Goal: Task Accomplishment & Management: Manage account settings

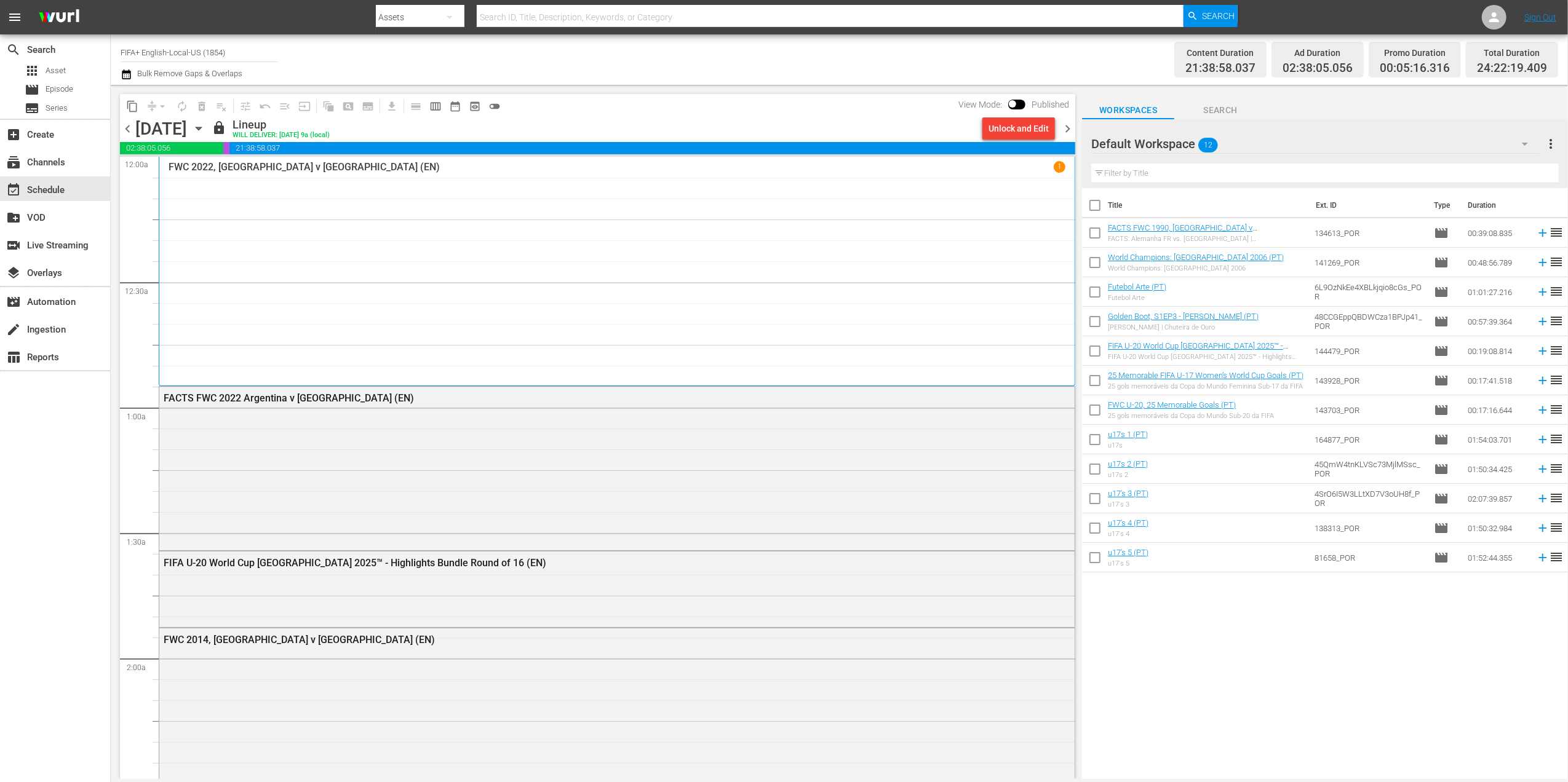
click at [127, 124] on span "chevron_left" at bounding box center [127, 128] width 16 height 16
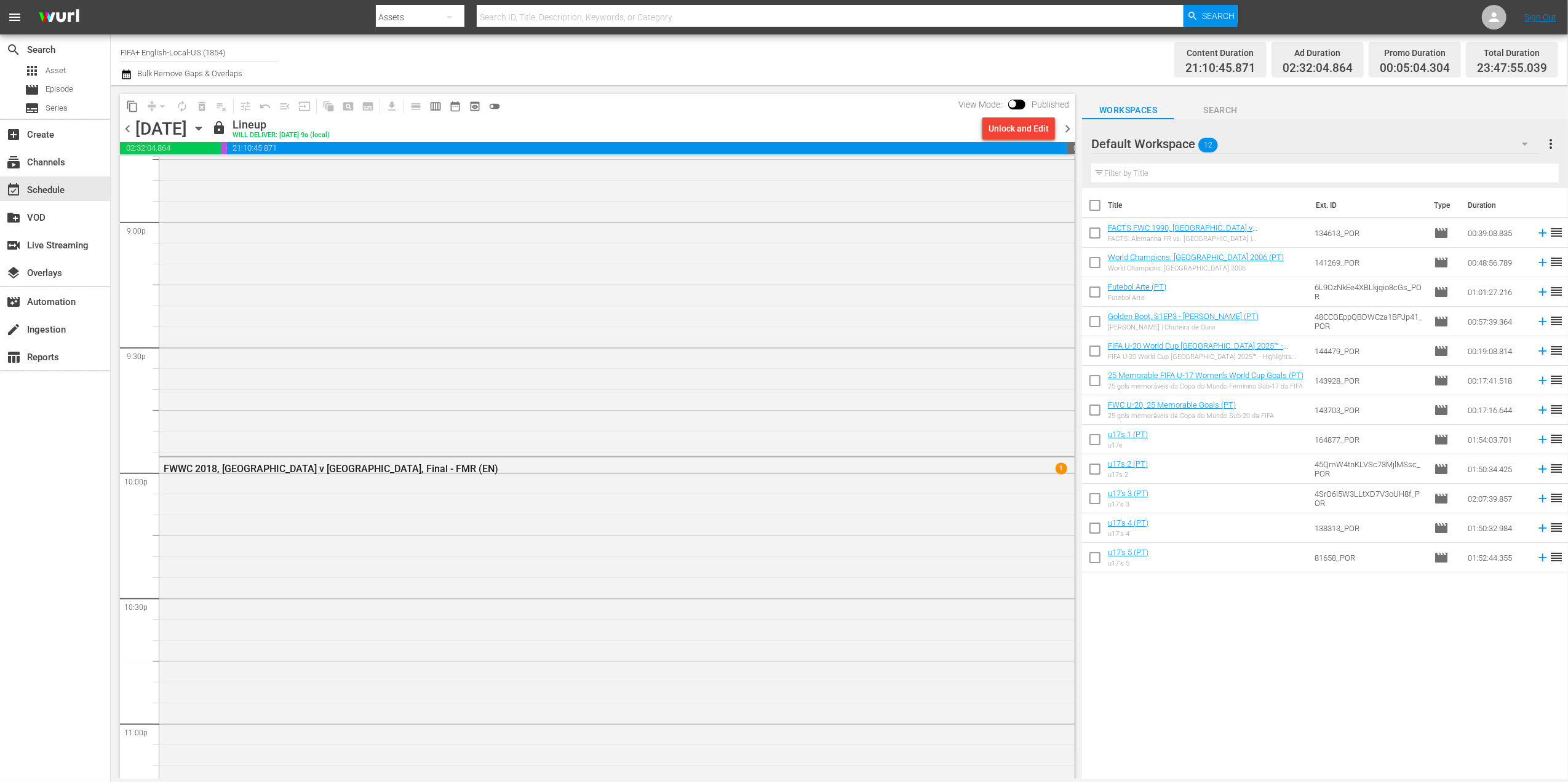
scroll to position [5421, 0]
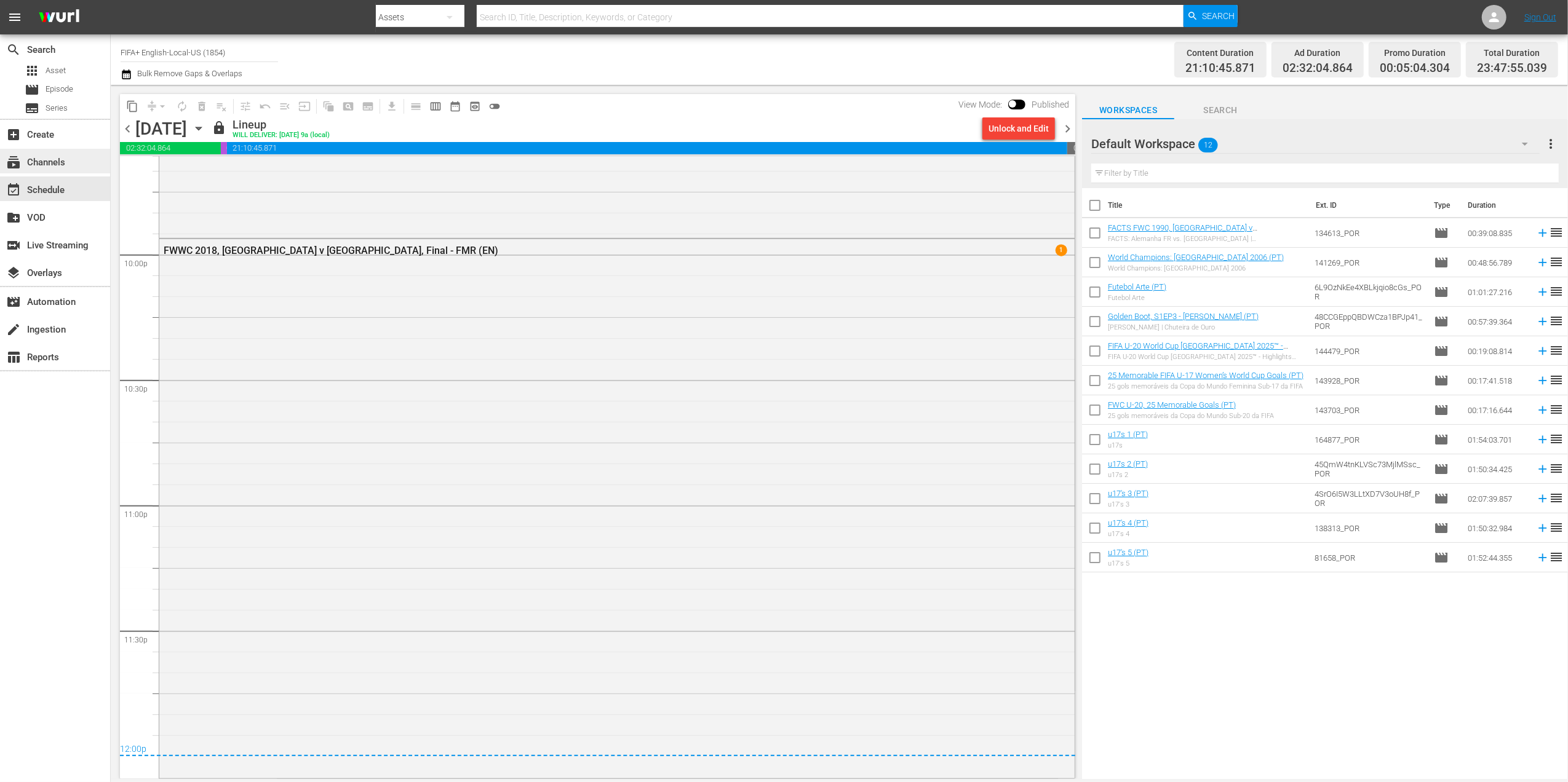
click at [73, 165] on div "subscriptions Channels" at bounding box center [55, 161] width 110 height 24
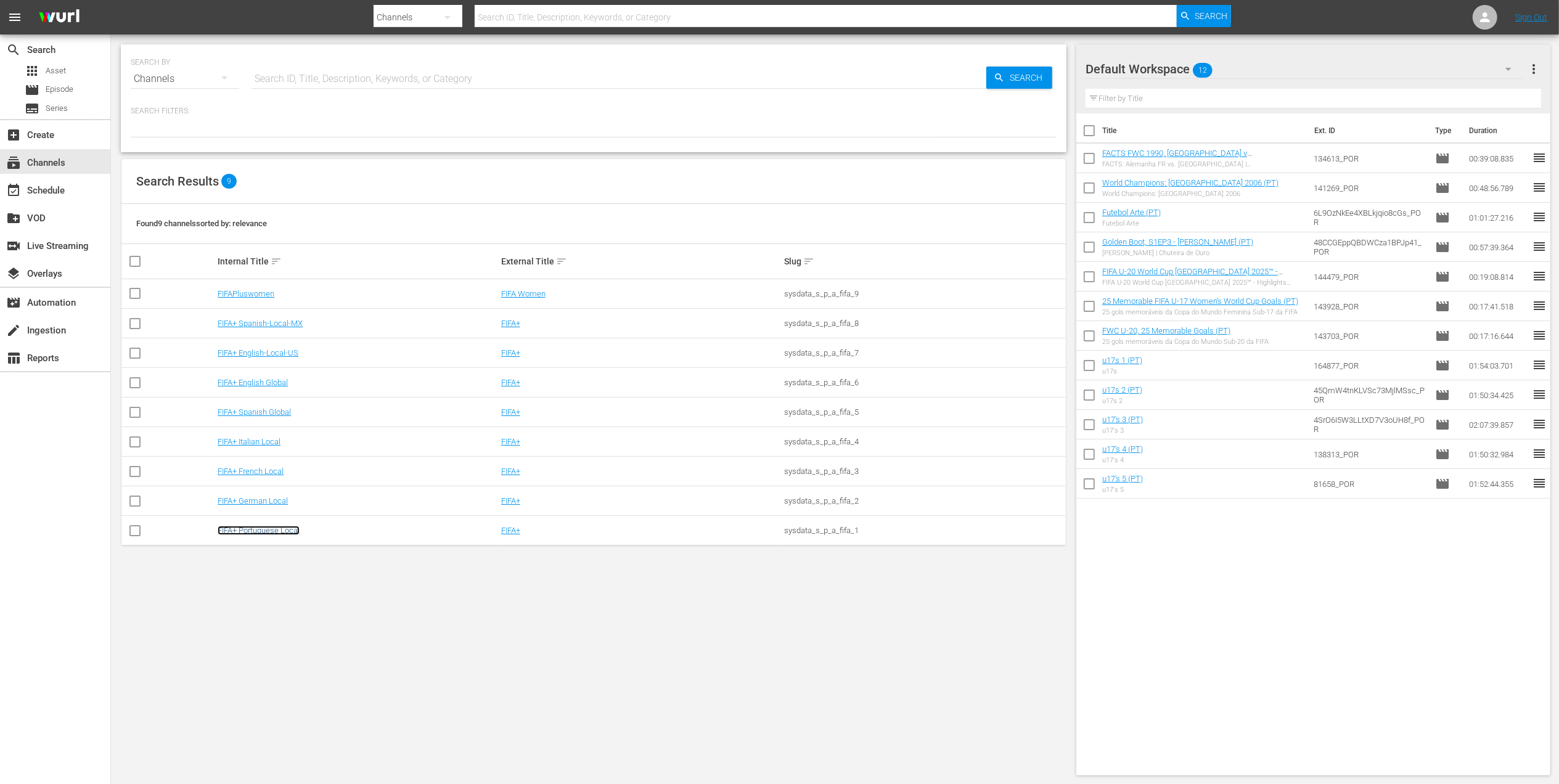
click at [280, 530] on link "FIFA+ Portuguese Local" at bounding box center [259, 529] width 82 height 9
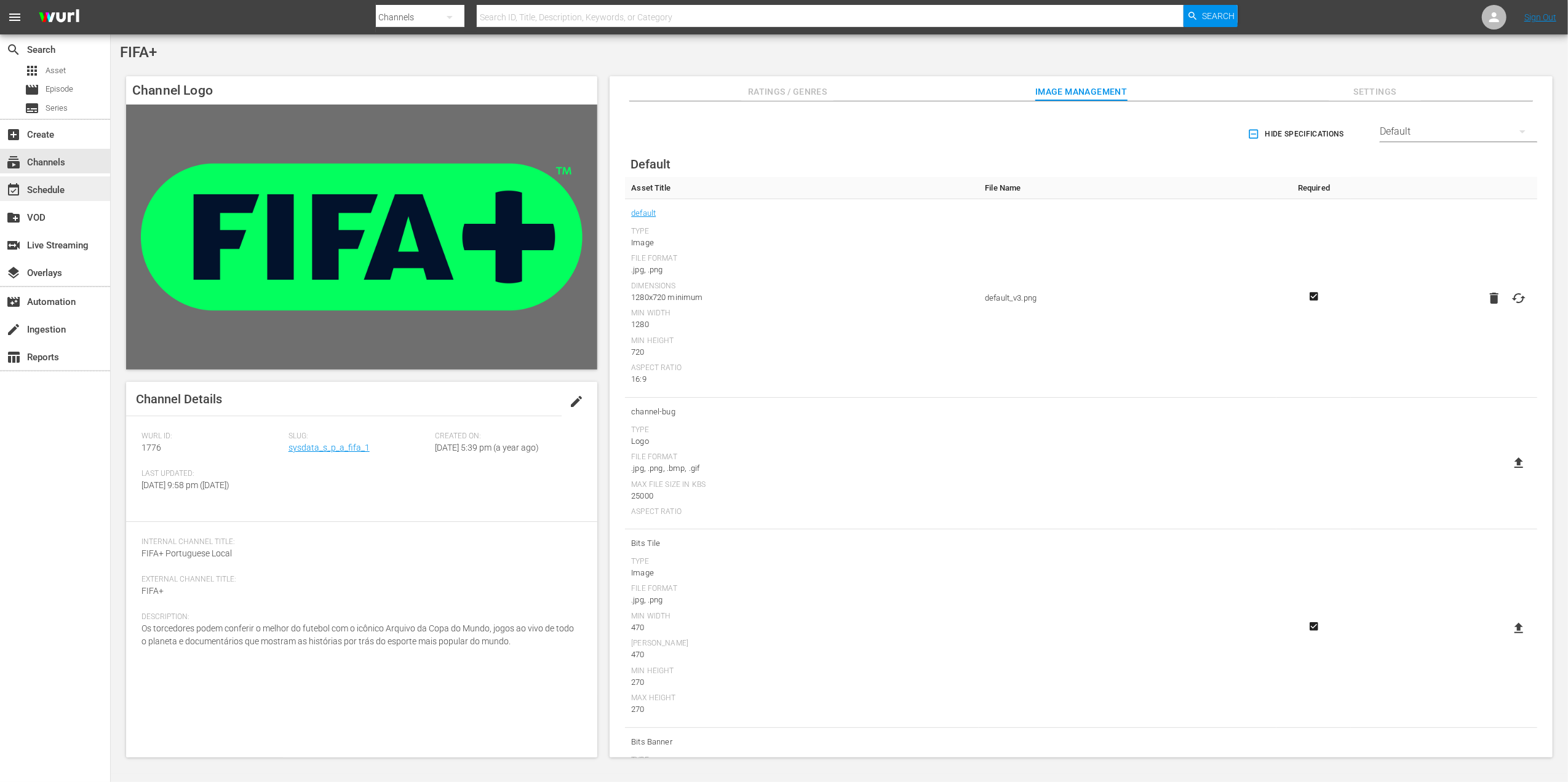
click at [83, 192] on div "event_available Schedule" at bounding box center [55, 189] width 110 height 24
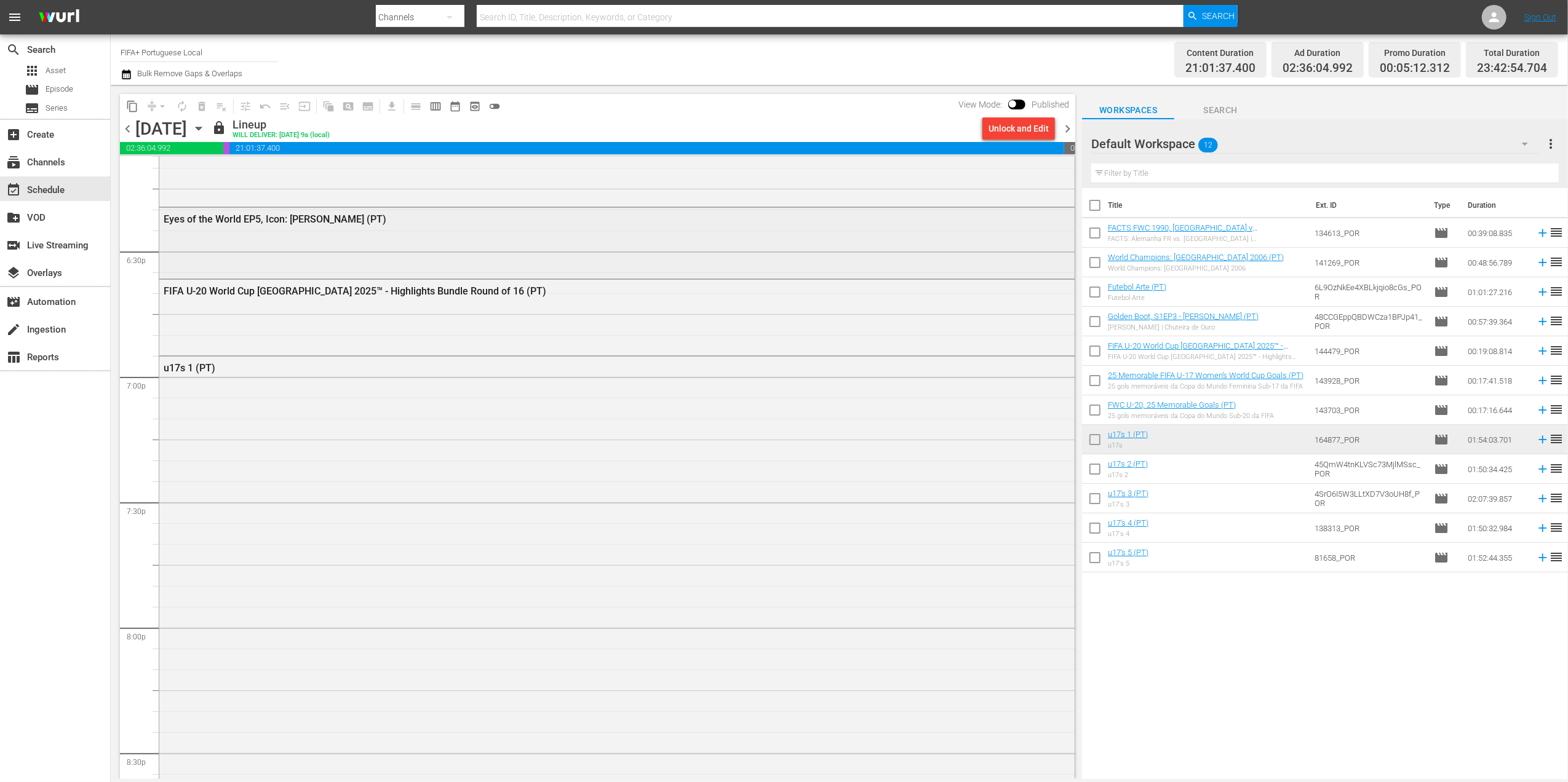
scroll to position [4552, 0]
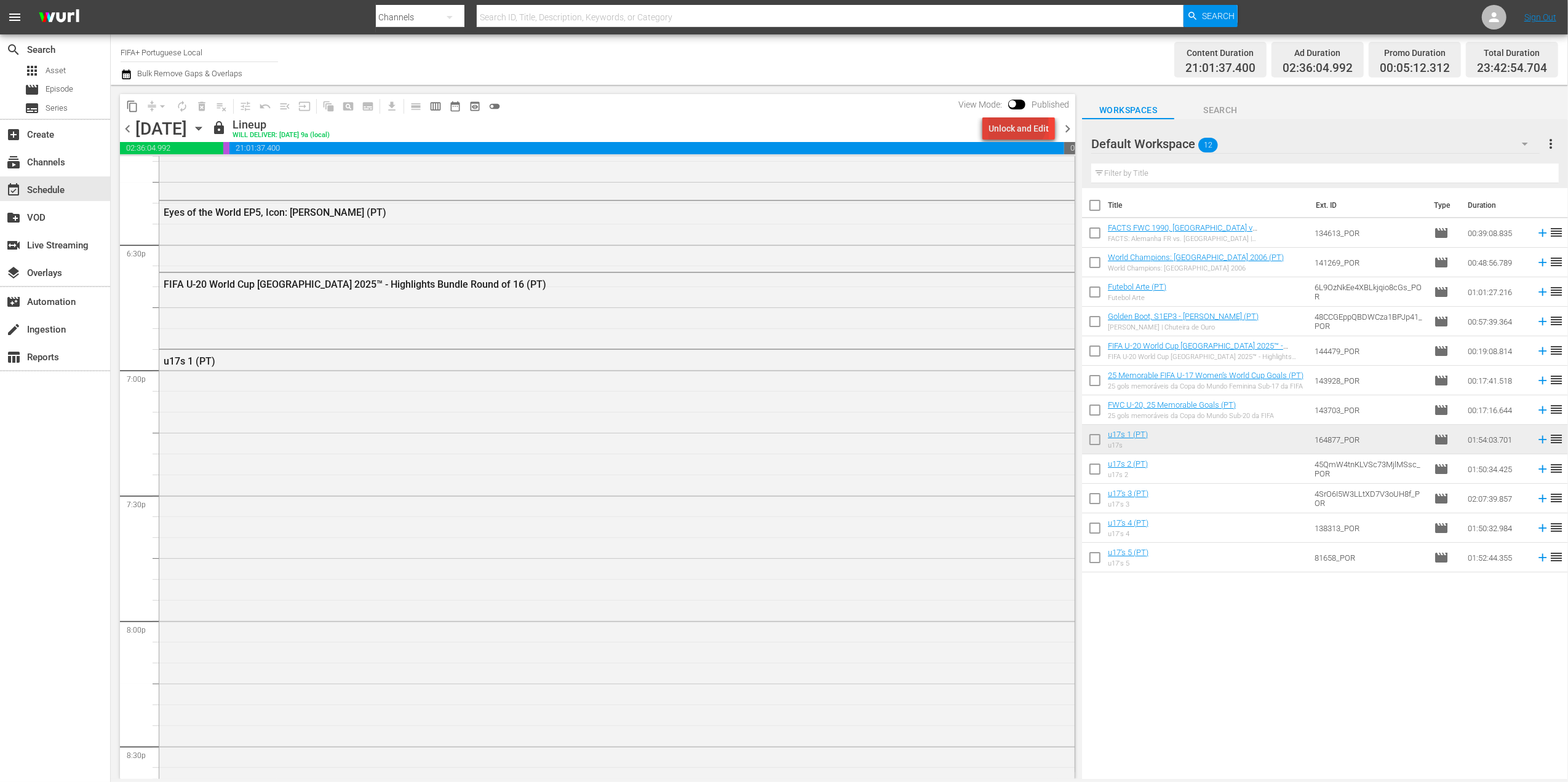
click at [1014, 118] on div "Unlock and Edit" at bounding box center [1018, 128] width 60 height 22
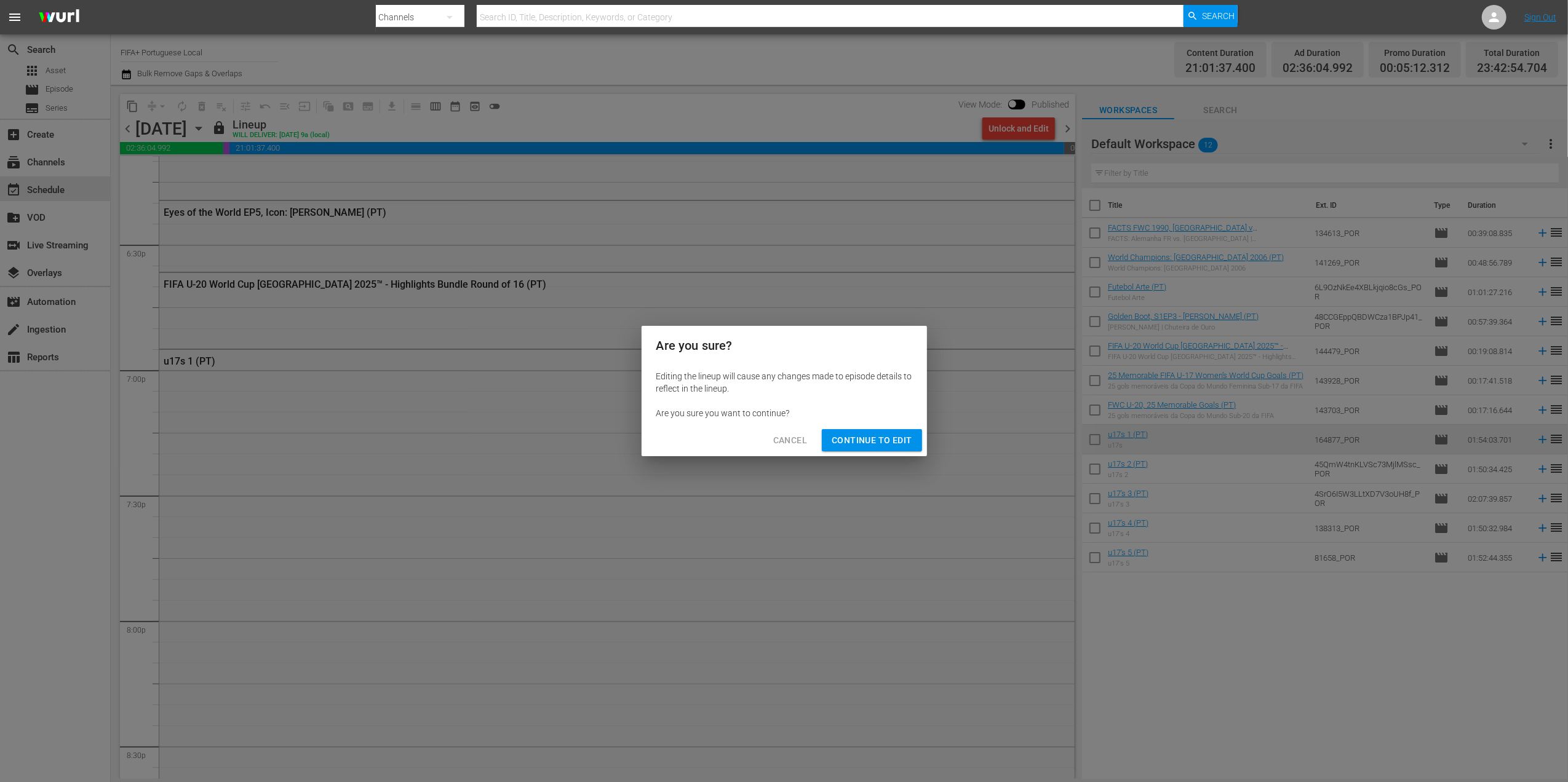
click at [849, 442] on span "Continue to Edit" at bounding box center [871, 440] width 80 height 16
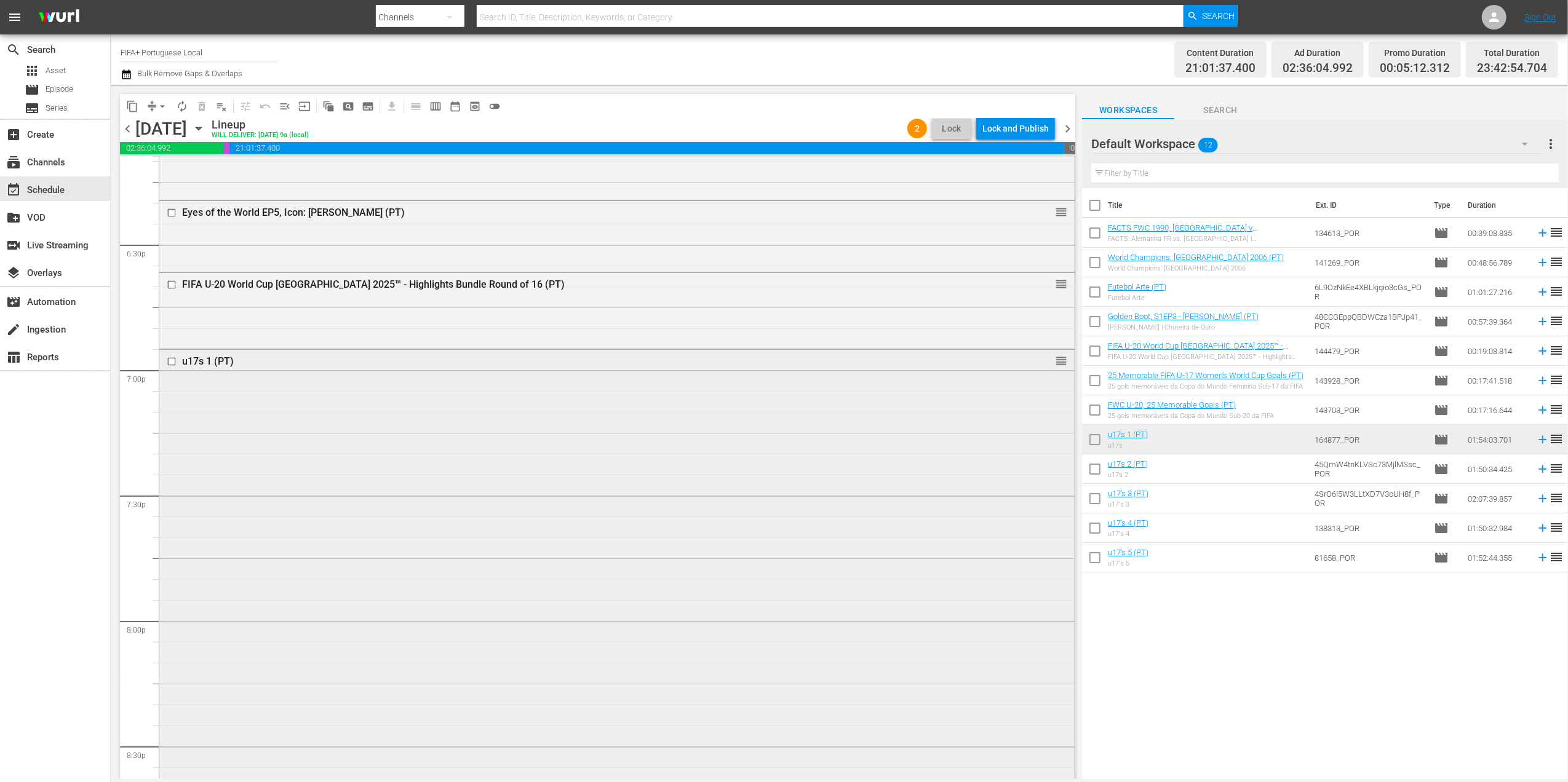
click at [212, 362] on div "u17s 1 (PT)" at bounding box center [593, 361] width 822 height 11
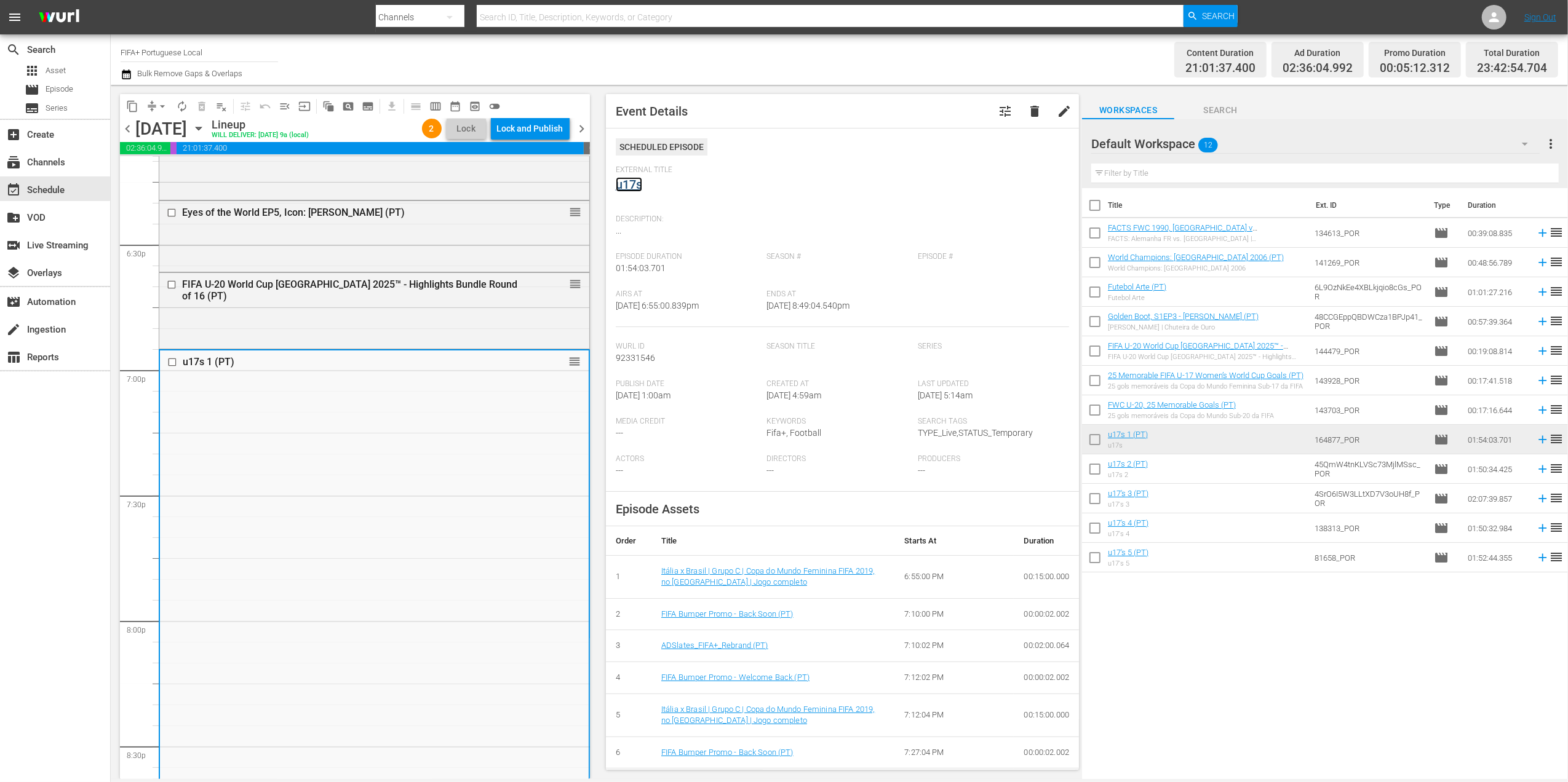
click at [626, 180] on link "u17s" at bounding box center [629, 184] width 26 height 15
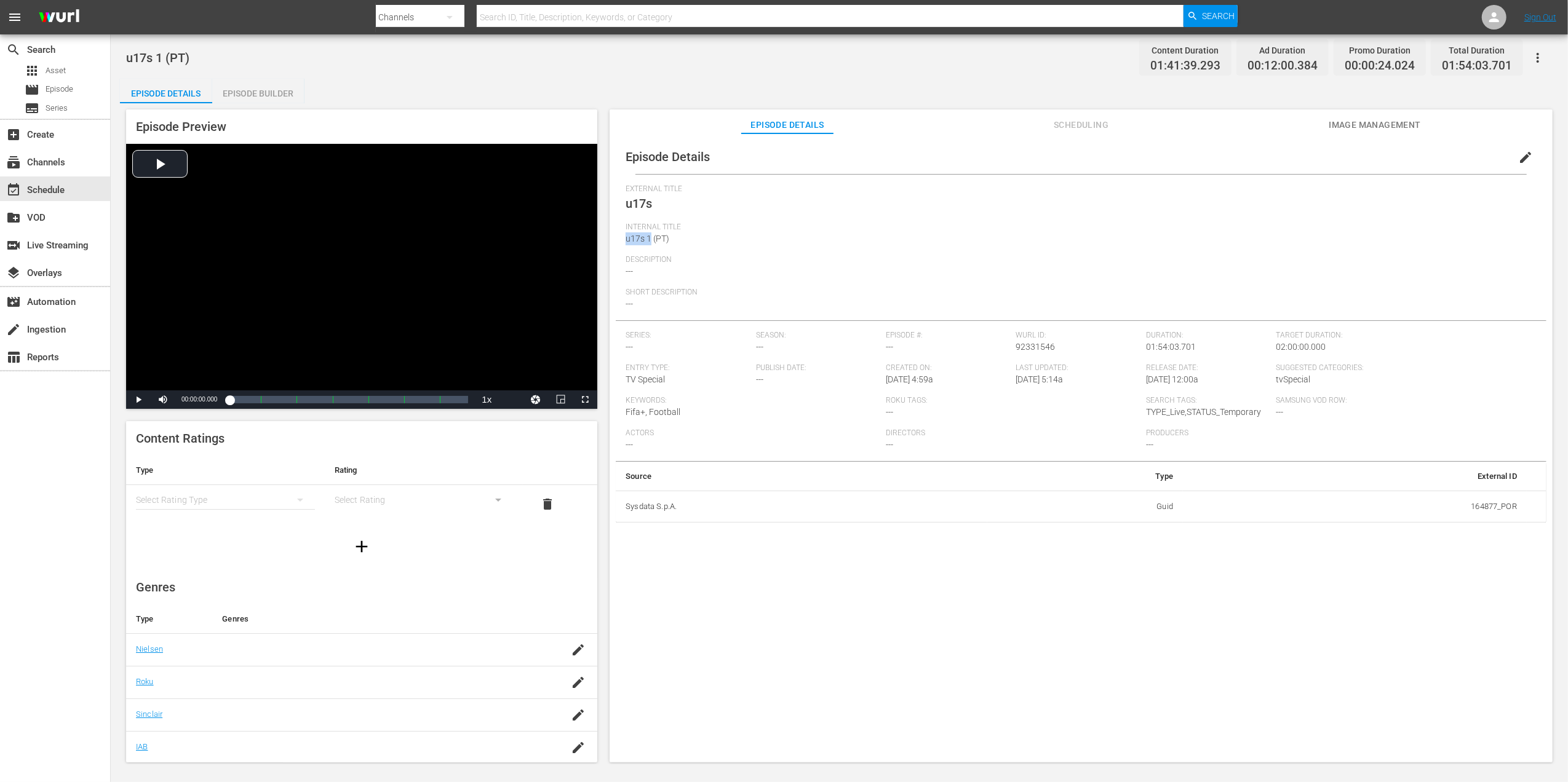
drag, startPoint x: 652, startPoint y: 234, endPoint x: 612, endPoint y: 237, distance: 40.1
click at [612, 237] on div "Episode Details edit External Title u17s Internal Title u17s 1 (PT) Description…" at bounding box center [1080, 453] width 943 height 641
click at [1524, 153] on span "edit" at bounding box center [1526, 158] width 15 height 15
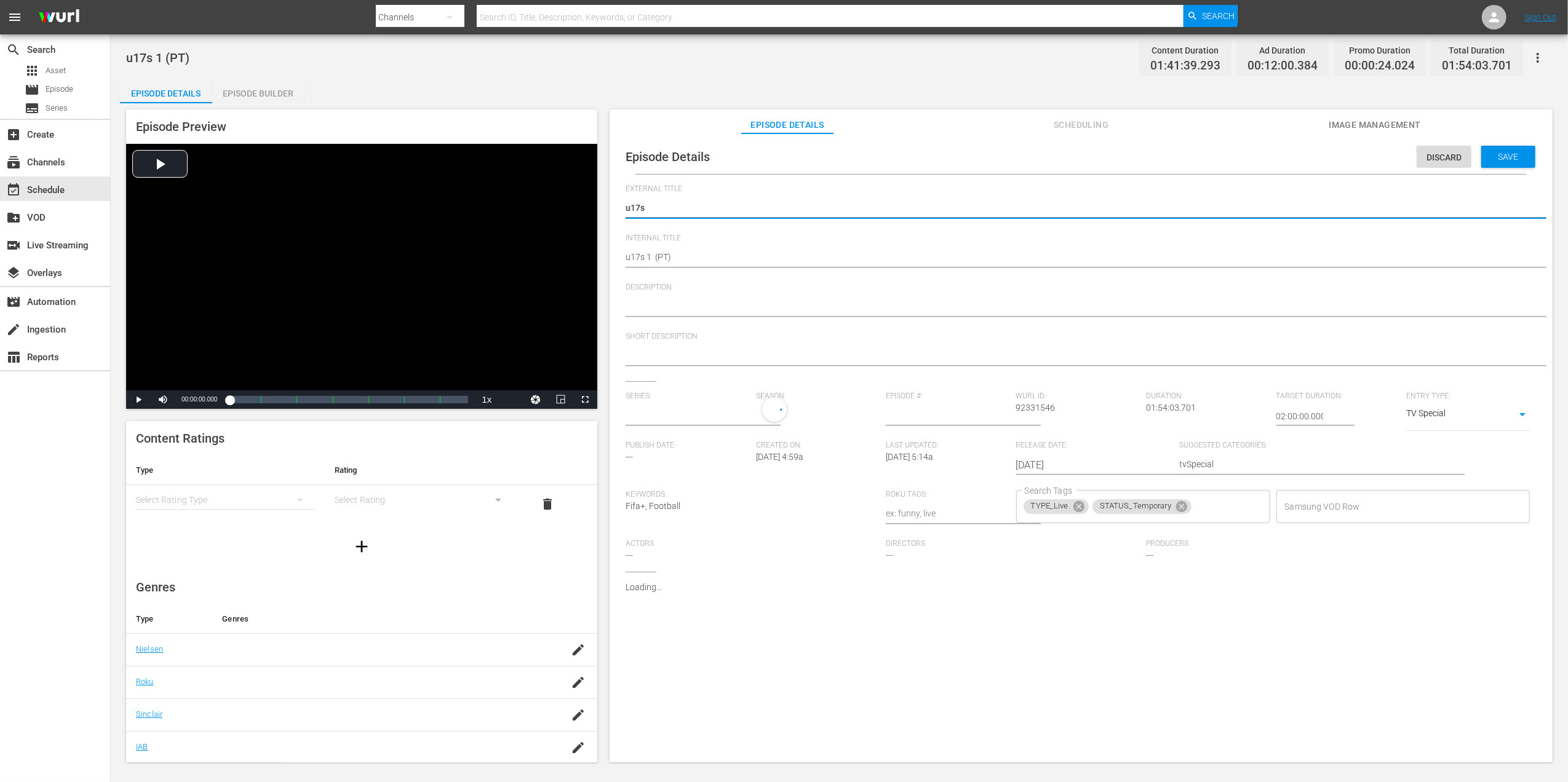
type input "No Series"
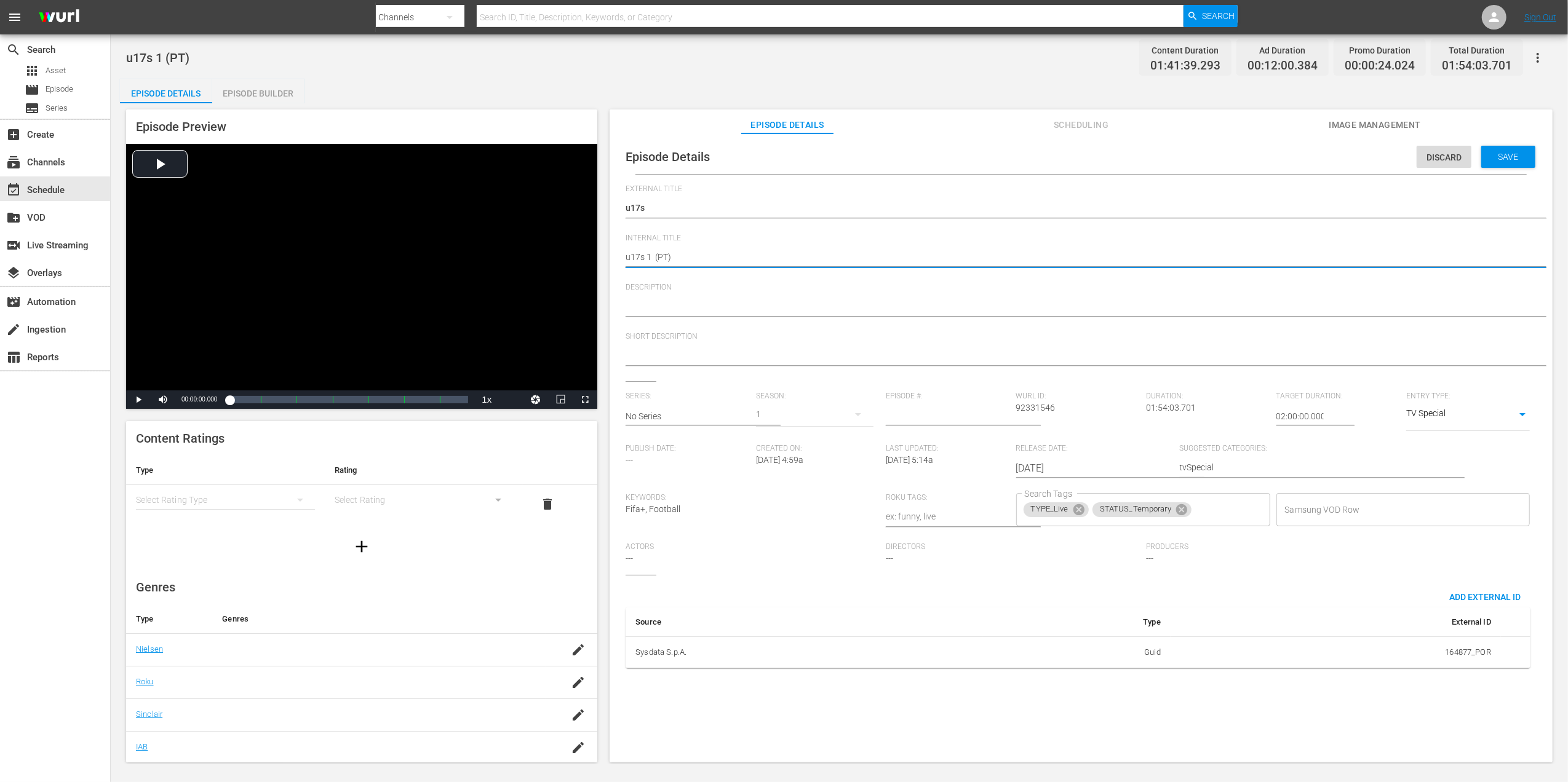
drag, startPoint x: 648, startPoint y: 255, endPoint x: 634, endPoint y: 257, distance: 14.1
drag, startPoint x: 652, startPoint y: 256, endPoint x: 600, endPoint y: 259, distance: 52.1
click at [600, 259] on div "Episode Preview Video Player is loading. Play Video Play Mute Current Time 00:0…" at bounding box center [840, 438] width 1439 height 669
paste textarea "Morocco v [GEOGRAPHIC_DATA] | Group A | FIFA U-17 Women's World Cup [GEOGRAPHIC…"
type textarea "Morocco v [GEOGRAPHIC_DATA] | Group A | FIFA U-17 Women's World Cup [GEOGRAPHIC…"
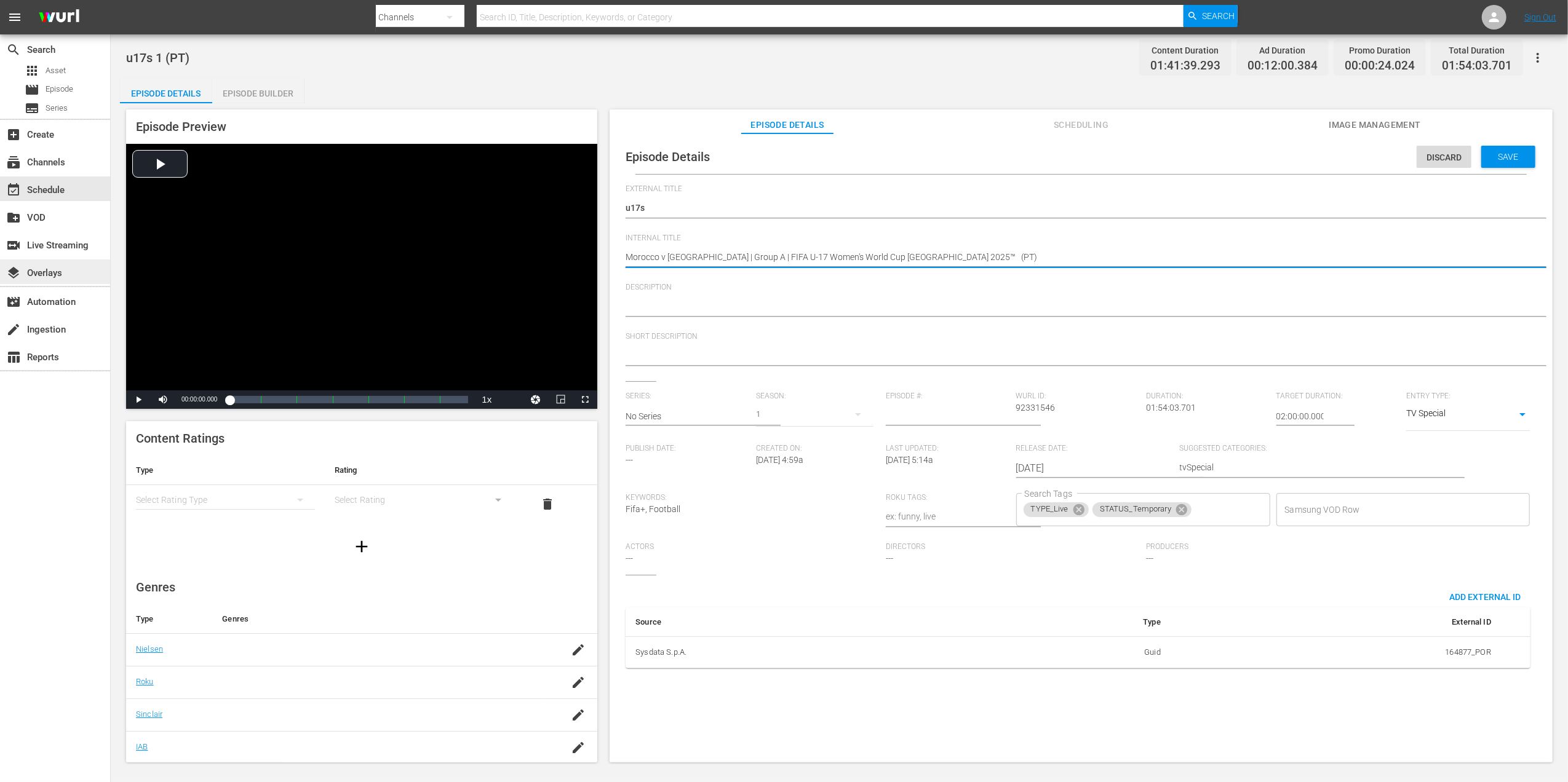
type textarea "Morocco v [GEOGRAPHIC_DATA] | Group A | FIFA U-17 Women's World Cup [GEOGRAPHIC…"
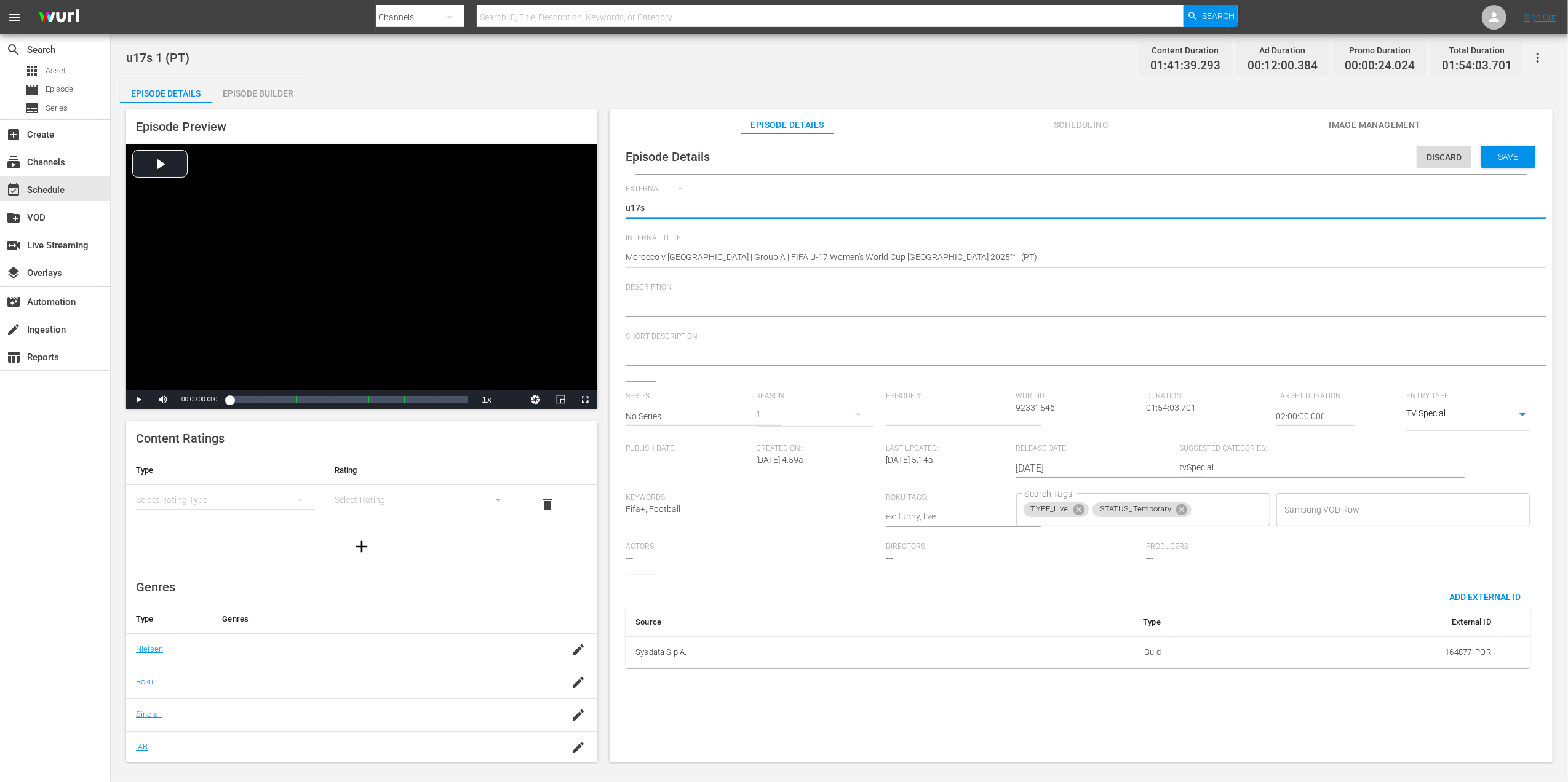
drag, startPoint x: 664, startPoint y: 208, endPoint x: 616, endPoint y: 207, distance: 48.0
paste textarea "Marrocos x Brasil | Grupo A | Copa do Mundo Feminina Sub-17 da FIFA Marrocos 20…"
type textarea "Marrocos x Brasil | Grupo A | Copa do Mundo Feminina Sub-17 da FIFA Marrocos 20…"
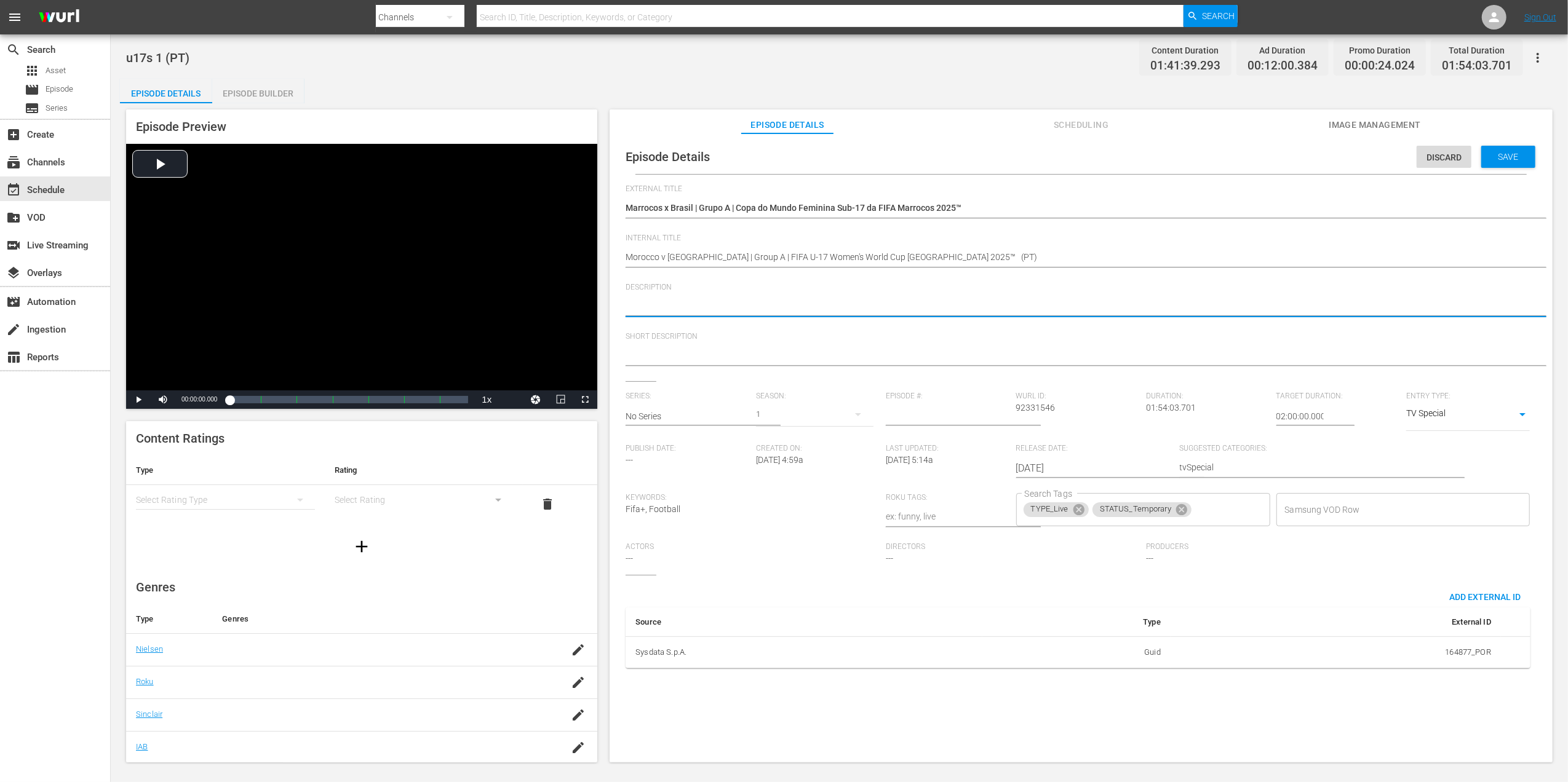
click at [756, 300] on textarea at bounding box center [1078, 308] width 905 height 15
click at [1365, 123] on span "Image Management" at bounding box center [1374, 125] width 92 height 16
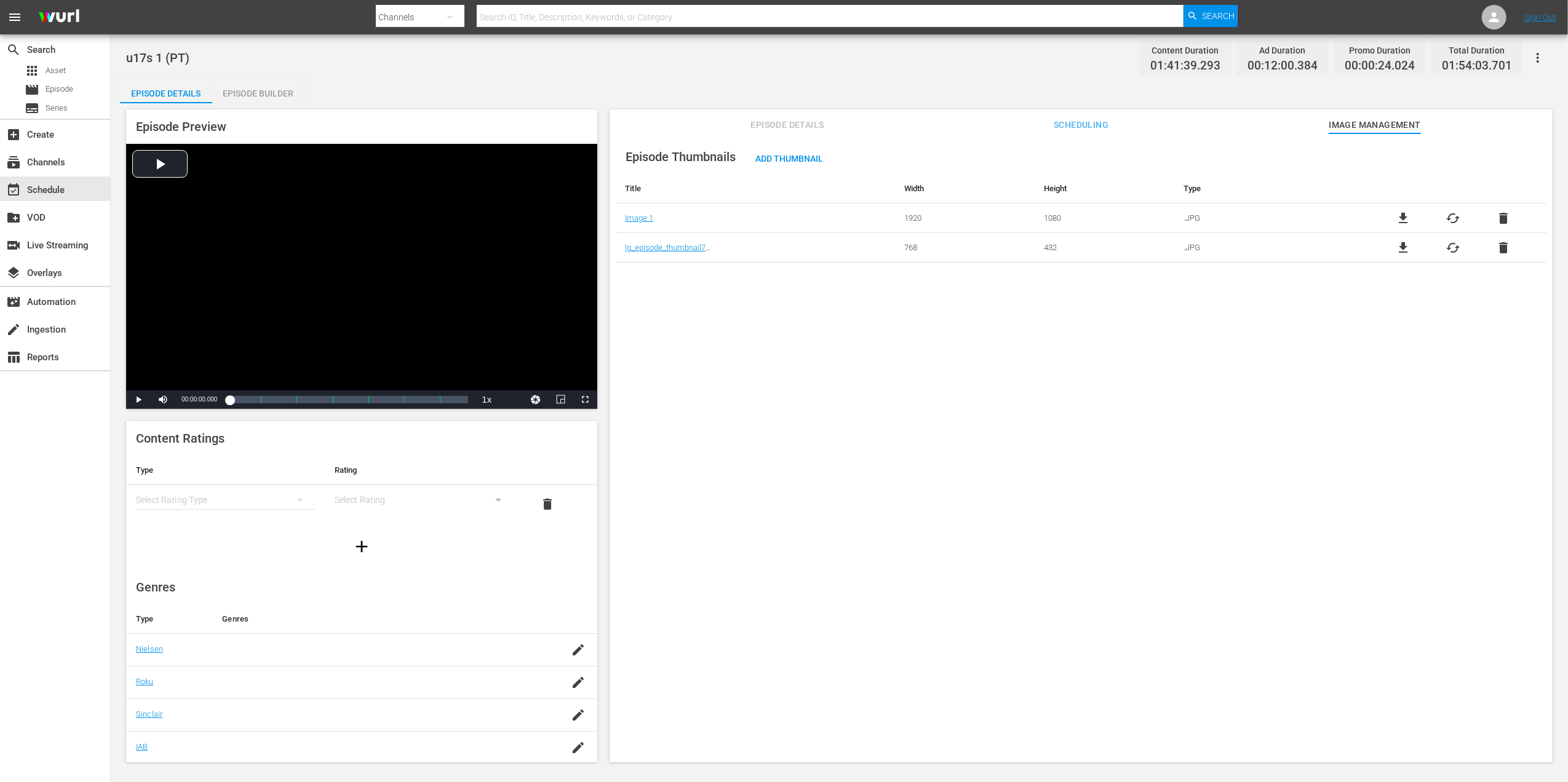
click at [1501, 219] on span "delete" at bounding box center [1503, 218] width 15 height 15
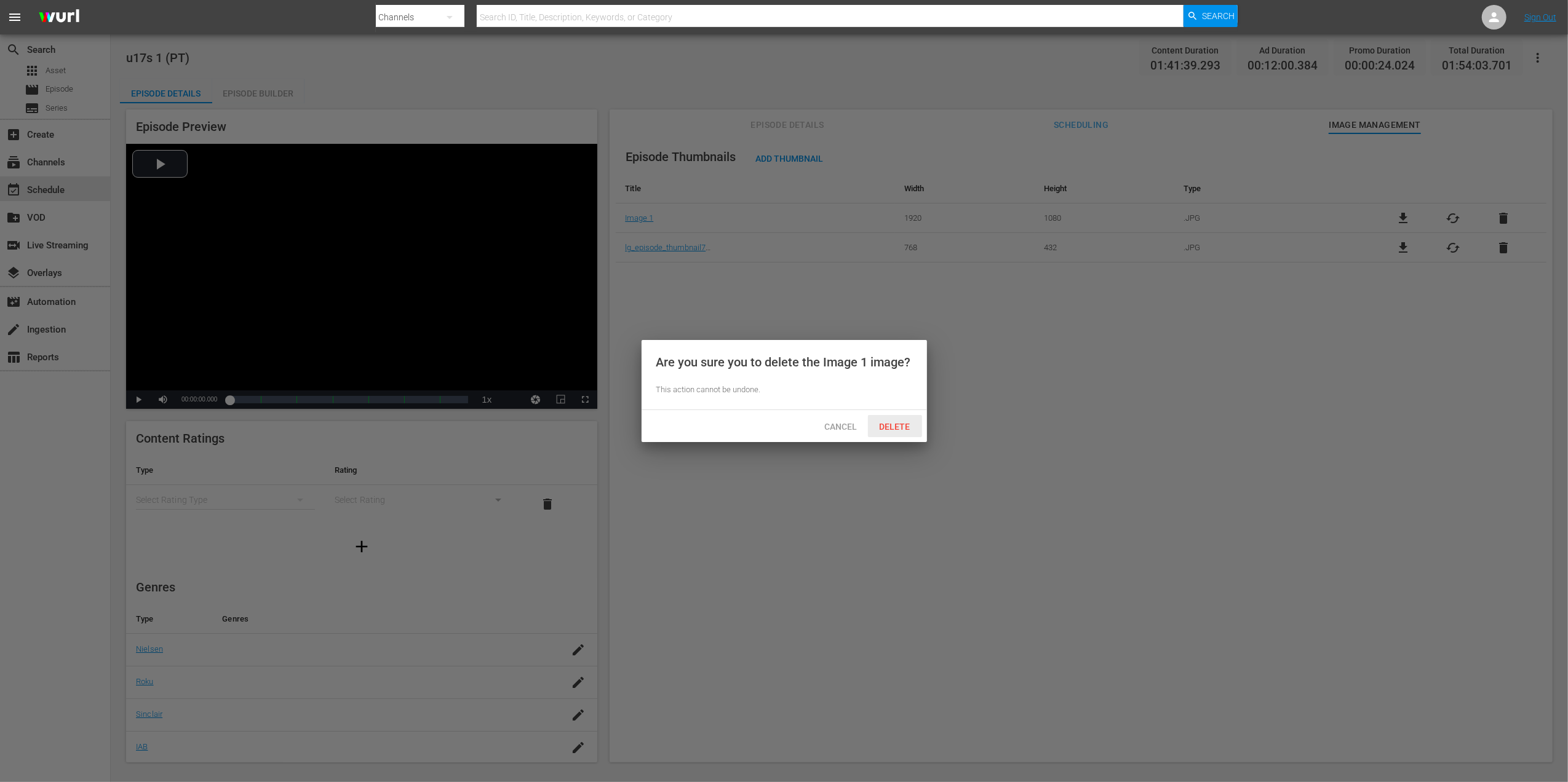
click at [901, 424] on span "Delete" at bounding box center [895, 427] width 51 height 10
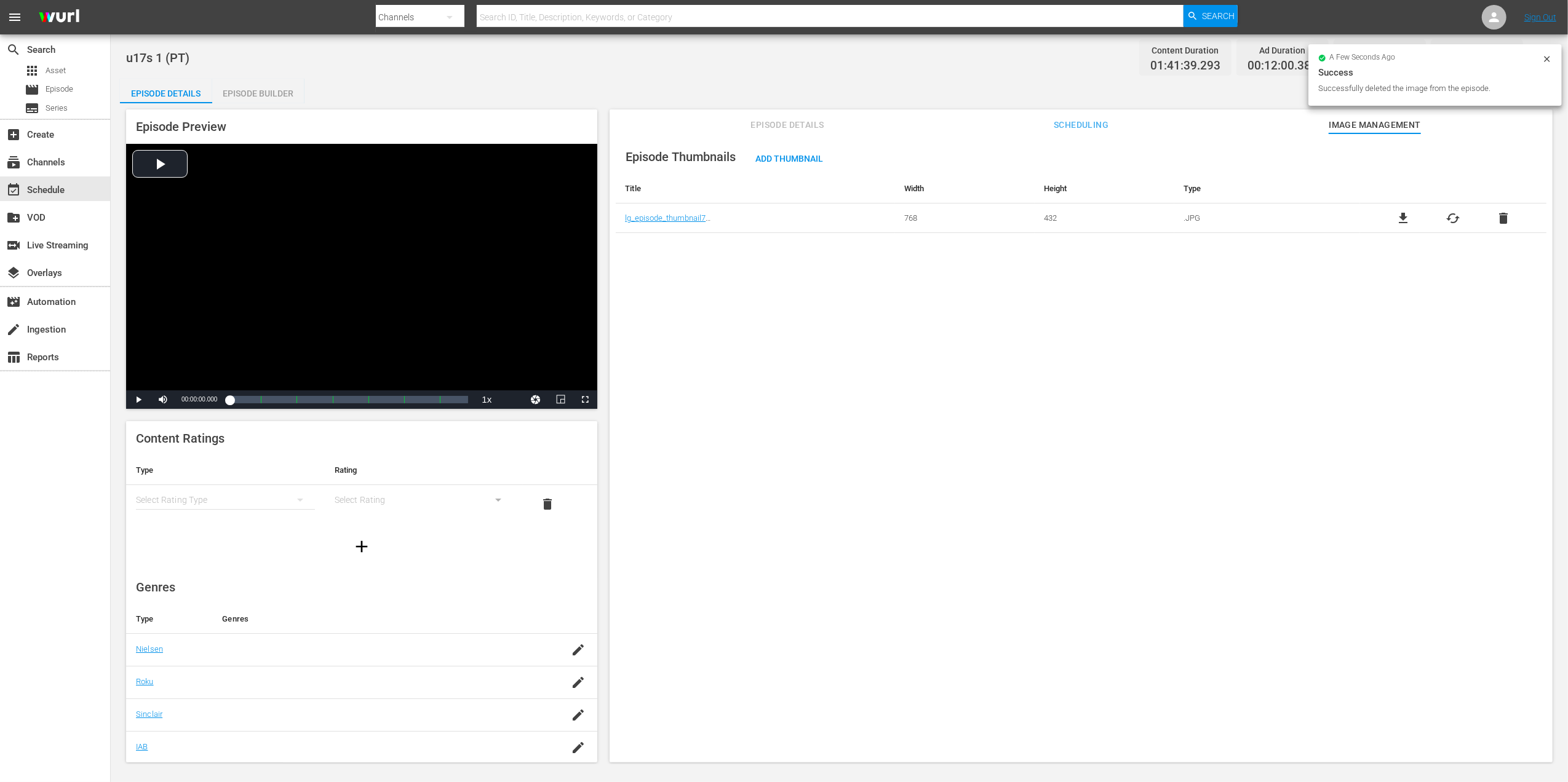
click at [1504, 220] on span "delete" at bounding box center [1503, 218] width 15 height 15
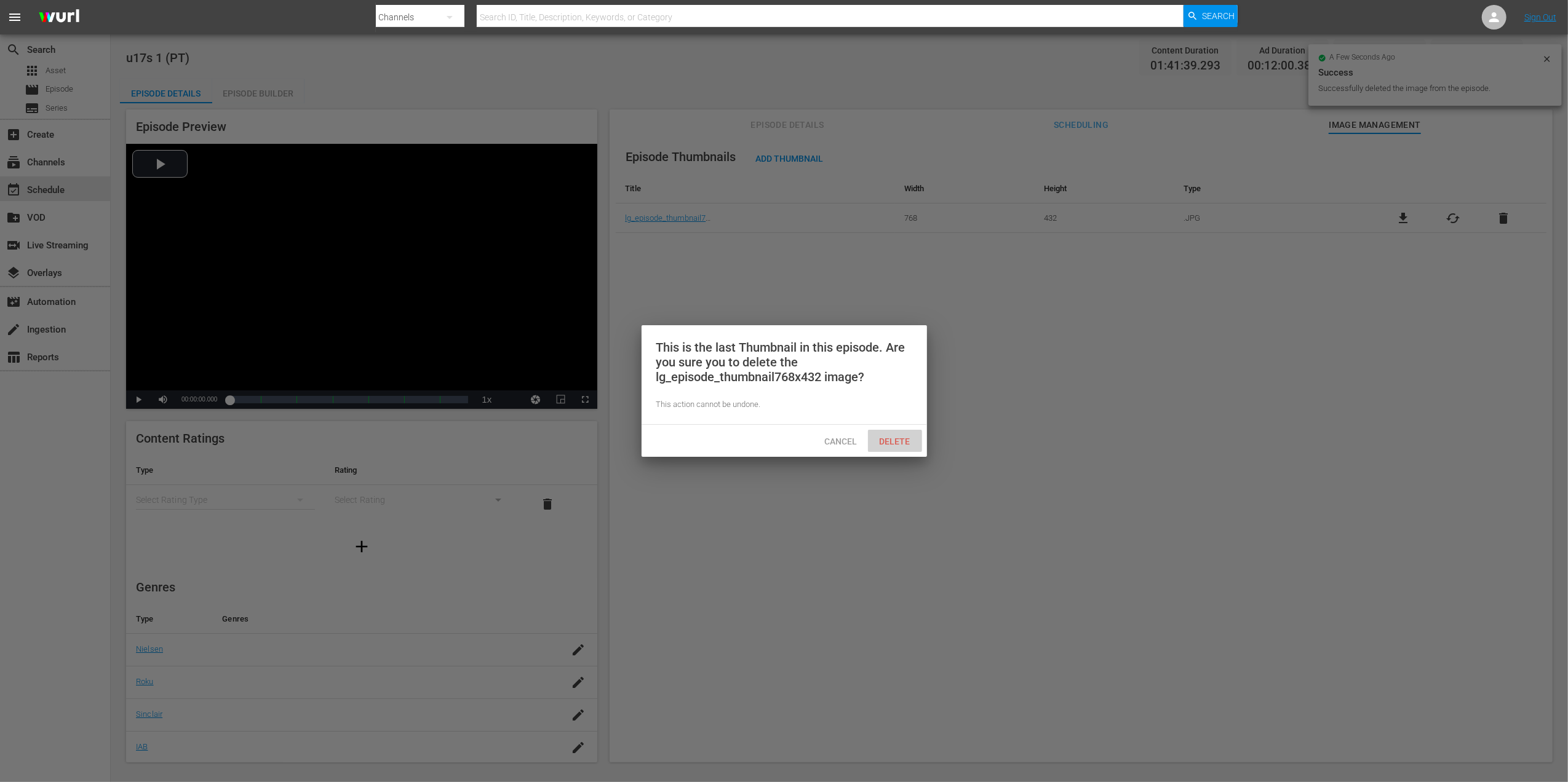
click at [889, 442] on span "Delete" at bounding box center [895, 442] width 51 height 10
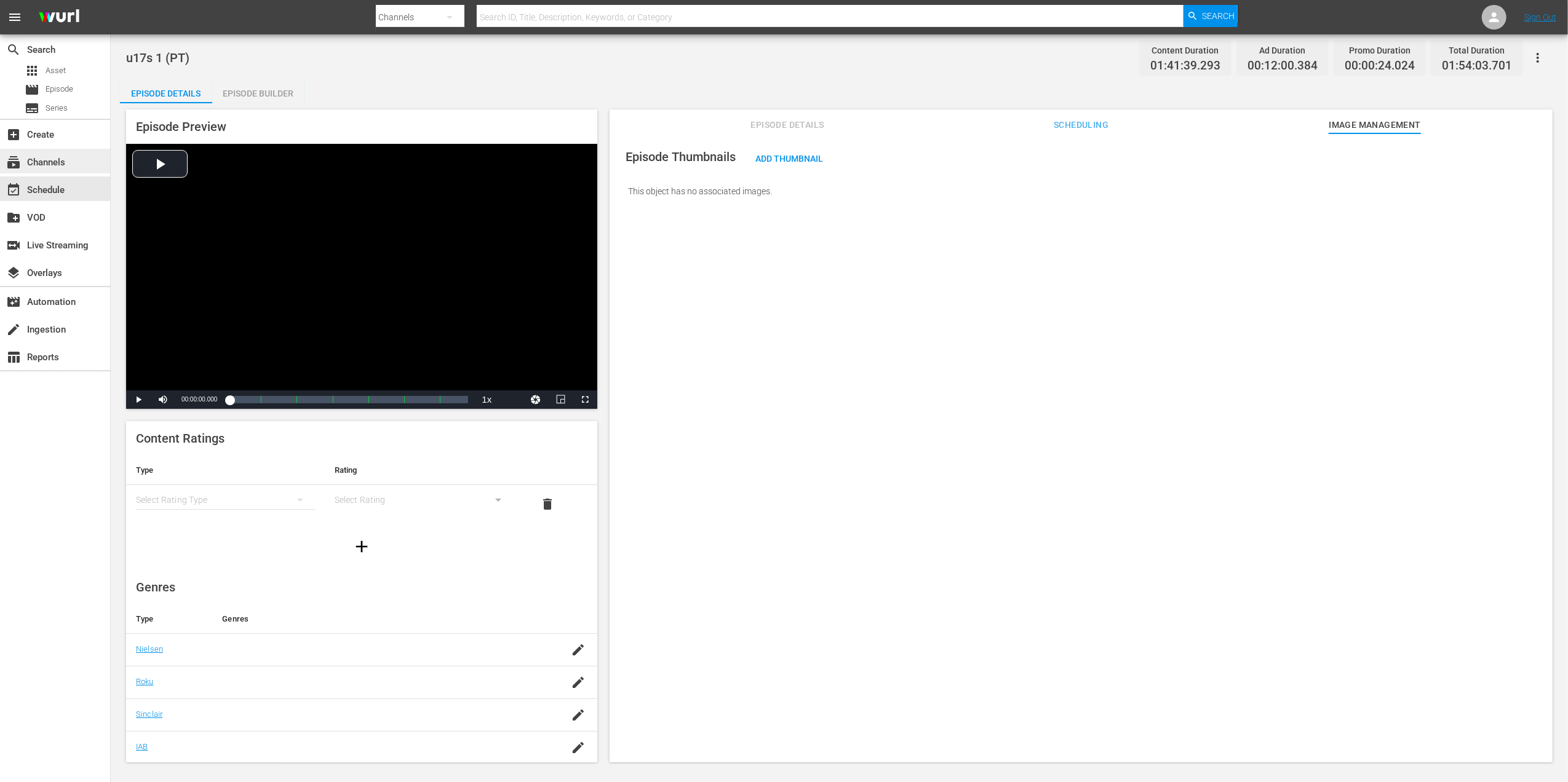
click at [58, 166] on div "subscriptions Channels" at bounding box center [34, 161] width 69 height 11
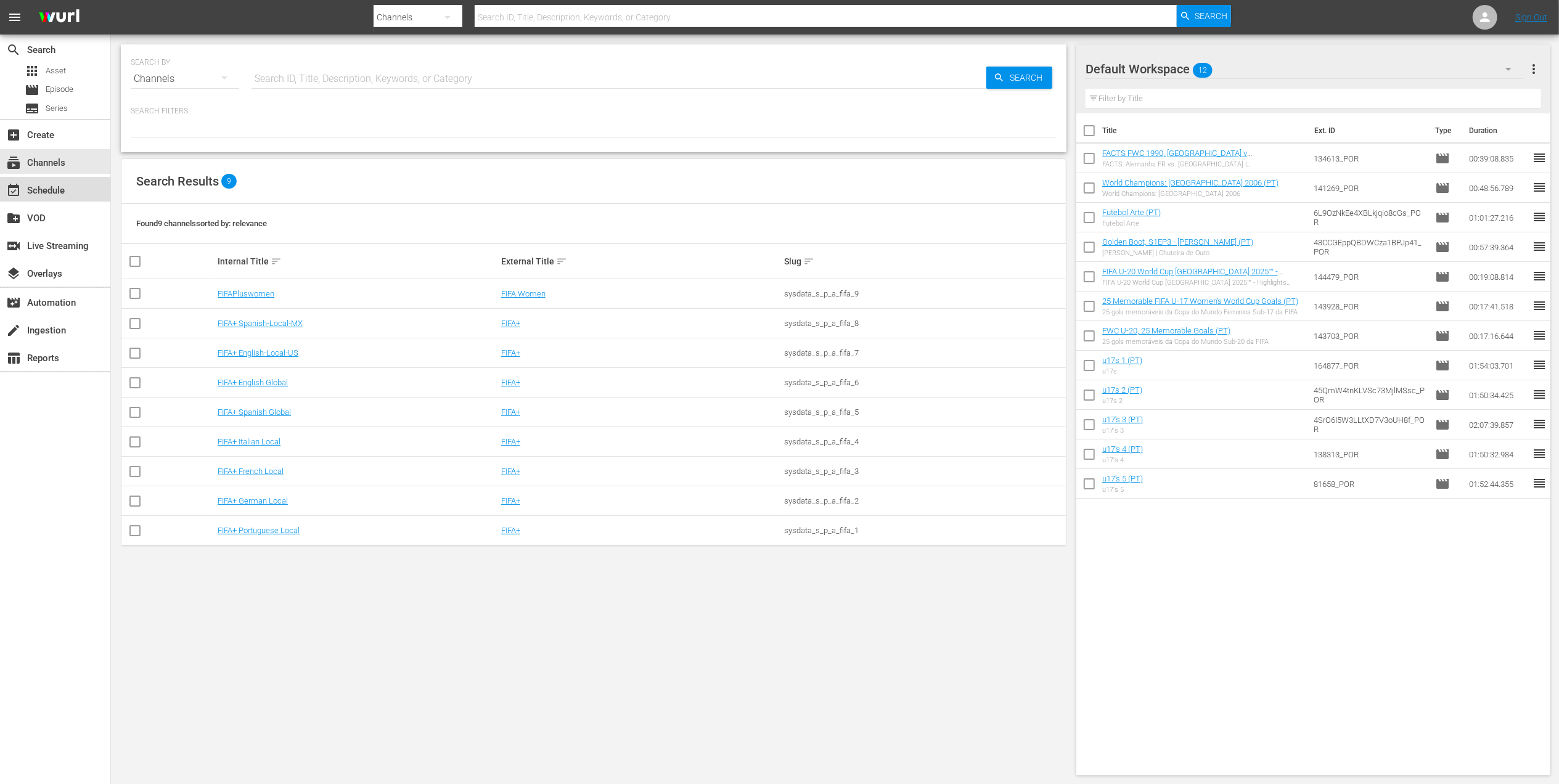
click at [69, 190] on div "event_available Schedule" at bounding box center [55, 189] width 110 height 25
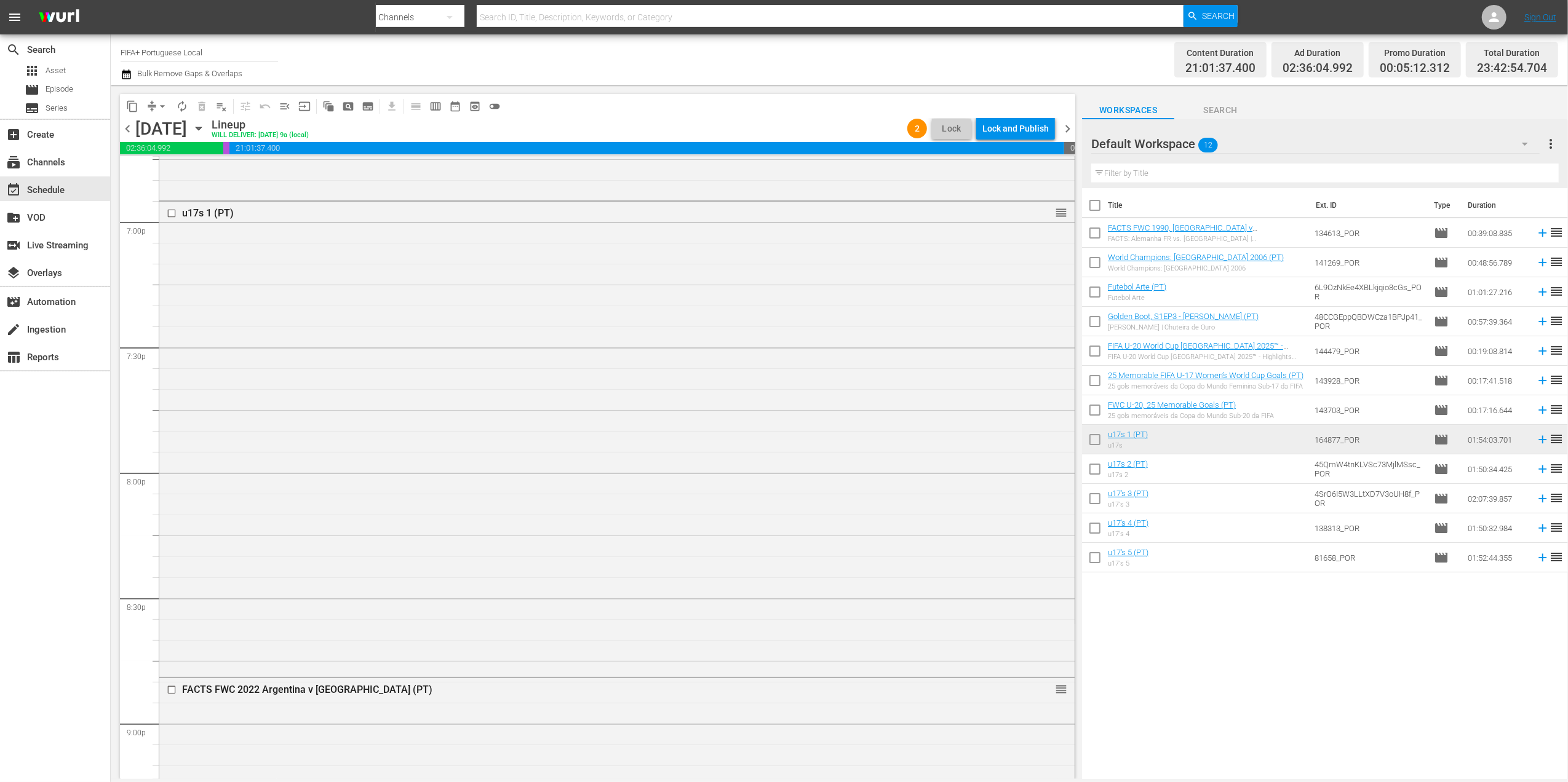
scroll to position [4676, 0]
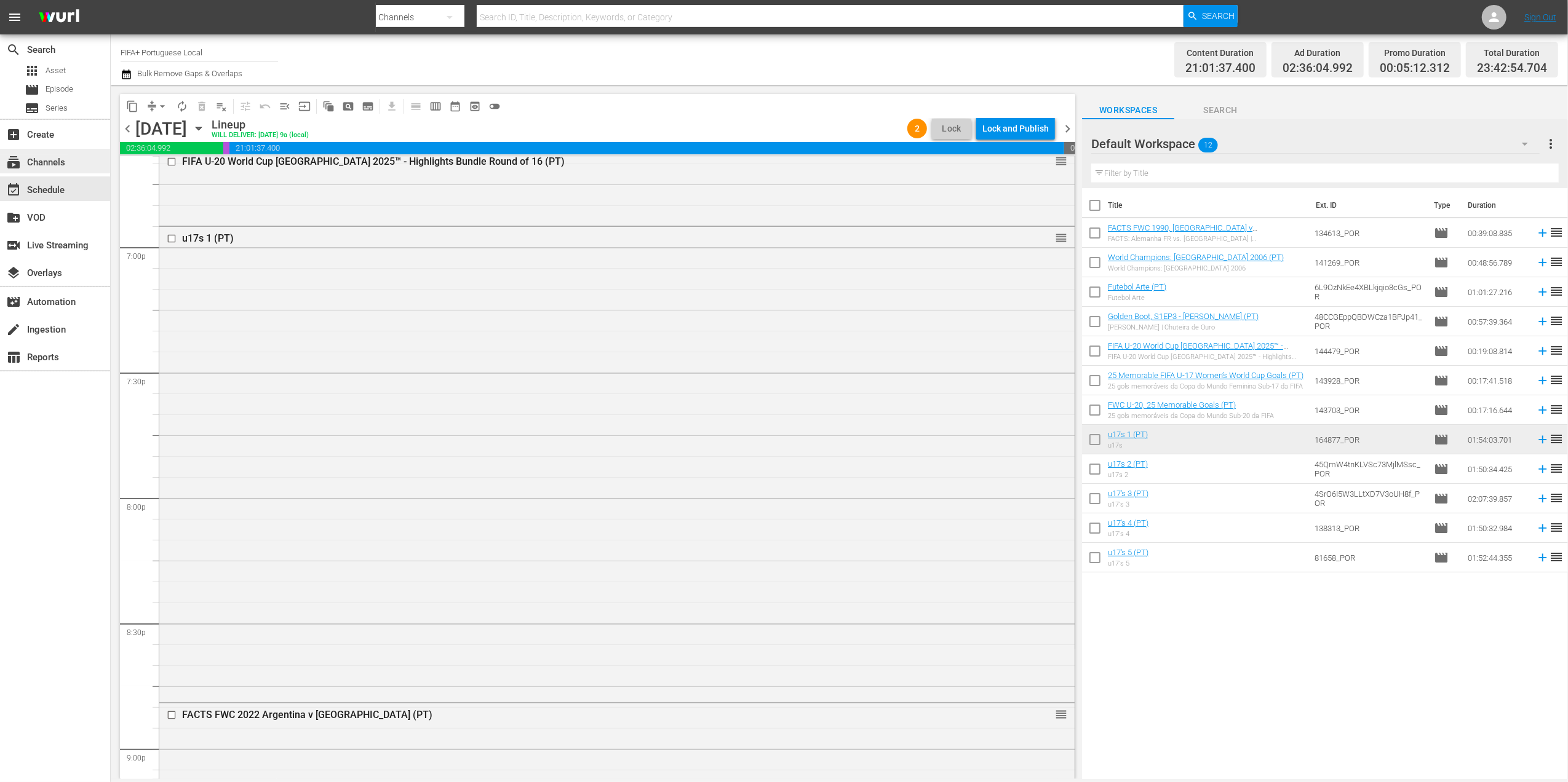
click at [62, 163] on div "subscriptions Channels" at bounding box center [34, 161] width 69 height 11
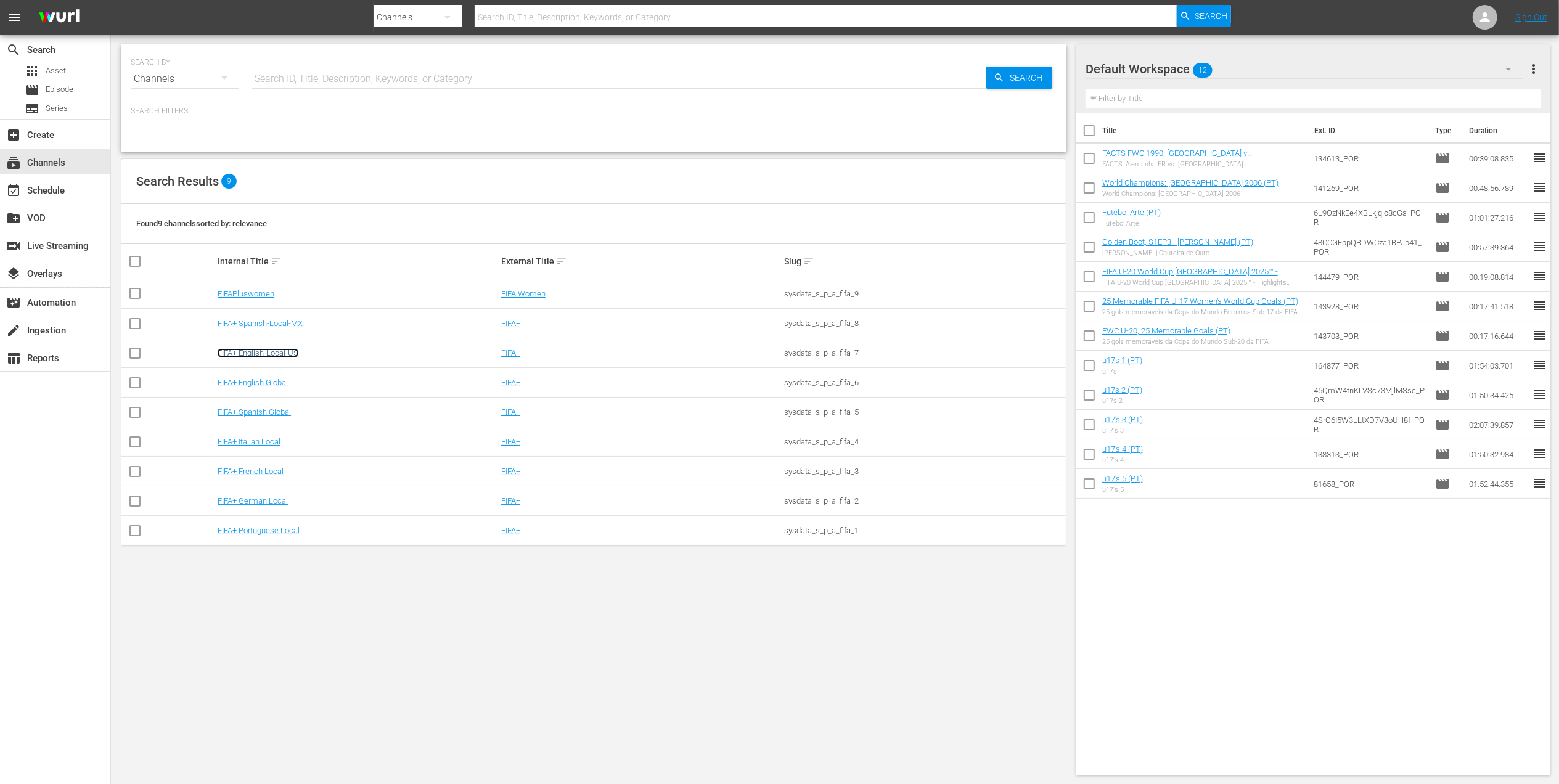
click at [276, 355] on link "FIFA+ English-Local-US" at bounding box center [258, 353] width 81 height 9
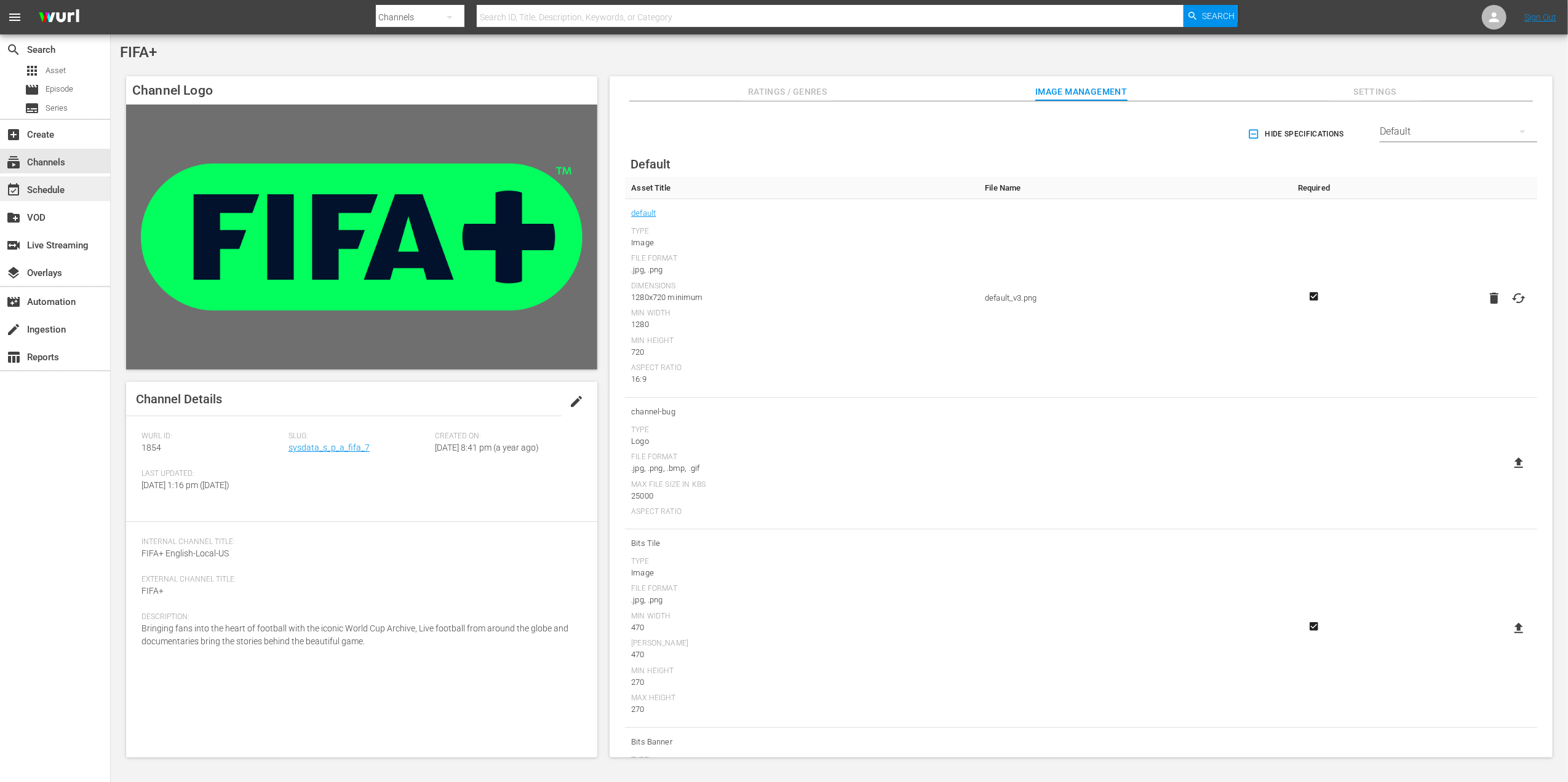
click at [40, 178] on div "event_available Schedule" at bounding box center [55, 189] width 110 height 24
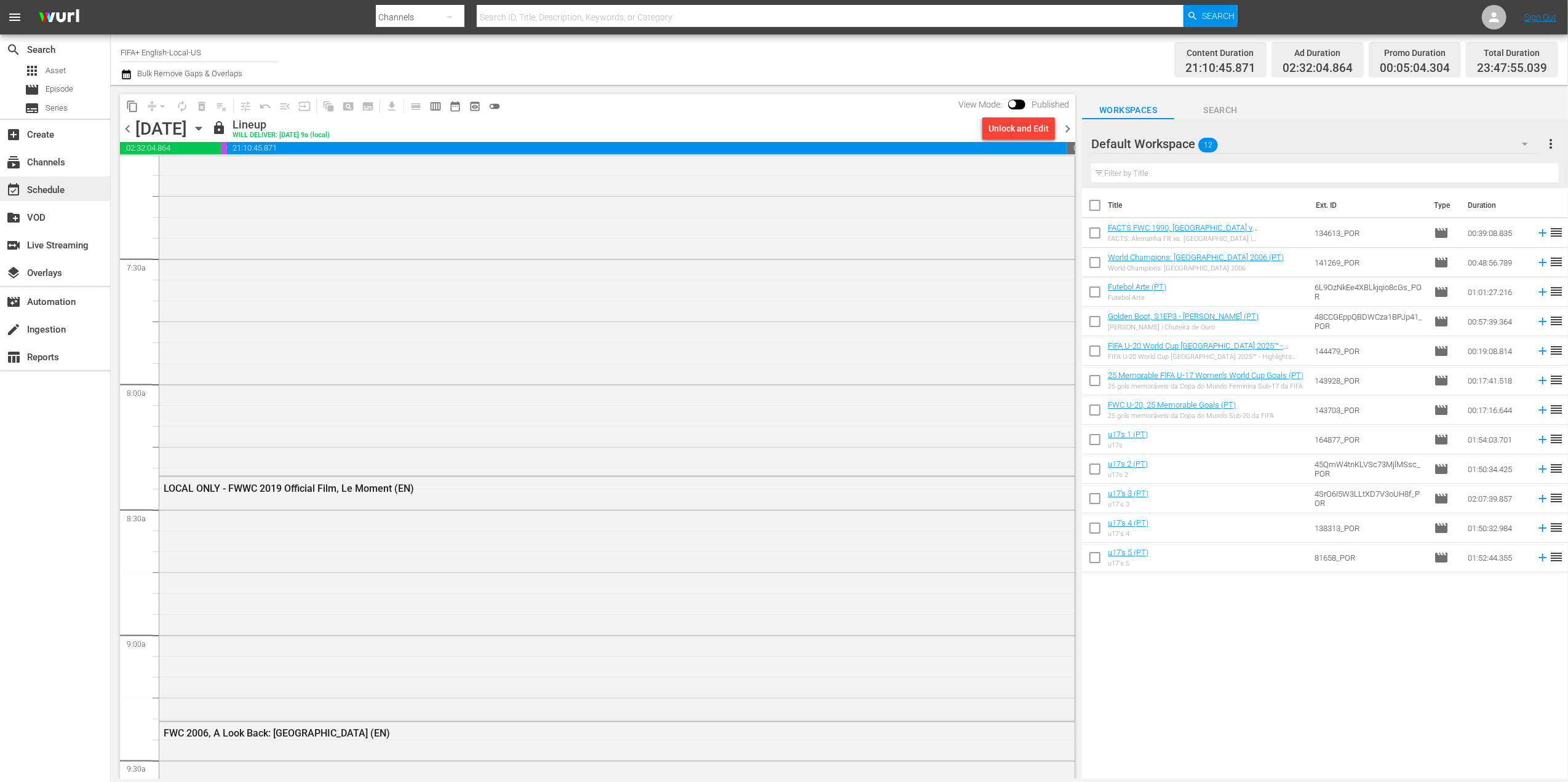
scroll to position [1744, 0]
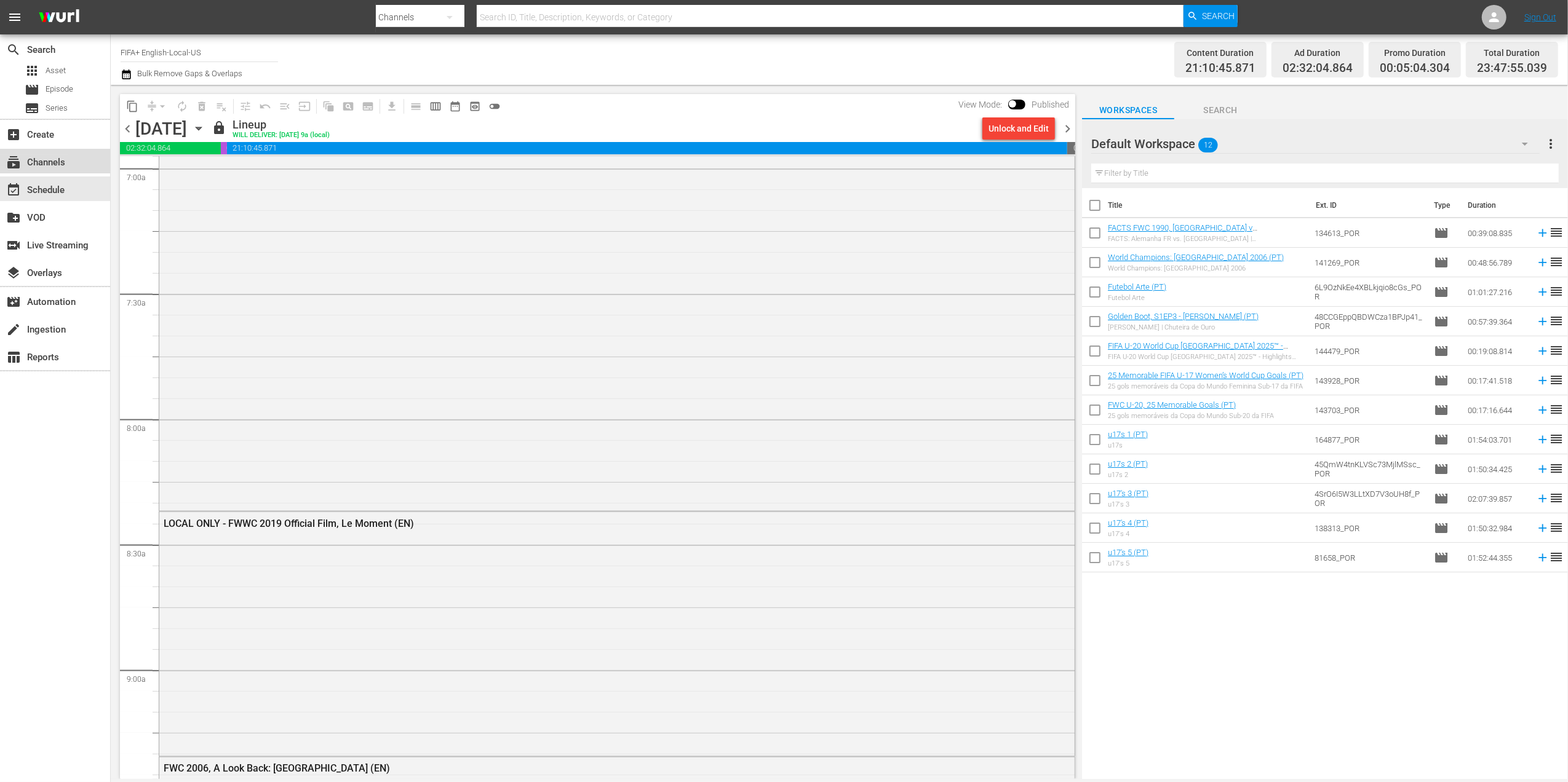
click at [49, 165] on div "subscriptions Channels" at bounding box center [34, 161] width 69 height 11
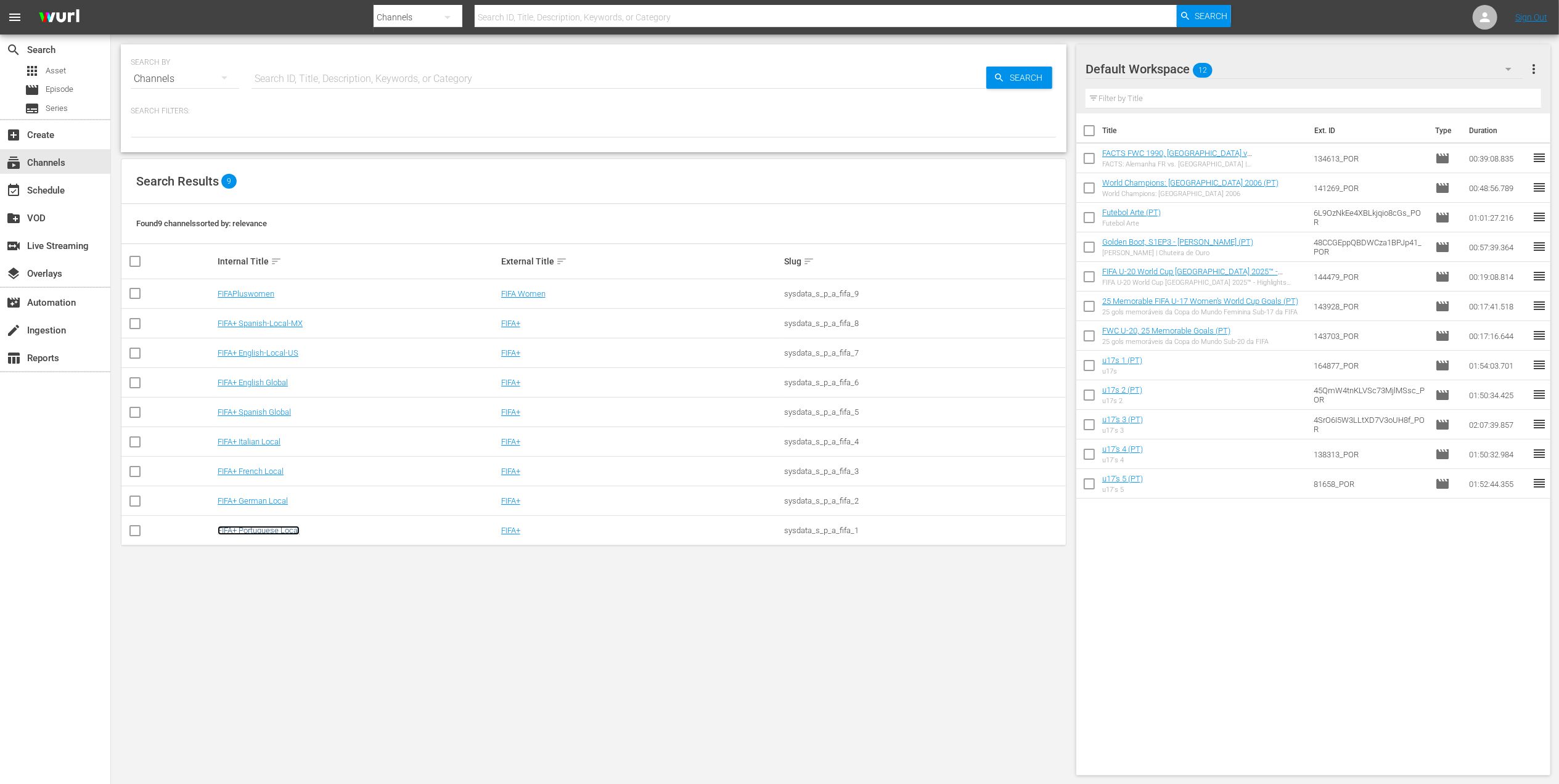
click at [260, 530] on link "FIFA+ Portuguese Local" at bounding box center [259, 529] width 82 height 9
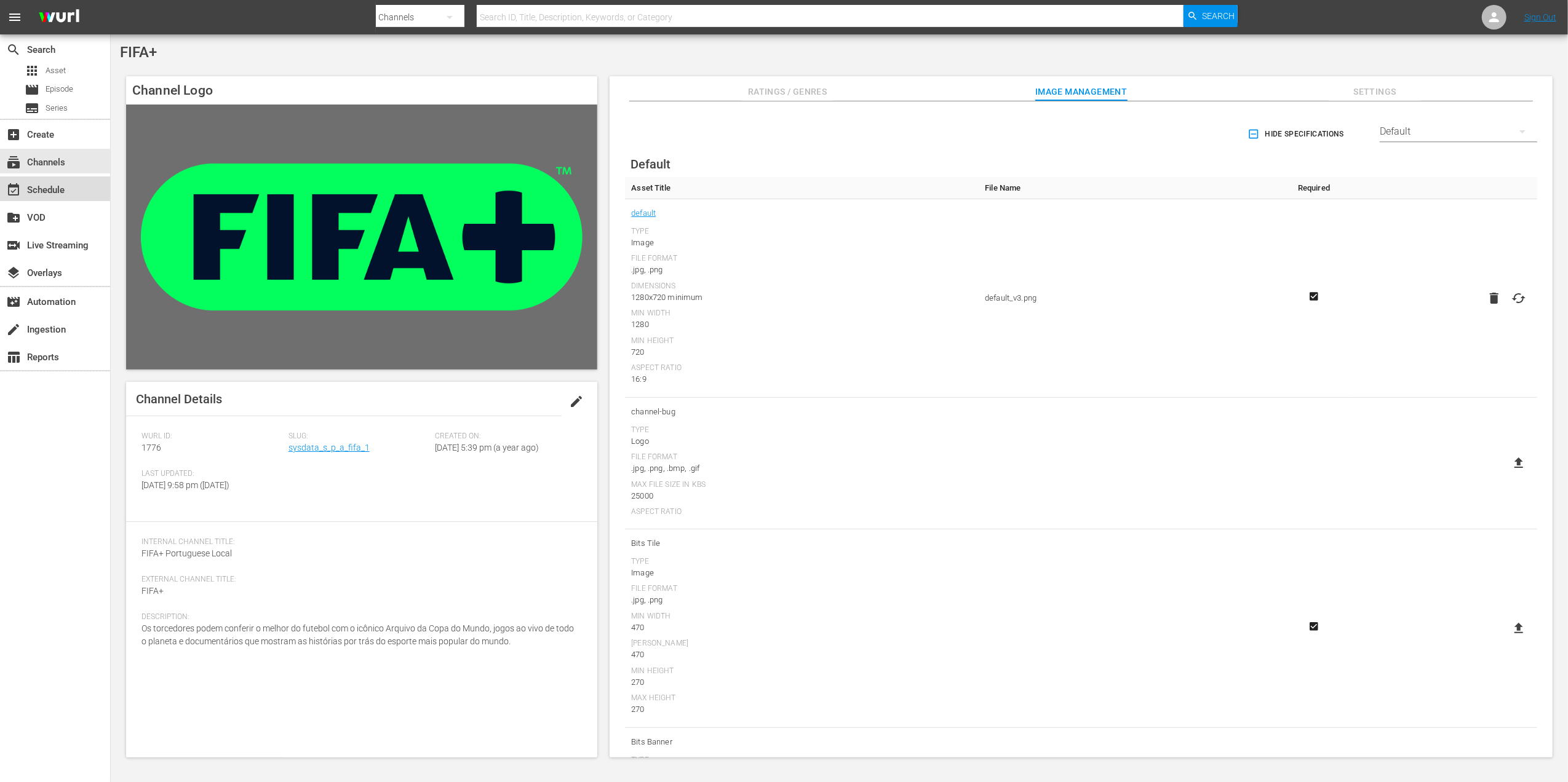
click at [56, 189] on div "event_available Schedule" at bounding box center [34, 189] width 69 height 11
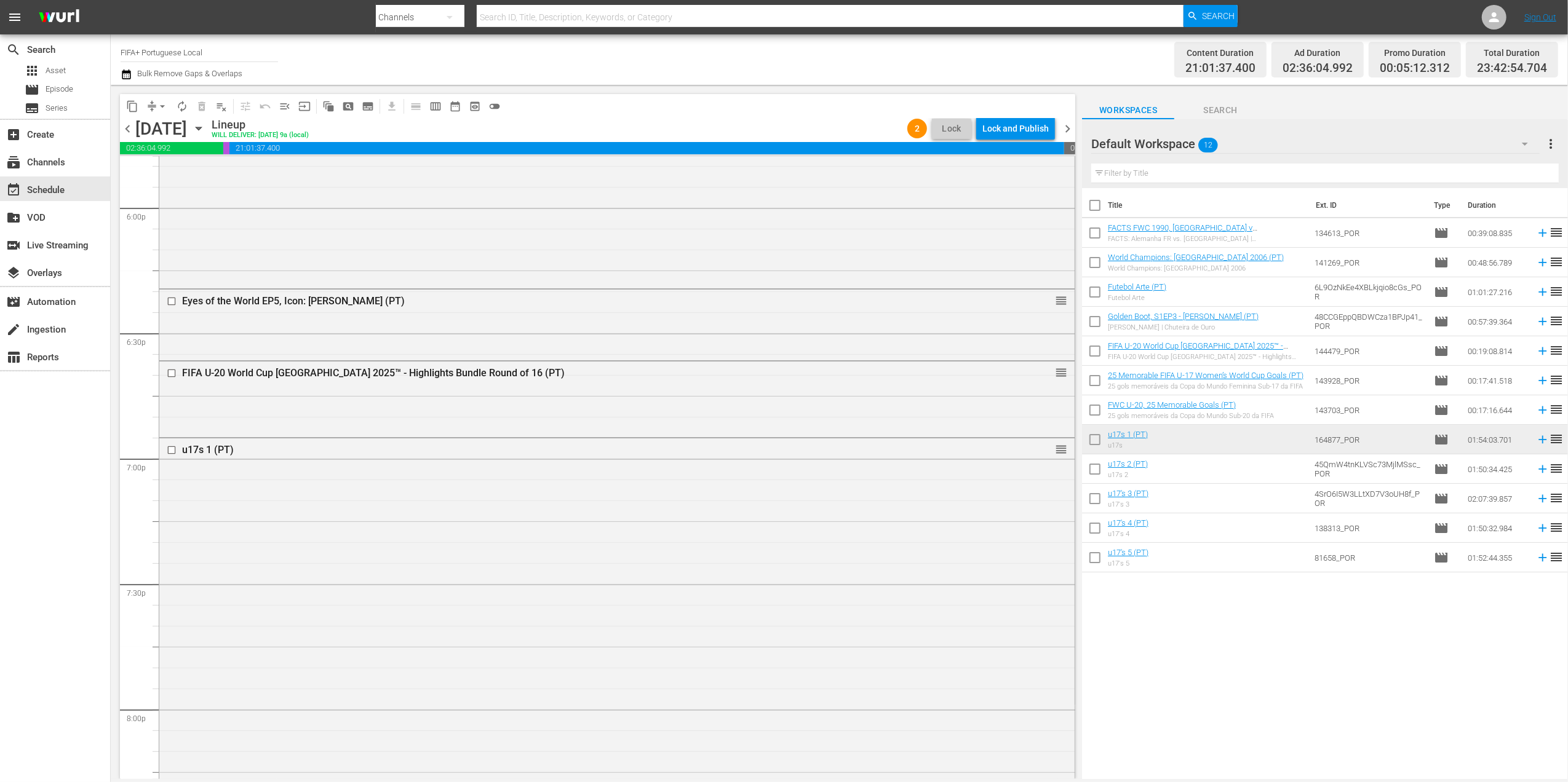
scroll to position [4403, 0]
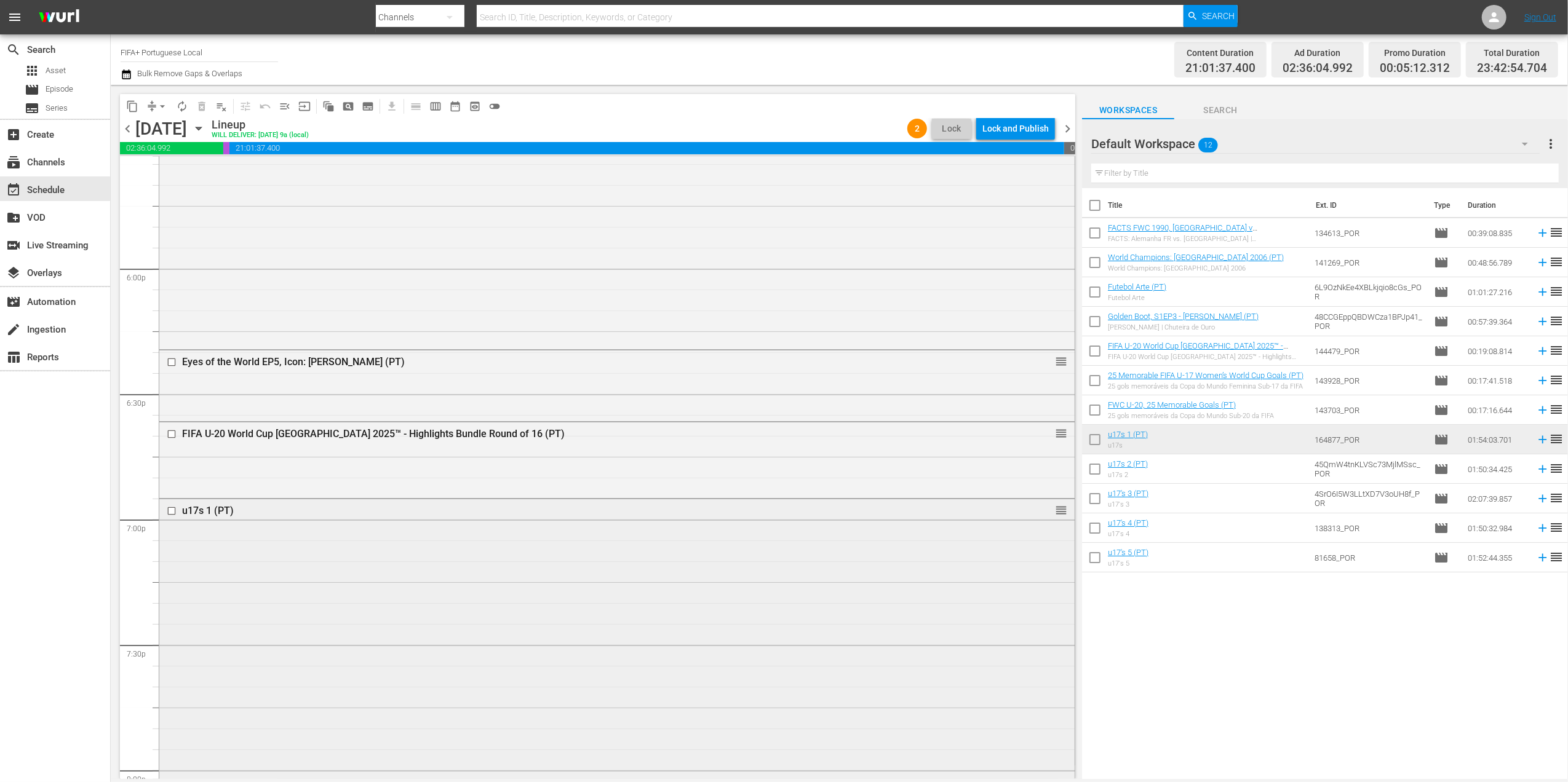
click at [213, 513] on div "u17s 1 (PT)" at bounding box center [593, 510] width 822 height 11
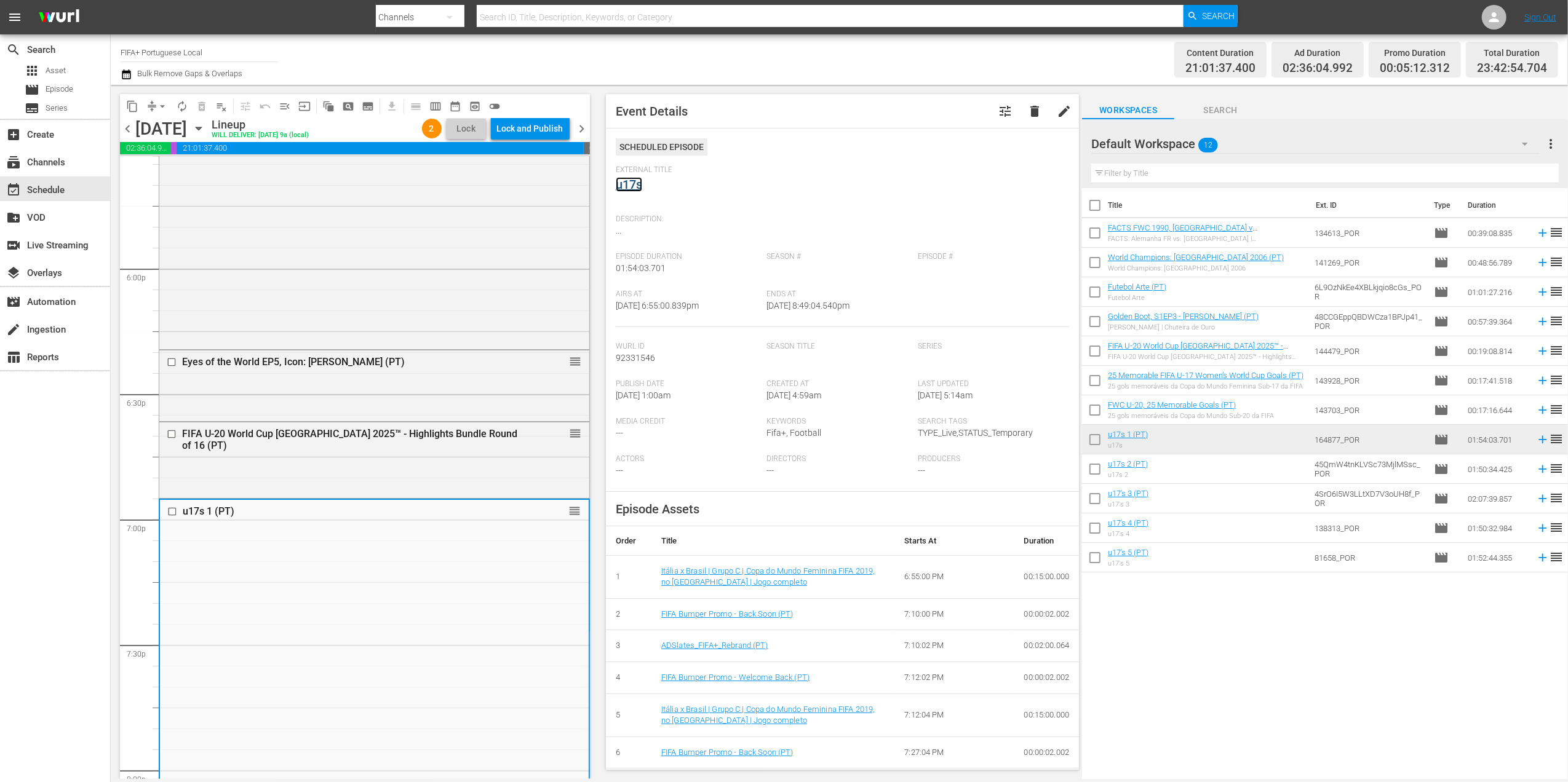
click at [626, 189] on link "u17s" at bounding box center [629, 184] width 26 height 15
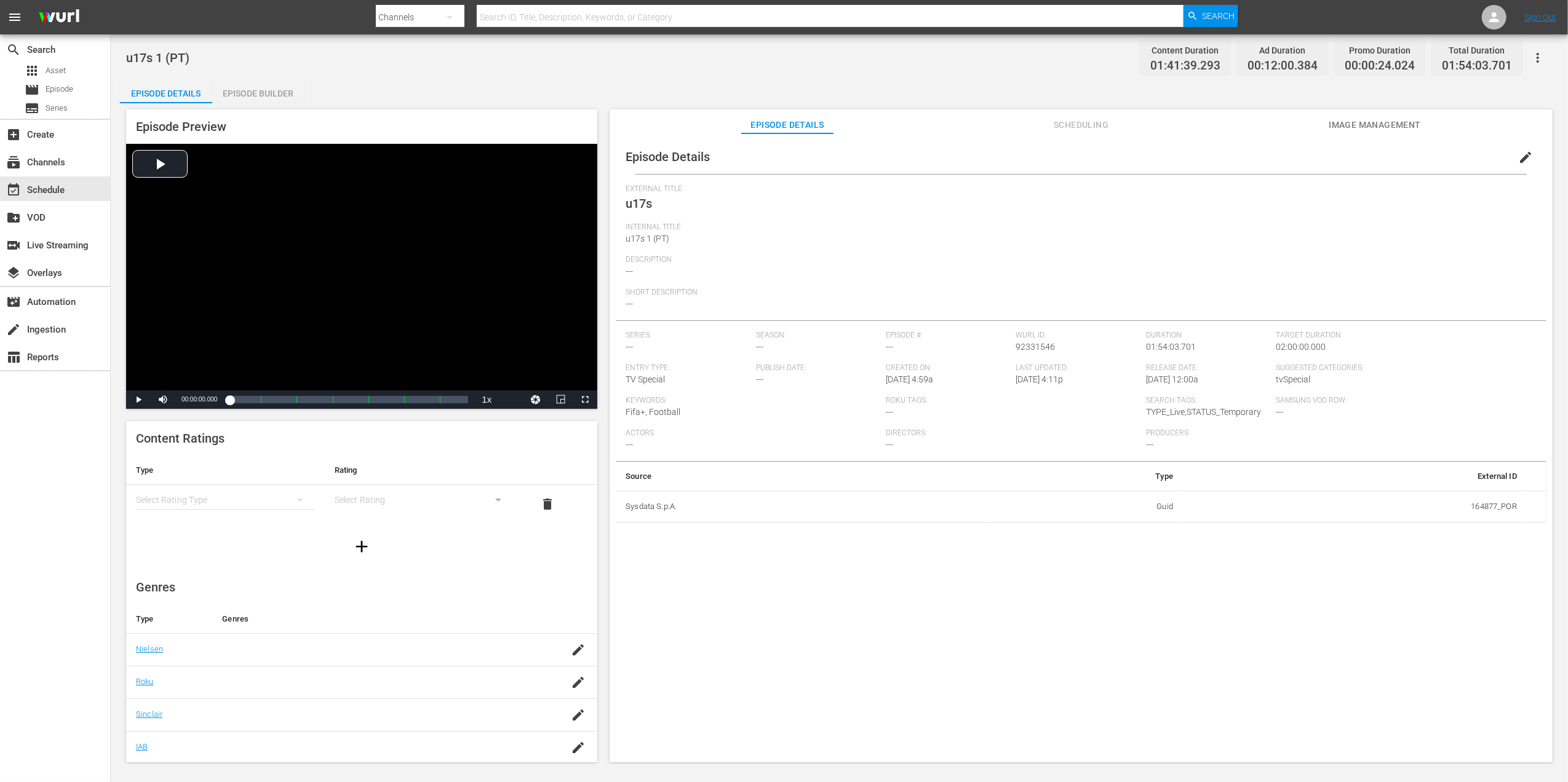
click at [1518, 161] on span "edit" at bounding box center [1526, 158] width 15 height 15
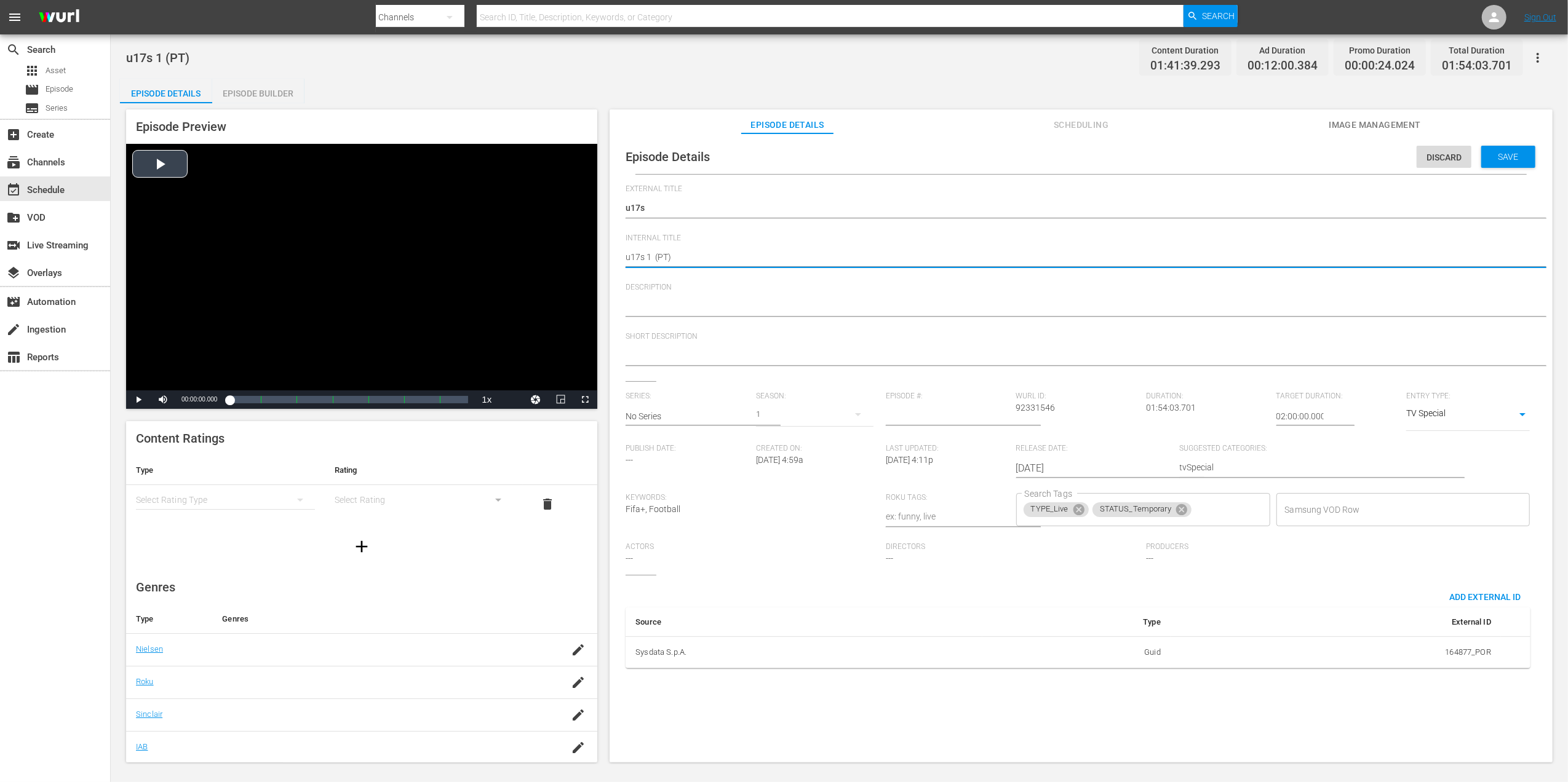
drag, startPoint x: 653, startPoint y: 255, endPoint x: 590, endPoint y: 256, distance: 63.0
paste textarea "Morocco v [GEOGRAPHIC_DATA] | Group A | FIFA U-17 Women's World Cup [GEOGRAPHIC…"
type textarea "Morocco v [GEOGRAPHIC_DATA] | Group A | FIFA U-17 Women's World Cup [GEOGRAPHIC…"
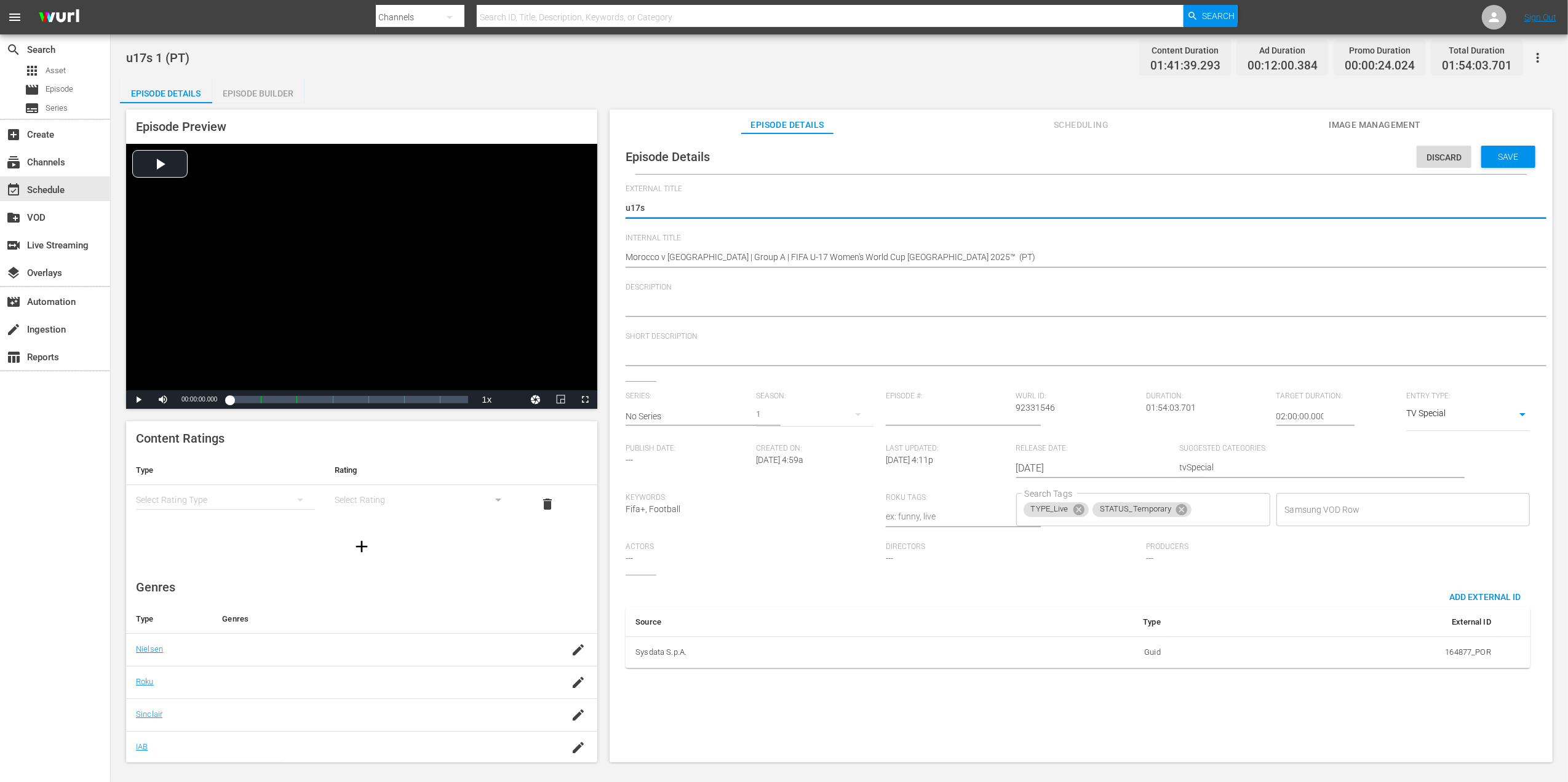
drag, startPoint x: 653, startPoint y: 214, endPoint x: 605, endPoint y: 210, distance: 48.2
paste textarea "Marrocos x Brasil | Grupo A | Copa do Mundo Feminina Sub-17 da FIFA Marrocos 20…"
type textarea "Marrocos x Brasil | Grupo A | Copa do Mundo Feminina Sub-17 da FIFA Marrocos 20…"
click at [1494, 161] on span "Save" at bounding box center [1508, 157] width 40 height 10
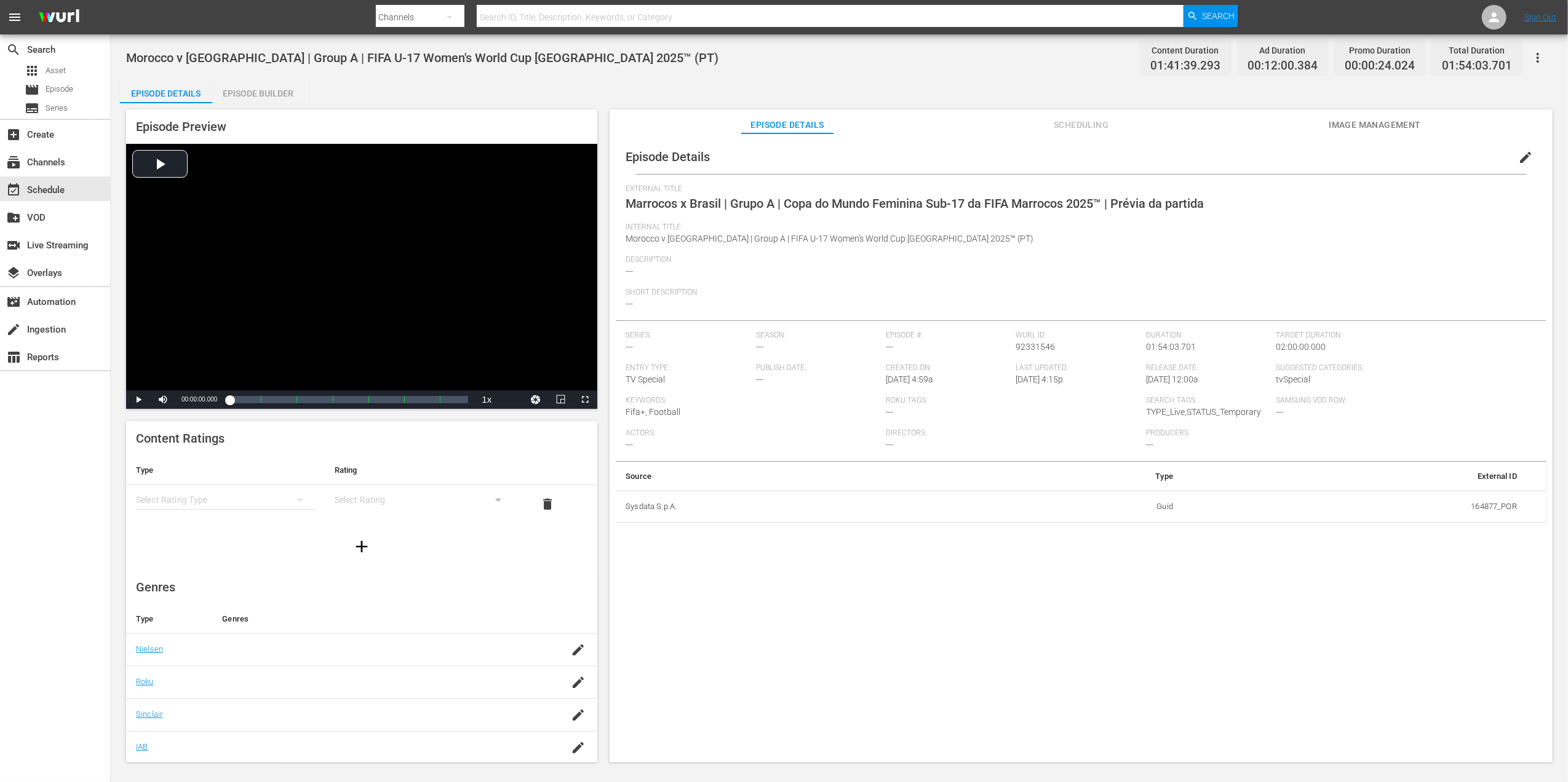
click at [1521, 153] on span "edit" at bounding box center [1526, 158] width 15 height 15
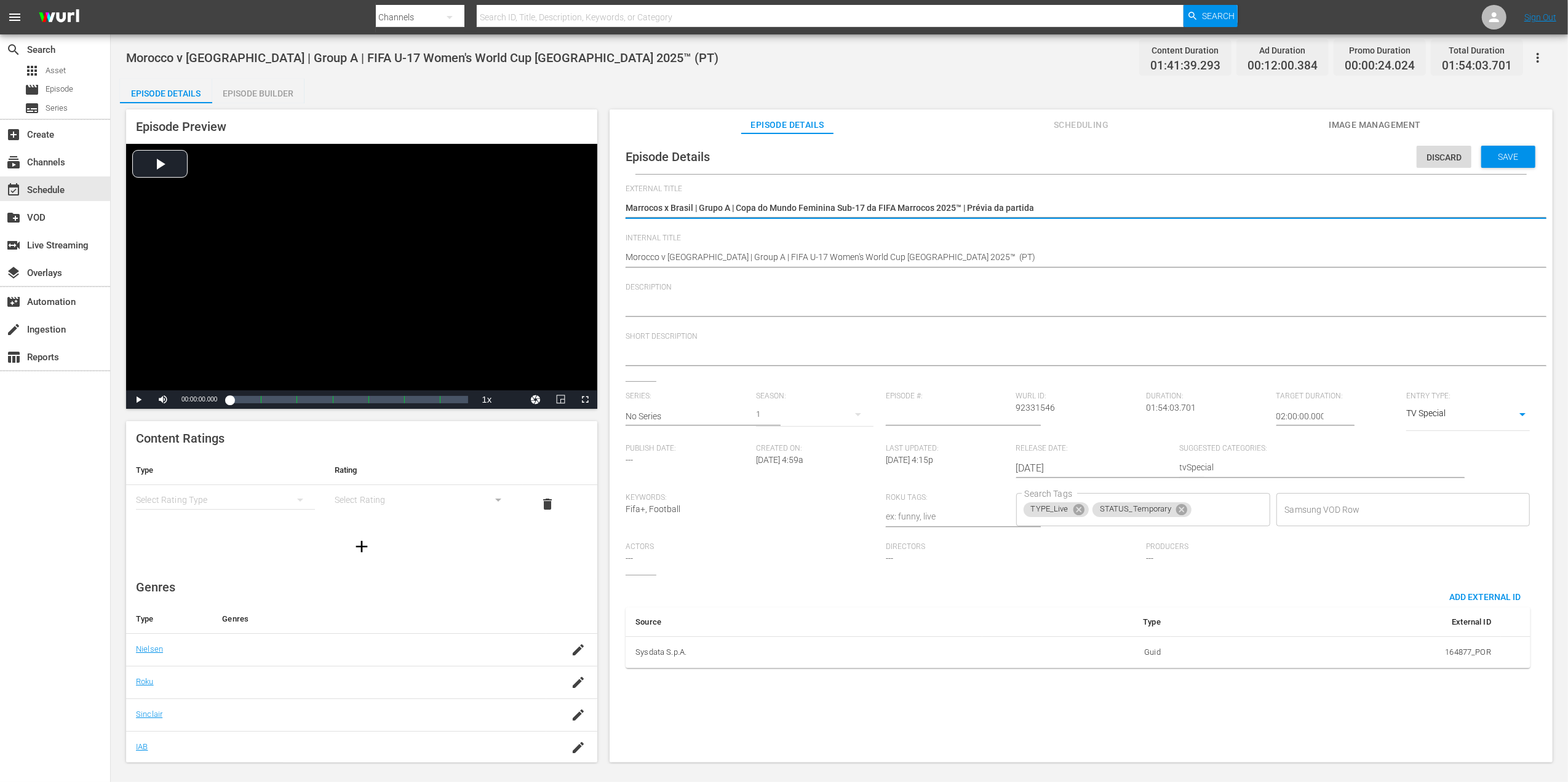
drag, startPoint x: 1043, startPoint y: 210, endPoint x: 963, endPoint y: 210, distance: 80.0
click at [963, 210] on textarea "Marrocos x Brasil | Grupo A | Copa do Mundo Feminina Sub-17 da FIFA Marrocos 20…" at bounding box center [1078, 209] width 905 height 15
type textarea "Marrocos x Brasil | Grupo A | Copa do Mundo Feminina Sub-17 da FIFA Marrocos 20…"
click at [1502, 152] on span "Save" at bounding box center [1508, 157] width 40 height 10
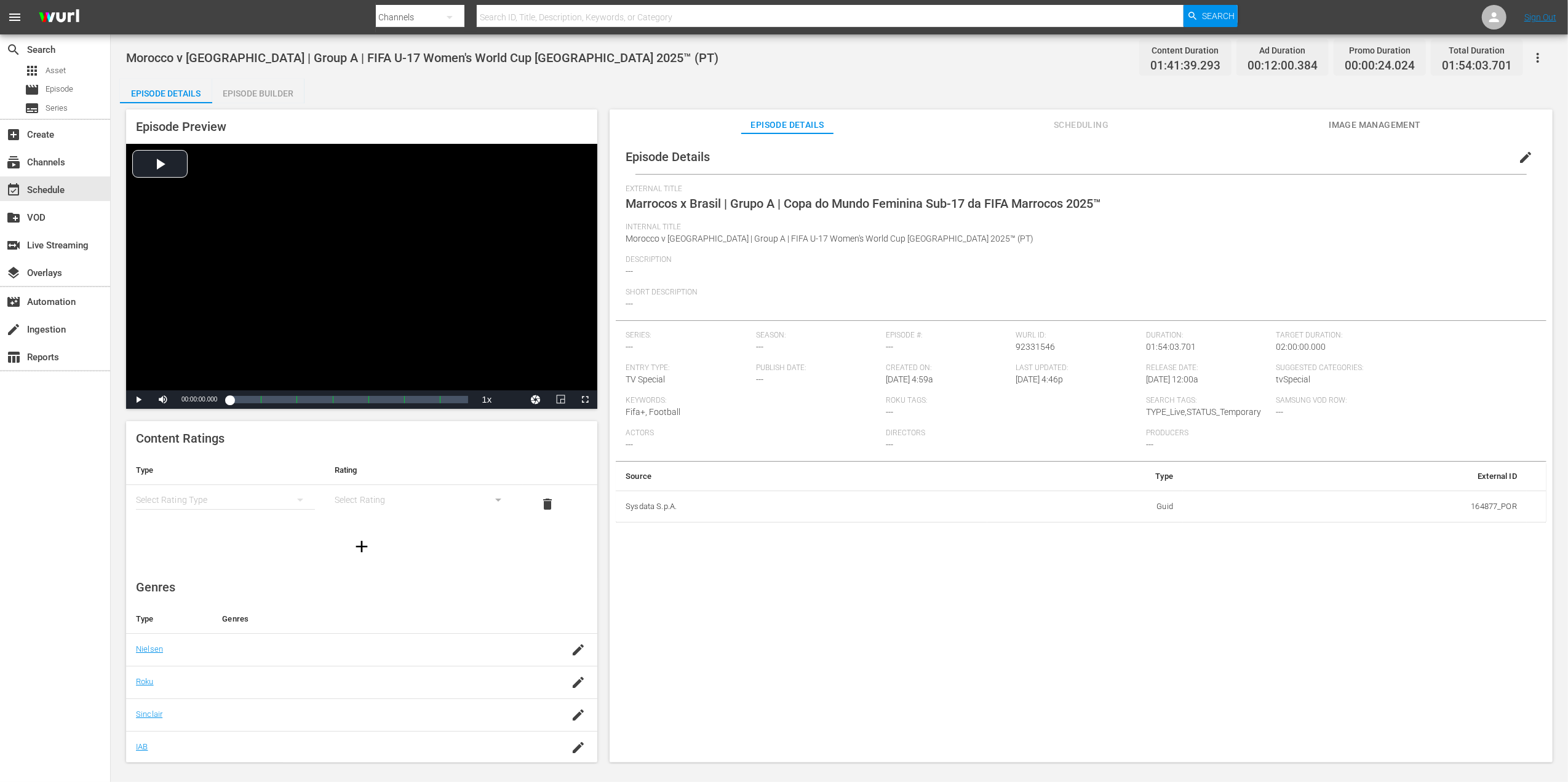
click at [1521, 153] on span "edit" at bounding box center [1526, 158] width 15 height 15
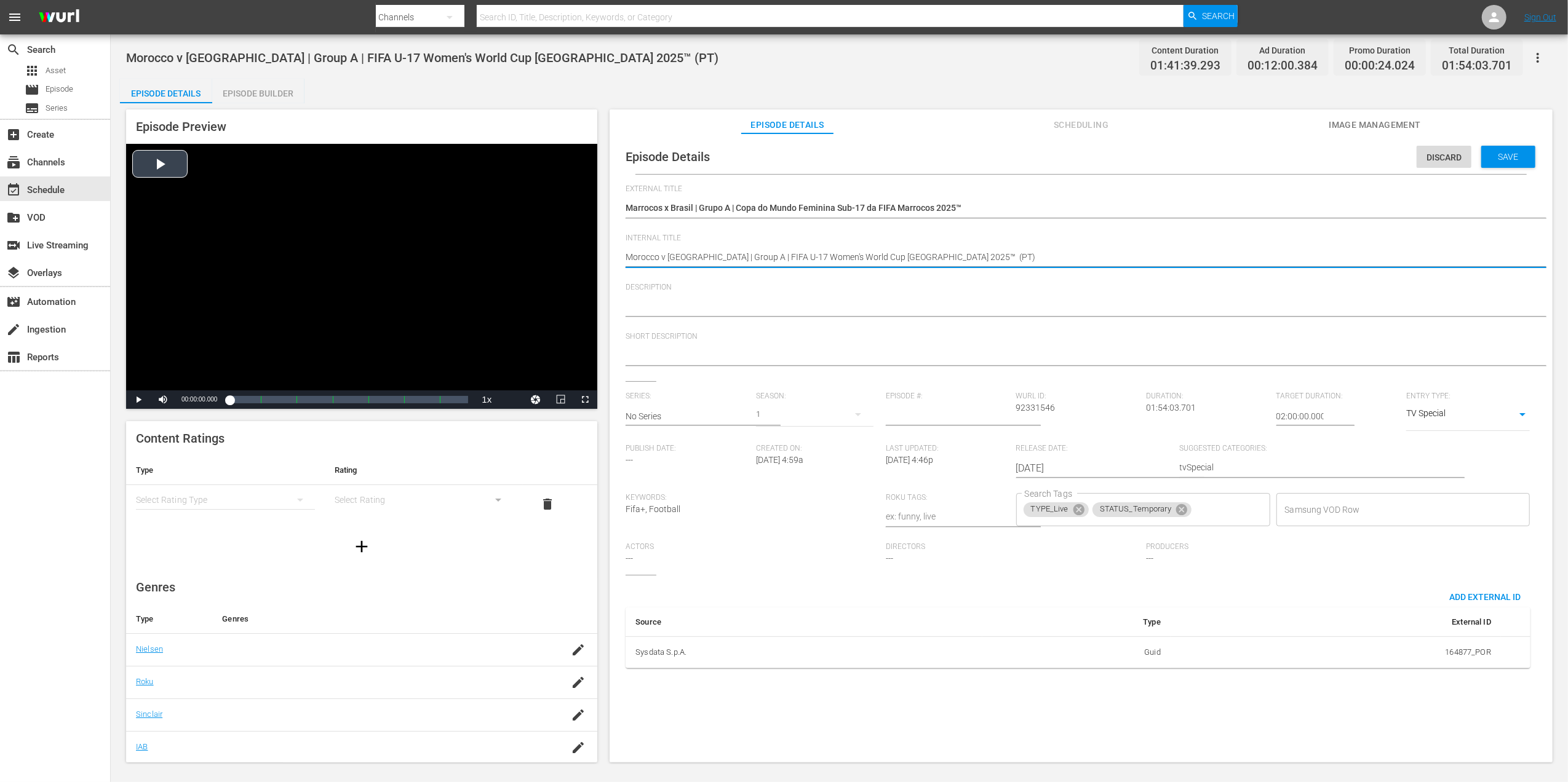
drag, startPoint x: 862, startPoint y: 256, endPoint x: 500, endPoint y: 255, distance: 362.0
paste textarea
type textarea "Morocco v [GEOGRAPHIC_DATA] | Group A | FIFA U-17 Women's World Cup [GEOGRAPHIC…"
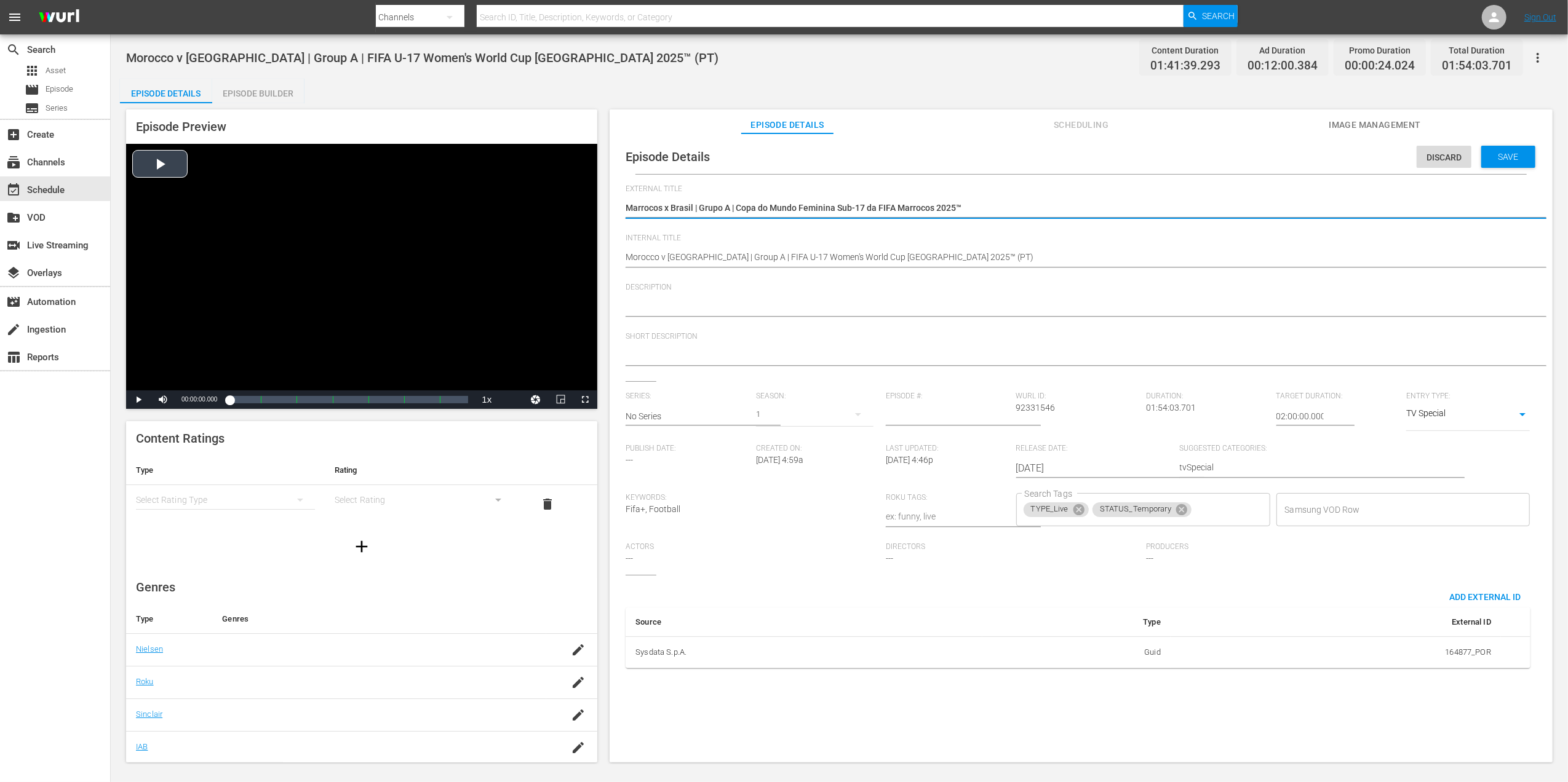
drag, startPoint x: 977, startPoint y: 207, endPoint x: 469, endPoint y: 207, distance: 508.0
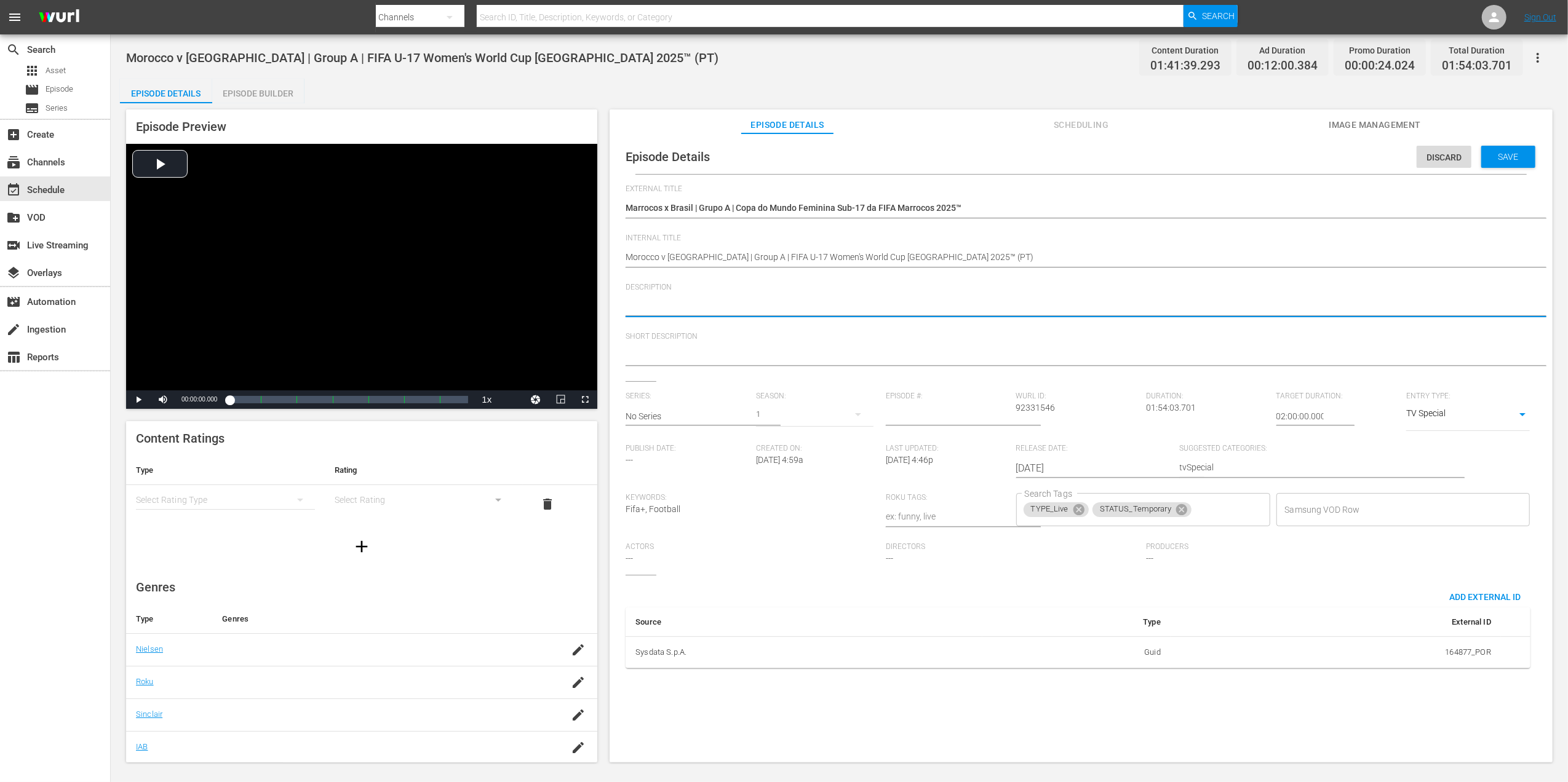
click at [813, 304] on textarea at bounding box center [1078, 308] width 905 height 15
paste textarea "Assista ao jogo entre Marrocos e [GEOGRAPHIC_DATA] no [GEOGRAPHIC_DATA] [PERSON…"
type textarea "Assista ao jogo entre Marrocos e [GEOGRAPHIC_DATA] no [GEOGRAPHIC_DATA] [PERSON…"
click at [790, 349] on textarea at bounding box center [1078, 357] width 905 height 15
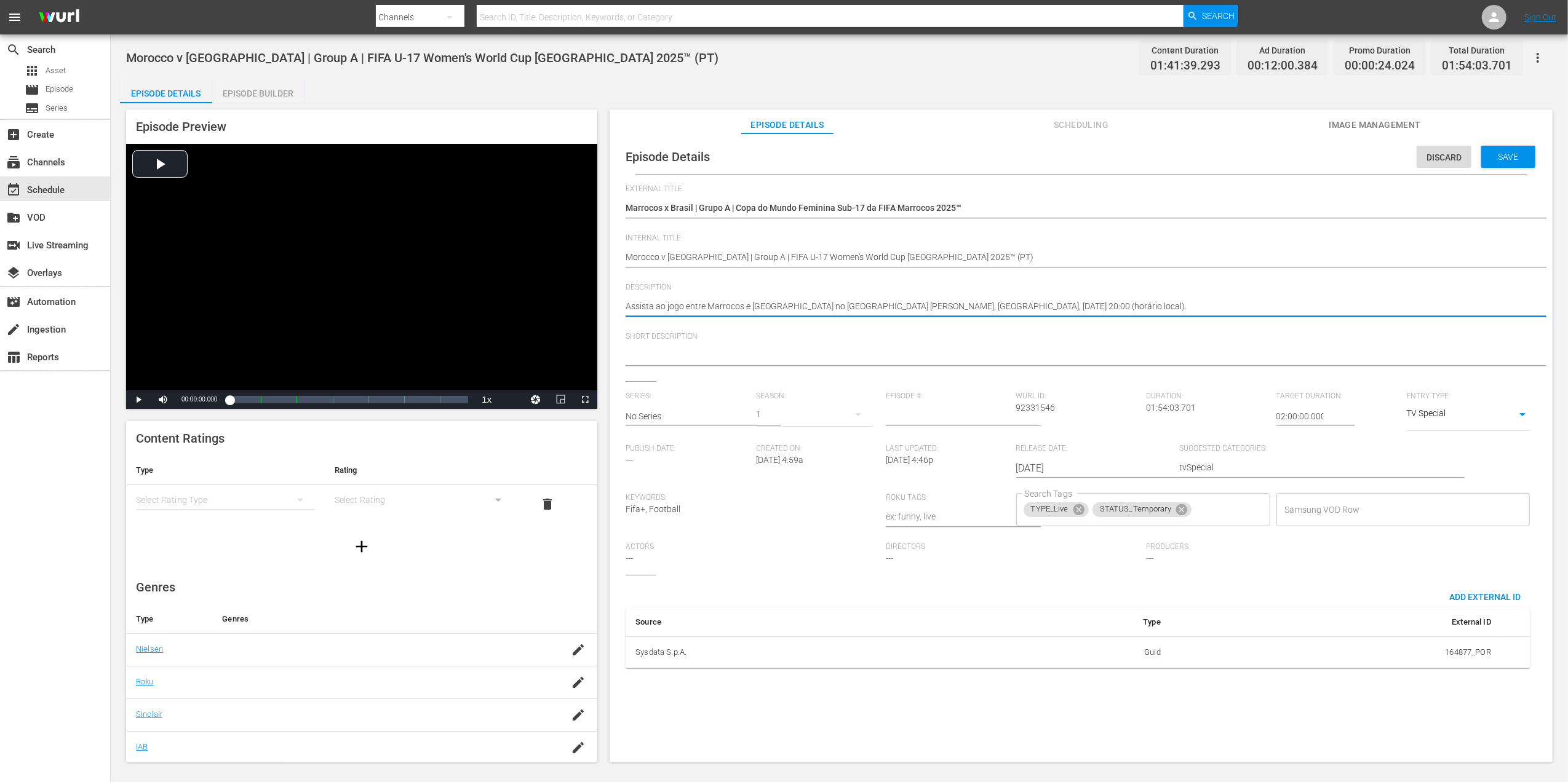
paste textarea "Assista ao jogo entre Marrocos e [GEOGRAPHIC_DATA] no [GEOGRAPHIC_DATA] [PERSON…"
type textarea "Assista ao jogo entre Marrocos e [GEOGRAPHIC_DATA] no [GEOGRAPHIC_DATA] [PERSON…"
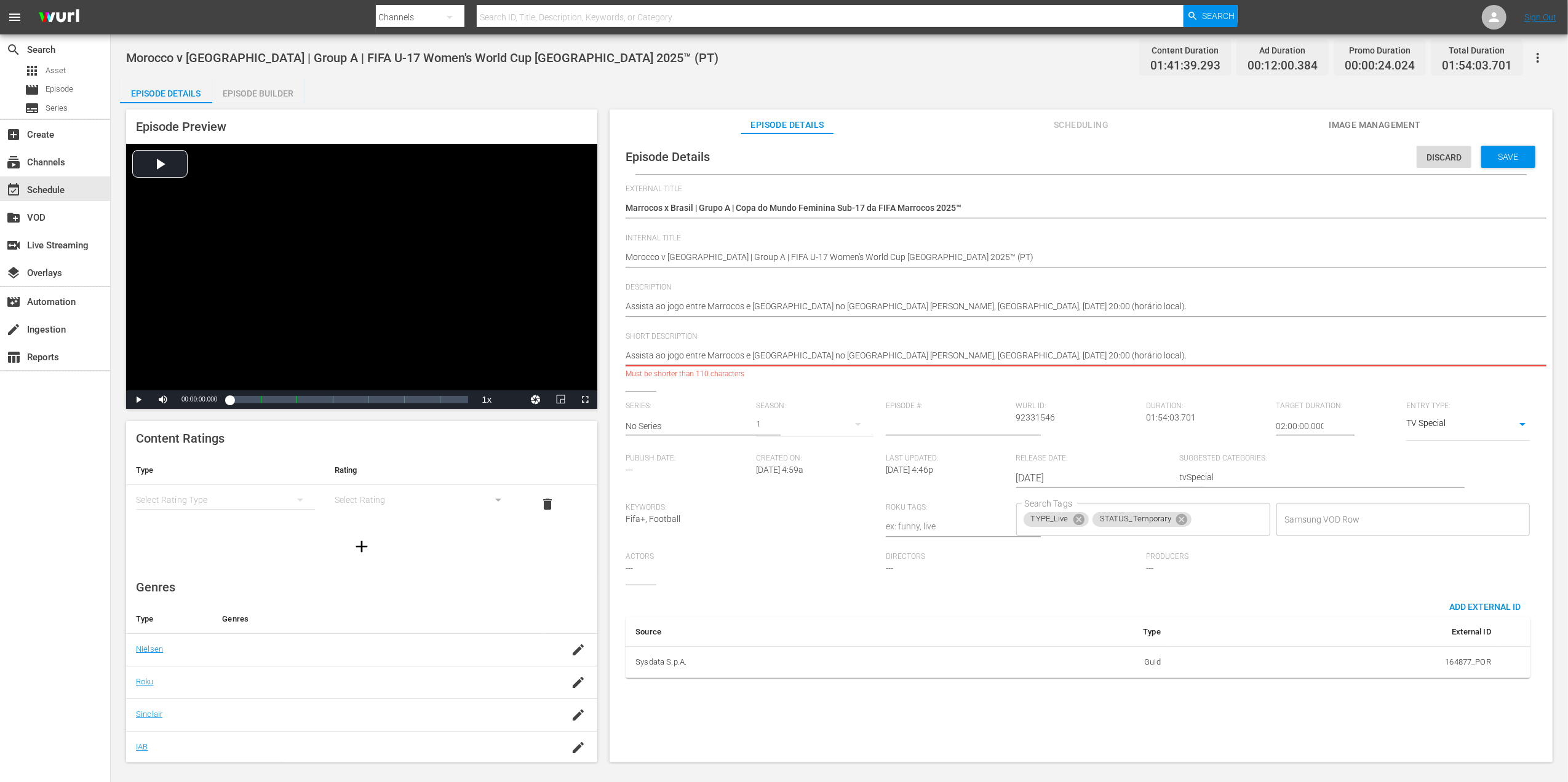
drag, startPoint x: 1204, startPoint y: 355, endPoint x: 773, endPoint y: 353, distance: 431.0
click at [773, 353] on textarea "Assista ao jogo entre Marrocos e [GEOGRAPHIC_DATA] no [GEOGRAPHIC_DATA] [PERSON…" at bounding box center [1078, 357] width 905 height 15
type textarea "Assista ao jogo entre Marrocos e [GEOGRAPHIC_DATA]"
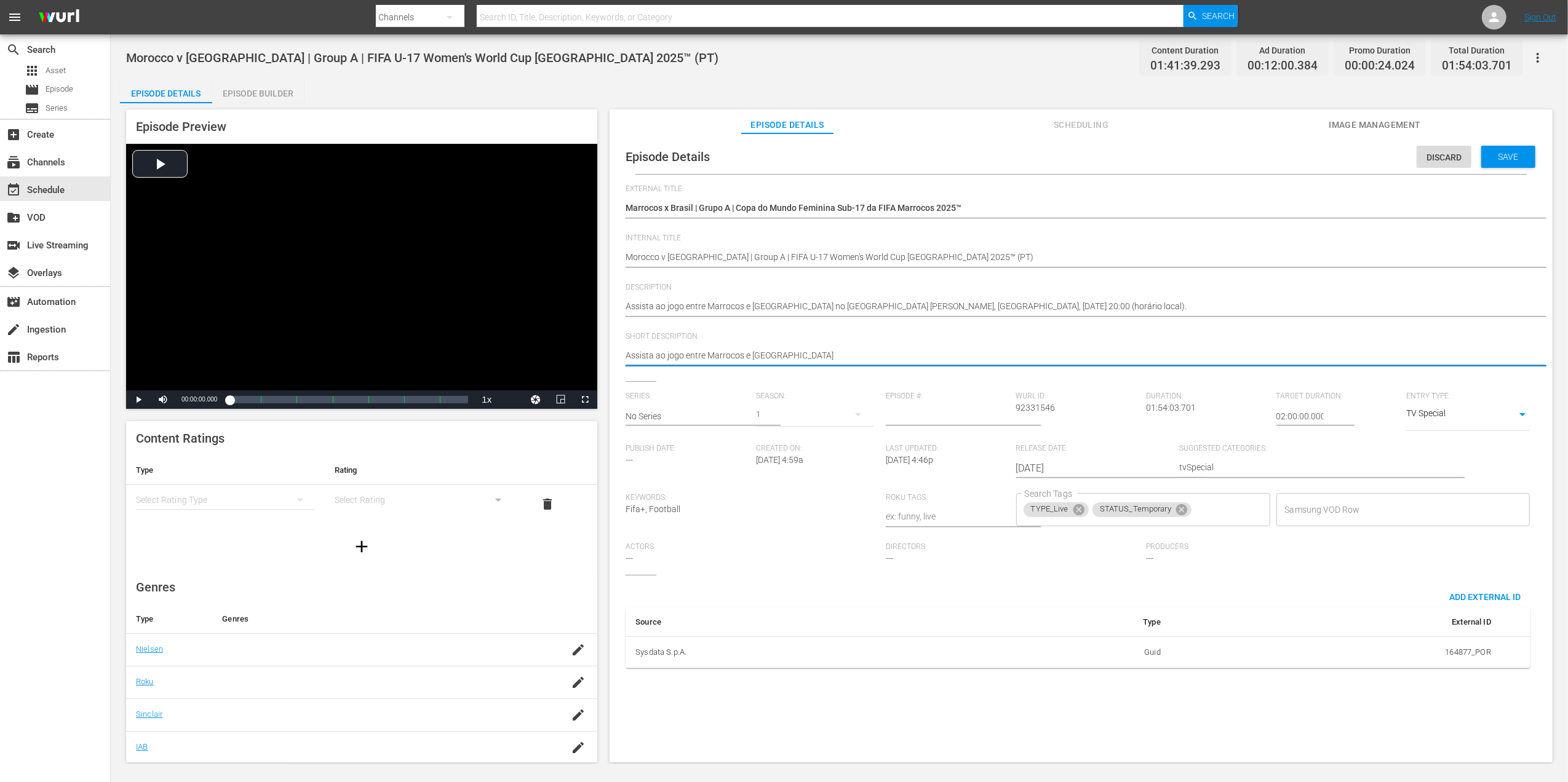
type textarea "Assista ao jogo entre Marrocos e [GEOGRAPHIC_DATA]."
click at [1497, 153] on span "Save" at bounding box center [1508, 157] width 40 height 10
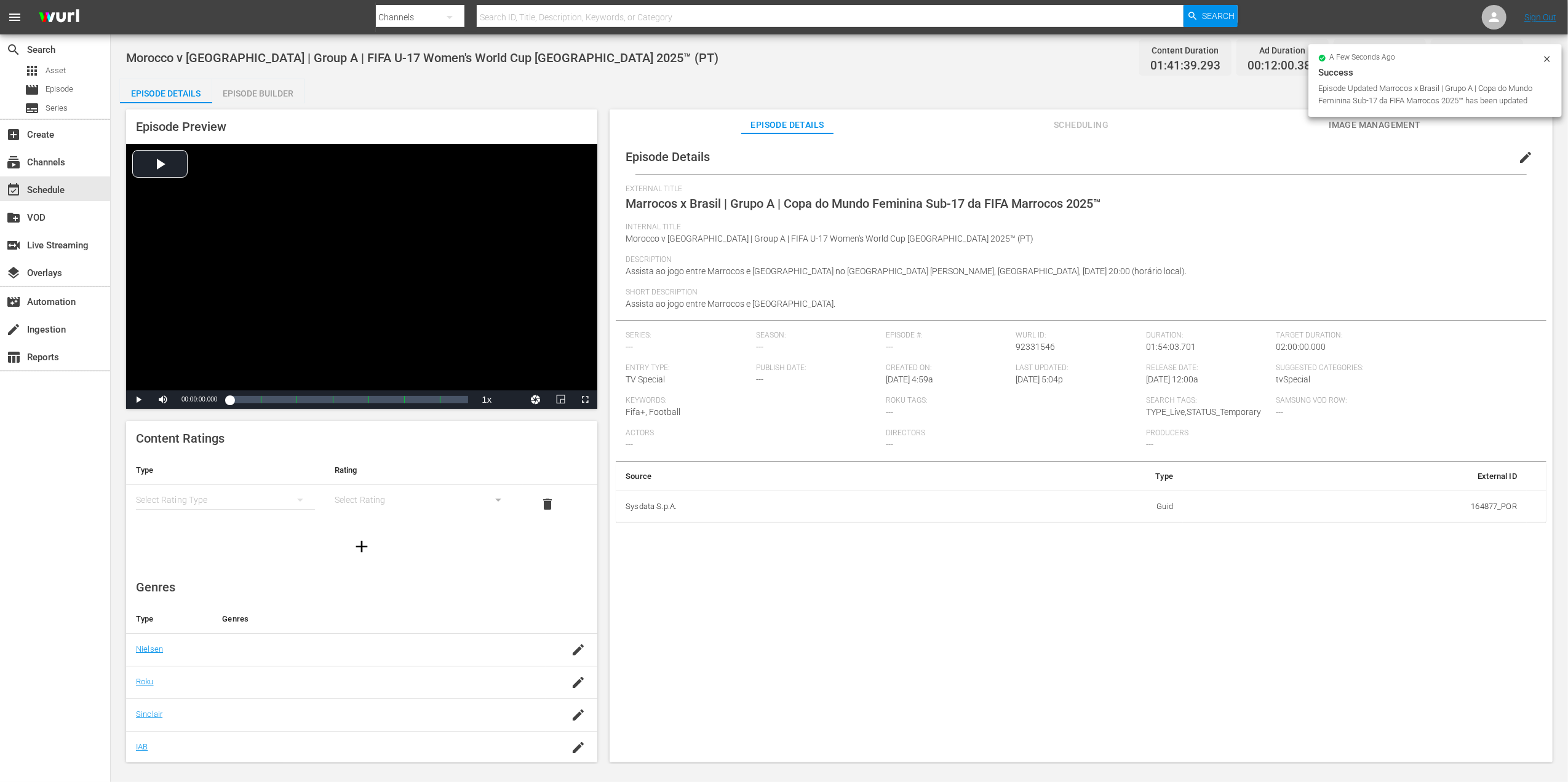
click at [1383, 121] on span "Image Management" at bounding box center [1374, 125] width 92 height 16
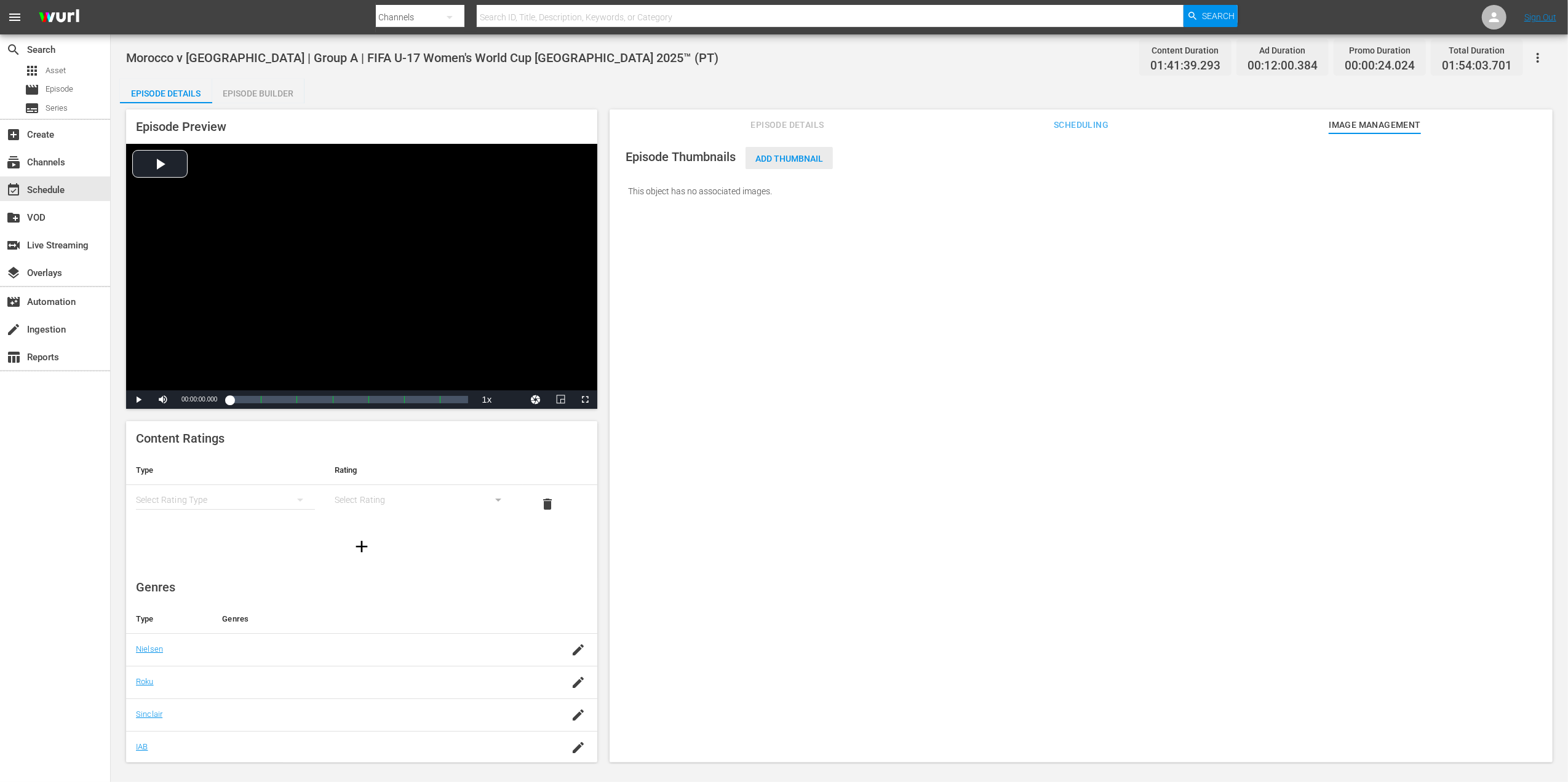
click at [817, 153] on div "Add Thumbnail" at bounding box center [789, 158] width 87 height 23
click at [804, 156] on span "Add Thumbnail" at bounding box center [789, 158] width 87 height 10
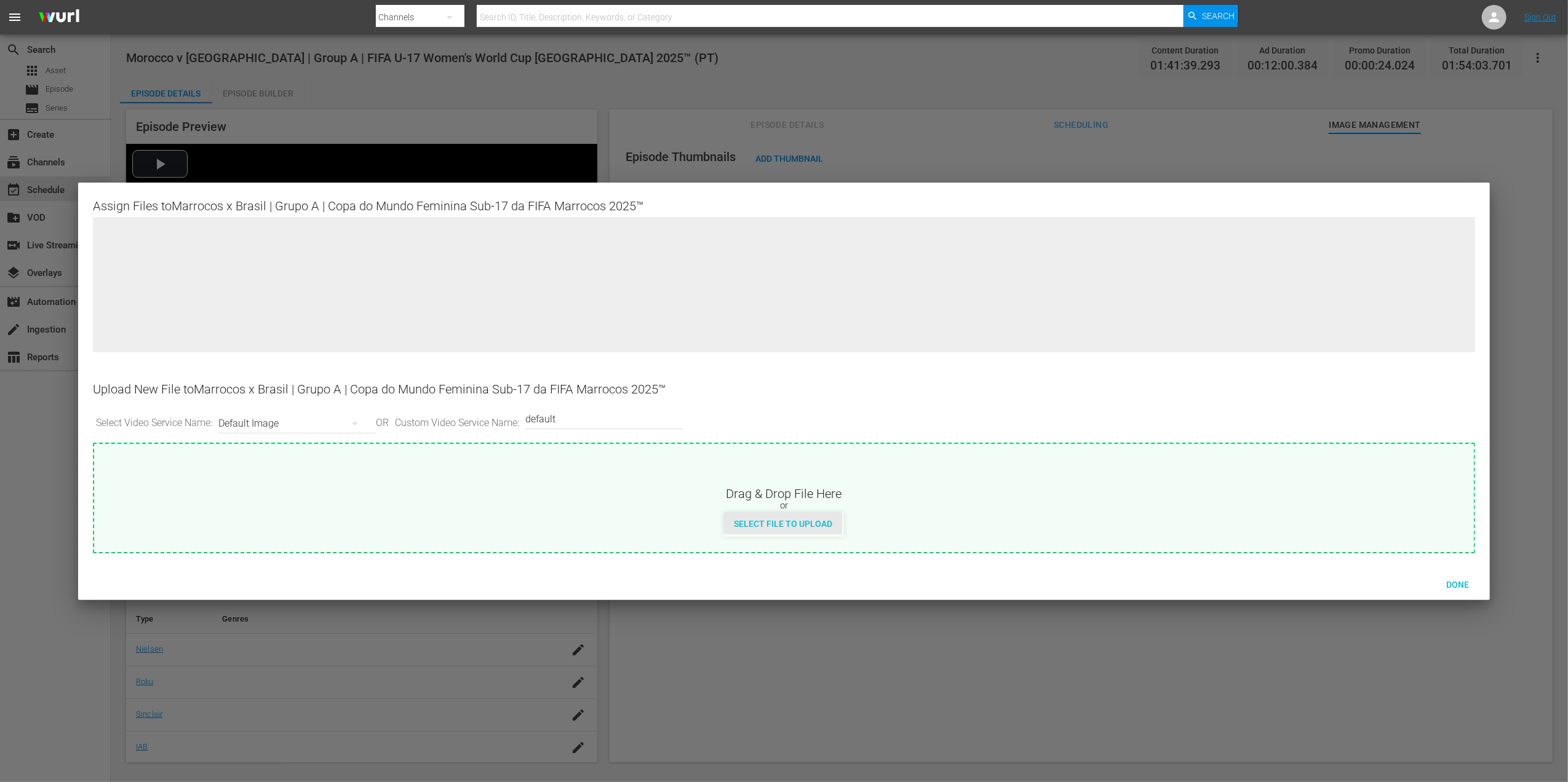
click at [787, 524] on span "Select File to Upload" at bounding box center [783, 524] width 118 height 10
type input "C:\fakepath\w1.jpg"
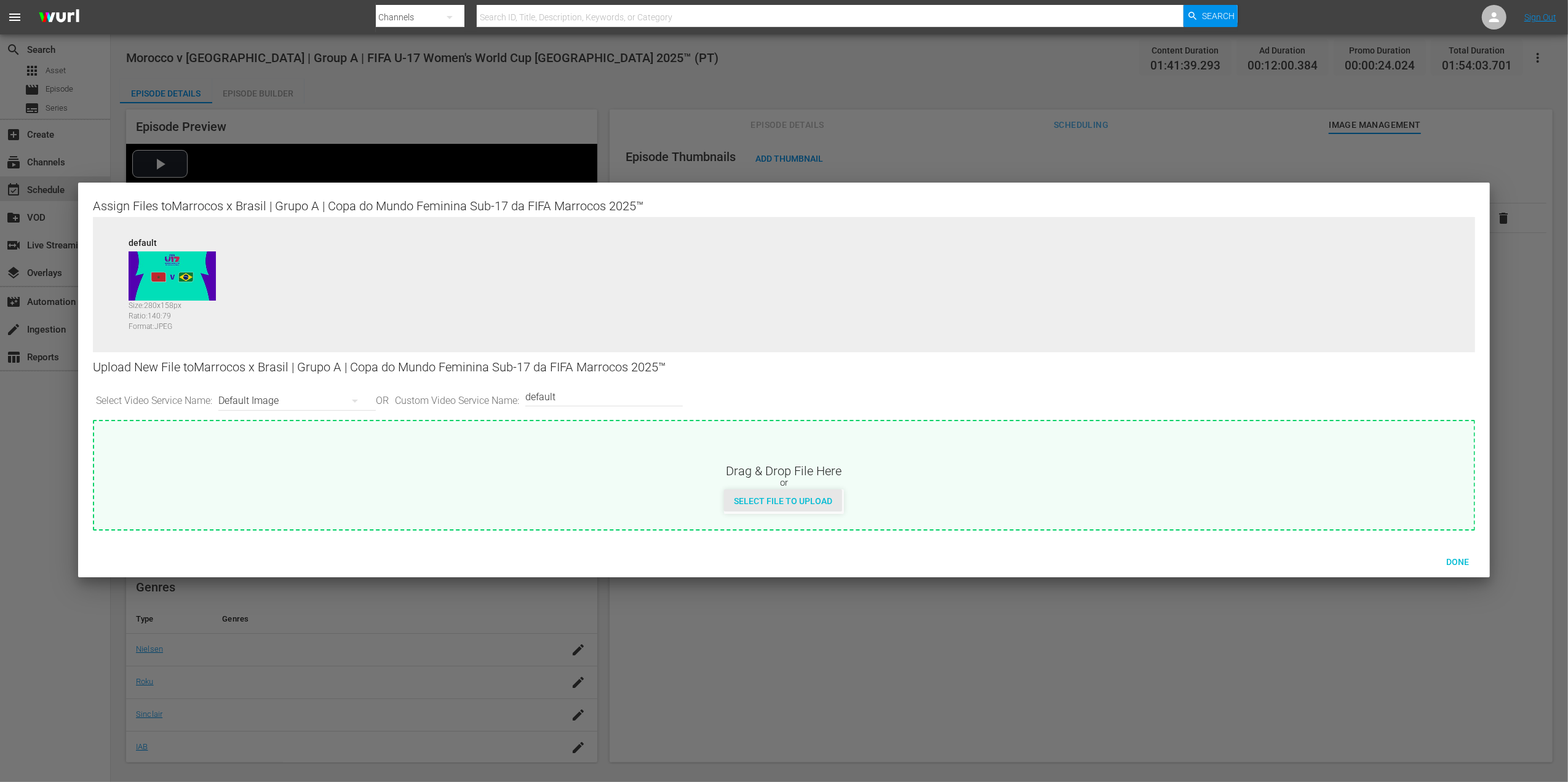
click at [774, 500] on span "Select File to Upload" at bounding box center [783, 501] width 118 height 10
click at [592, 396] on input "default" at bounding box center [600, 397] width 151 height 29
type input "default 1"
click at [766, 495] on div "Select File to Upload" at bounding box center [783, 501] width 118 height 23
type input "C:\fakepath\w2.jpg"
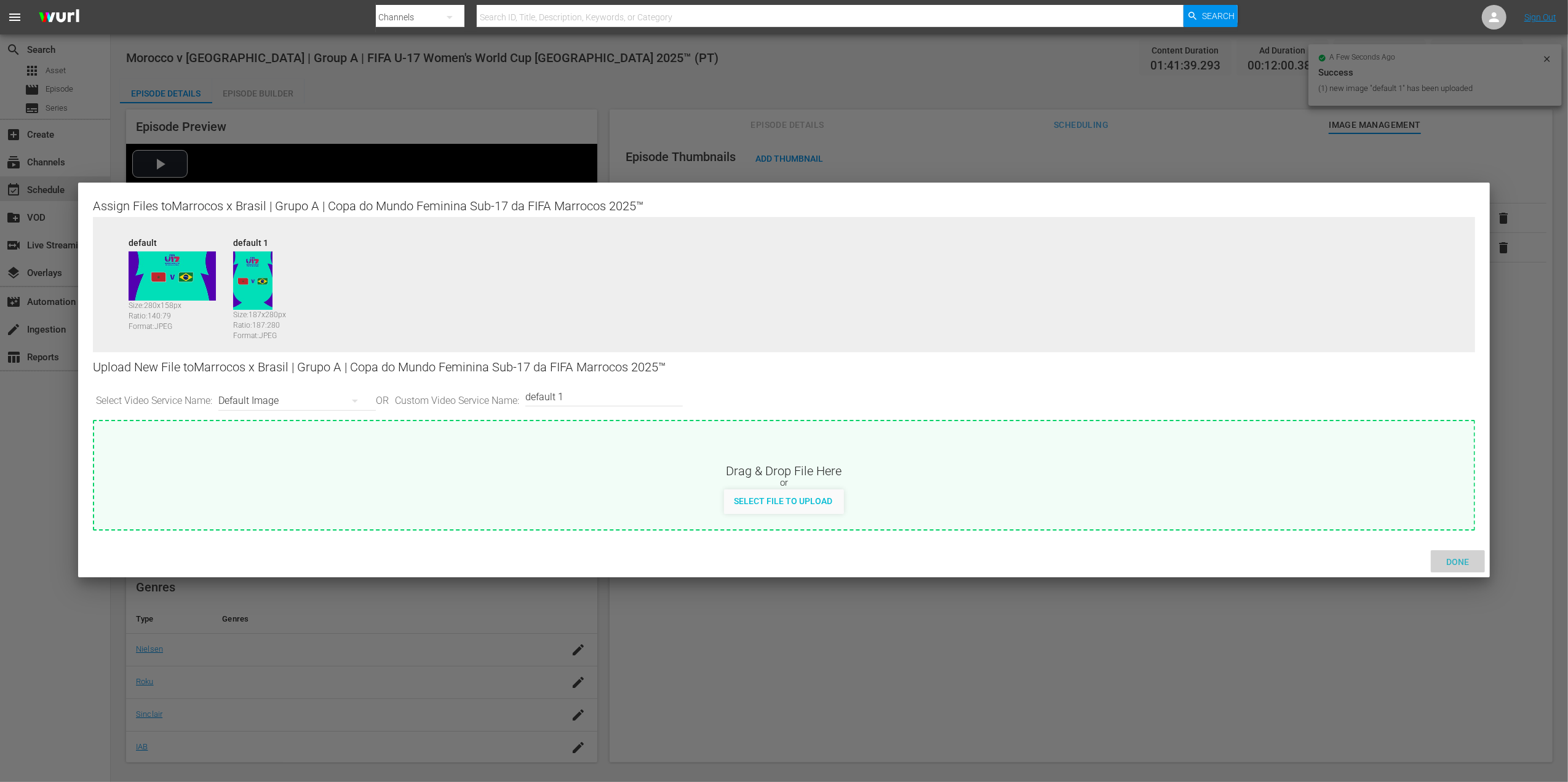
click at [1450, 557] on span "Done" at bounding box center [1458, 562] width 42 height 10
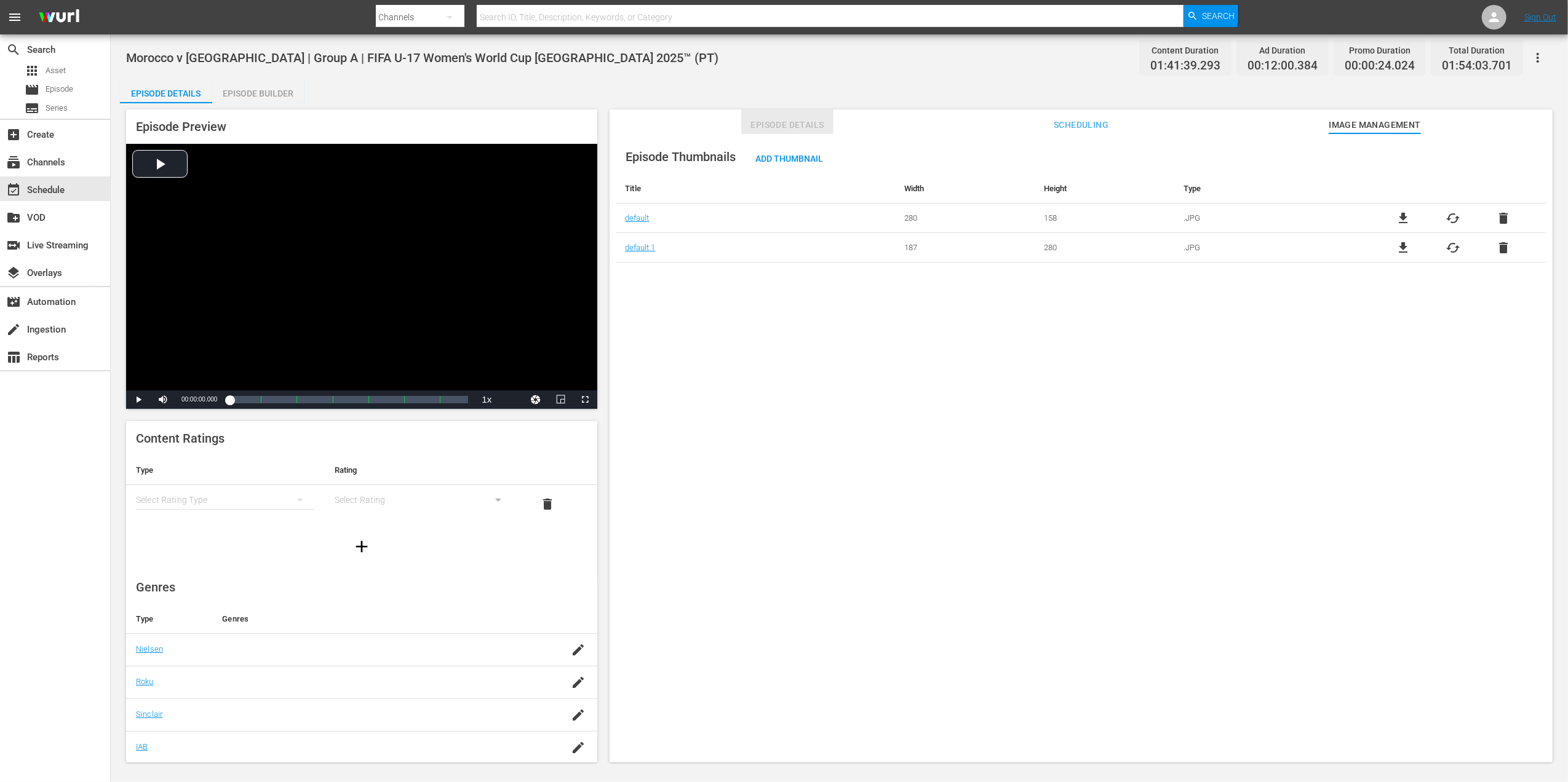
click at [764, 118] on span "Episode Details" at bounding box center [787, 125] width 92 height 16
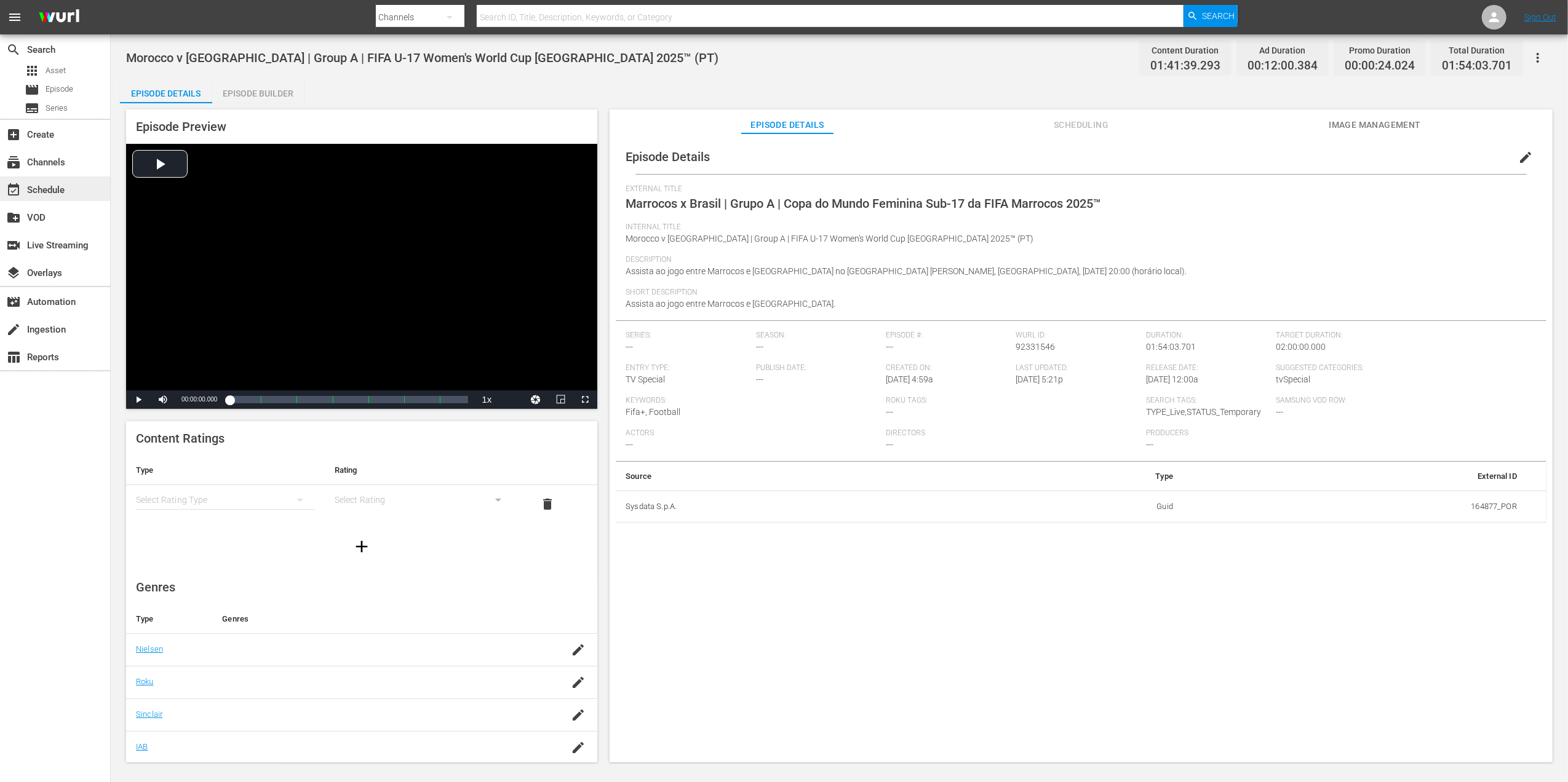
click at [57, 193] on div "event_available Schedule" at bounding box center [34, 189] width 69 height 11
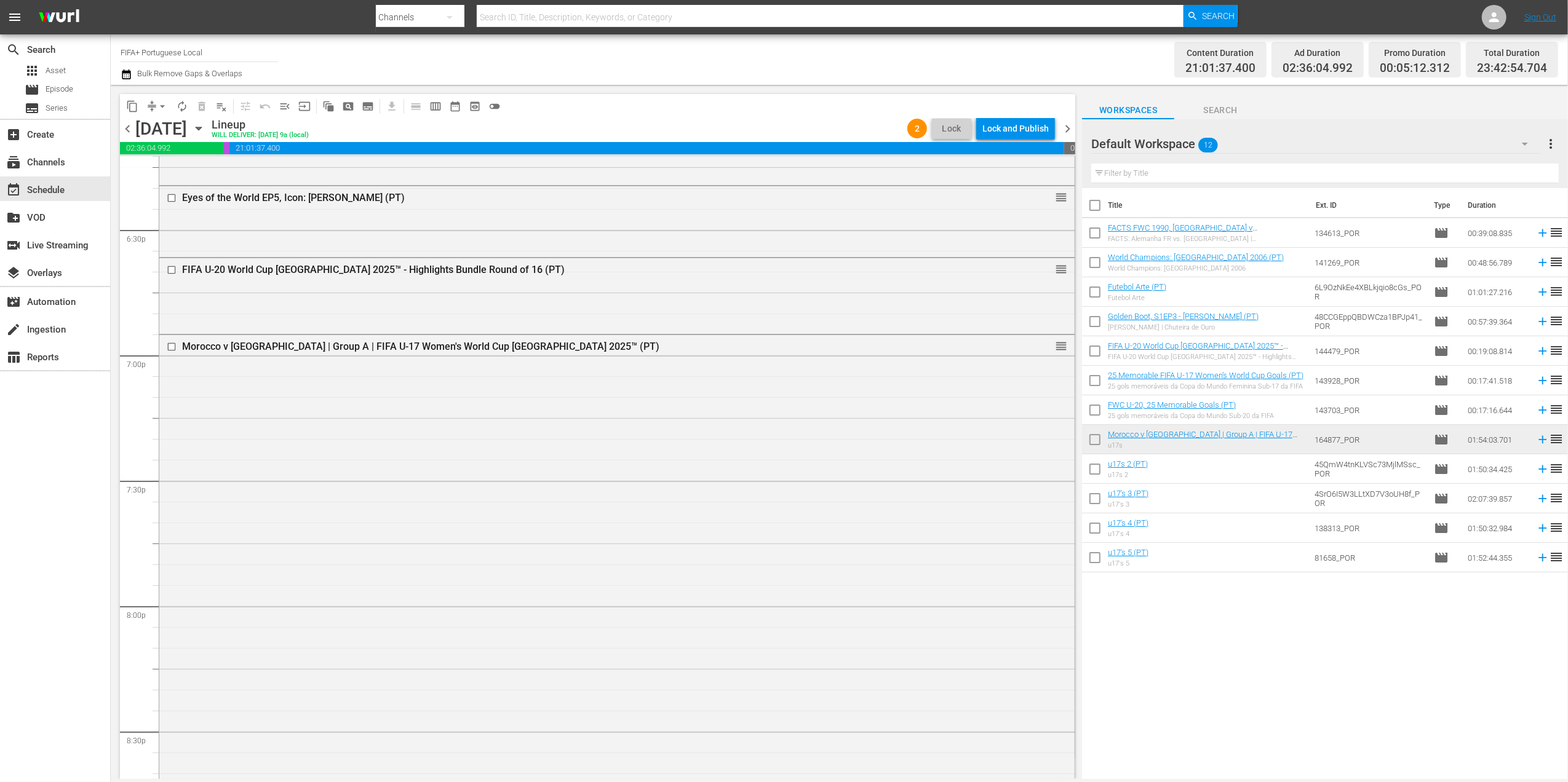
scroll to position [4560, 0]
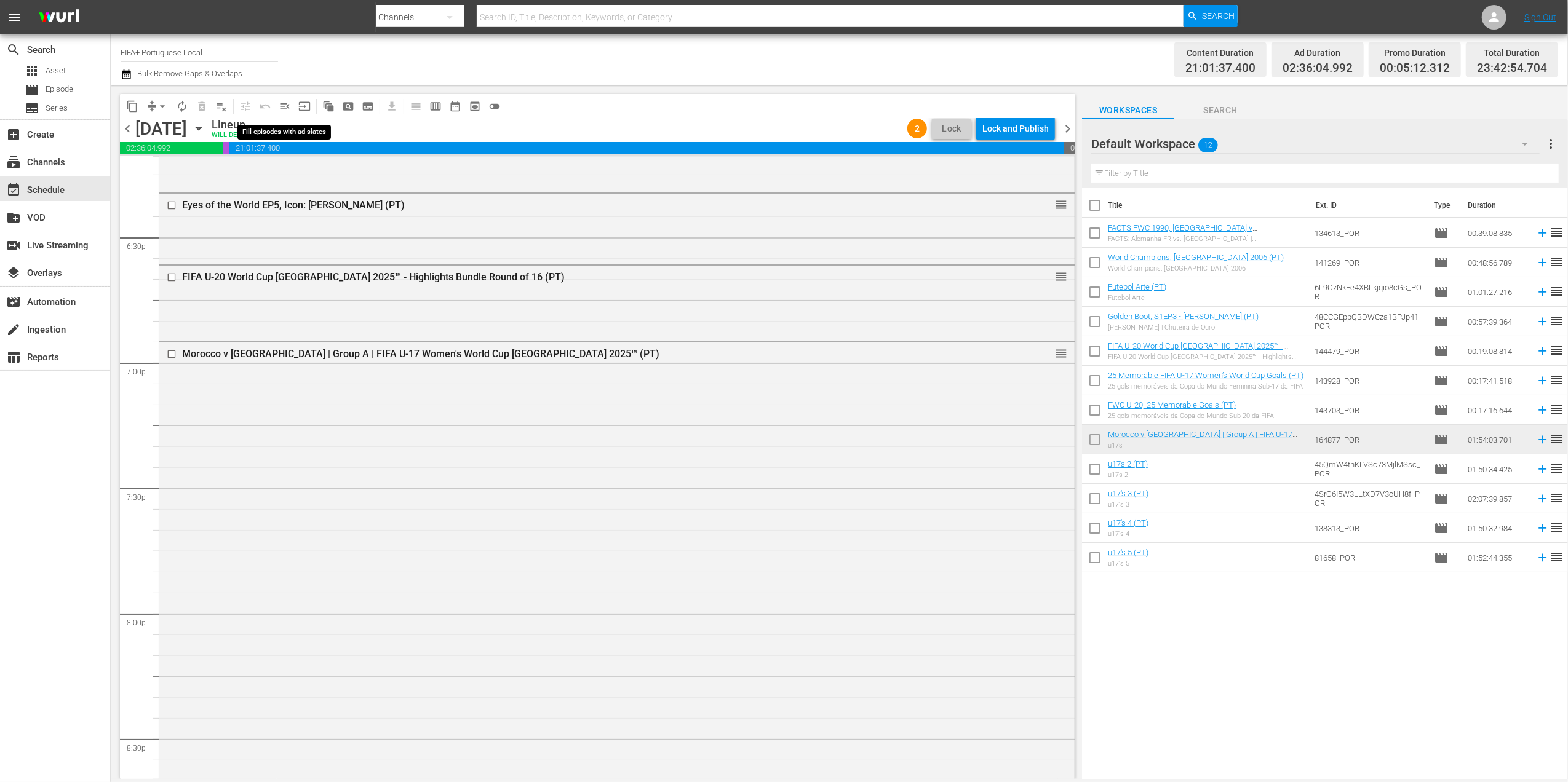
click at [284, 104] on span "menu_open" at bounding box center [284, 106] width 12 height 12
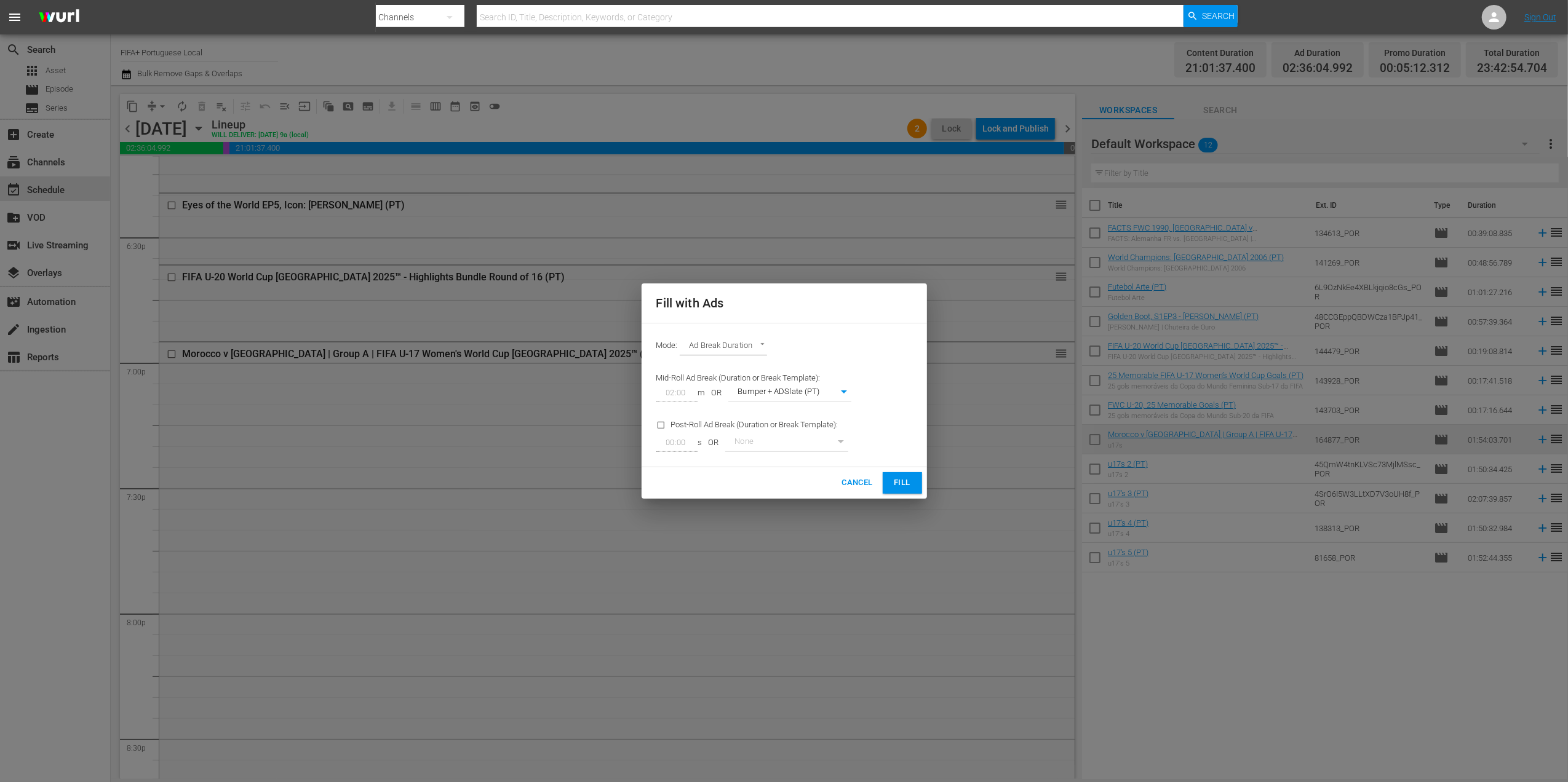
click at [902, 482] on span "Fill" at bounding box center [902, 482] width 20 height 14
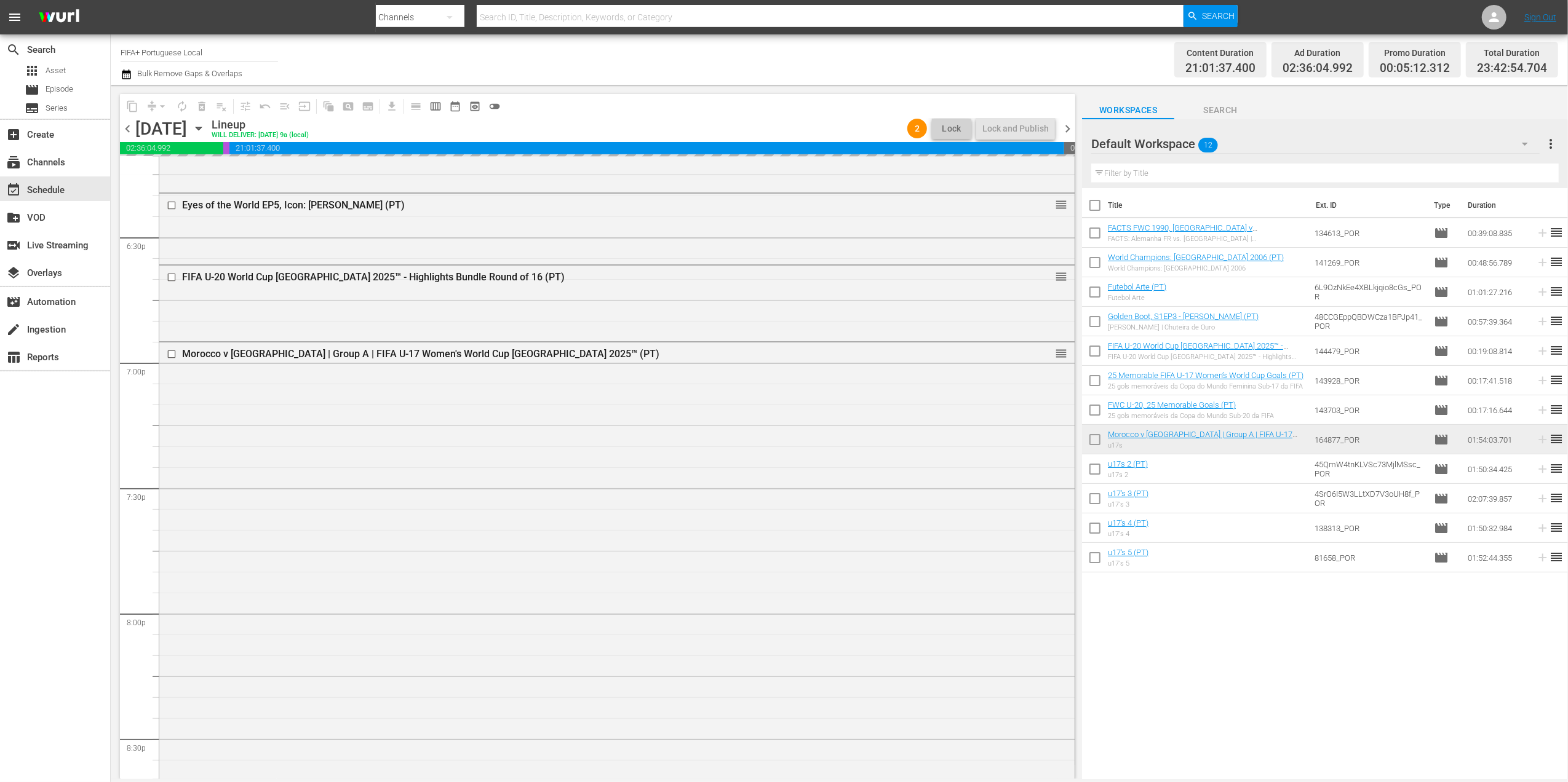
click at [1069, 126] on span "chevron_right" at bounding box center [1067, 128] width 16 height 16
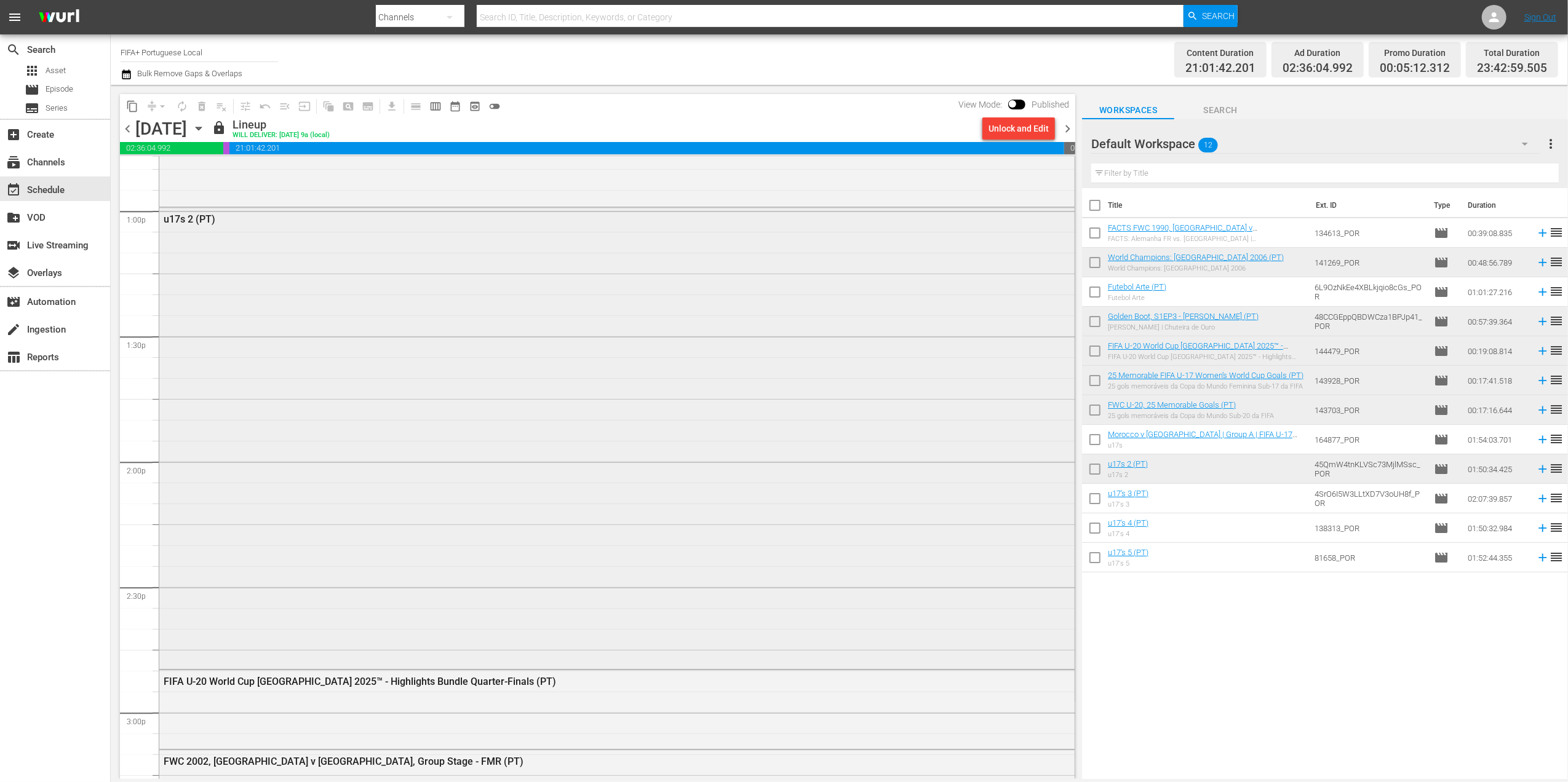
scroll to position [3074, 0]
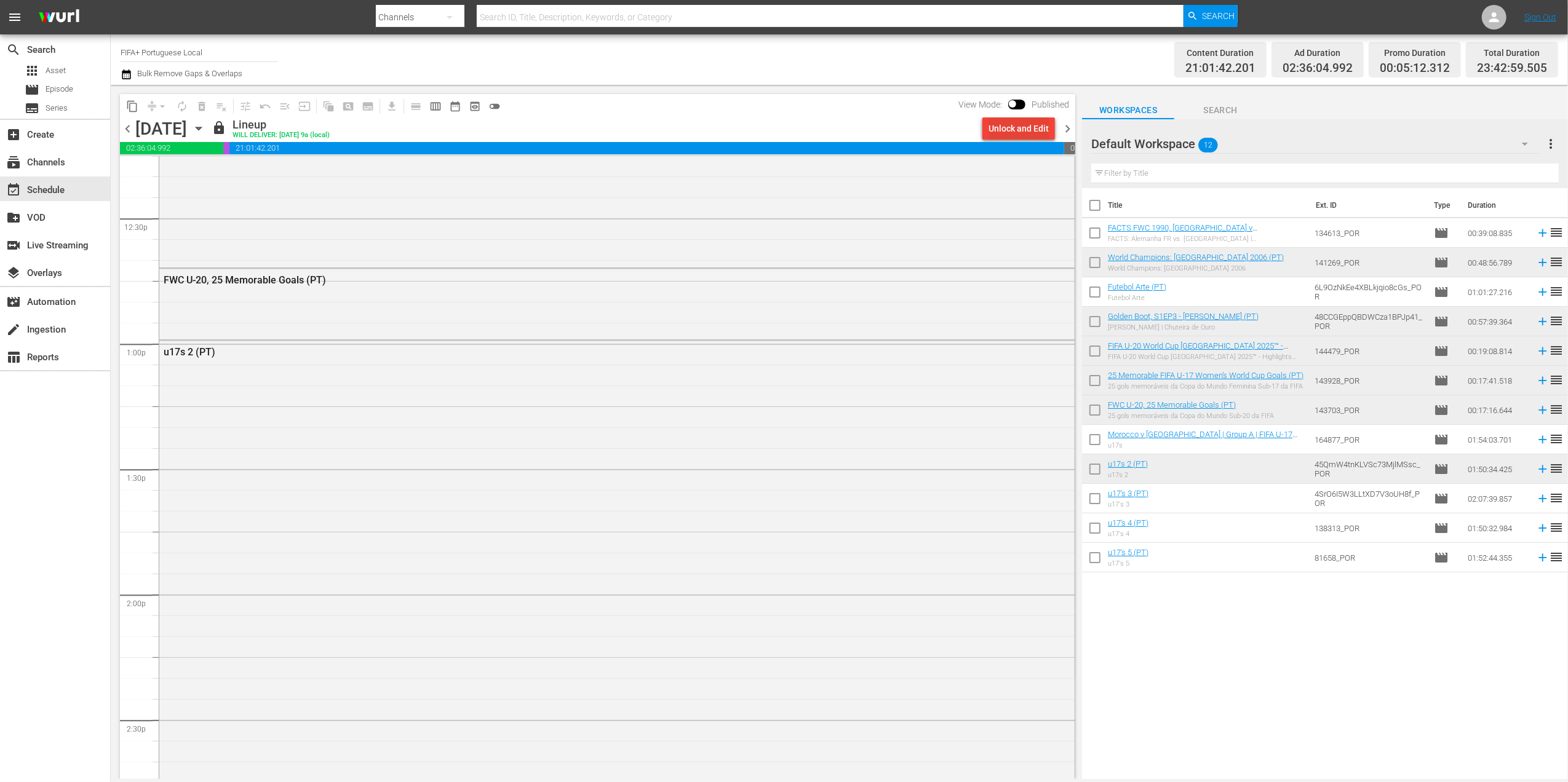
click at [1016, 123] on div "Unlock and Edit" at bounding box center [1018, 128] width 60 height 22
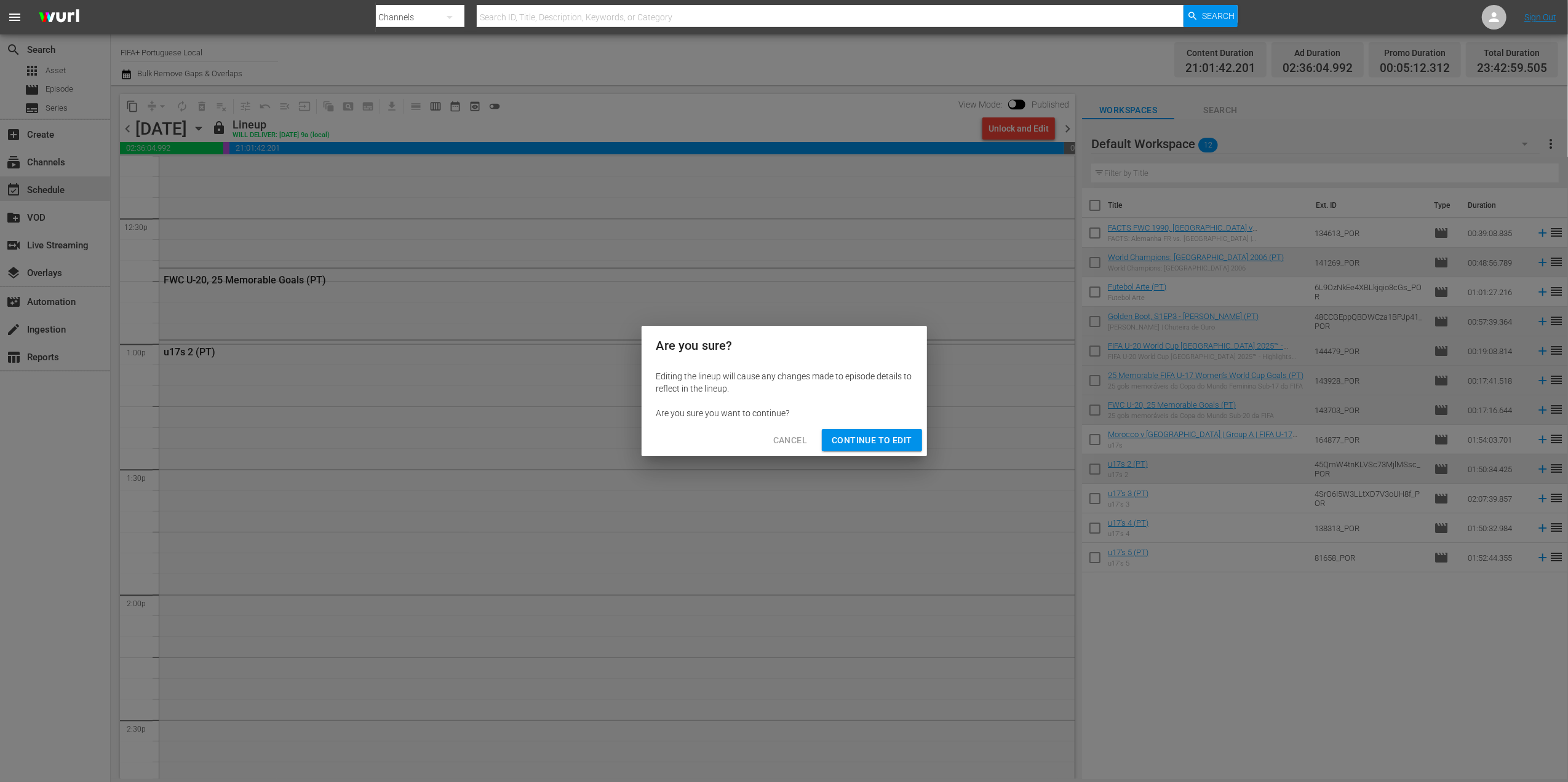
click at [880, 440] on span "Continue to Edit" at bounding box center [871, 440] width 80 height 16
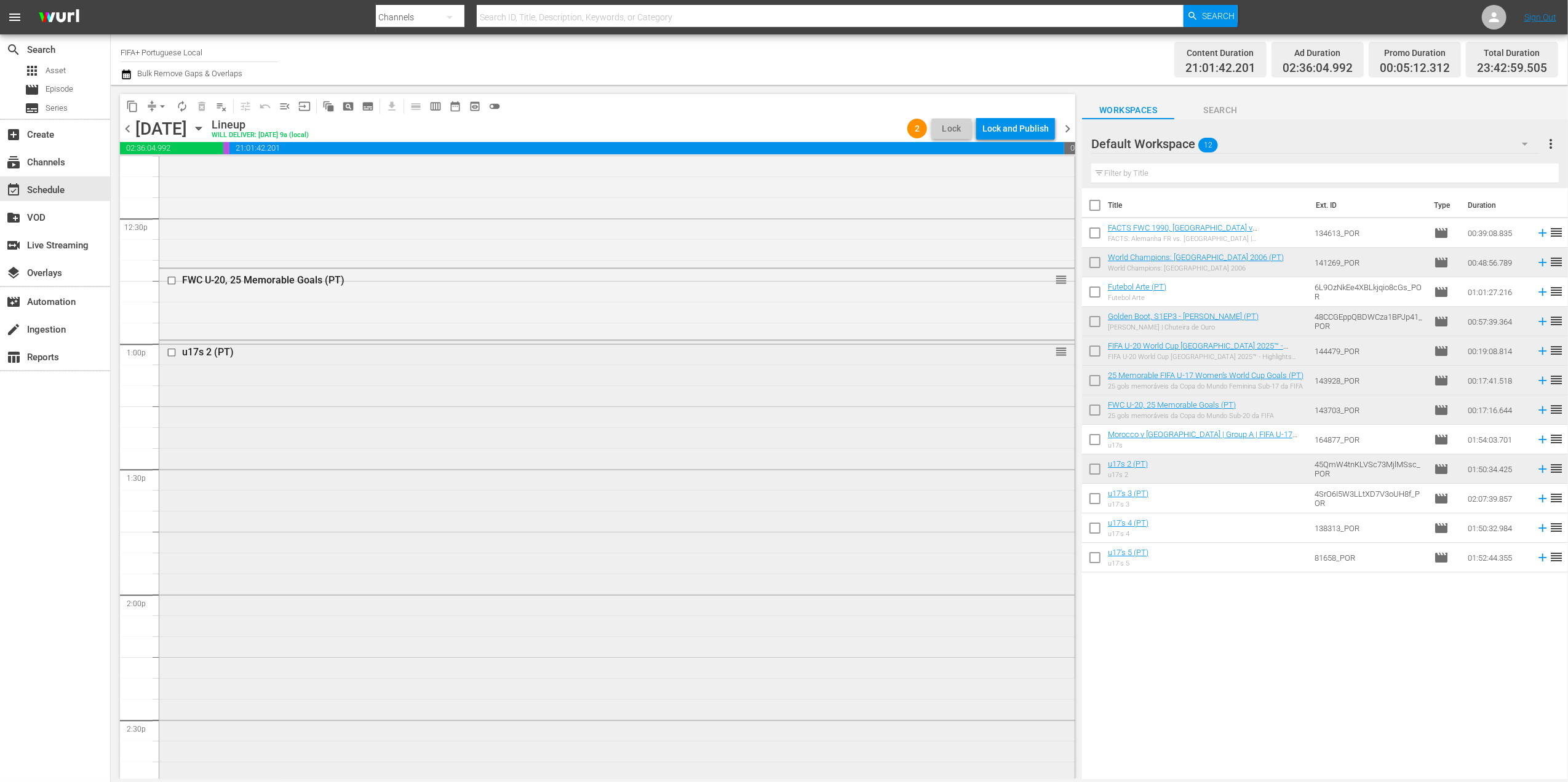
click at [202, 353] on div "u17s 2 (PT)" at bounding box center [593, 352] width 822 height 11
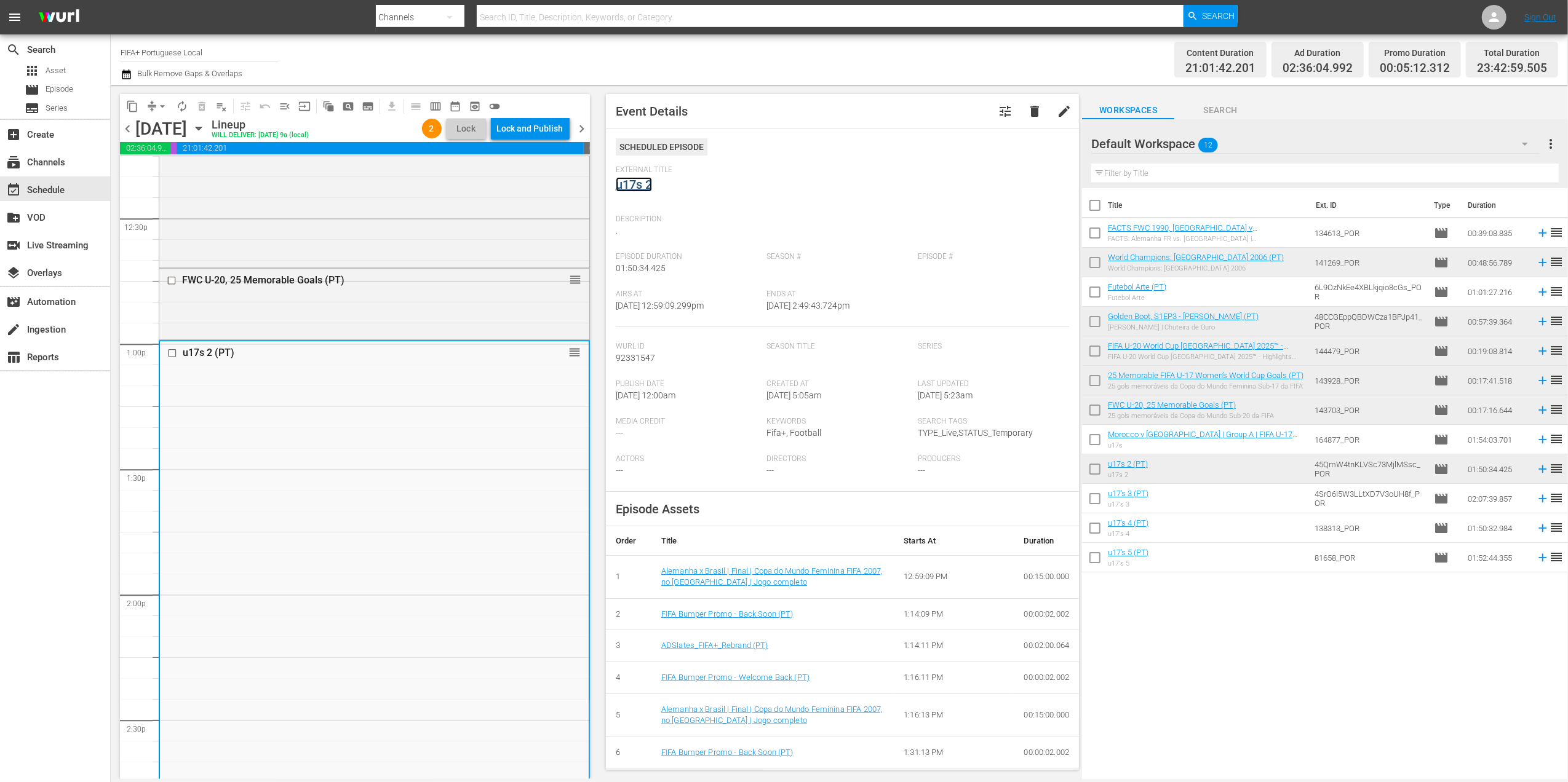
click at [644, 187] on link "u17s 2" at bounding box center [634, 184] width 36 height 15
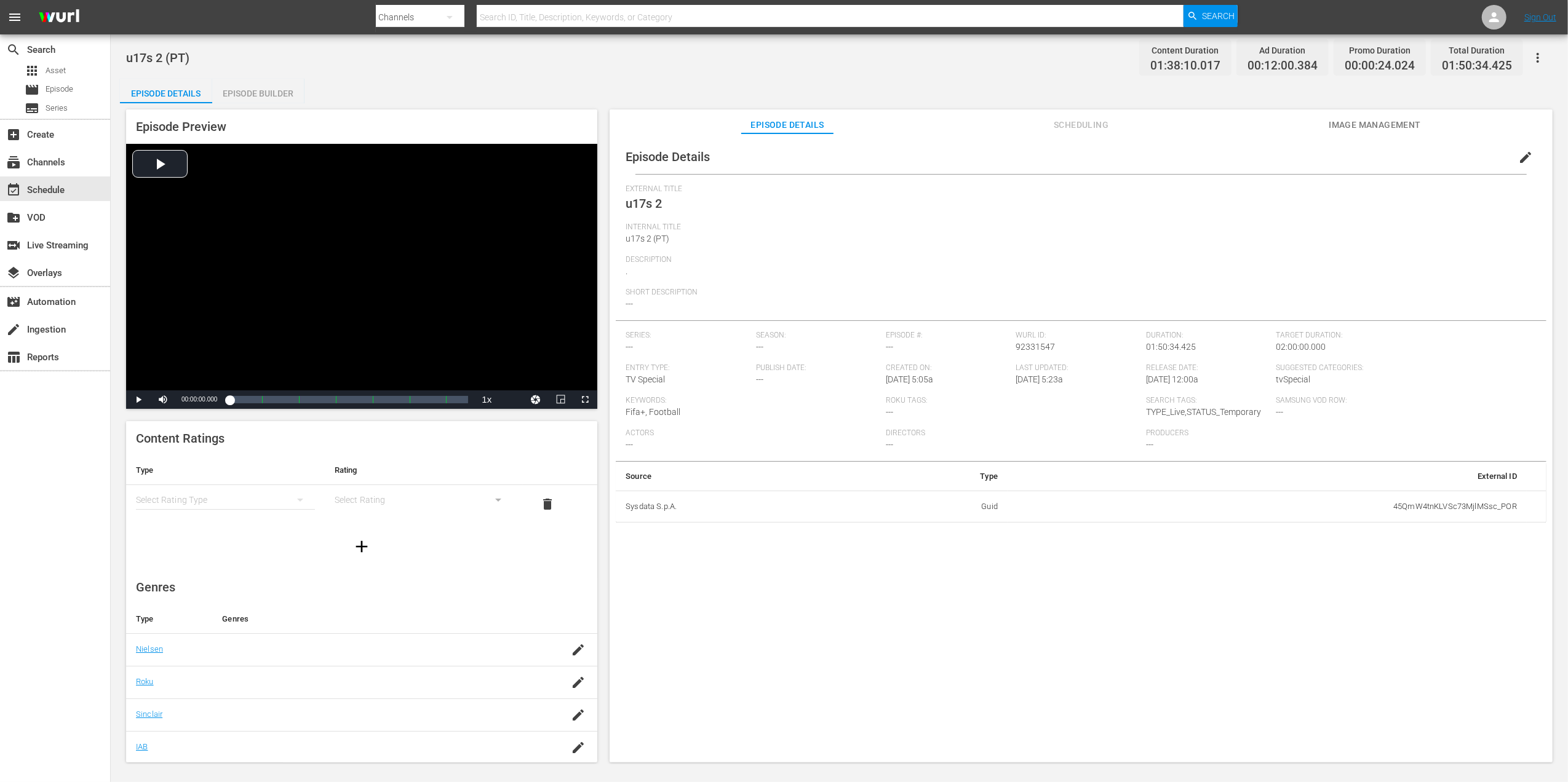
click at [1518, 162] on span "edit" at bounding box center [1526, 158] width 15 height 15
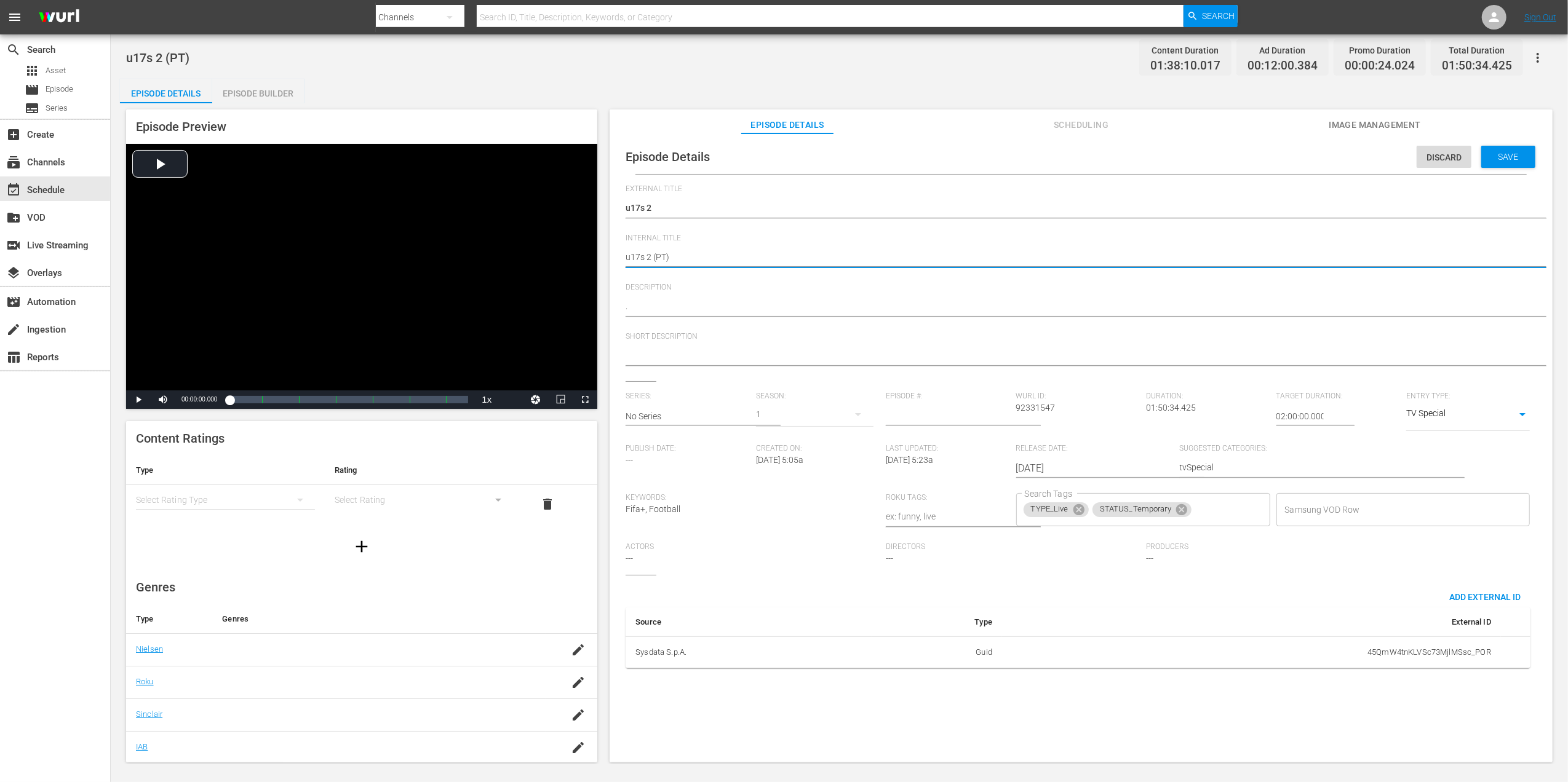
drag, startPoint x: 652, startPoint y: 254, endPoint x: 610, endPoint y: 254, distance: 42.0
paste textarea "China PR v [GEOGRAPHIC_DATA] | Group C | FIFA U-17 Women's World Cup [GEOGRAPHI…"
type textarea "China PR v [GEOGRAPHIC_DATA] | Group C | FIFA U-17 Women's World Cup [GEOGRAPHI…"
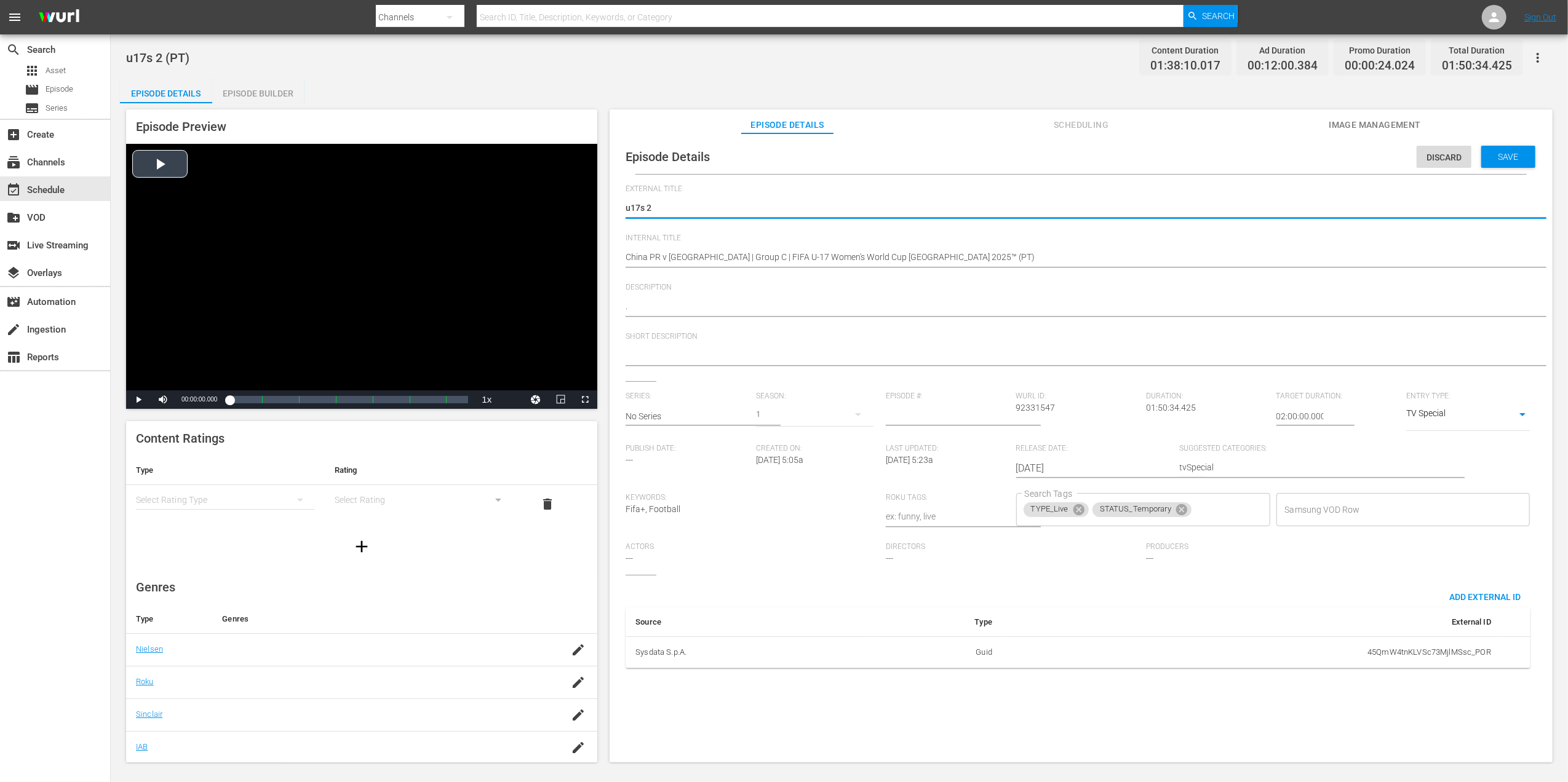
drag, startPoint x: 682, startPoint y: 206, endPoint x: 584, endPoint y: 204, distance: 98.0
paste textarea "RP da China x Noruega | Grupo C | Copa do Mundo Feminina Sub-17 da FIFA Marroco…"
type textarea "RP da China x Noruega | Grupo C | Copa do Mundo Feminina Sub-17 da FIFA Marroco…"
click at [816, 295] on div ". ." at bounding box center [1078, 308] width 905 height 29
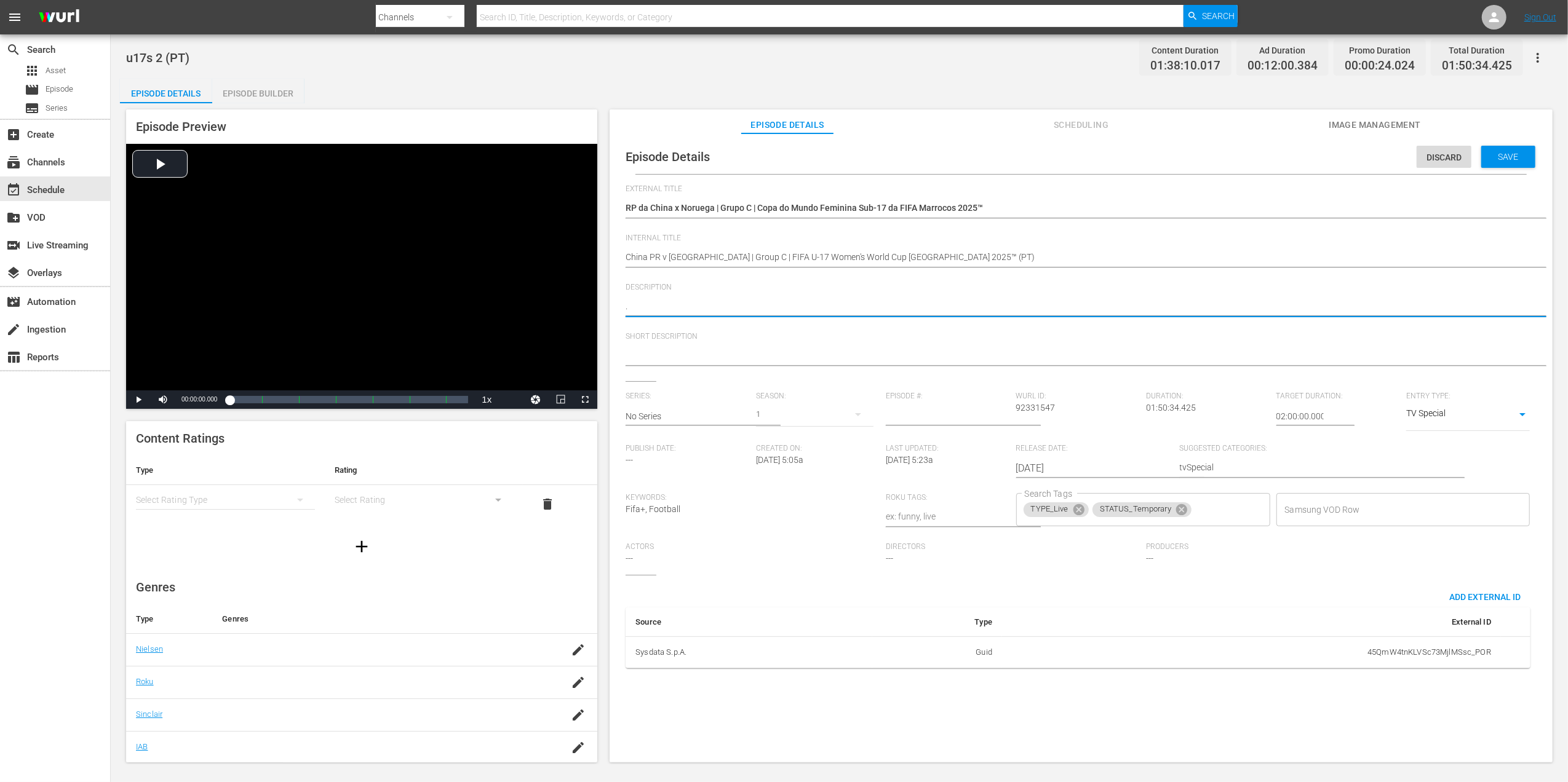
paste textarea "Assista ao jogo entre RP da China e Noruega no Academia de Futebol [PERSON_NAME…"
type textarea ".Assista ao jogo entre RP da China e Noruega no Academia de Futebol [PERSON_NAM…"
click at [626, 306] on textarea "." at bounding box center [1078, 308] width 905 height 15
type textarea "Assista ao jogo entre RP da China e Noruega no Academia de Futebol [PERSON_NAME…"
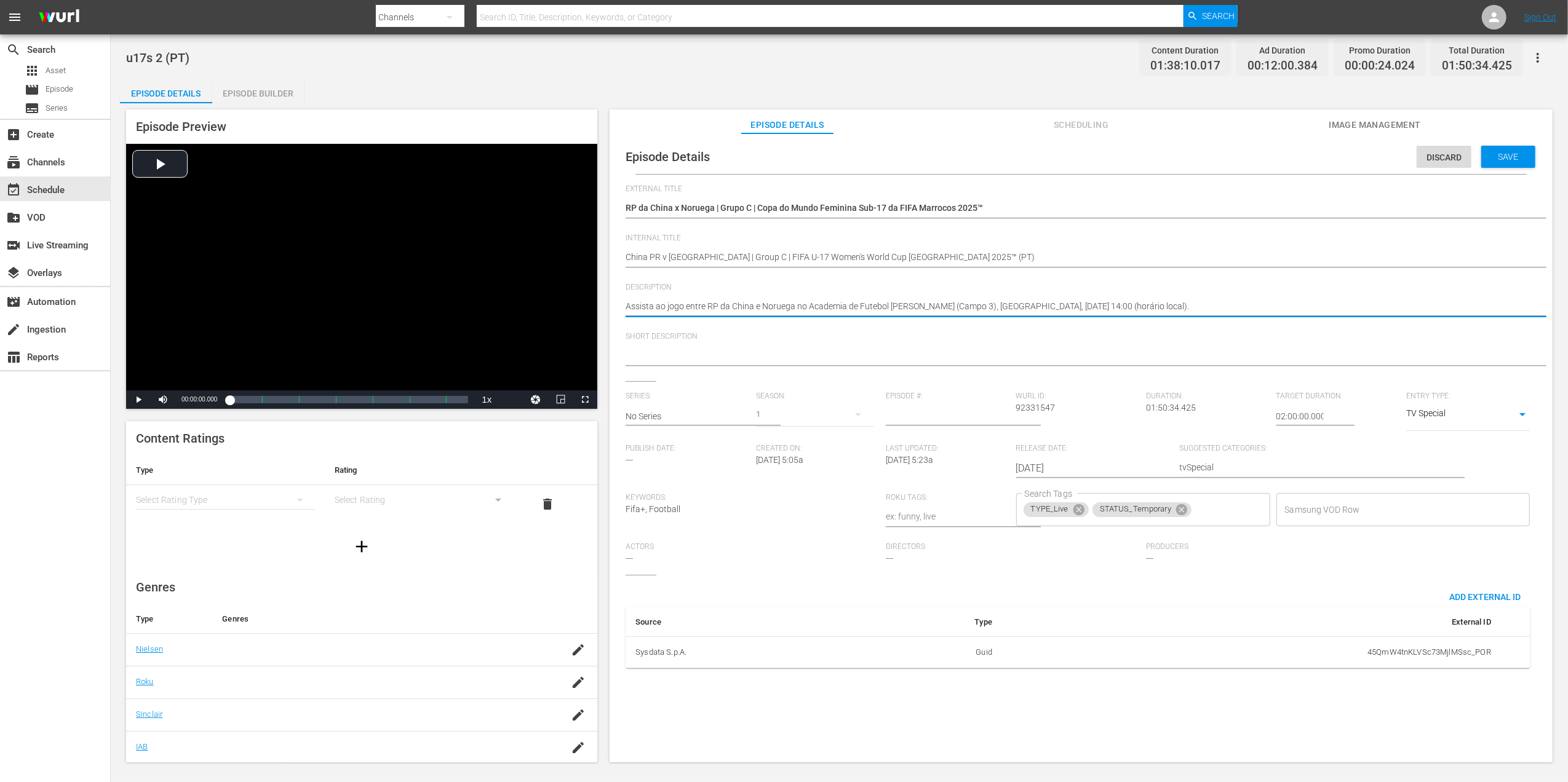
type textarea "Assista ao jogo entre RP da China e Noruega no Academia de Futebol [PERSON_NAME…"
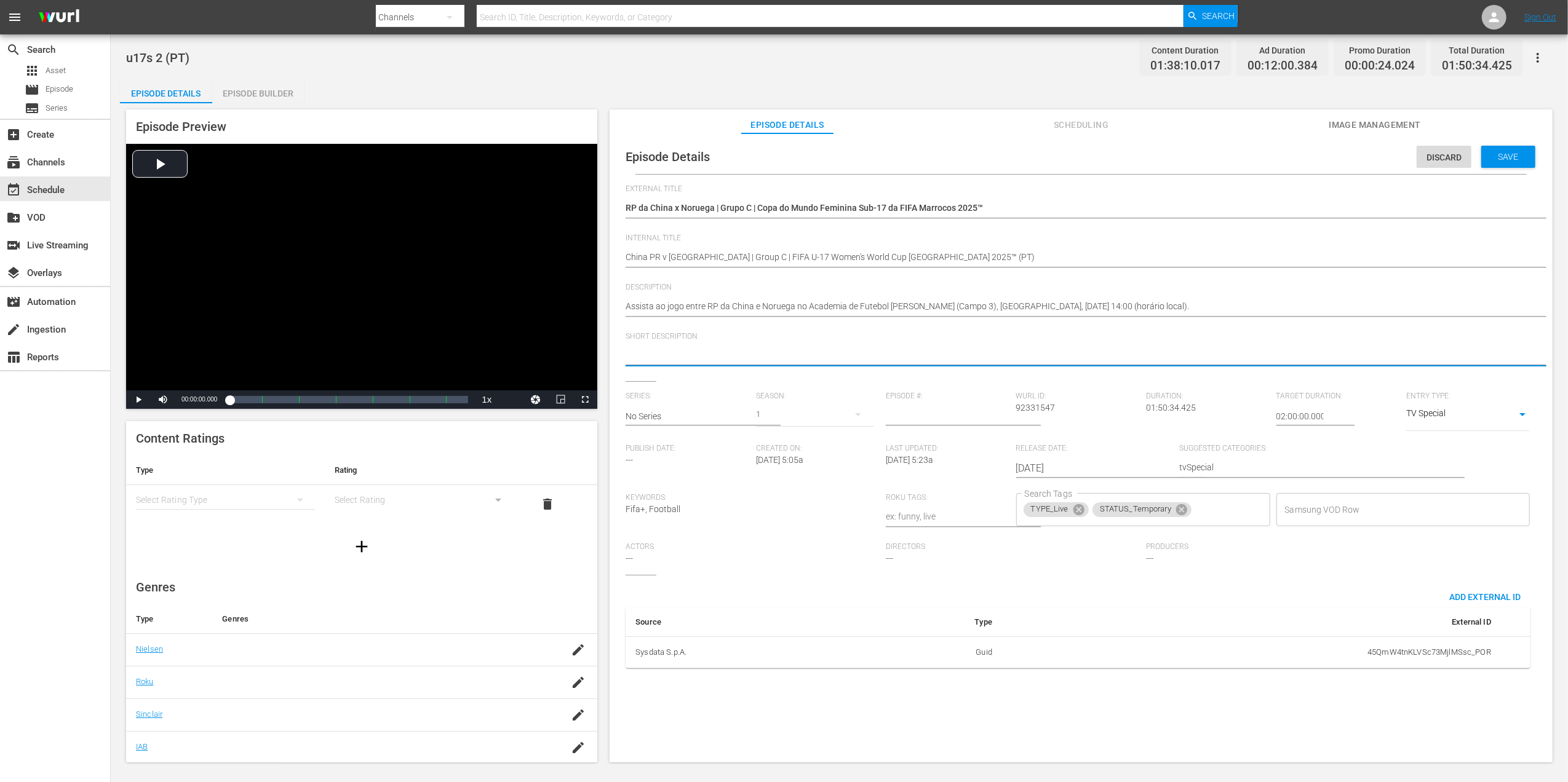
click at [764, 349] on textarea at bounding box center [1078, 357] width 905 height 15
paste textarea "Assista ao jogo entre RP da China e Noruega no Academia de Futebol [PERSON_NAME…"
type textarea "Assista ao jogo entre RP da China e Noruega no Academia de Futebol [PERSON_NAME…"
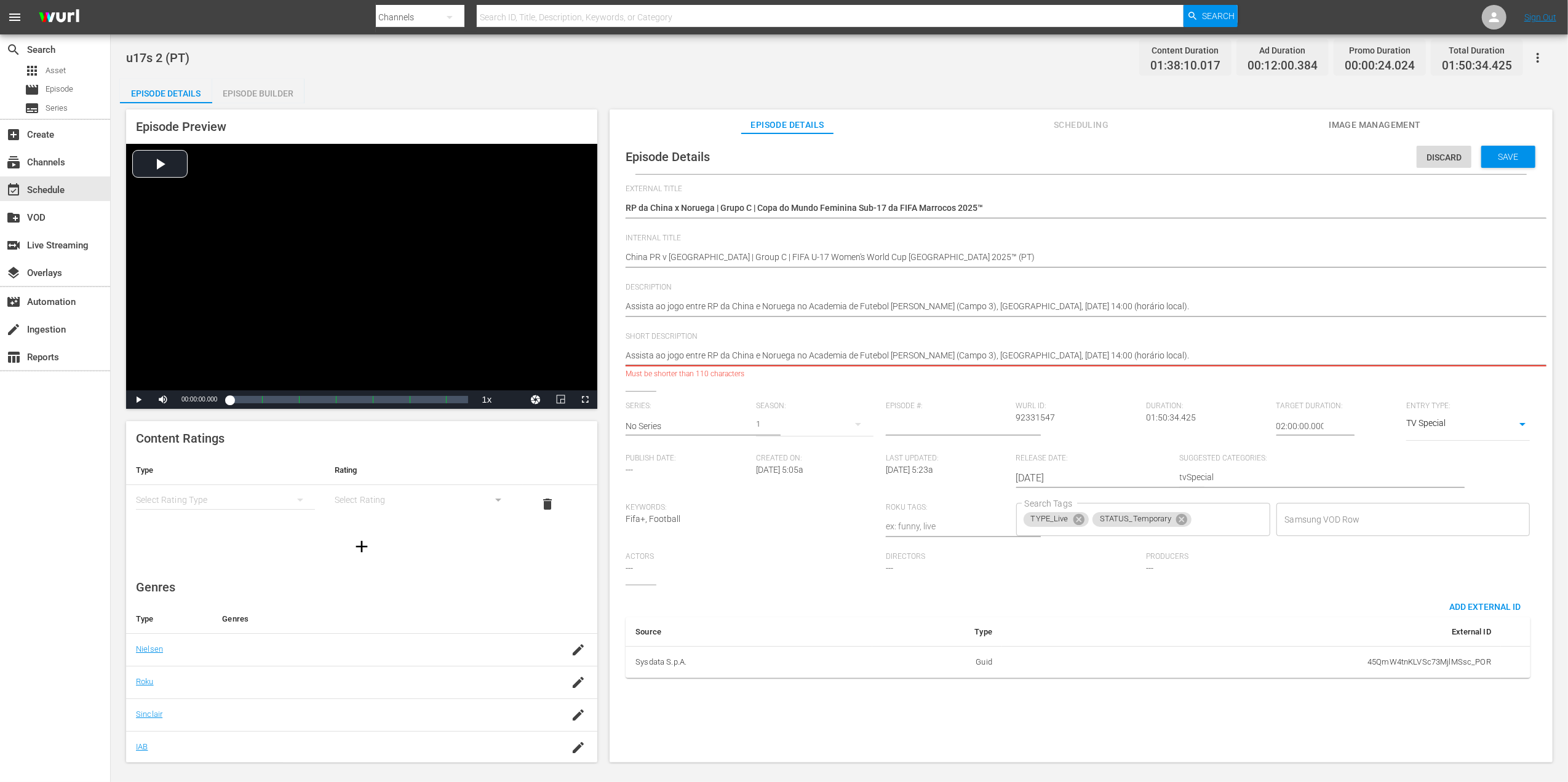
drag, startPoint x: 1245, startPoint y: 353, endPoint x: 798, endPoint y: 353, distance: 447.0
click at [798, 353] on textarea "Assista ao jogo entre RP da China e Noruega no Academia de Futebol [PERSON_NAME…" at bounding box center [1078, 357] width 905 height 15
type textarea "Assista ao jogo entre RP da China e [GEOGRAPHIC_DATA]"
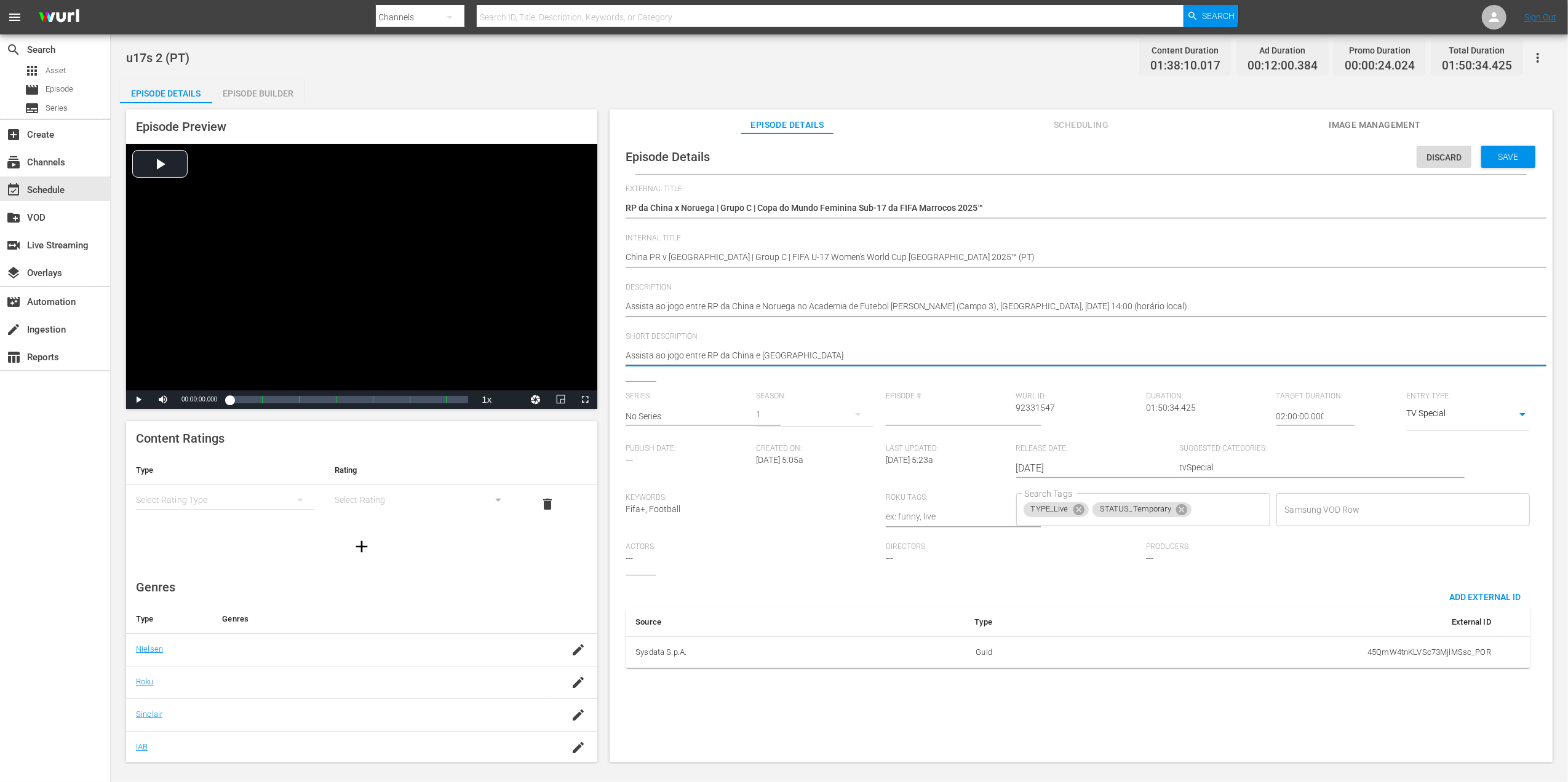
type textarea "Assista ao jogo entre RP da China e [GEOGRAPHIC_DATA]"
type textarea "Assista ao jogo entre RP da China e [GEOGRAPHIC_DATA]."
click at [1497, 161] on span "Save" at bounding box center [1508, 157] width 40 height 10
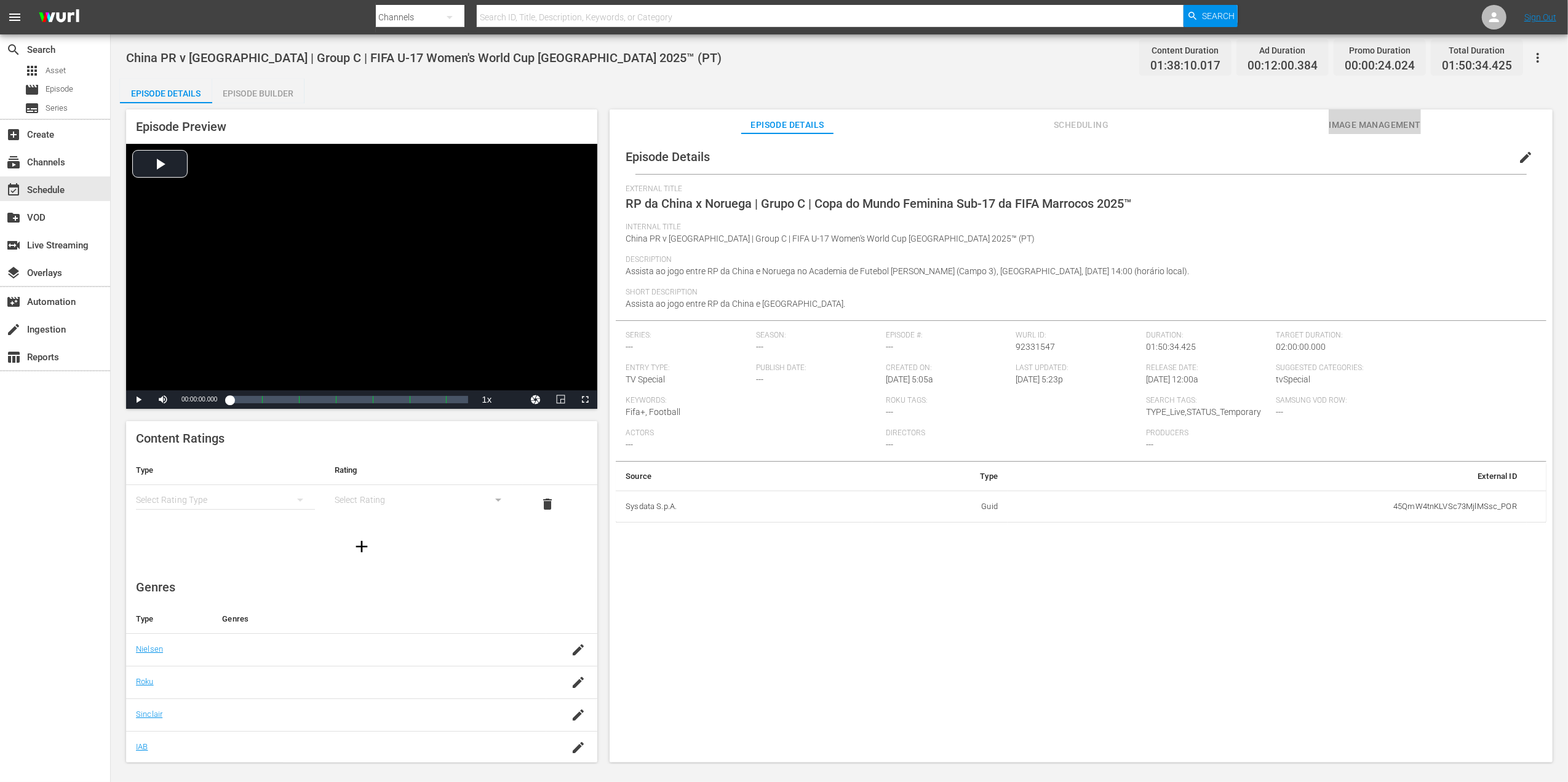
click at [1397, 121] on span "Image Management" at bounding box center [1374, 125] width 92 height 16
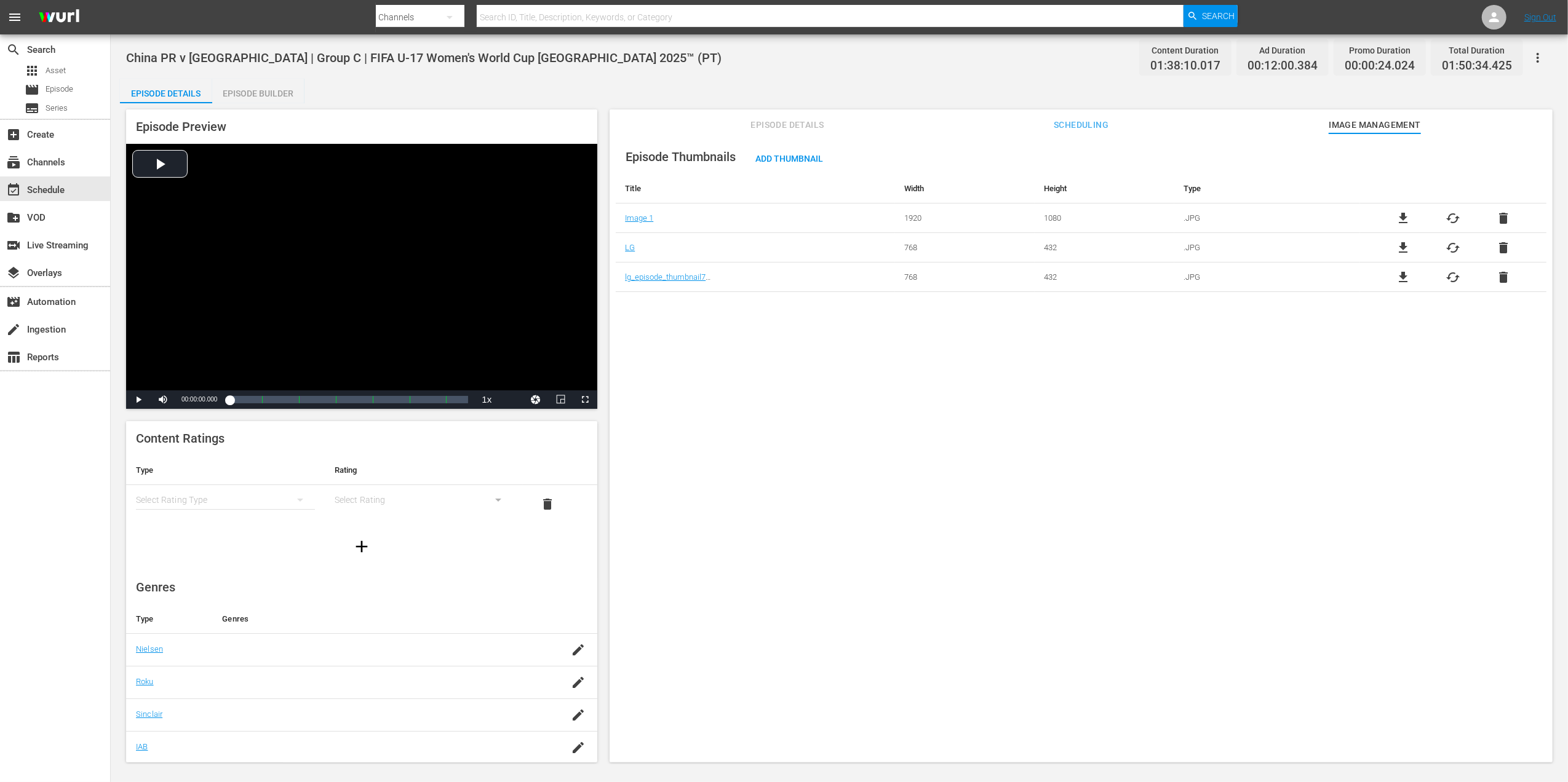
click at [1501, 218] on span "delete" at bounding box center [1503, 218] width 15 height 15
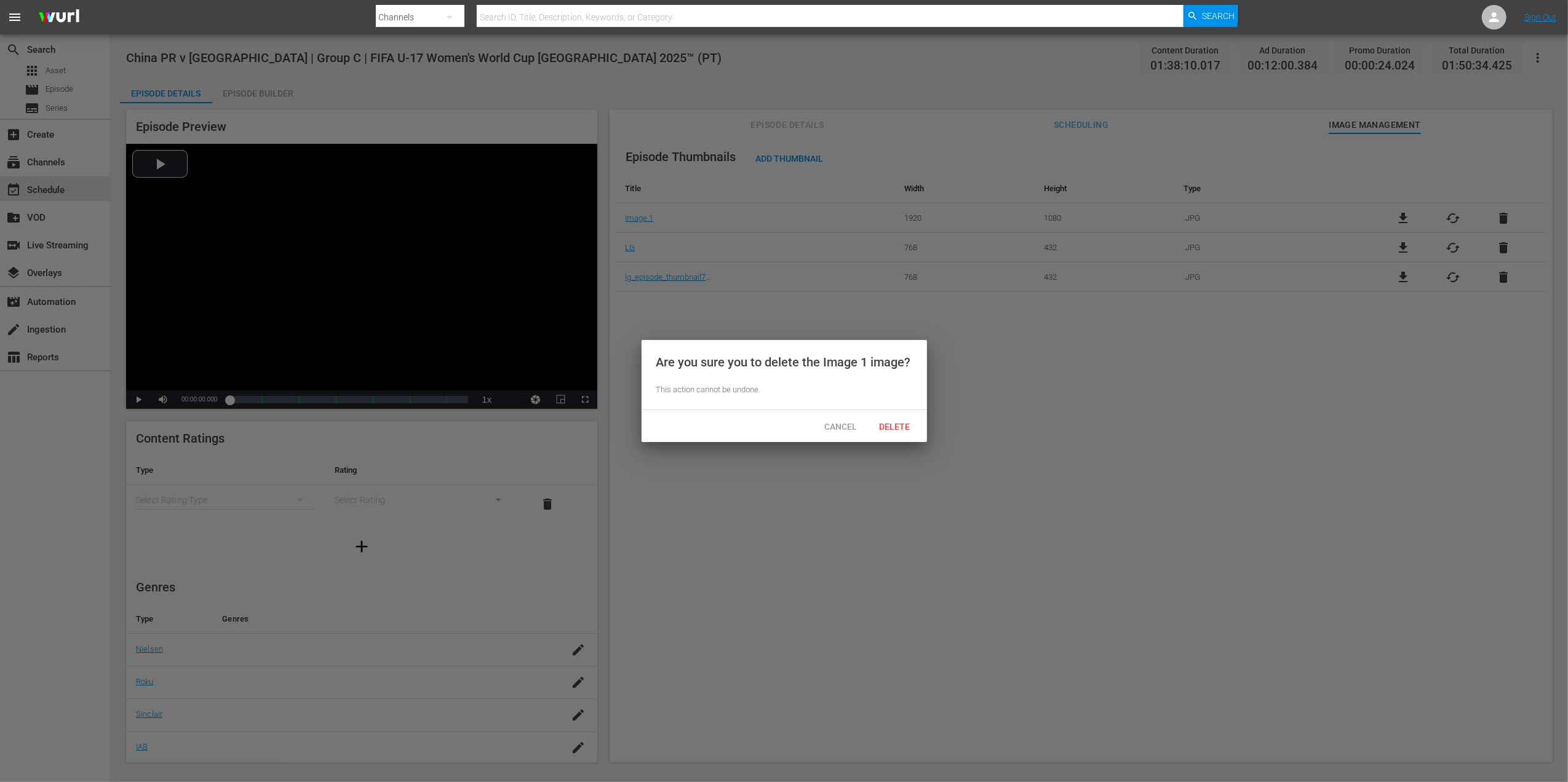
click at [899, 420] on div "Delete" at bounding box center [895, 426] width 54 height 23
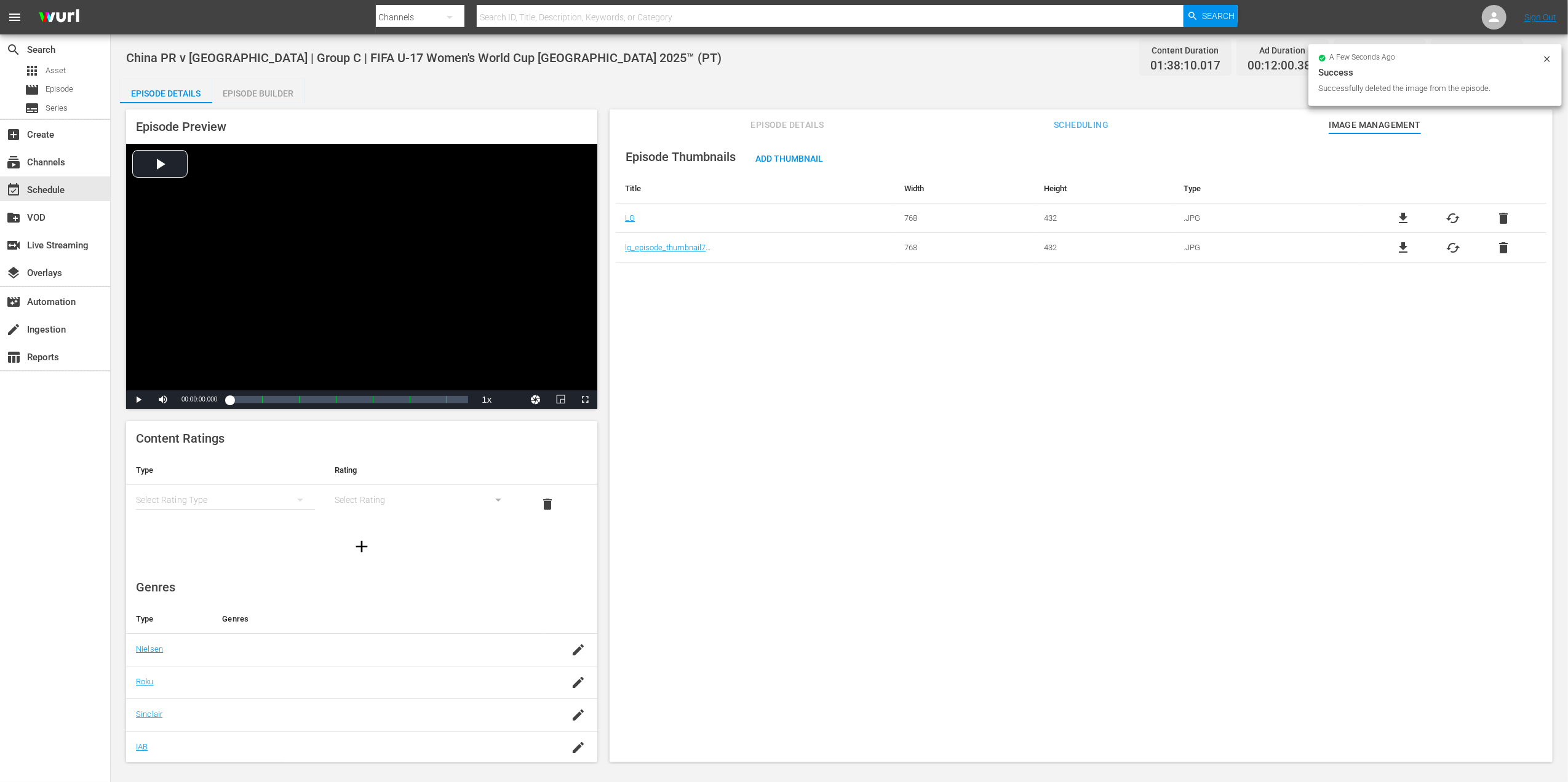
click at [1508, 213] on div "file_download cached delete" at bounding box center [1453, 218] width 186 height 15
click at [1501, 220] on span "delete" at bounding box center [1503, 218] width 15 height 15
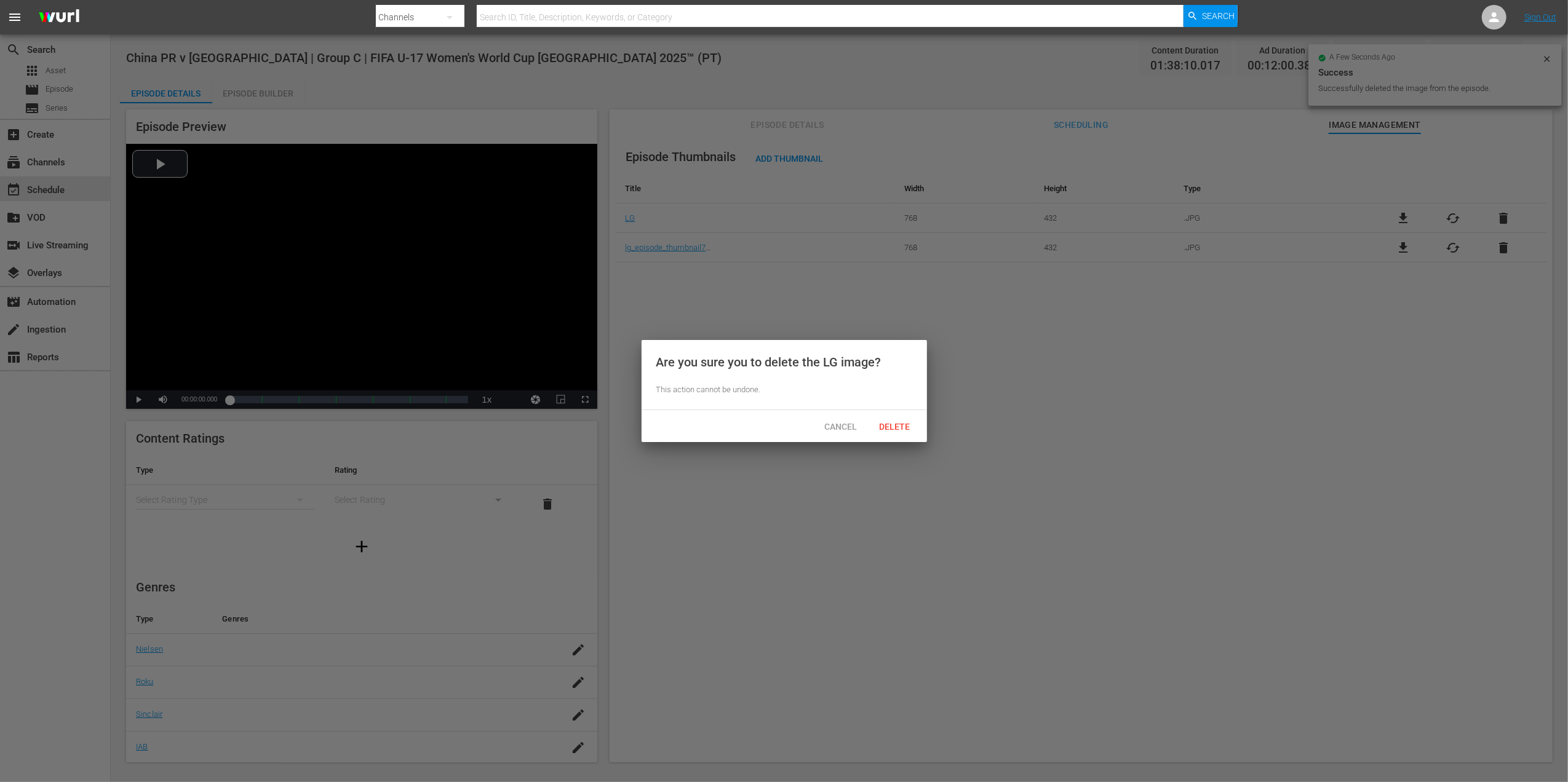
click at [894, 424] on span "Delete" at bounding box center [895, 427] width 51 height 10
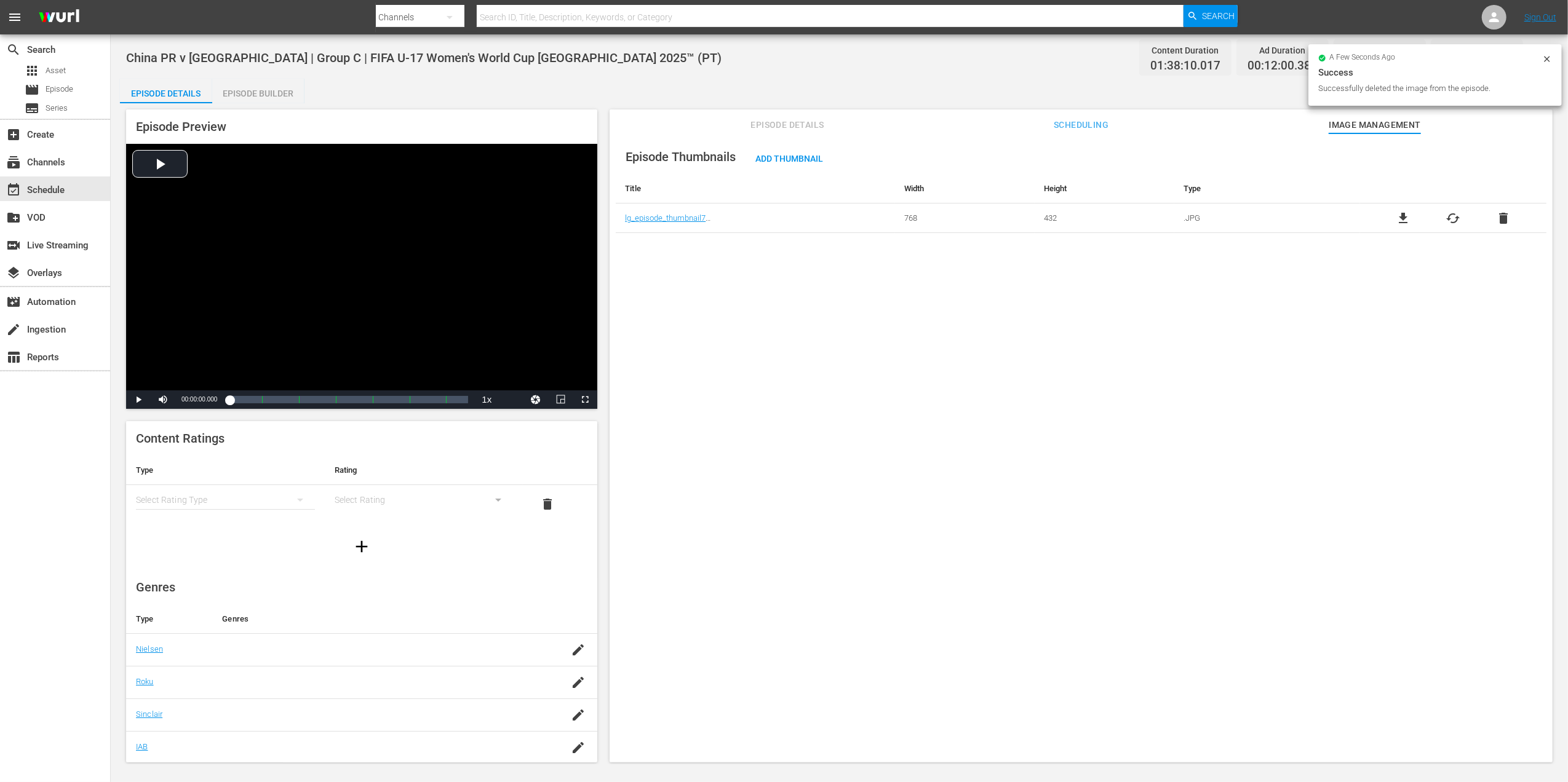
click at [1507, 216] on span "delete" at bounding box center [1503, 218] width 15 height 15
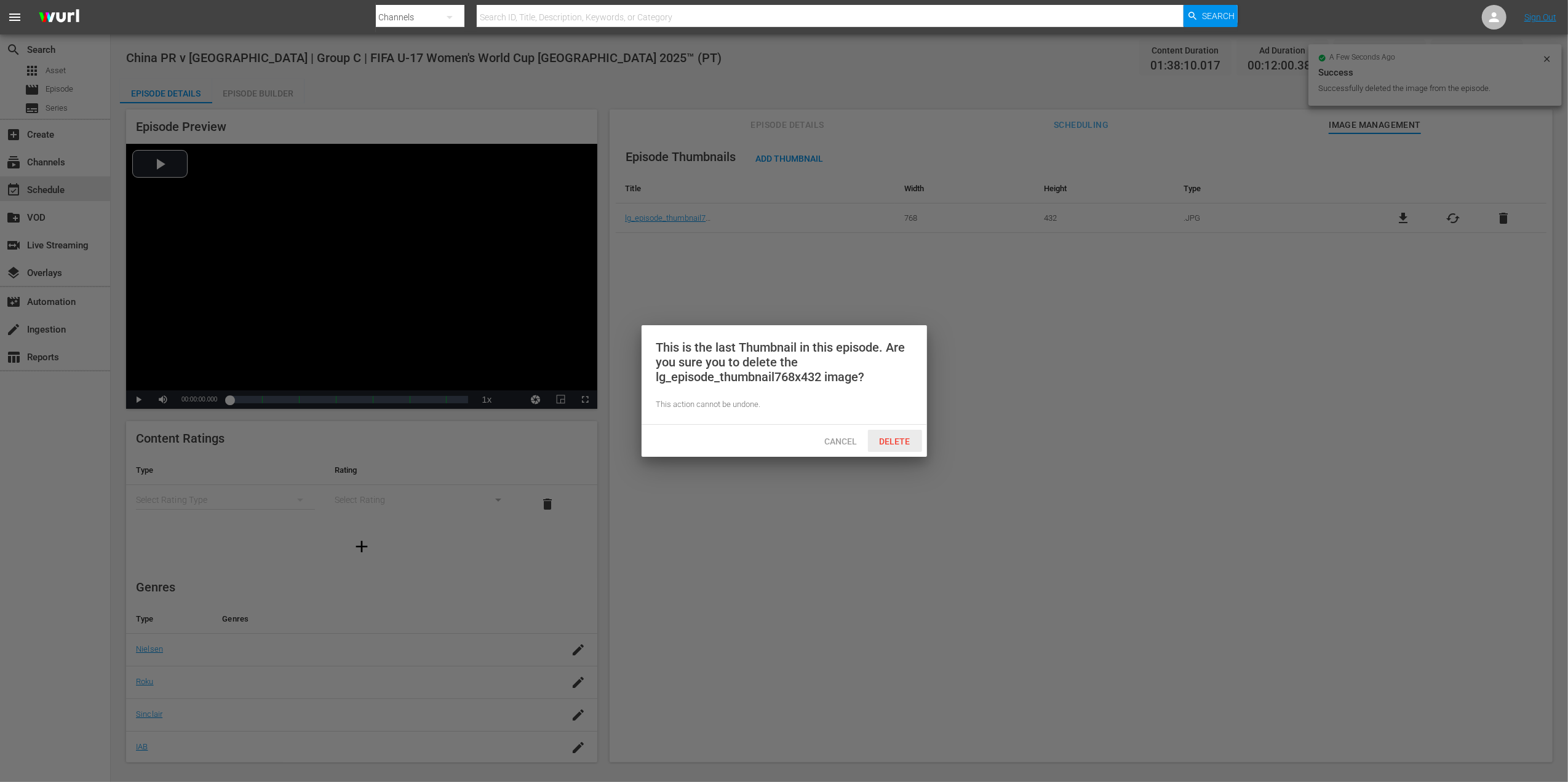
click at [891, 446] on span "Delete" at bounding box center [895, 442] width 51 height 10
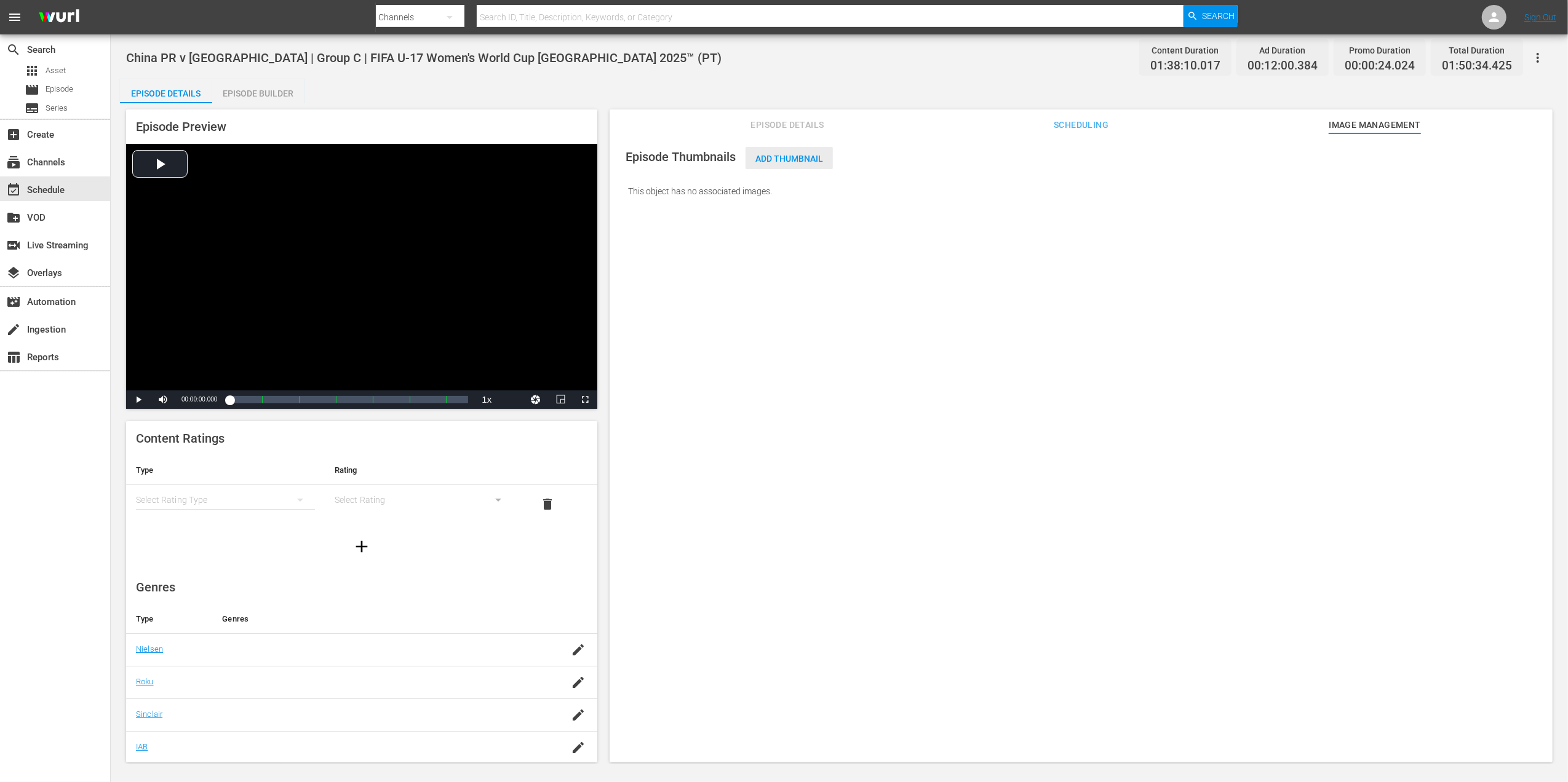
click at [809, 153] on span "Add Thumbnail" at bounding box center [789, 158] width 87 height 10
click at [776, 153] on div "Add Thumbnail" at bounding box center [789, 158] width 87 height 23
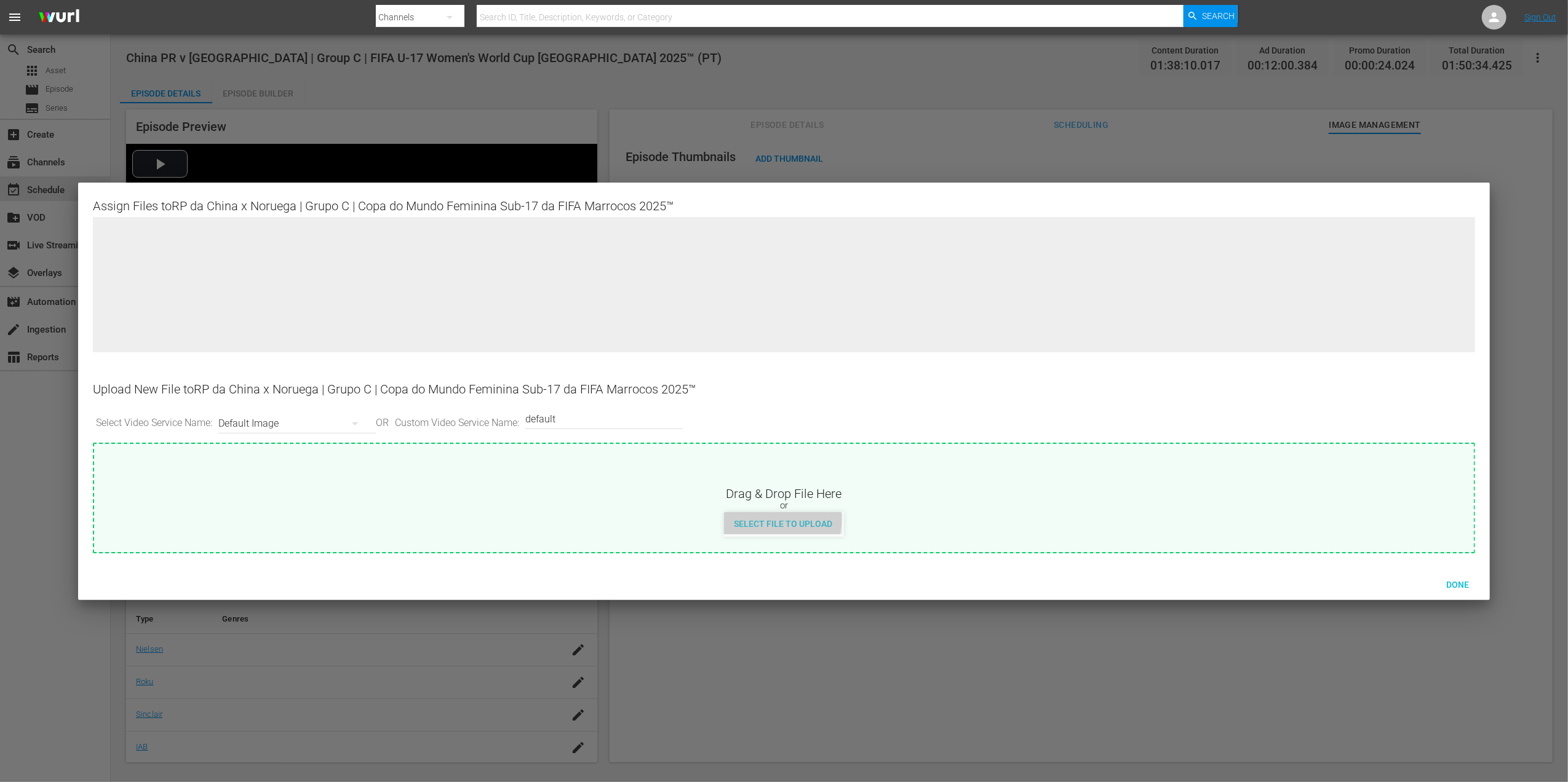
click at [775, 519] on span "Select File to Upload" at bounding box center [783, 524] width 118 height 10
type input "C:\fakepath\w3.jpg"
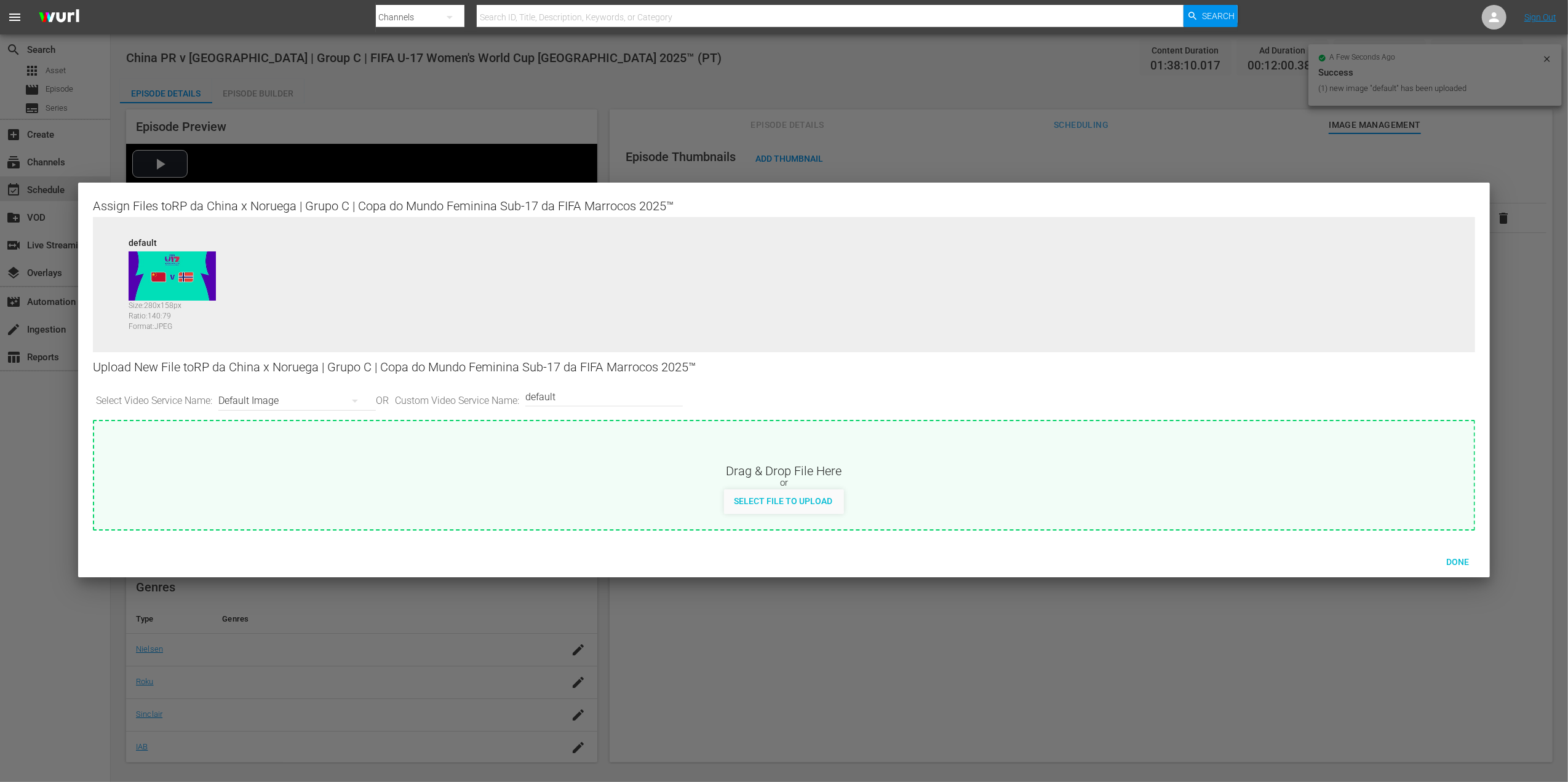
click at [640, 397] on input "default" at bounding box center [600, 397] width 151 height 29
type input "default 1"
click at [784, 497] on span "Select File to Upload" at bounding box center [783, 501] width 118 height 10
type input "C:\fakepath\w4.jpg"
click at [1452, 559] on span "Done" at bounding box center [1458, 562] width 42 height 10
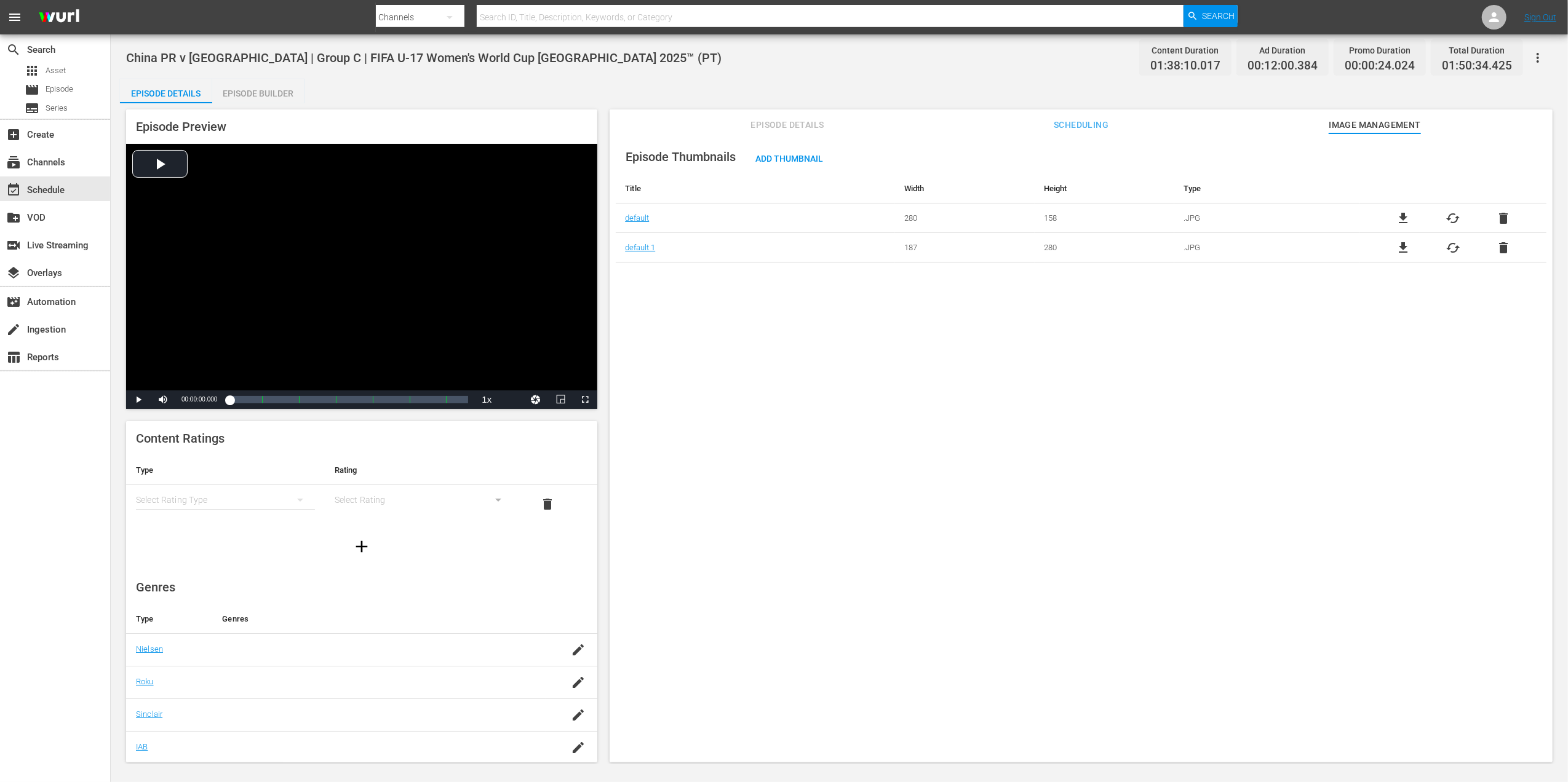
click at [793, 114] on button "Episode Details" at bounding box center [787, 122] width 92 height 24
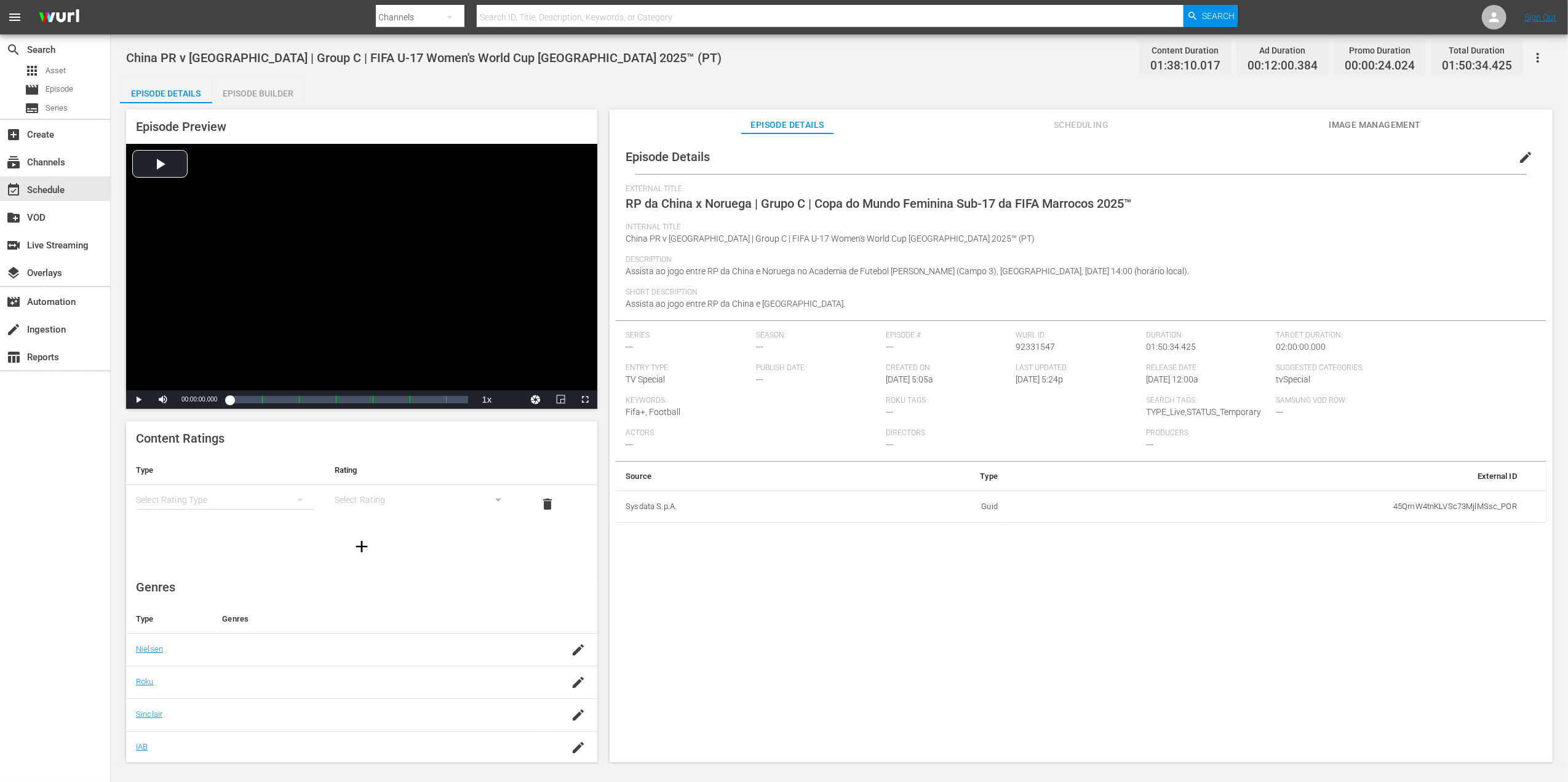
click at [786, 131] on span "Episode Details" at bounding box center [787, 125] width 92 height 16
click at [1357, 123] on span "Image Management" at bounding box center [1374, 125] width 92 height 16
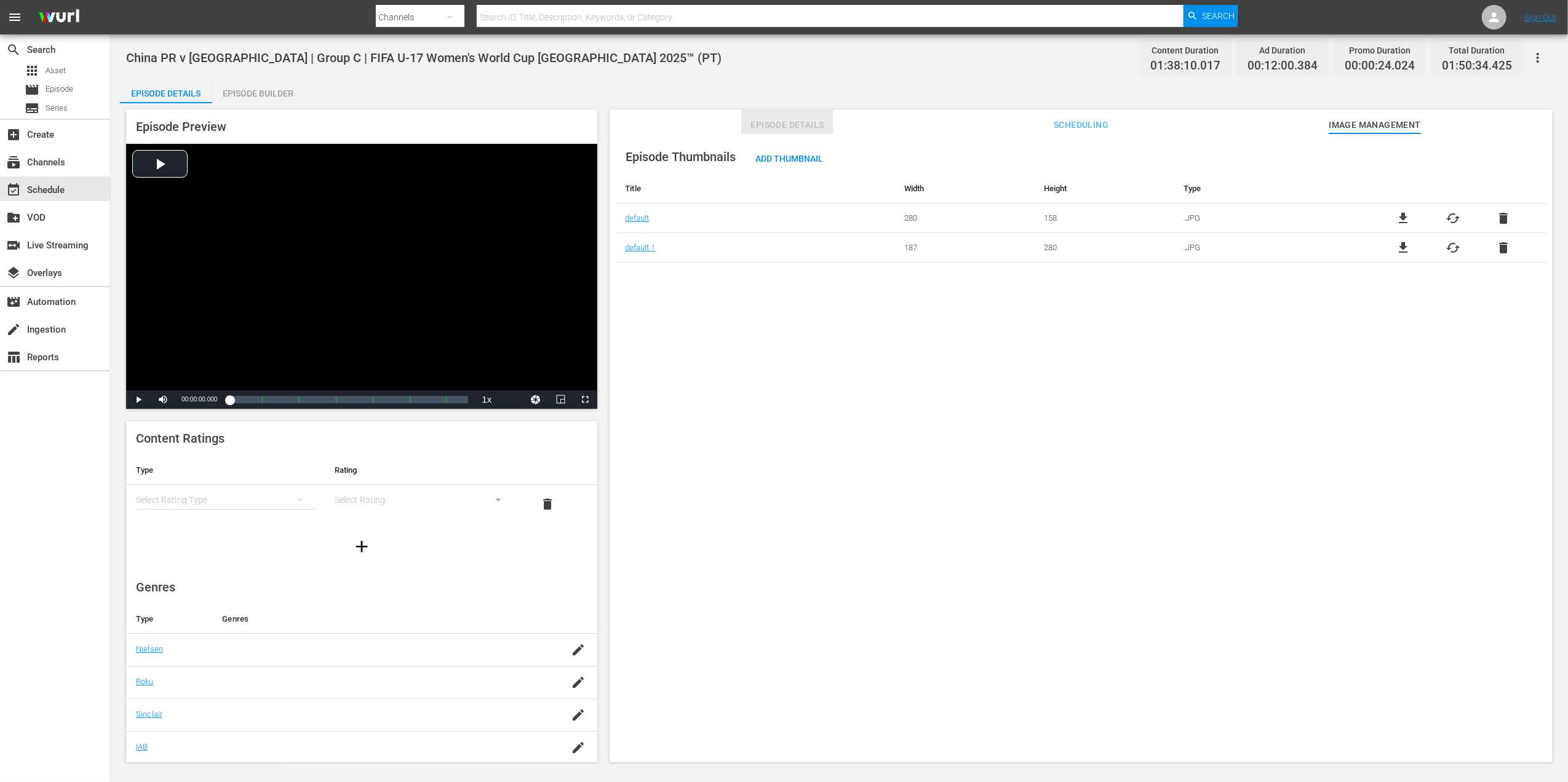
click at [788, 122] on span "Episode Details" at bounding box center [787, 125] width 92 height 16
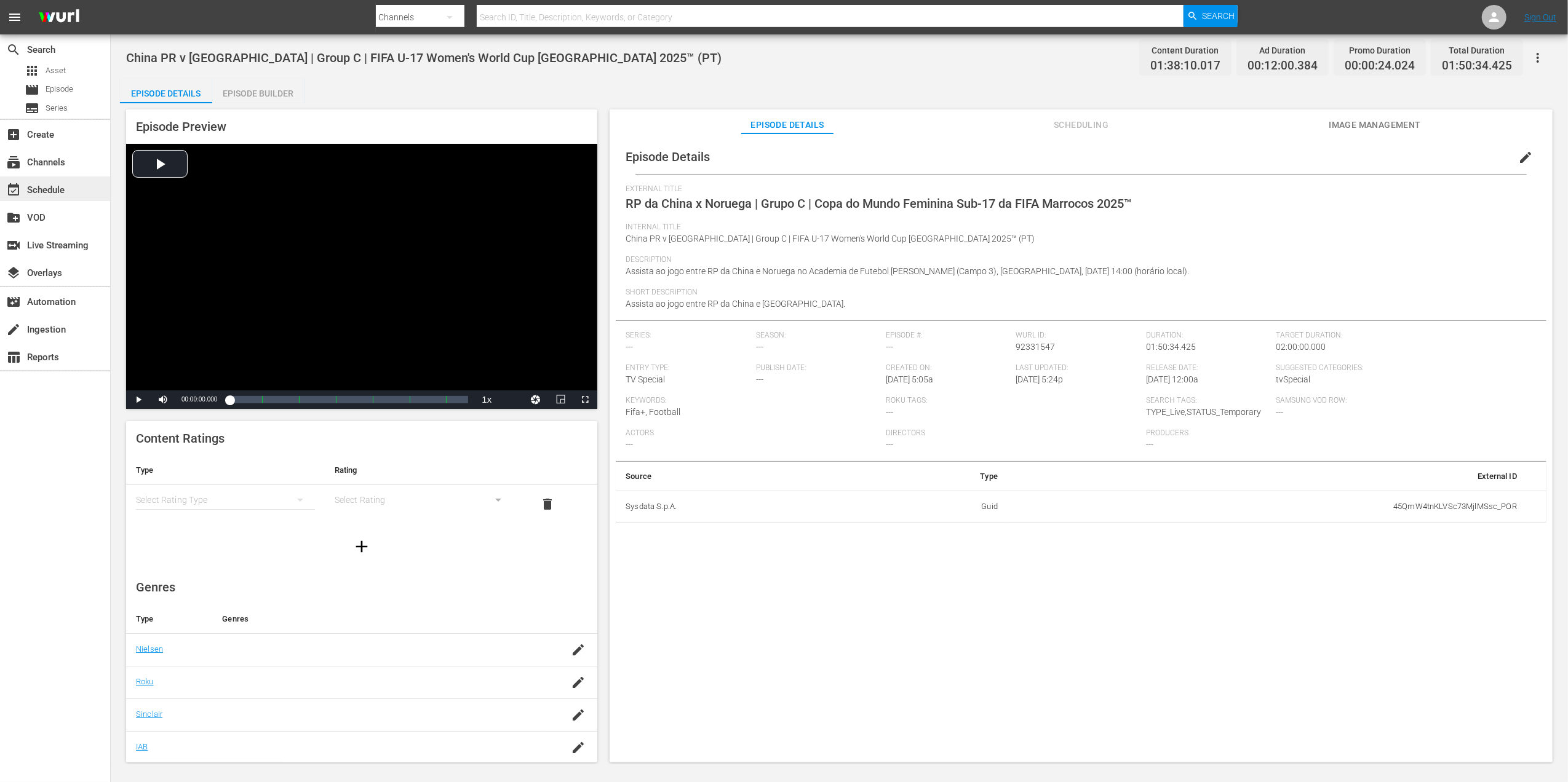
click at [72, 194] on div "event_available Schedule" at bounding box center [55, 189] width 110 height 24
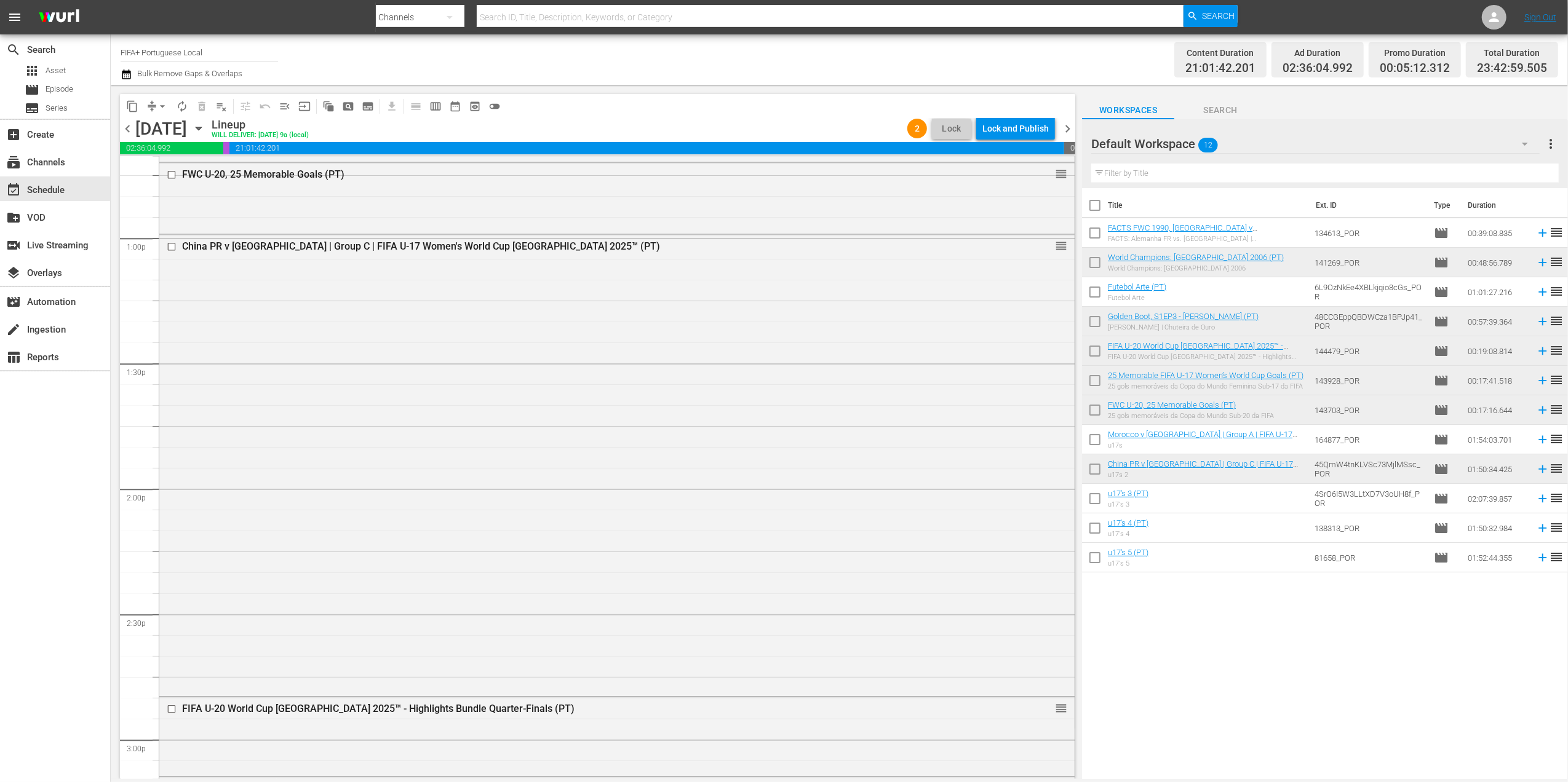
scroll to position [3186, 0]
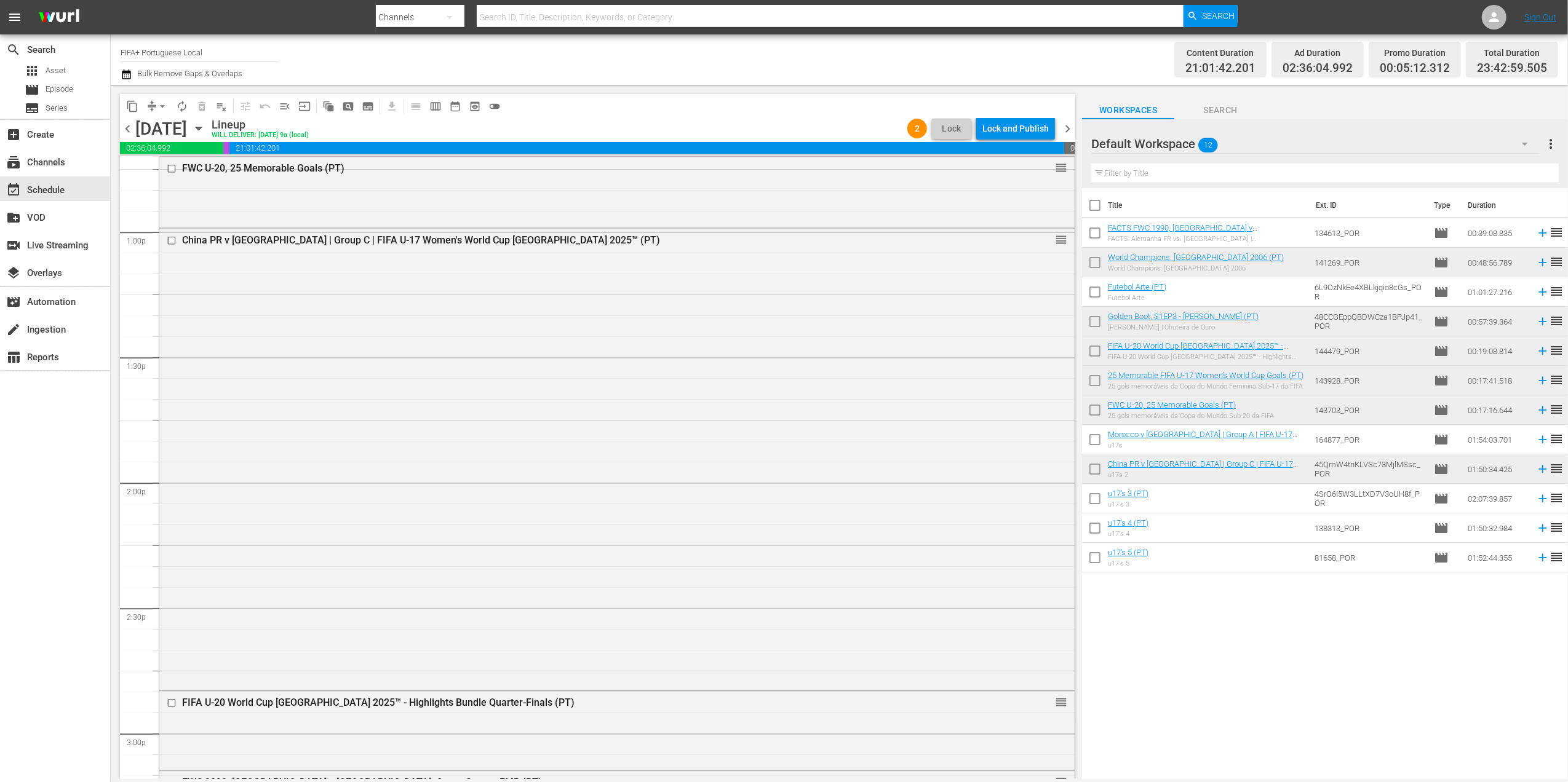
click at [1071, 123] on span "chevron_right" at bounding box center [1067, 128] width 16 height 16
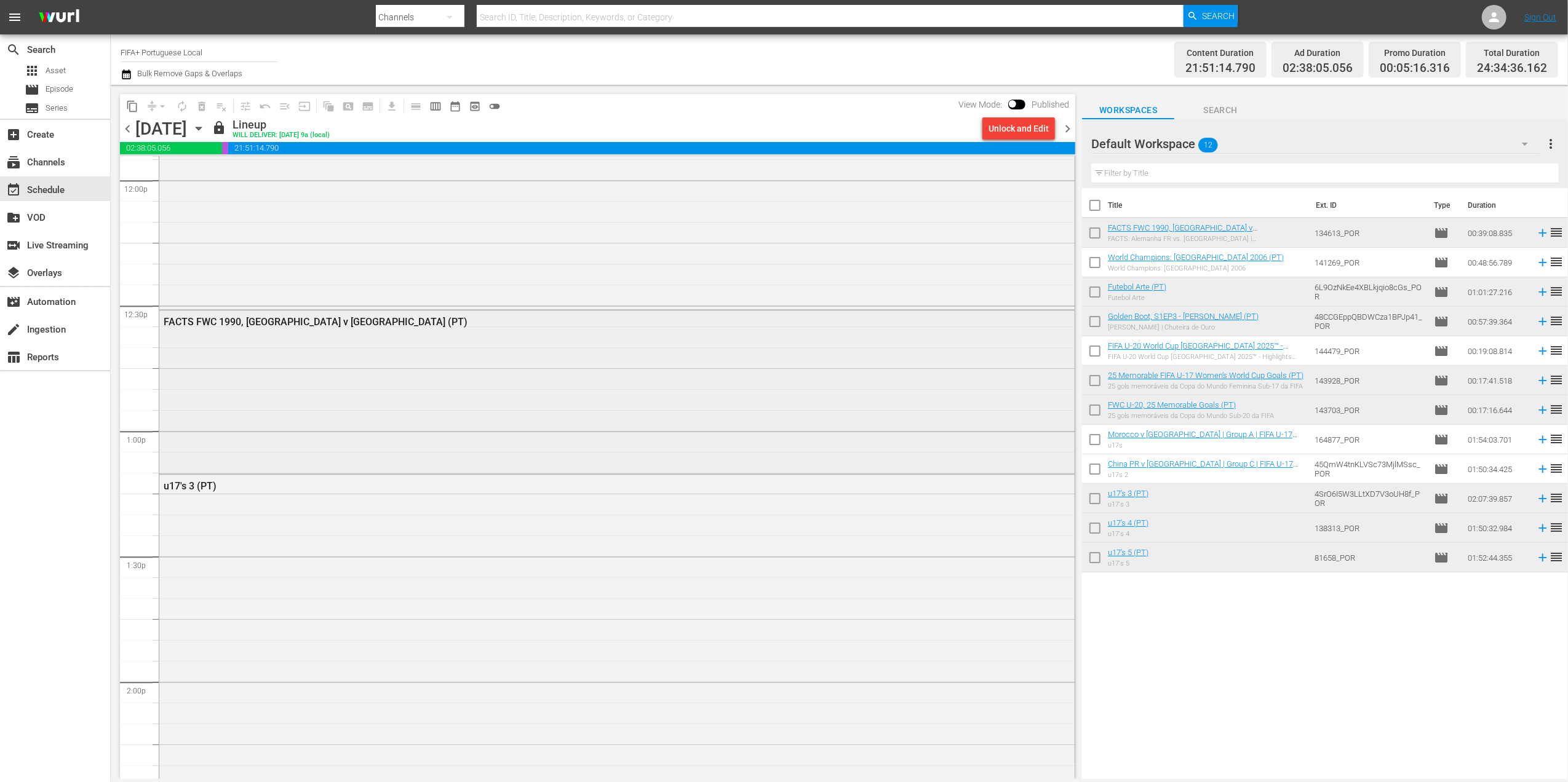
scroll to position [3015, 0]
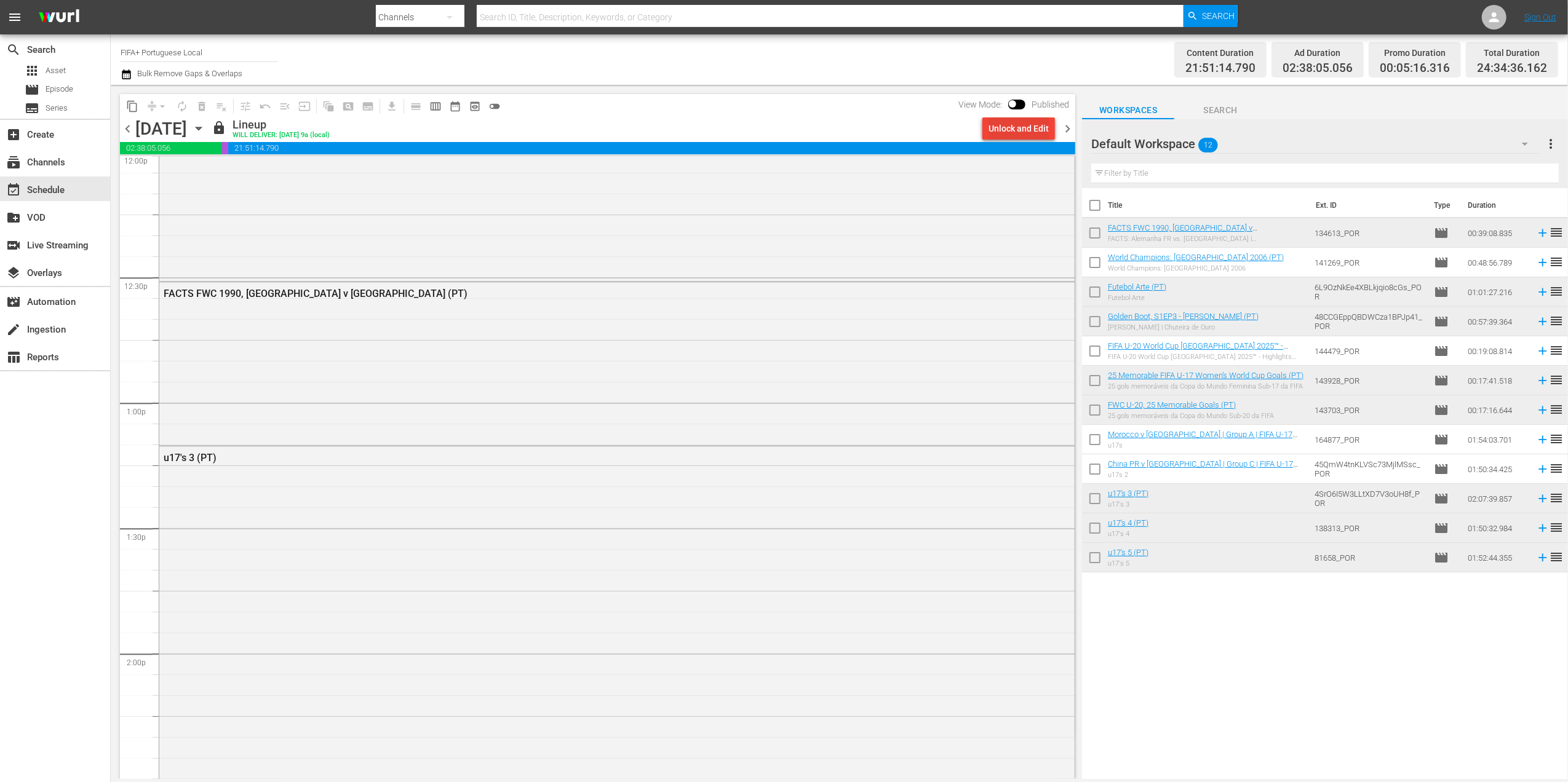
click at [1017, 133] on div "Unlock and Edit" at bounding box center [1018, 128] width 60 height 22
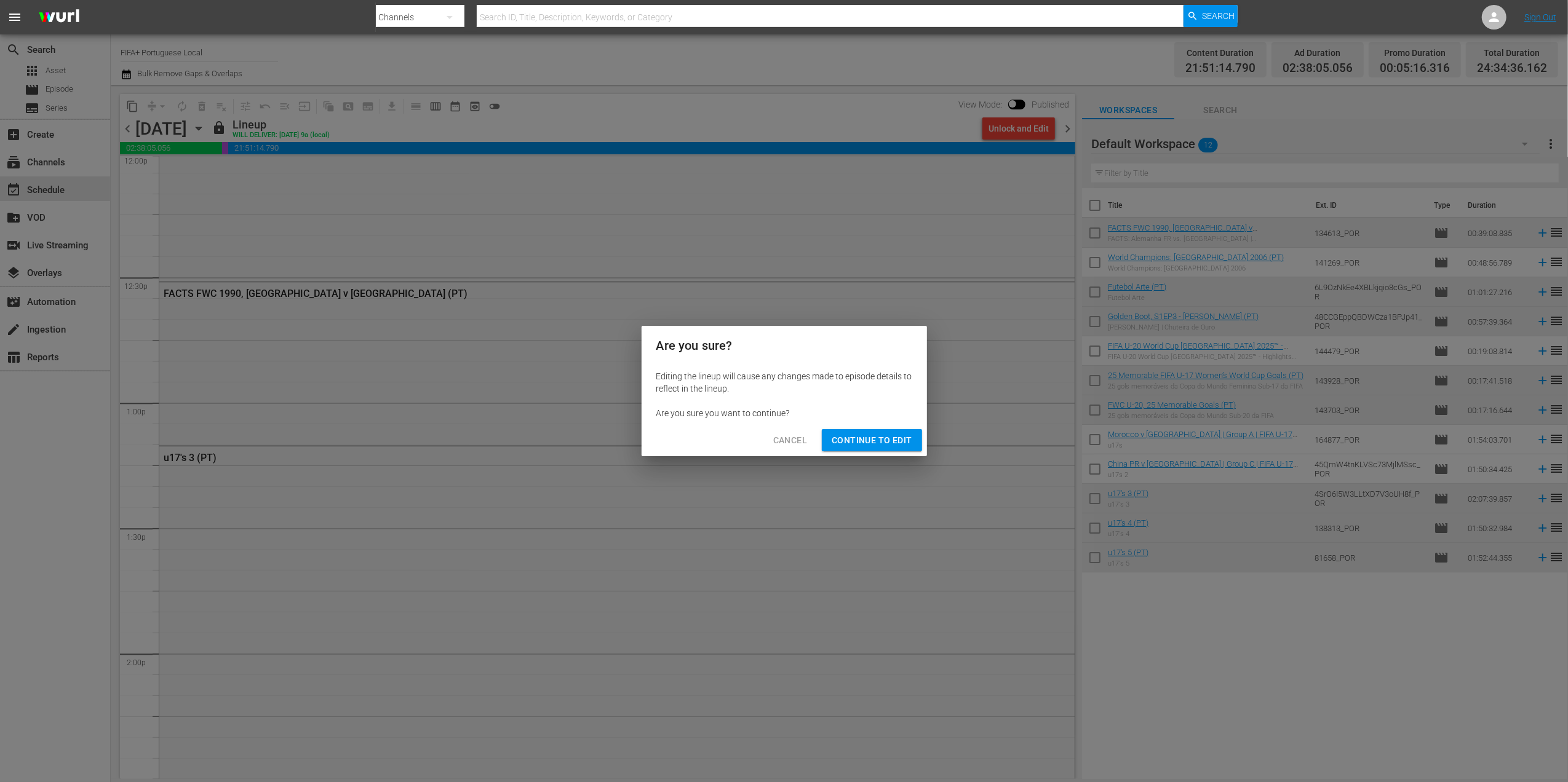
click at [863, 442] on span "Continue to Edit" at bounding box center [871, 440] width 80 height 16
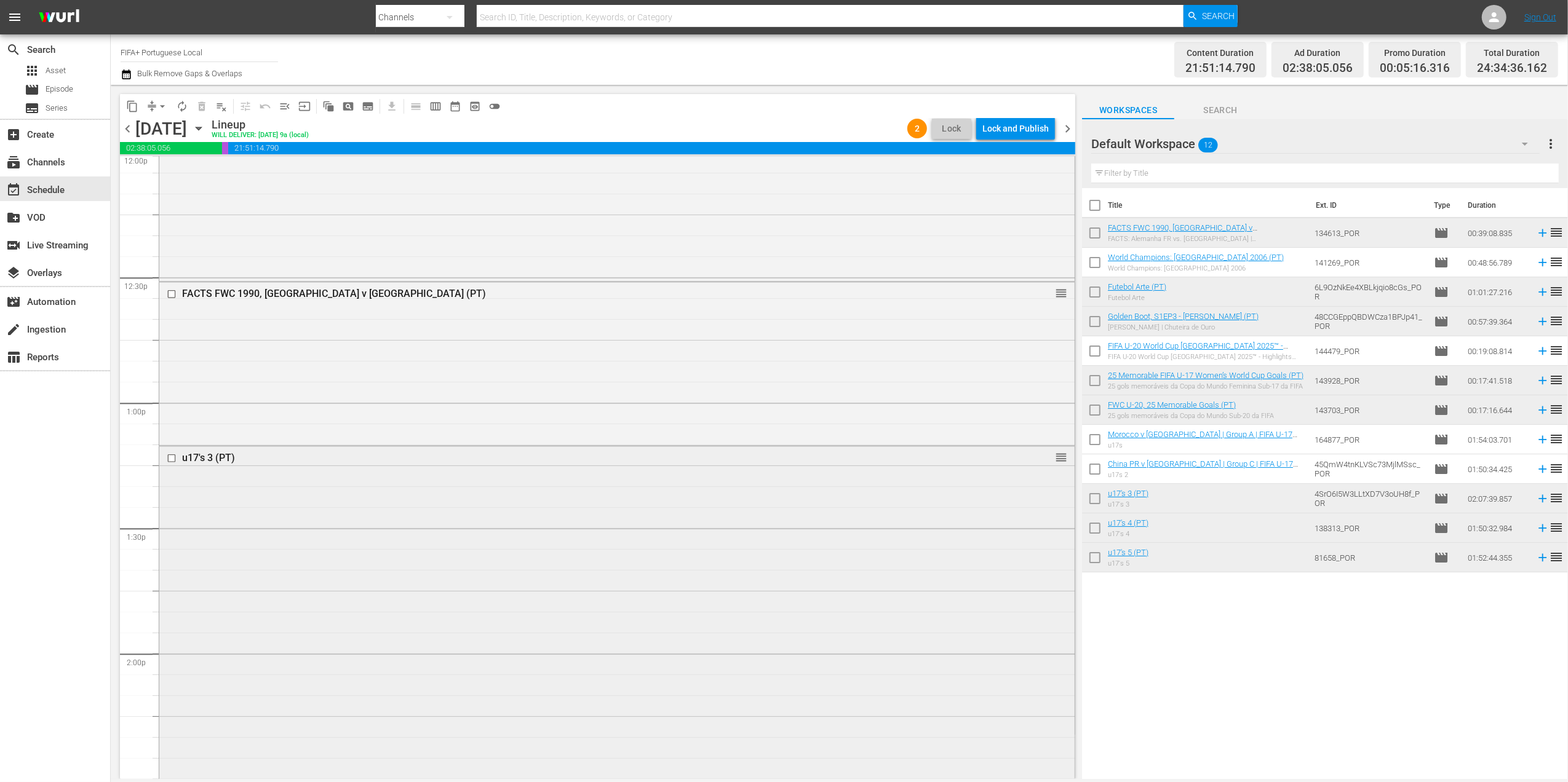
click at [201, 456] on div "u17's 3 (PT)" at bounding box center [593, 458] width 822 height 11
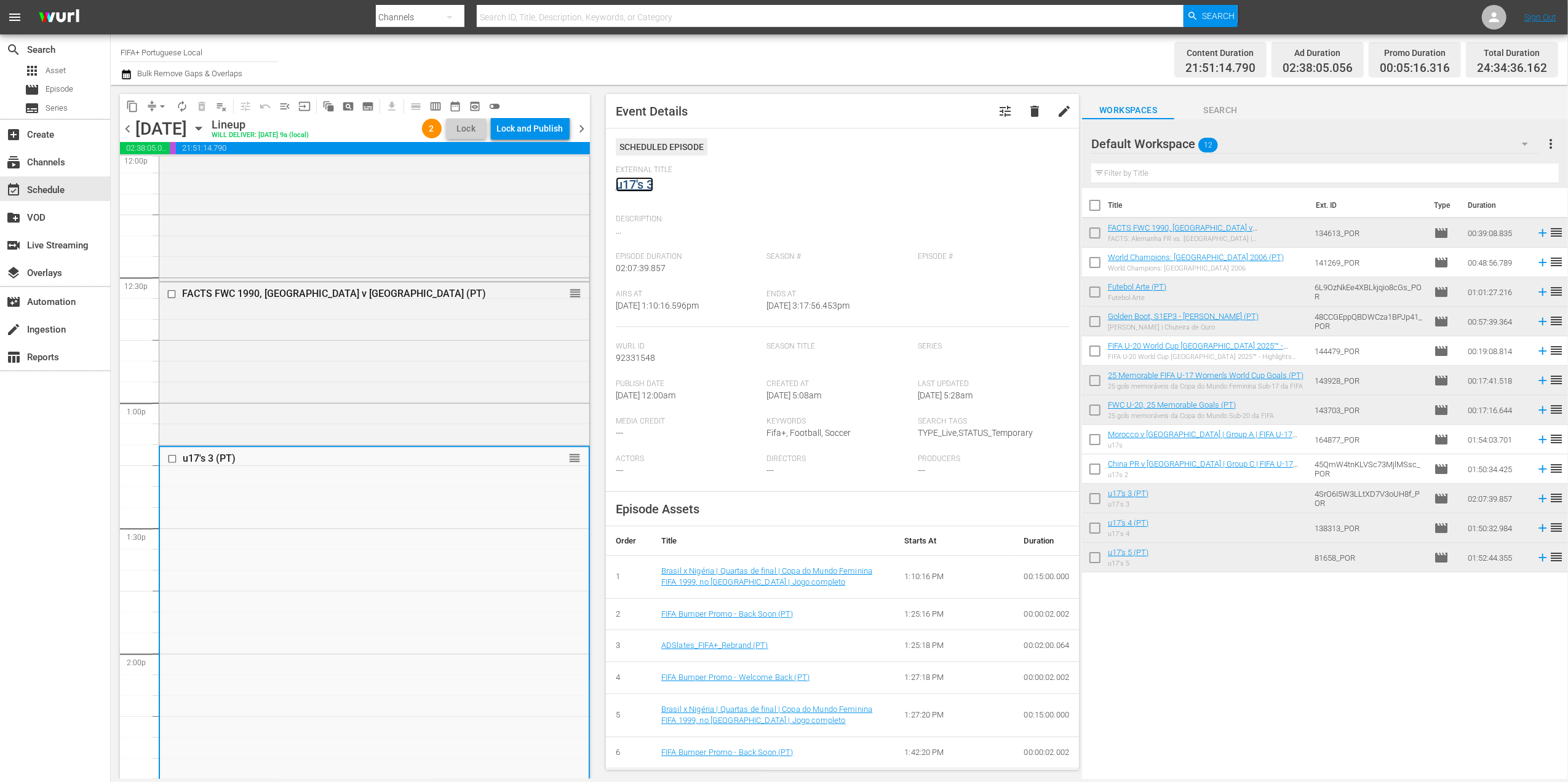
click at [637, 183] on link "u17's 3" at bounding box center [635, 184] width 38 height 15
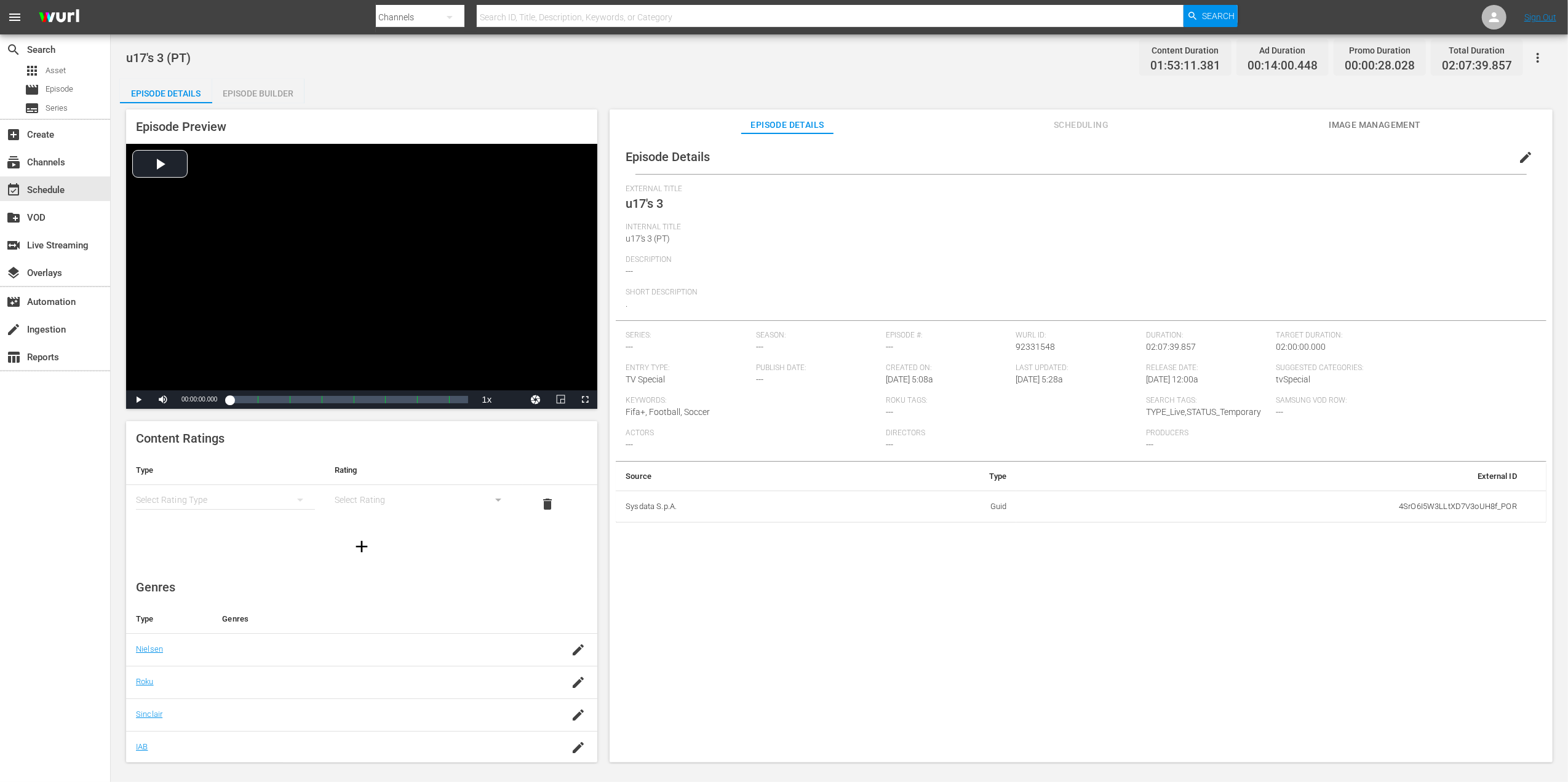
click at [1524, 158] on span "edit" at bounding box center [1526, 158] width 15 height 15
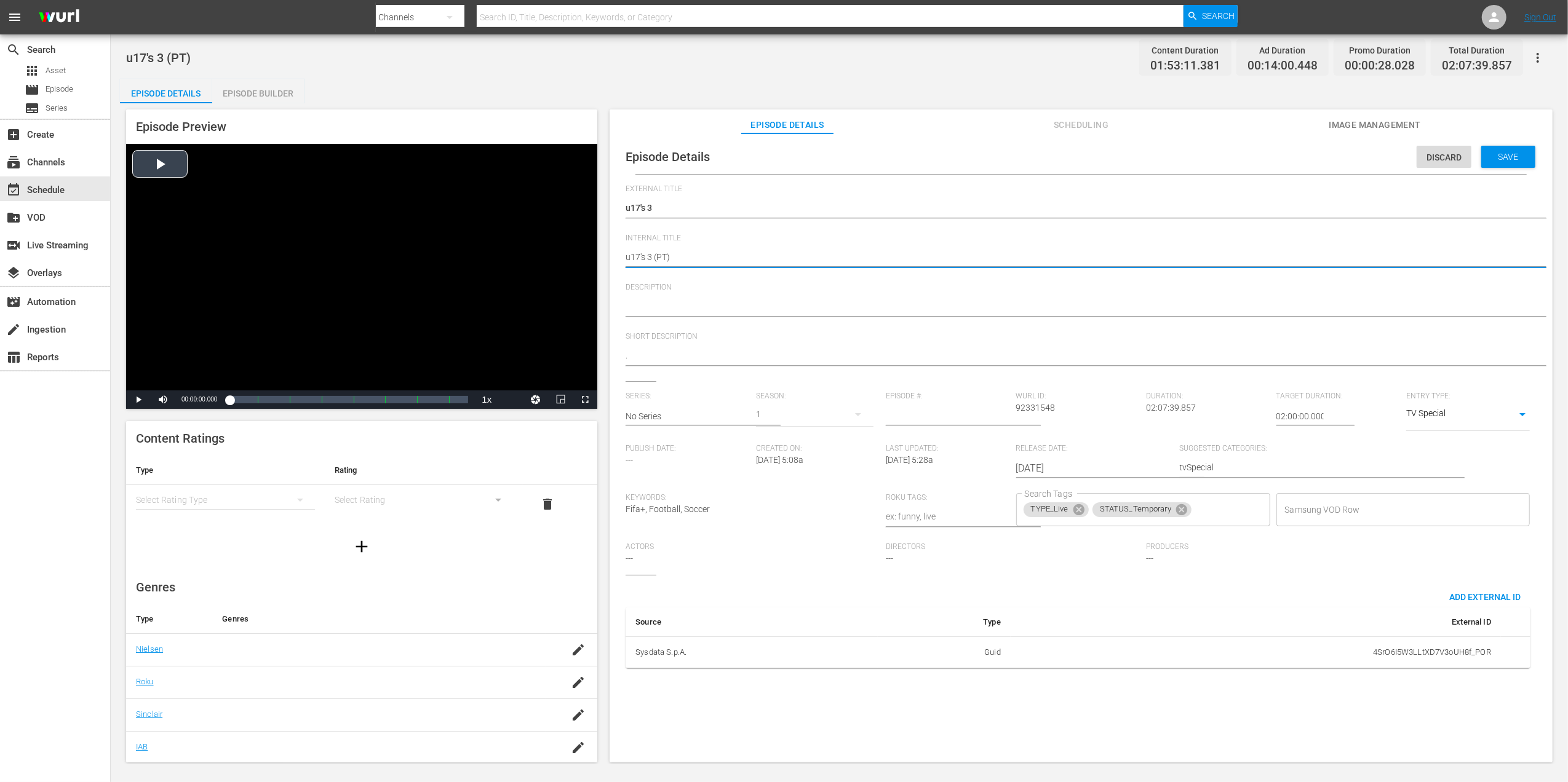
drag, startPoint x: 653, startPoint y: 255, endPoint x: 597, endPoint y: 258, distance: 56.1
paste textarea "Japan v [GEOGRAPHIC_DATA] | Group F | FIFA U-17 Women's World Cup [GEOGRAPHIC_D…"
type textarea "Japan v [GEOGRAPHIC_DATA] | Group F | FIFA U-17 Women's World Cup [GEOGRAPHIC_D…"
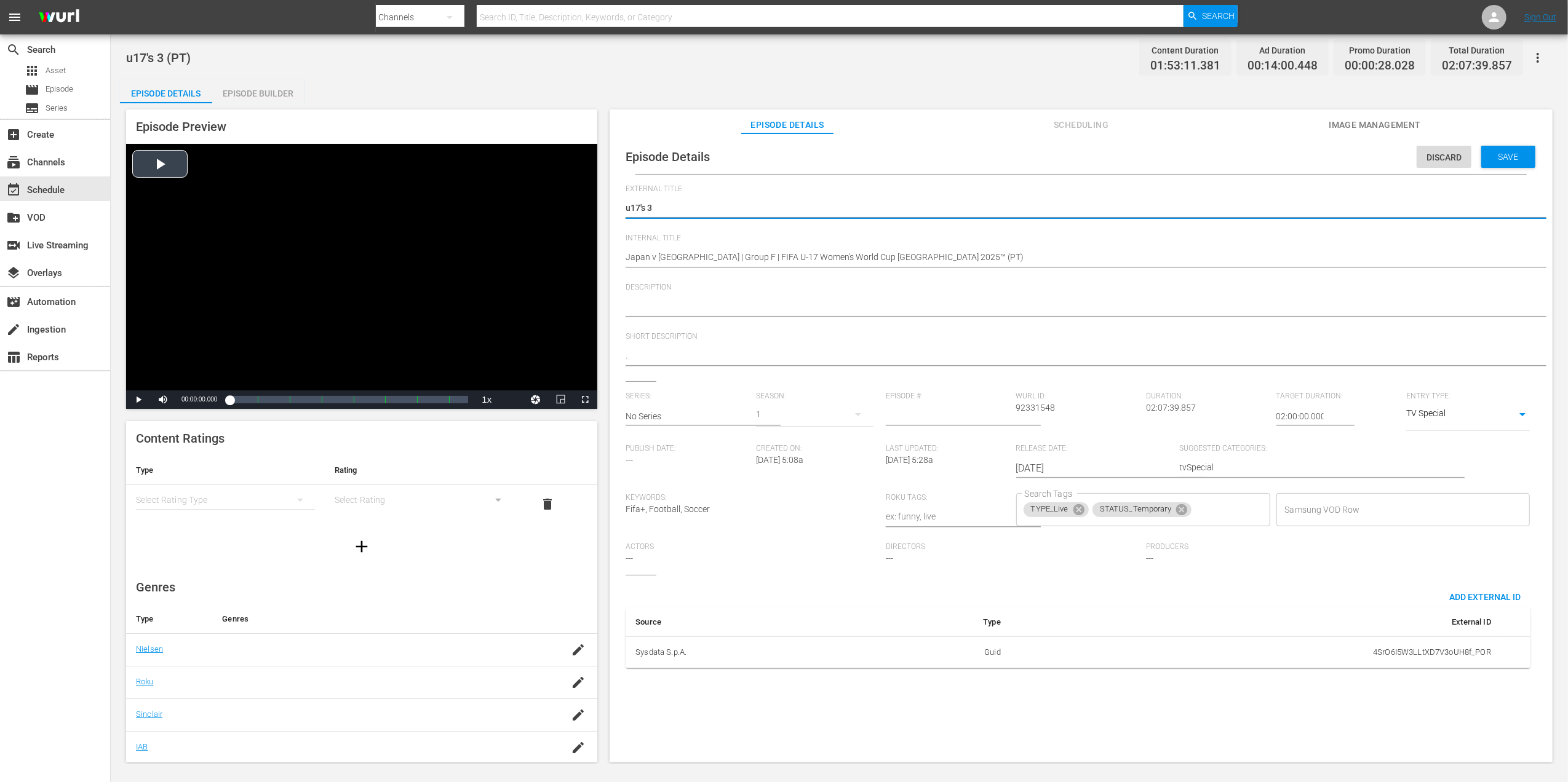
drag, startPoint x: 638, startPoint y: 207, endPoint x: 595, endPoint y: 208, distance: 43.0
paste textarea "Japão x [GEOGRAPHIC_DATA] | Grupo F | Copa do Mundo Feminina Sub-17 da FIFA Mar…"
type textarea "Japão x [GEOGRAPHIC_DATA] | Grupo F | Copa do Mundo Feminina Sub-17 da FIFA Mar…"
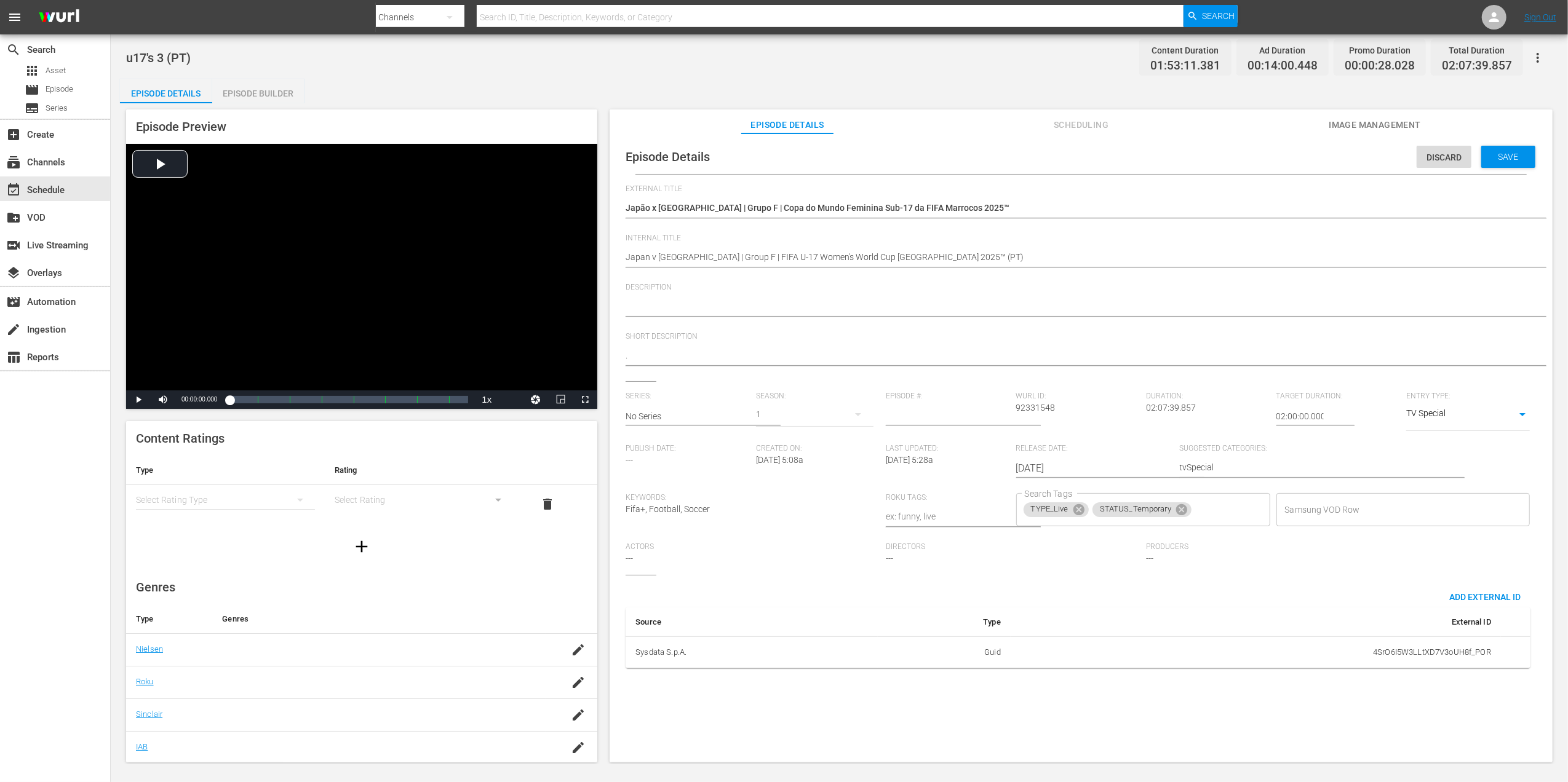
click at [679, 320] on div at bounding box center [1078, 308] width 905 height 29
click at [694, 293] on div at bounding box center [1078, 308] width 905 height 29
click at [678, 305] on textarea at bounding box center [1078, 308] width 905 height 15
paste textarea "Assista ao jogo entre Japão e Nova Zelândia no Academia de Futebol [PERSON_NAME…"
type textarea "Assista ao jogo entre Japão e Nova Zelândia no Academia de Futebol [PERSON_NAME…"
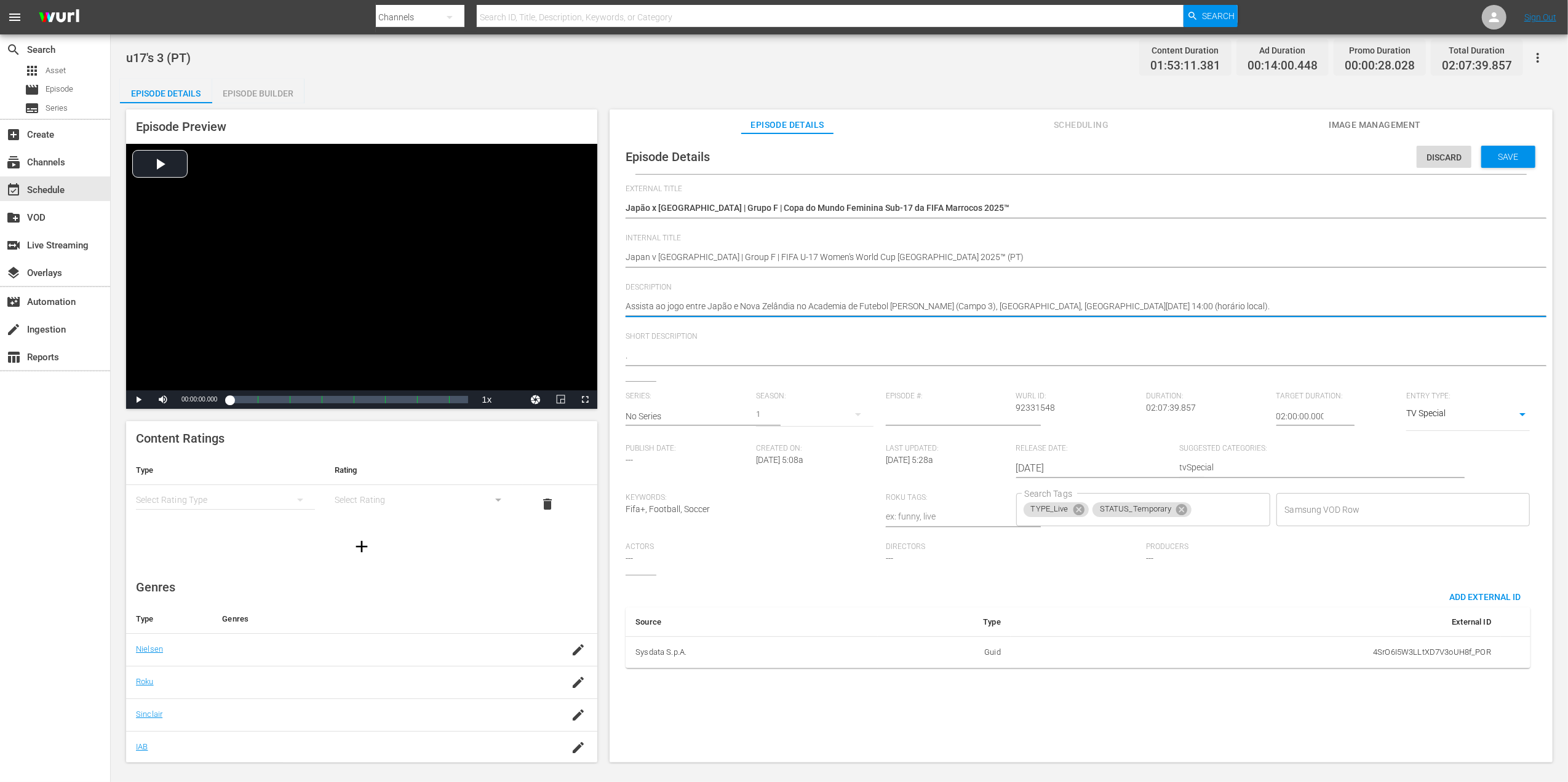
type textarea "Assista ao jogo entre Japão e Nova Zelândia no Academia de Futebol [PERSON_NAME…"
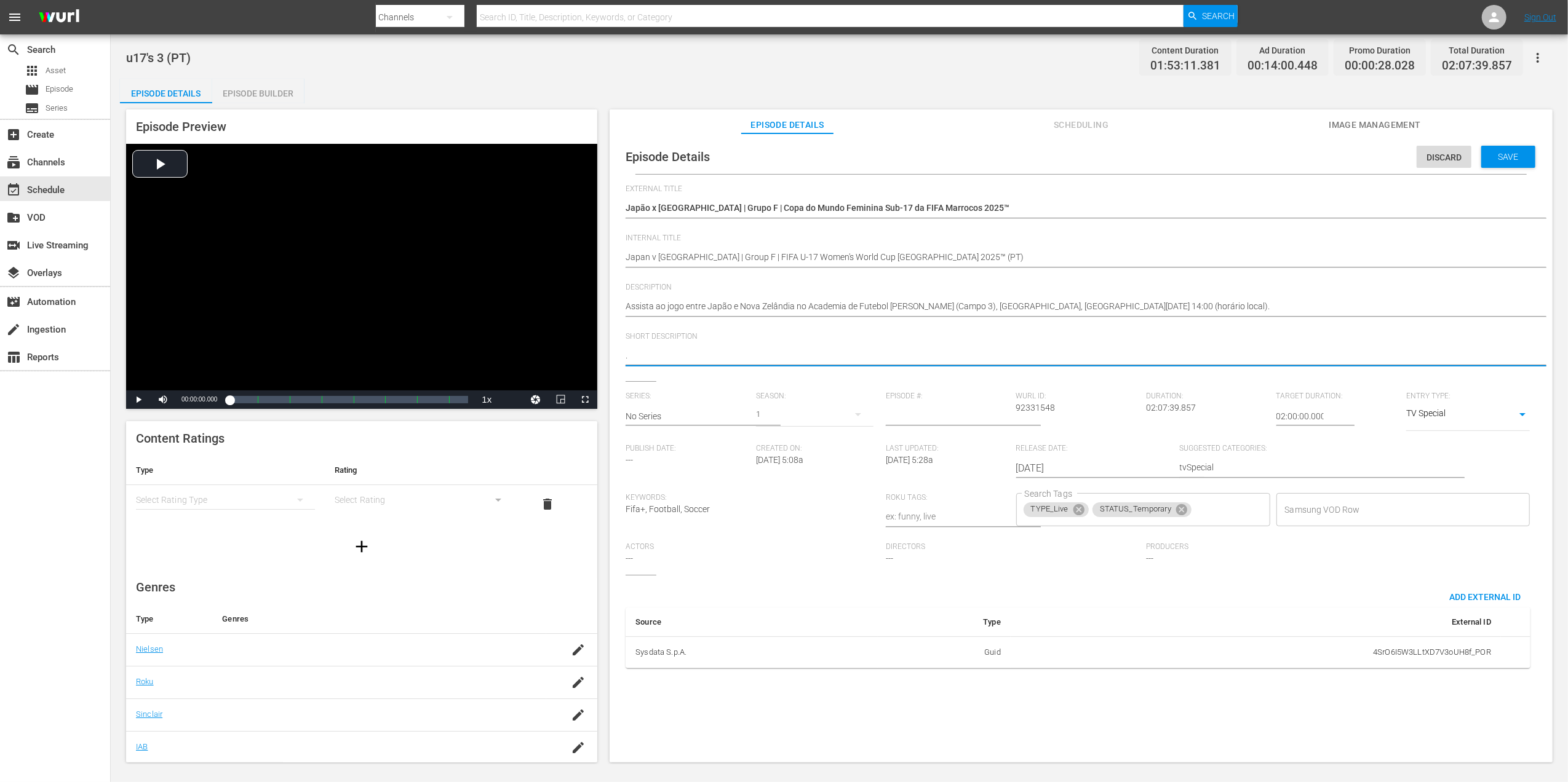
paste textarea "Assista ao jogo entre Japão e Nova Zelândia no Academia de Futebol [PERSON_NAME…"
type textarea ".Assista ao jogo entre Japão e Nova Zelândia no Academia de Futebol [PERSON_NAM…"
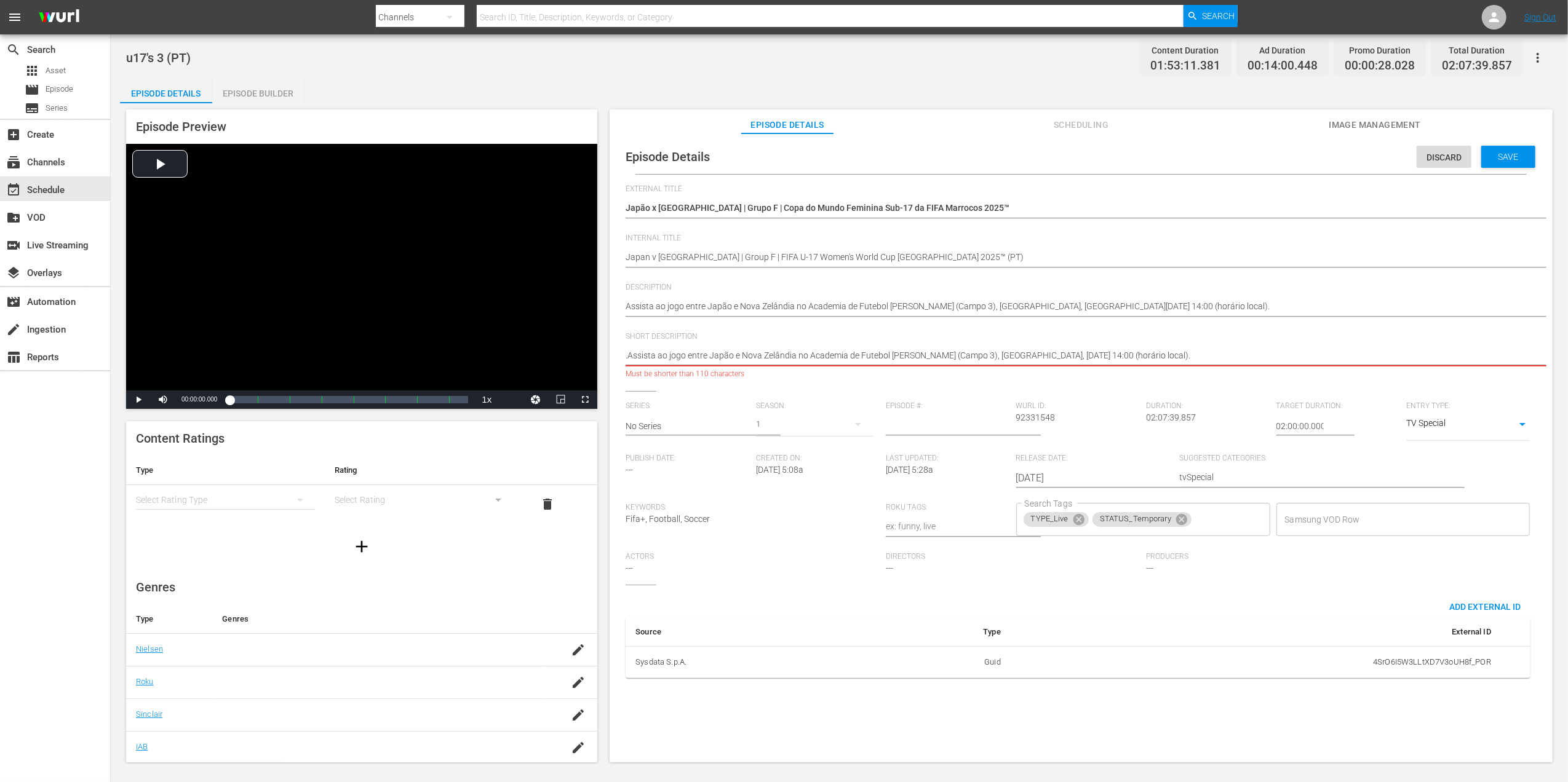
drag, startPoint x: 1233, startPoint y: 352, endPoint x: 798, endPoint y: 353, distance: 435.0
click at [798, 353] on textarea "." at bounding box center [1078, 357] width 905 height 15
type textarea ".Assista ao jogo entre Japão e [GEOGRAPHIC_DATA]"
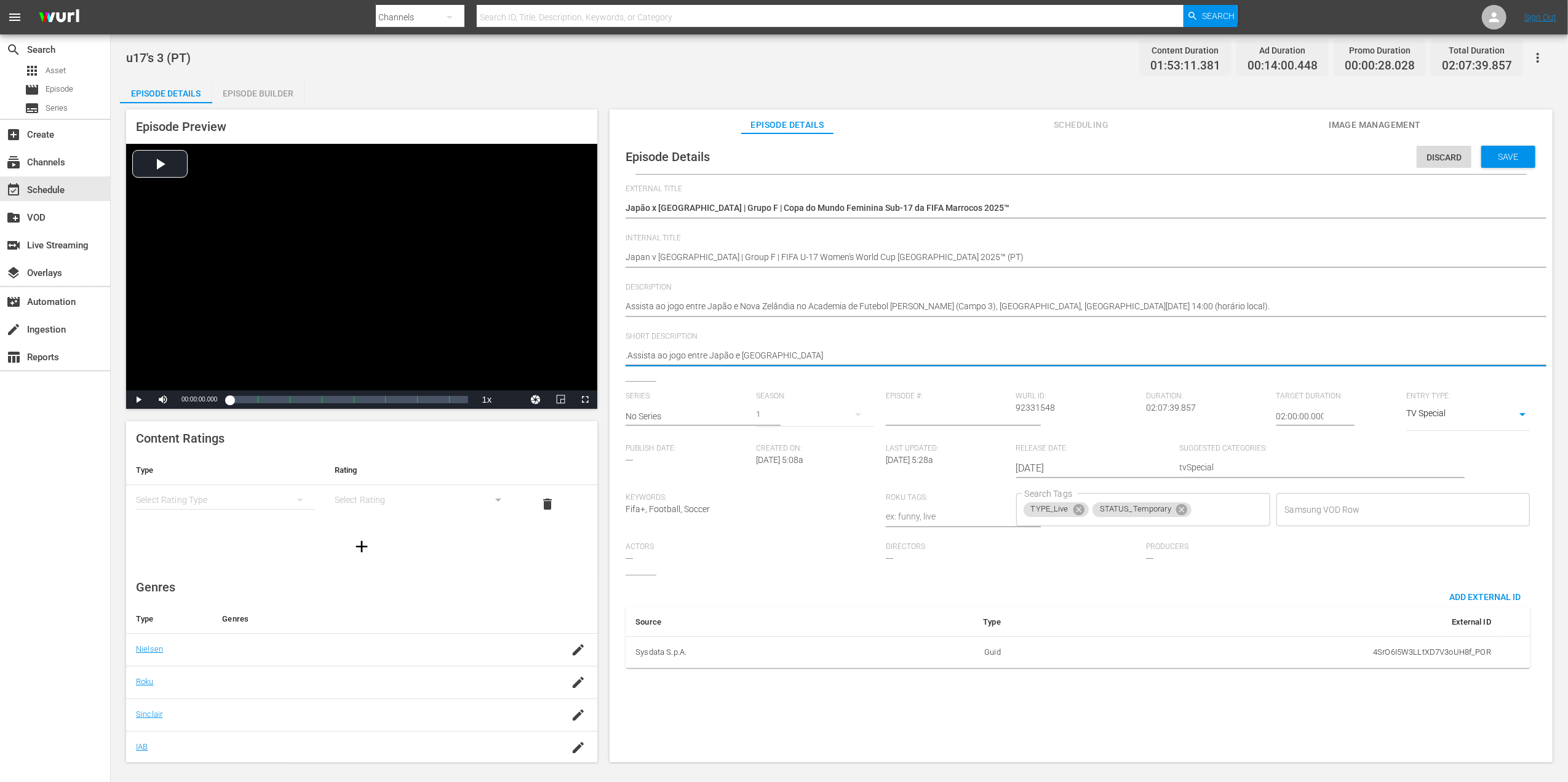
type textarea ".Assista ao jogo entre Japão e [GEOGRAPHIC_DATA]"
type textarea ".Assista ao jogo entre Japão e [GEOGRAPHIC_DATA]."
click at [1494, 160] on span "Save" at bounding box center [1508, 157] width 40 height 10
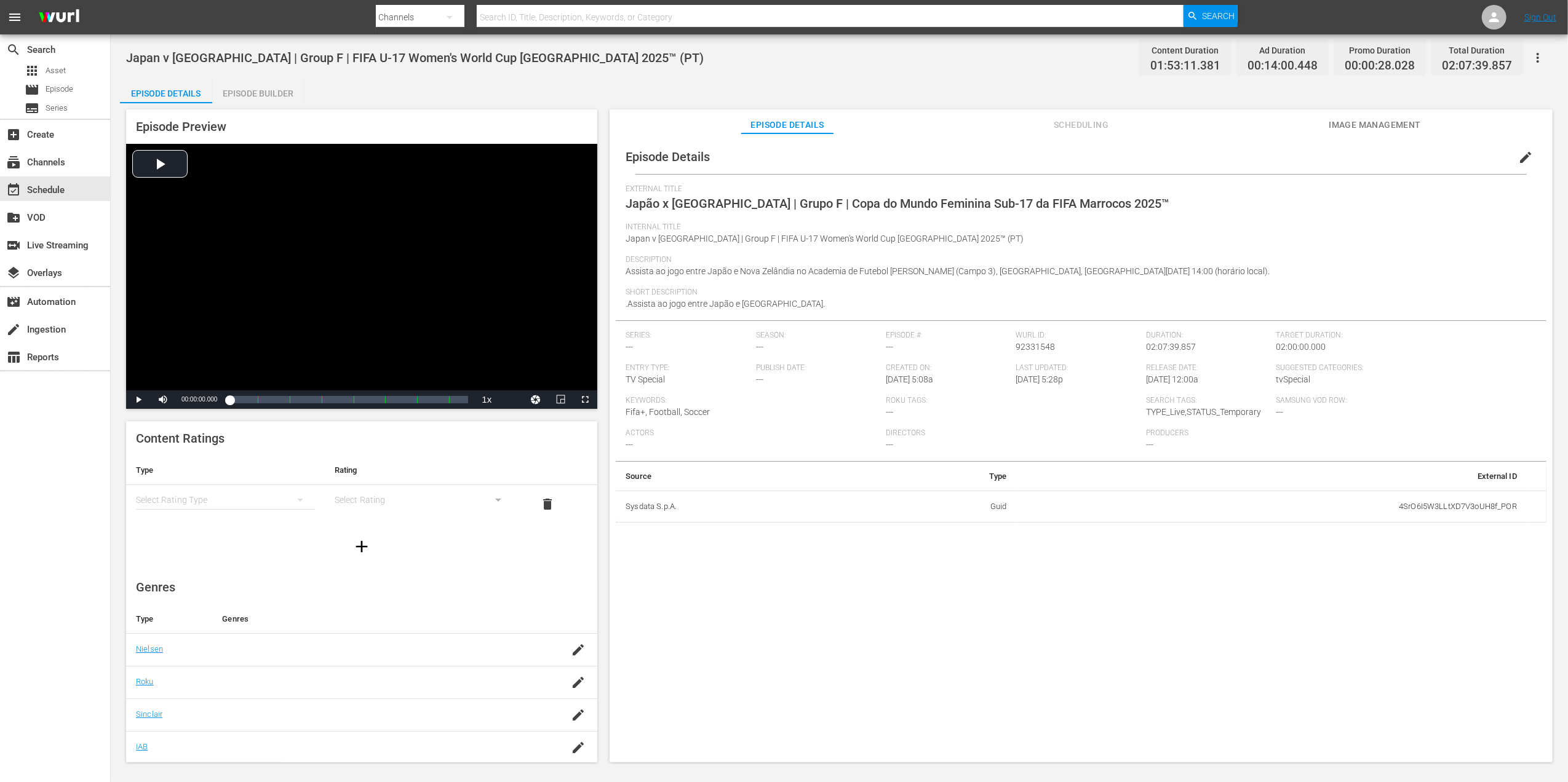
click at [1401, 122] on span "Image Management" at bounding box center [1374, 125] width 92 height 16
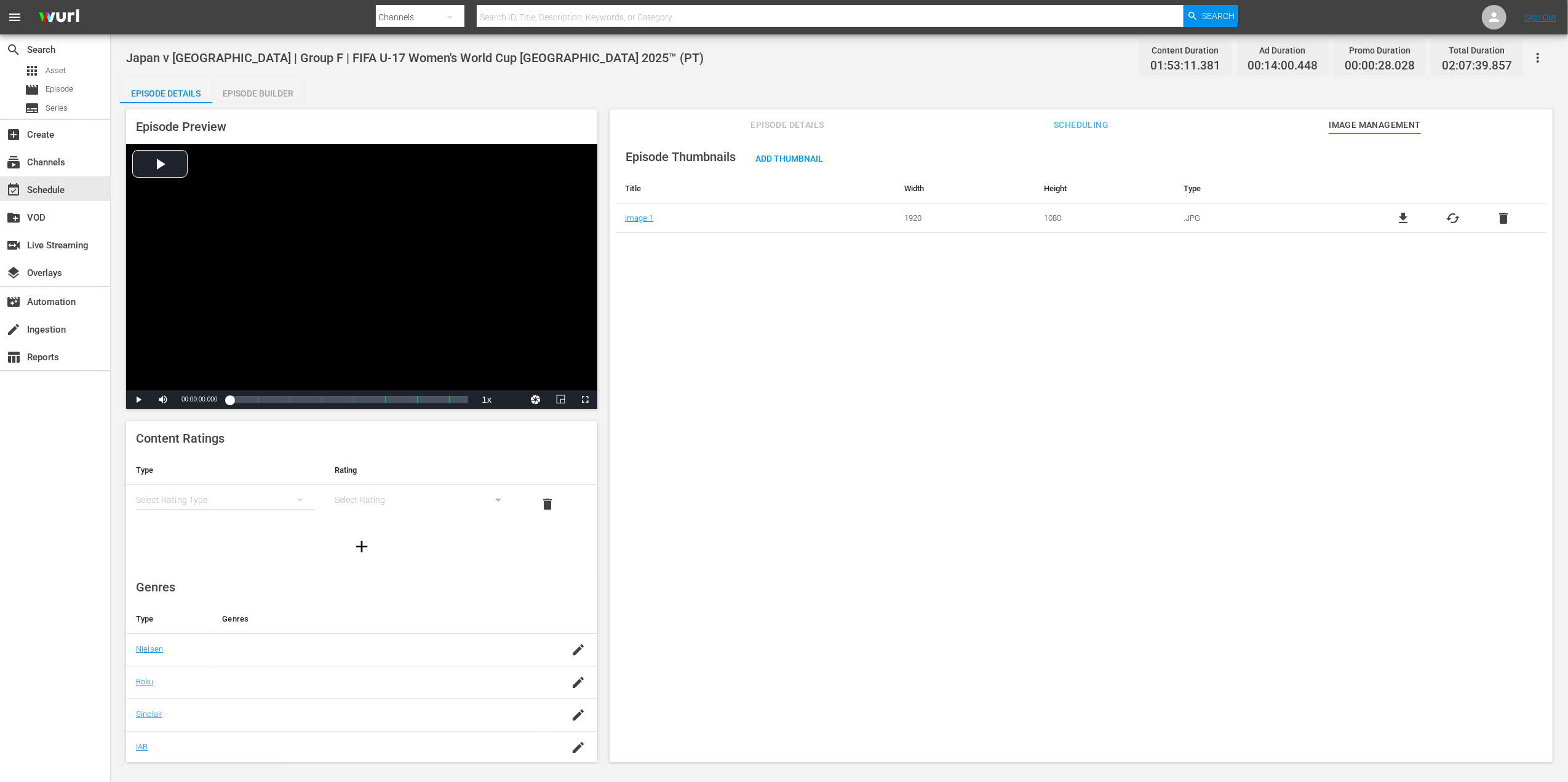
click at [1501, 212] on span "delete" at bounding box center [1503, 218] width 15 height 15
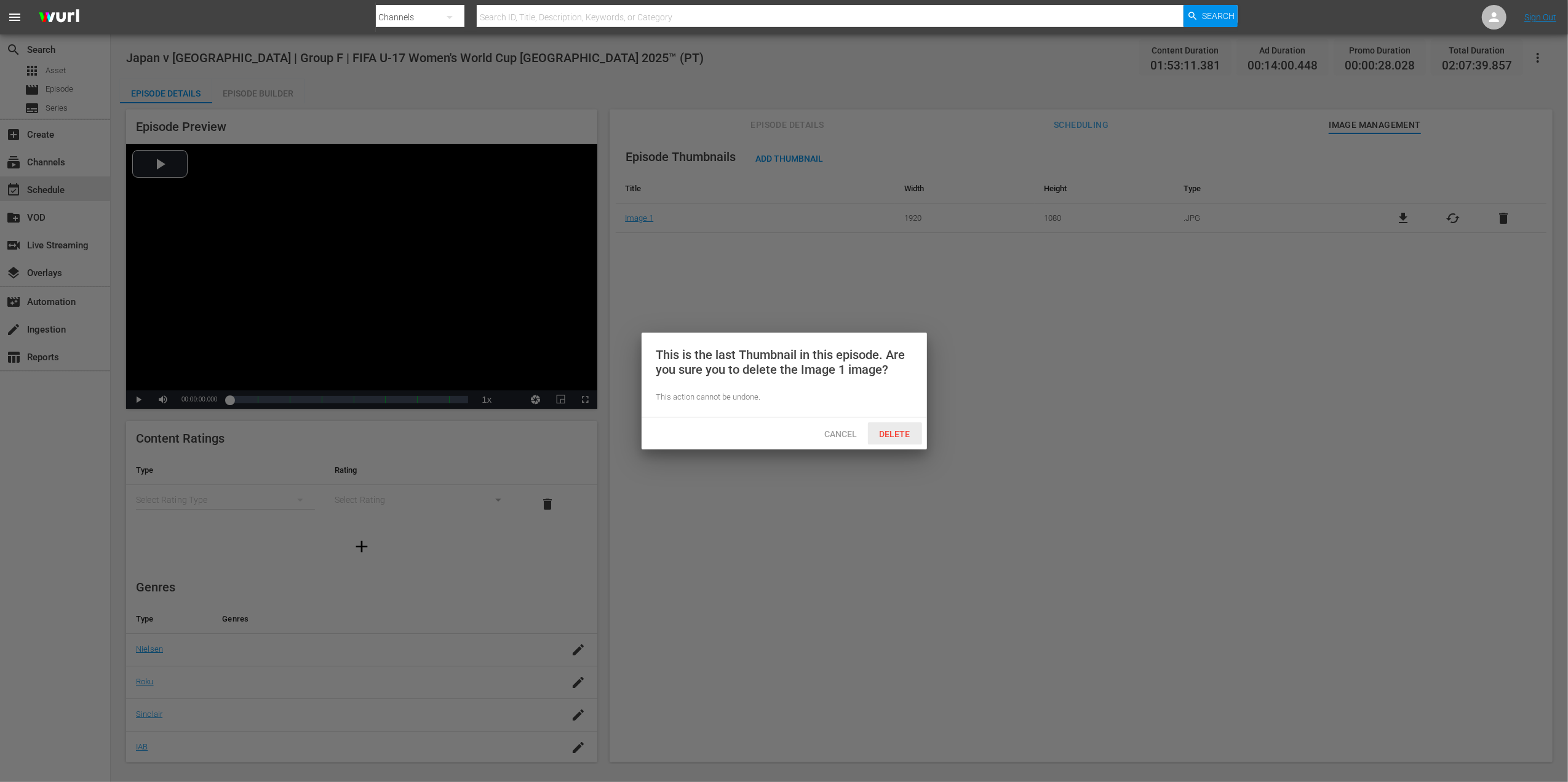
click at [916, 430] on span "Delete" at bounding box center [895, 434] width 51 height 10
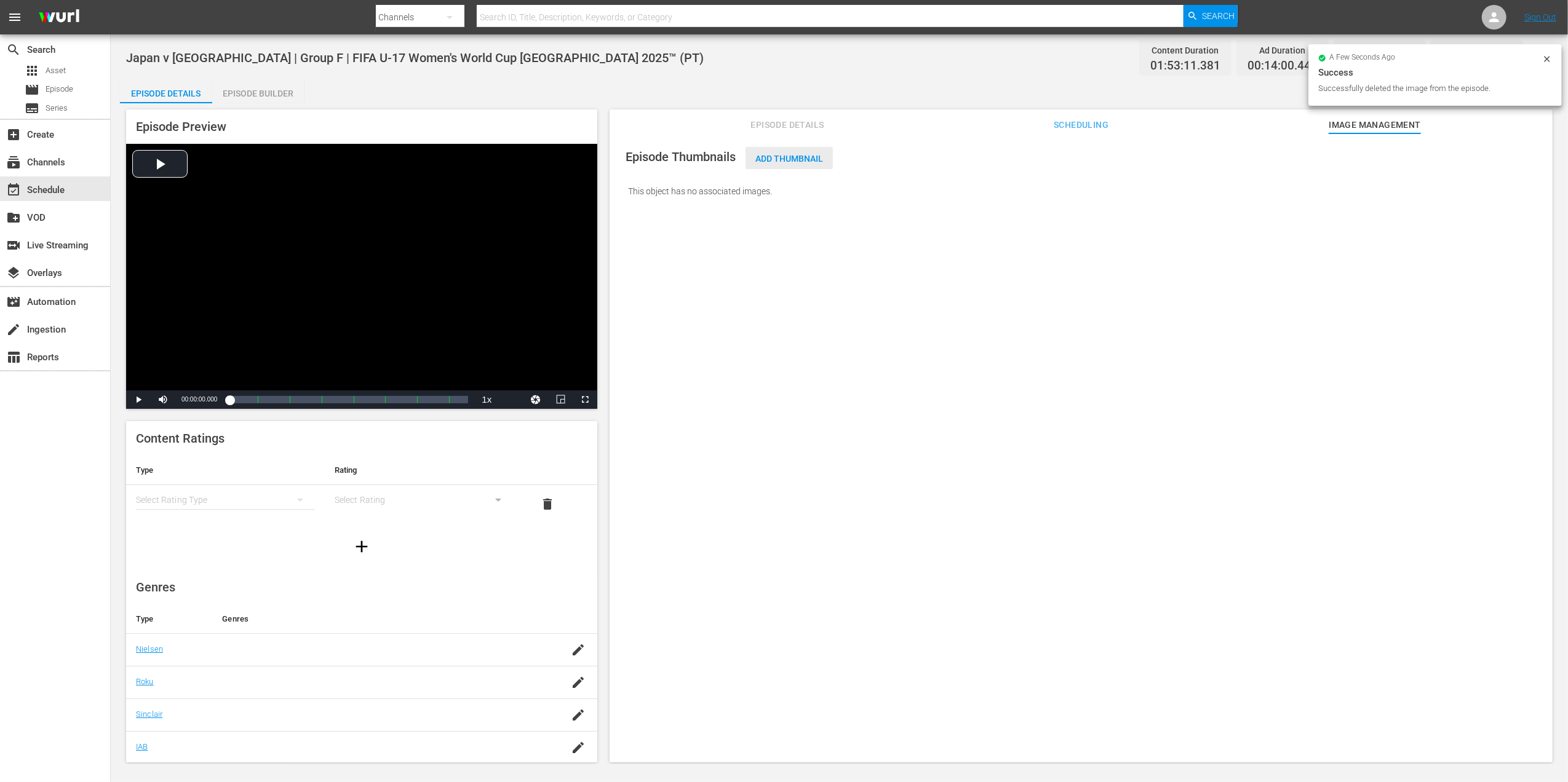
click at [793, 158] on span "Add Thumbnail" at bounding box center [789, 158] width 87 height 10
click at [811, 162] on span "Add Thumbnail" at bounding box center [789, 158] width 87 height 10
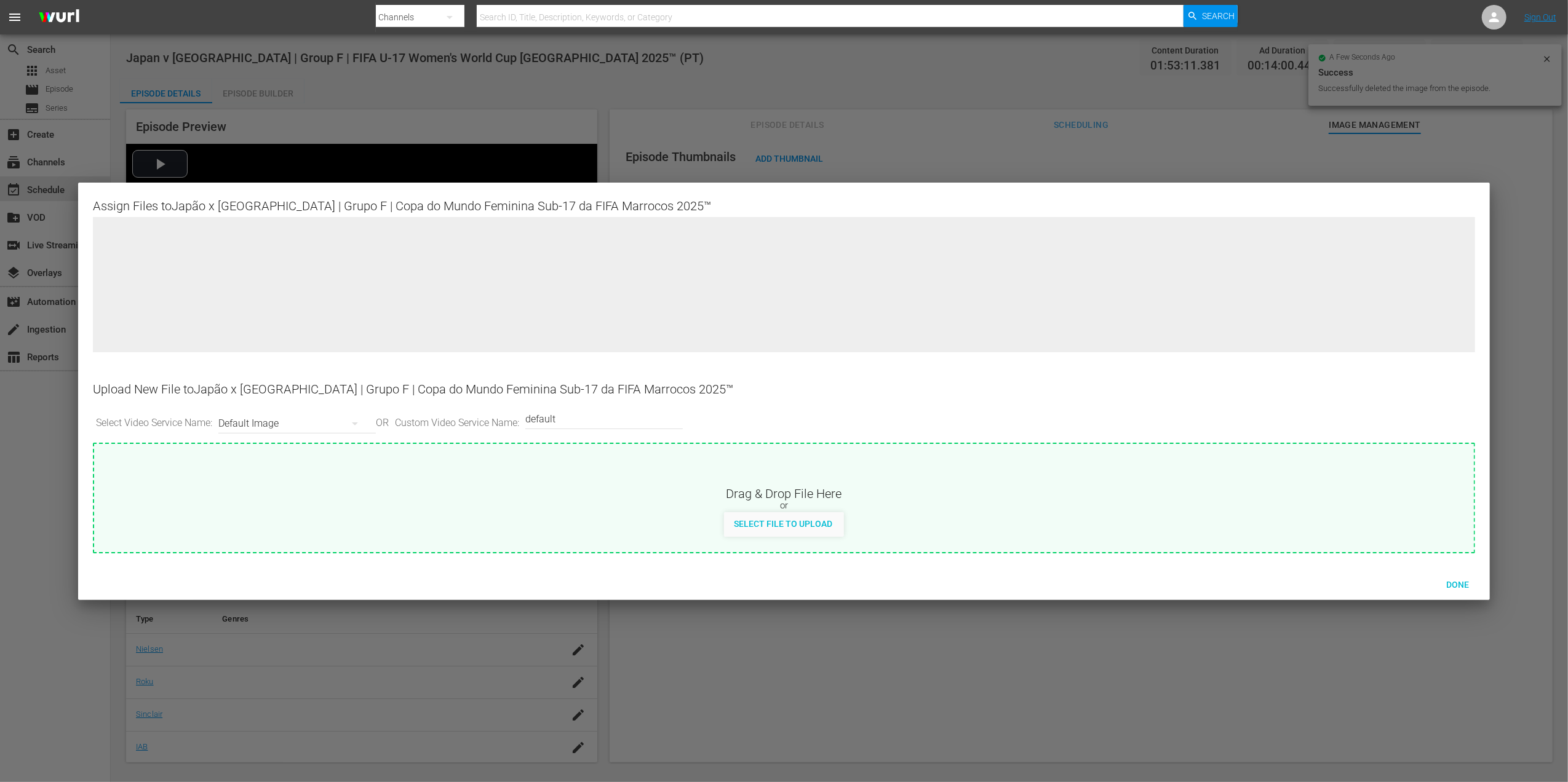
click at [786, 531] on div "Select File to Upload" at bounding box center [783, 523] width 118 height 23
type input "C:\fakepath\w5.jpg"
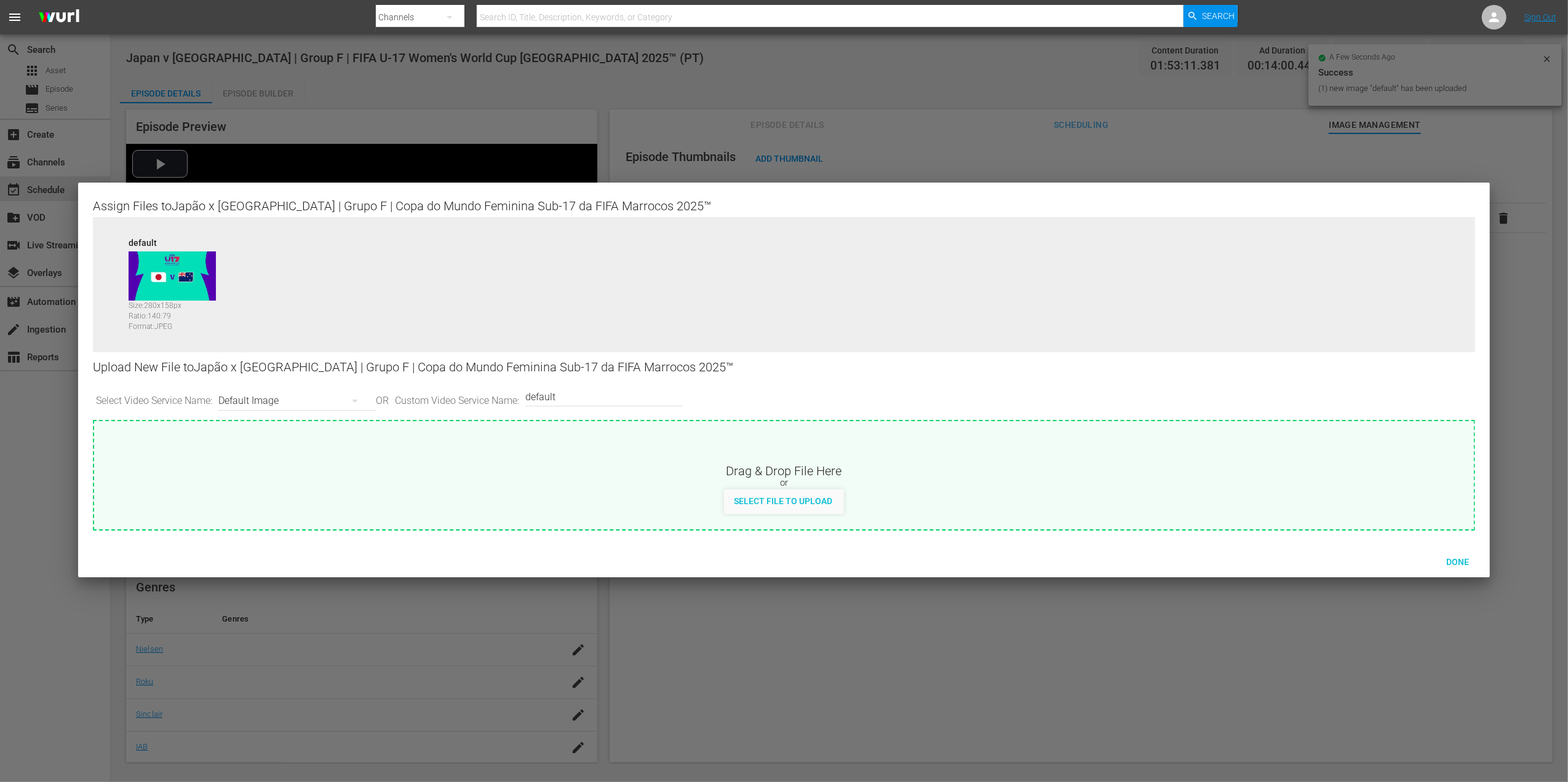
click at [609, 402] on input "default" at bounding box center [600, 397] width 151 height 29
type input "default 1"
click at [774, 500] on span "Select File to Upload" at bounding box center [783, 501] width 118 height 10
type input "C:\fakepath\w6.jpg"
click at [1453, 562] on span "Done" at bounding box center [1458, 562] width 42 height 10
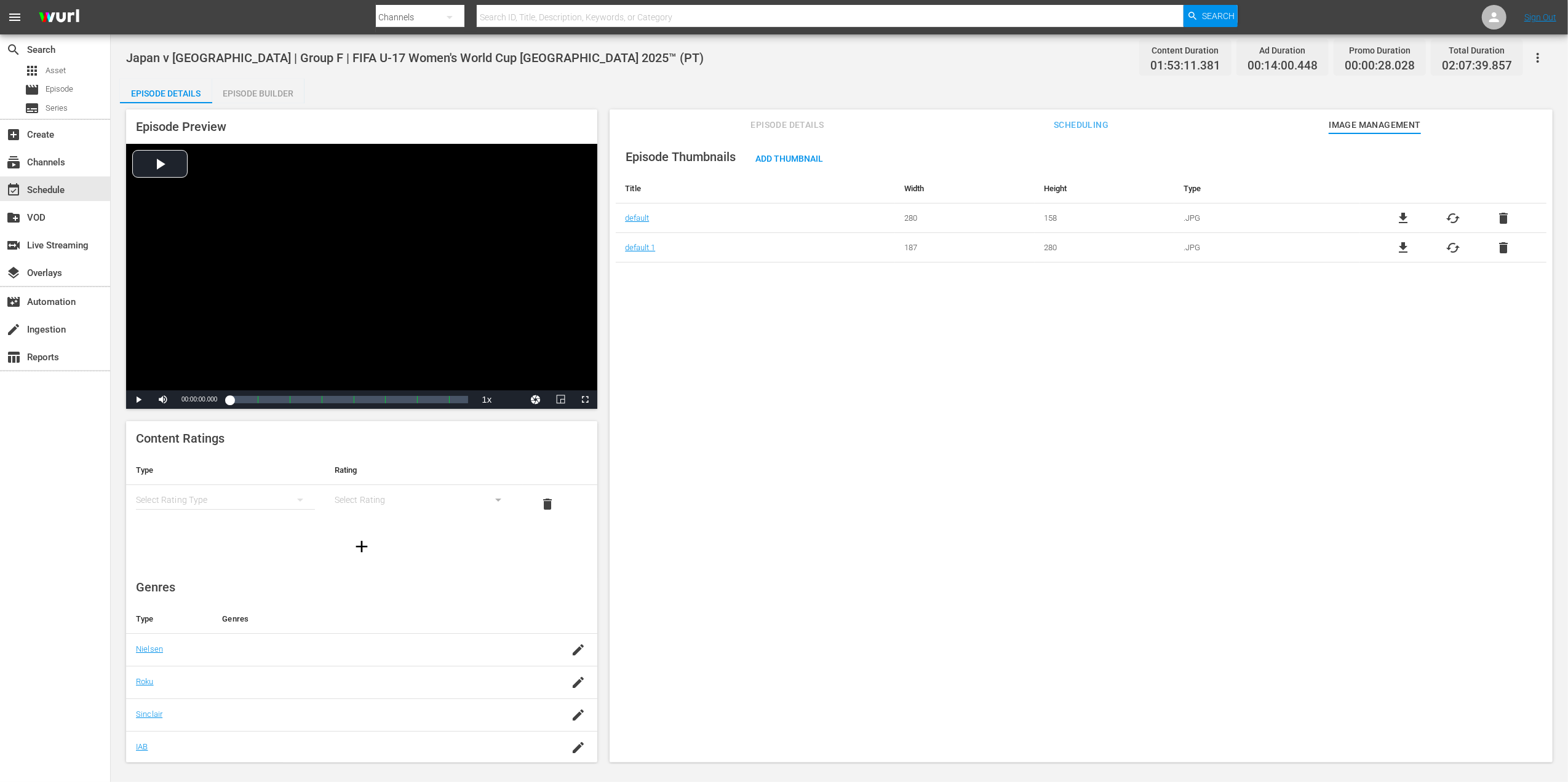
click at [784, 128] on span "Episode Details" at bounding box center [787, 125] width 92 height 16
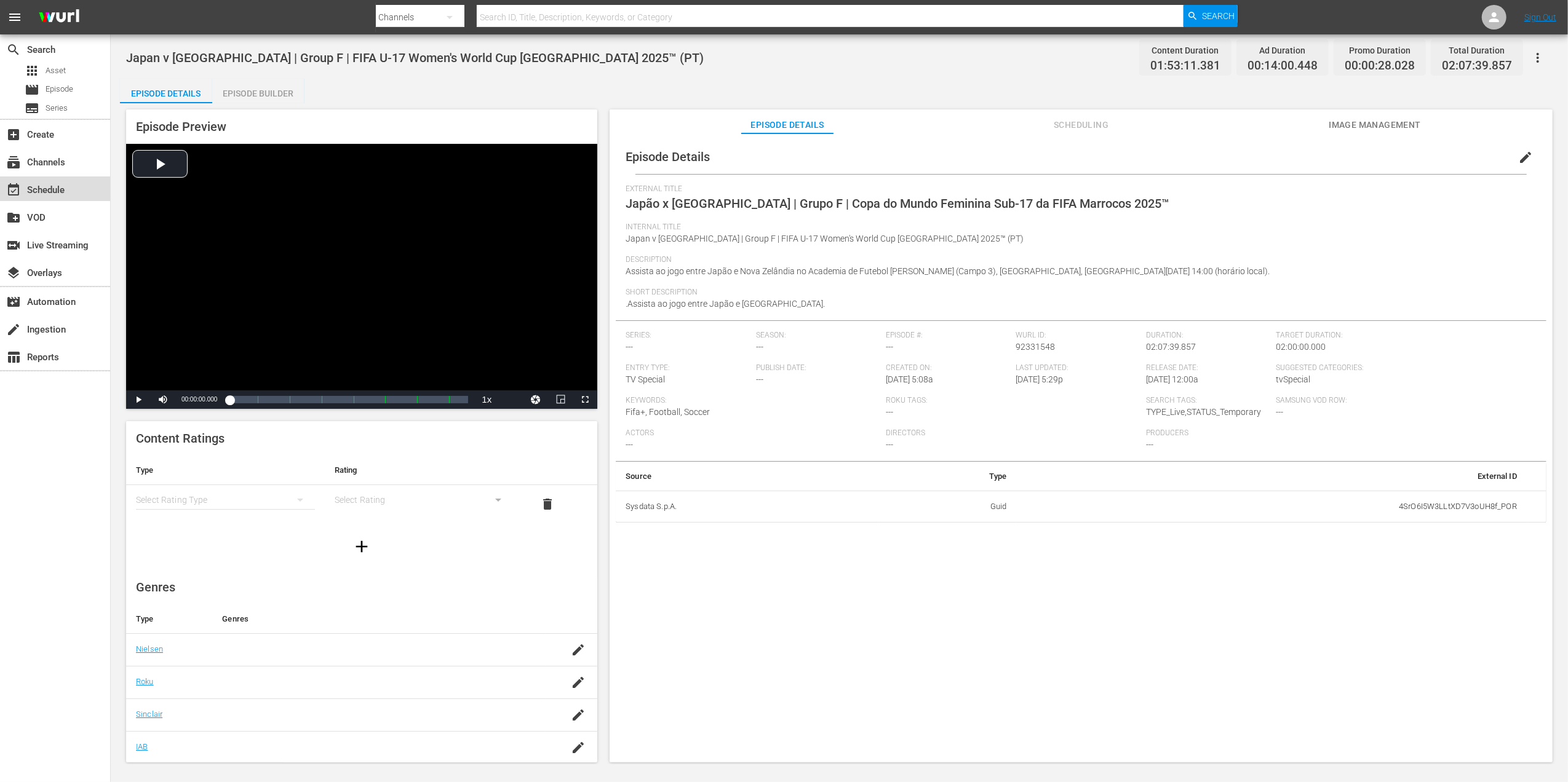
click at [63, 188] on div "event_available Schedule" at bounding box center [34, 189] width 69 height 11
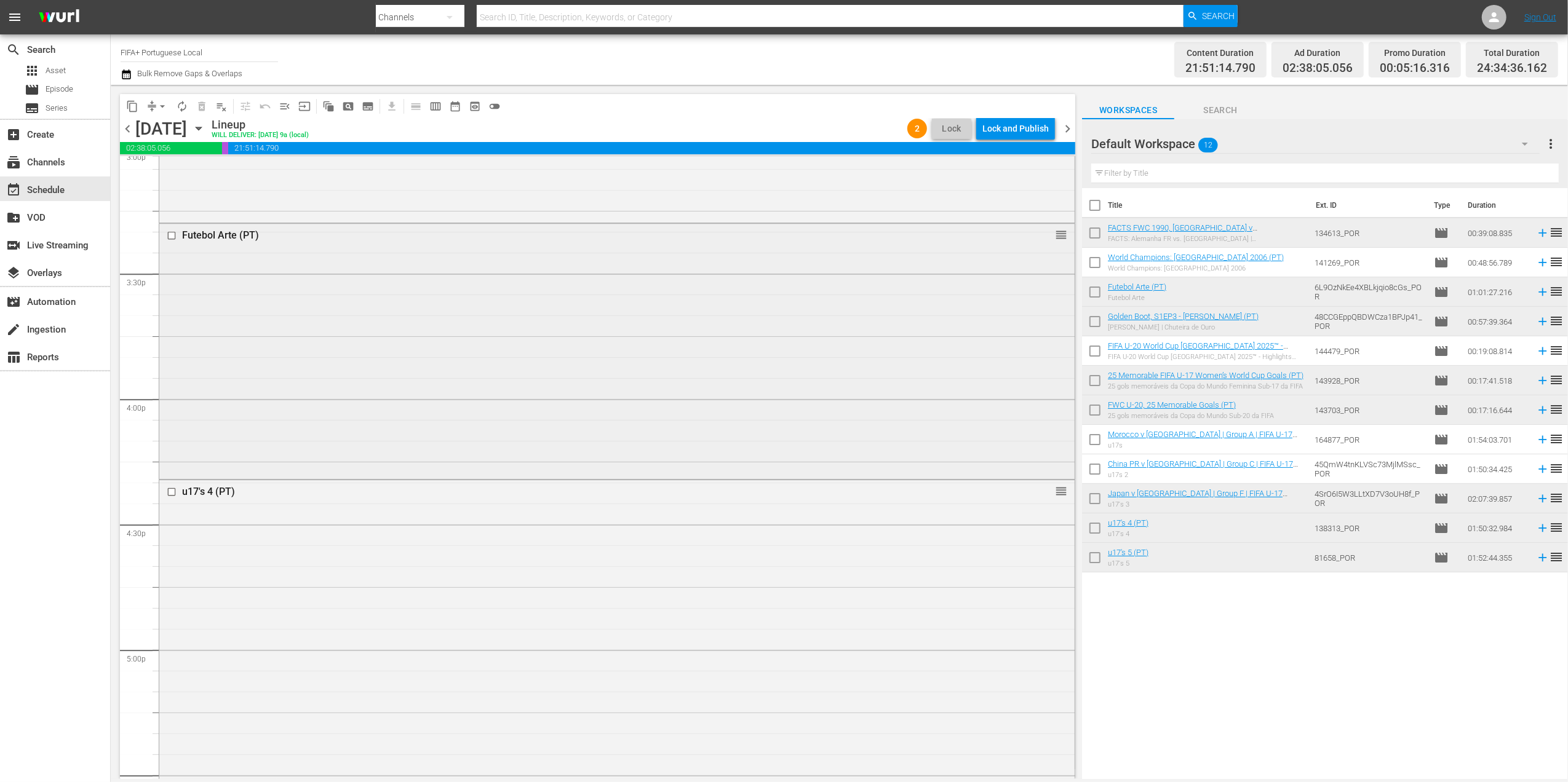
scroll to position [3803, 0]
click at [955, 262] on div "Delete Event" at bounding box center [960, 264] width 97 height 16
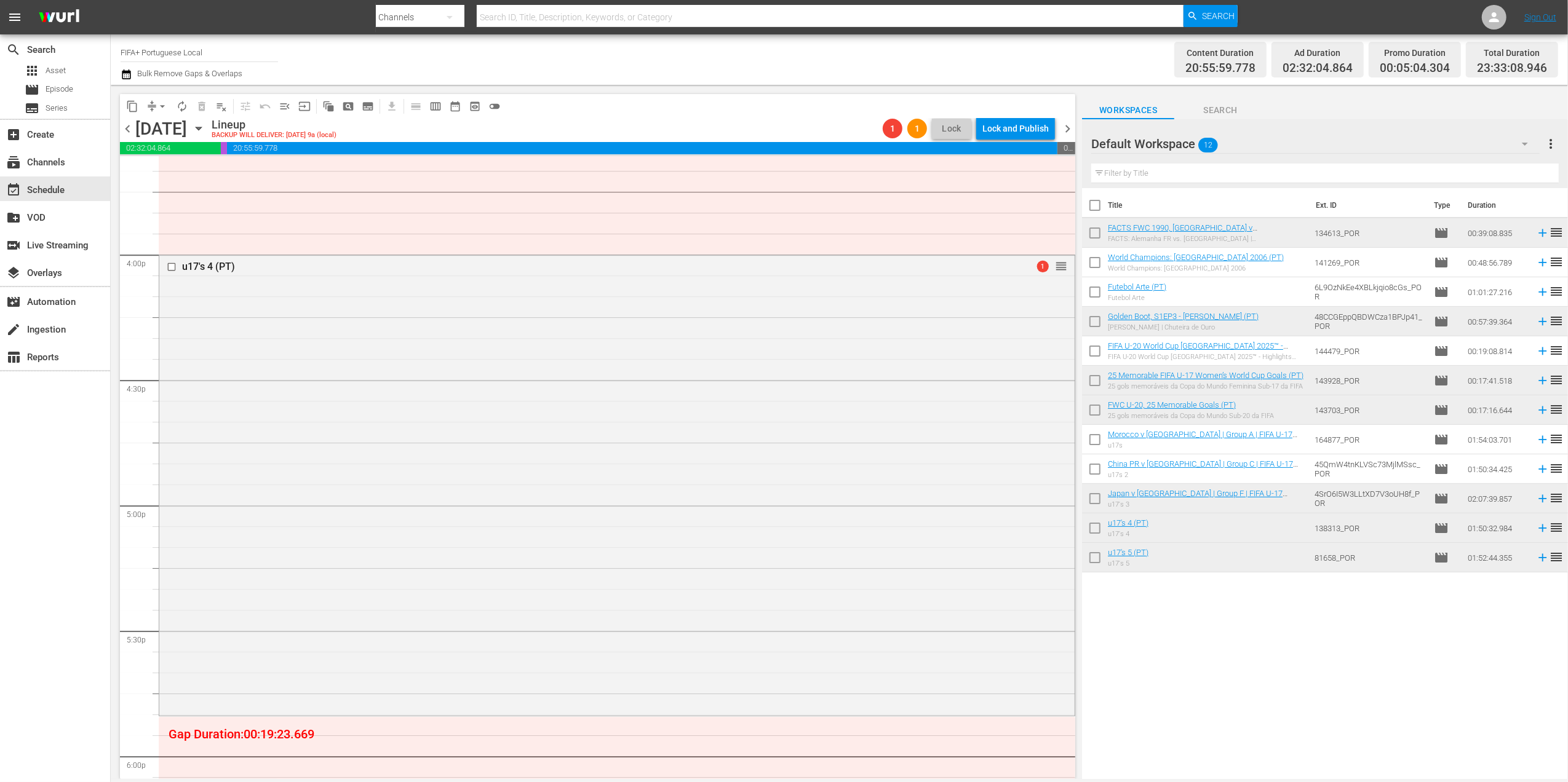
scroll to position [3933, 0]
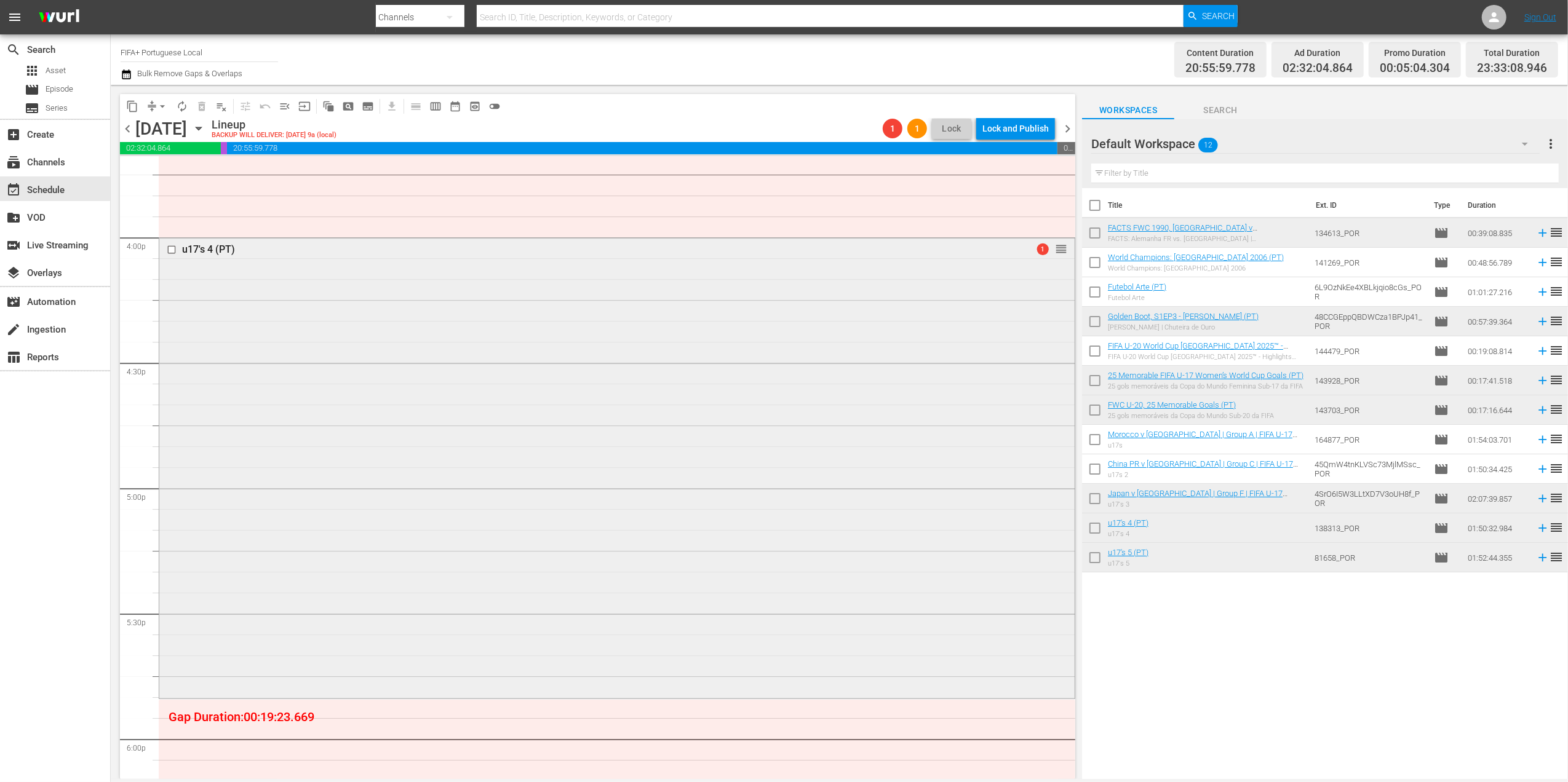
click at [209, 244] on div "u17's 4 (PT)" at bounding box center [593, 249] width 822 height 11
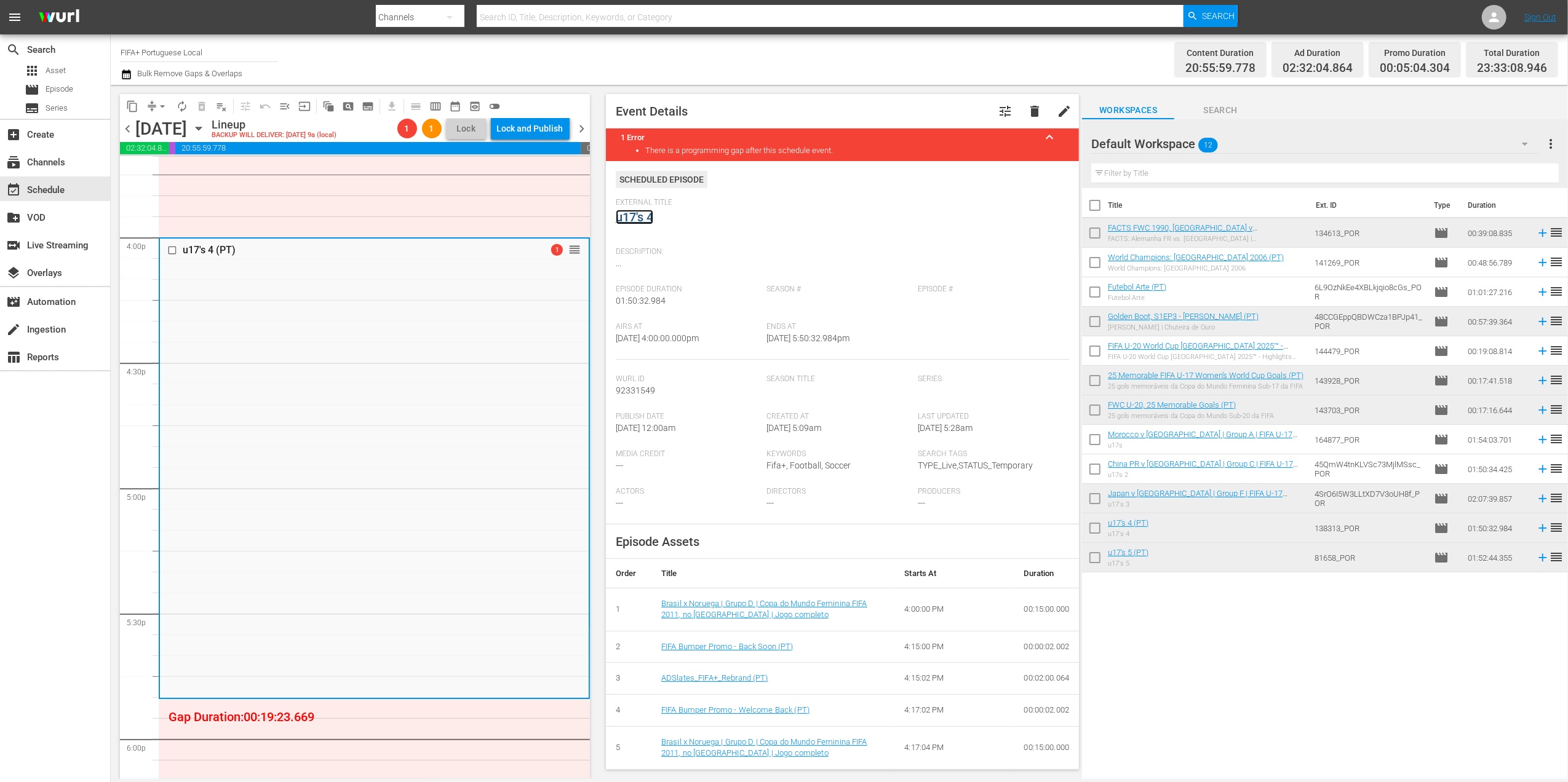
click at [644, 219] on link "u17's 4" at bounding box center [635, 217] width 38 height 15
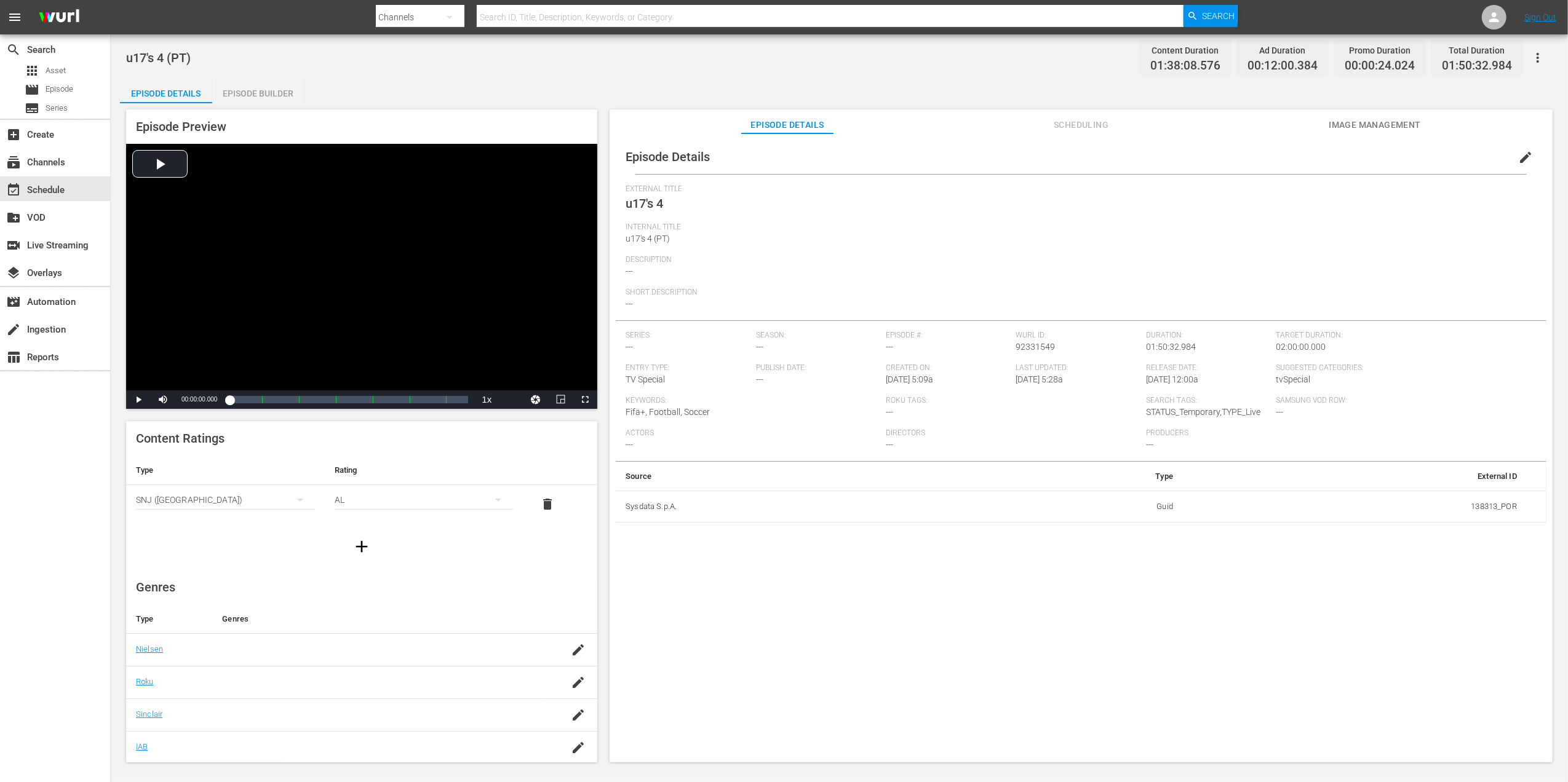
click at [1518, 153] on span "edit" at bounding box center [1526, 158] width 15 height 15
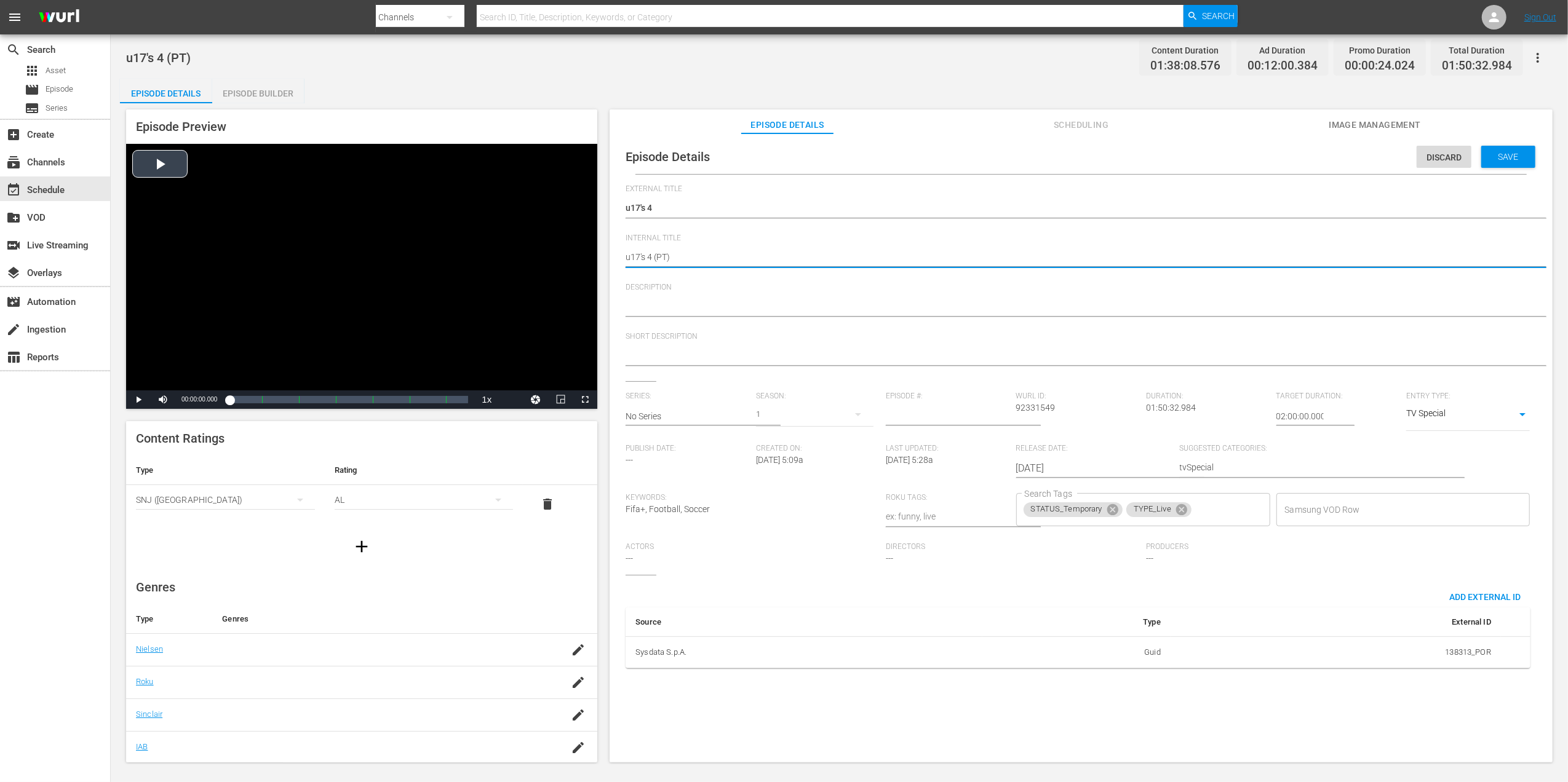
drag, startPoint x: 653, startPoint y: 256, endPoint x: 596, endPoint y: 256, distance: 57.0
paste textarea "France v [GEOGRAPHIC_DATA] | Group D | FIFA U-17 Women's World Cup [GEOGRAPHIC_…"
type textarea "France v [GEOGRAPHIC_DATA] | Group D | FIFA U-17 Women's World Cup [GEOGRAPHIC_…"
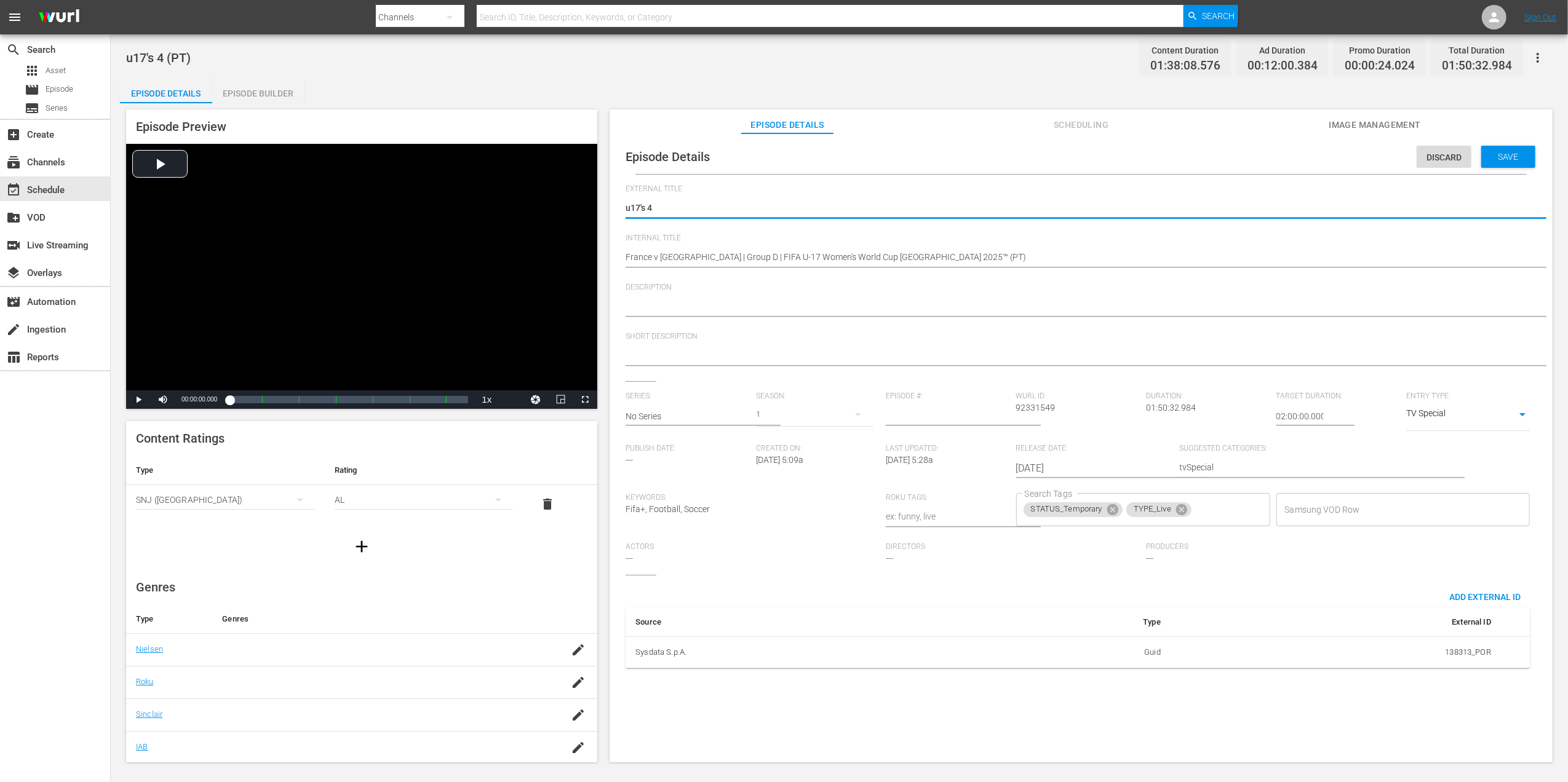
drag, startPoint x: 662, startPoint y: 204, endPoint x: 604, endPoint y: 207, distance: 58.1
paste textarea "France x Samoa | Grupo D | Copa do Mundo Feminina Sub-17 da FIFA Marrocos 2025™"
type textarea "France x Samoa | Grupo D | Copa do Mundo Feminina Sub-17 da FIFA Marrocos 2025™"
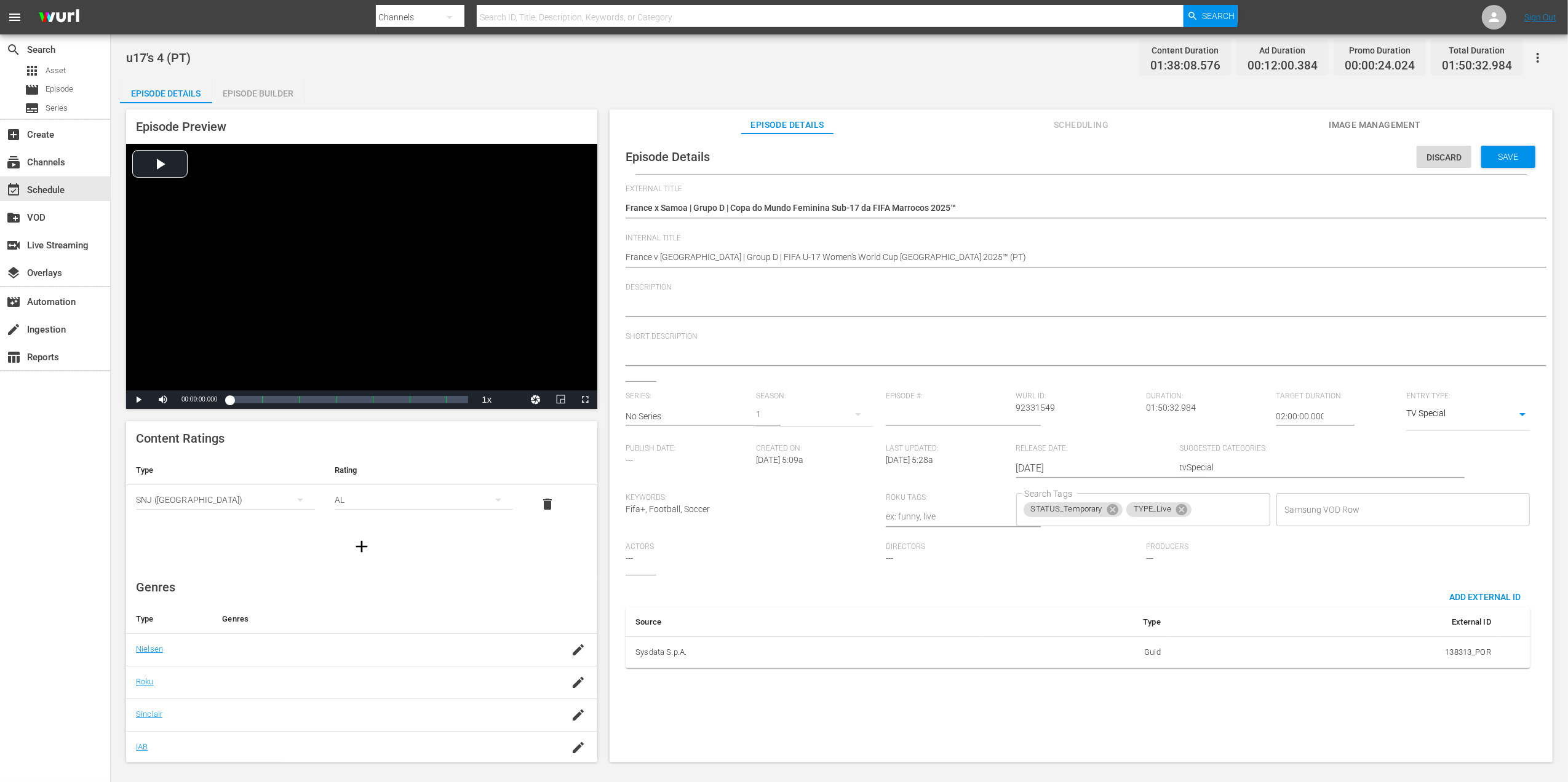
click at [707, 308] on textarea at bounding box center [1078, 308] width 905 height 15
paste textarea "Assista ao jogo entre France e Samoa no Academia de Futebol [PERSON_NAME] (Camp…"
type textarea "Assista ao jogo entre France e Samoa no Academia de Futebol [PERSON_NAME] (Camp…"
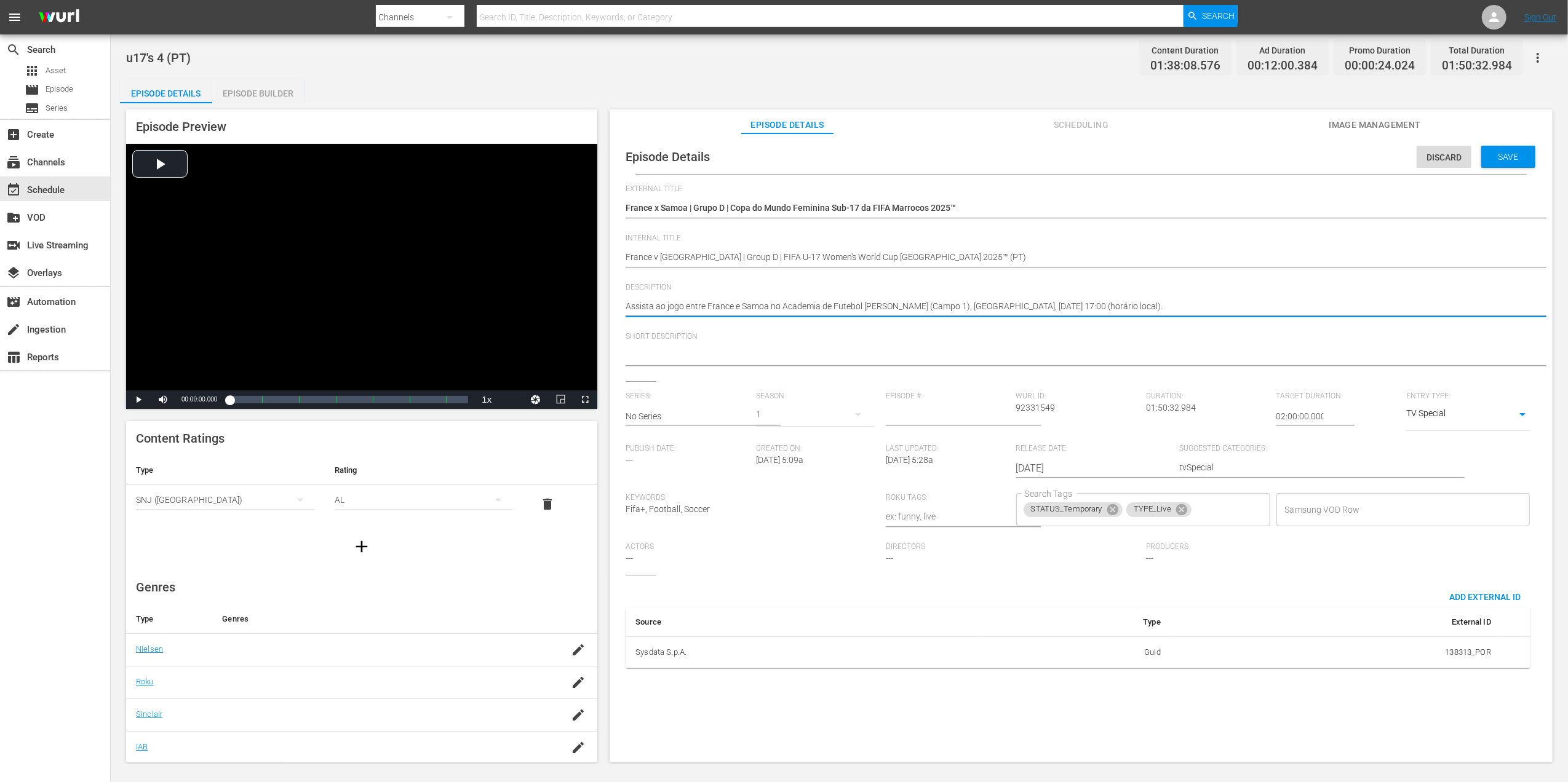
type textarea "Assista ao jogo entre France e Samoa no Academia de Futebol [PERSON_NAME] (Camp…"
click at [781, 359] on textarea at bounding box center [1078, 357] width 905 height 15
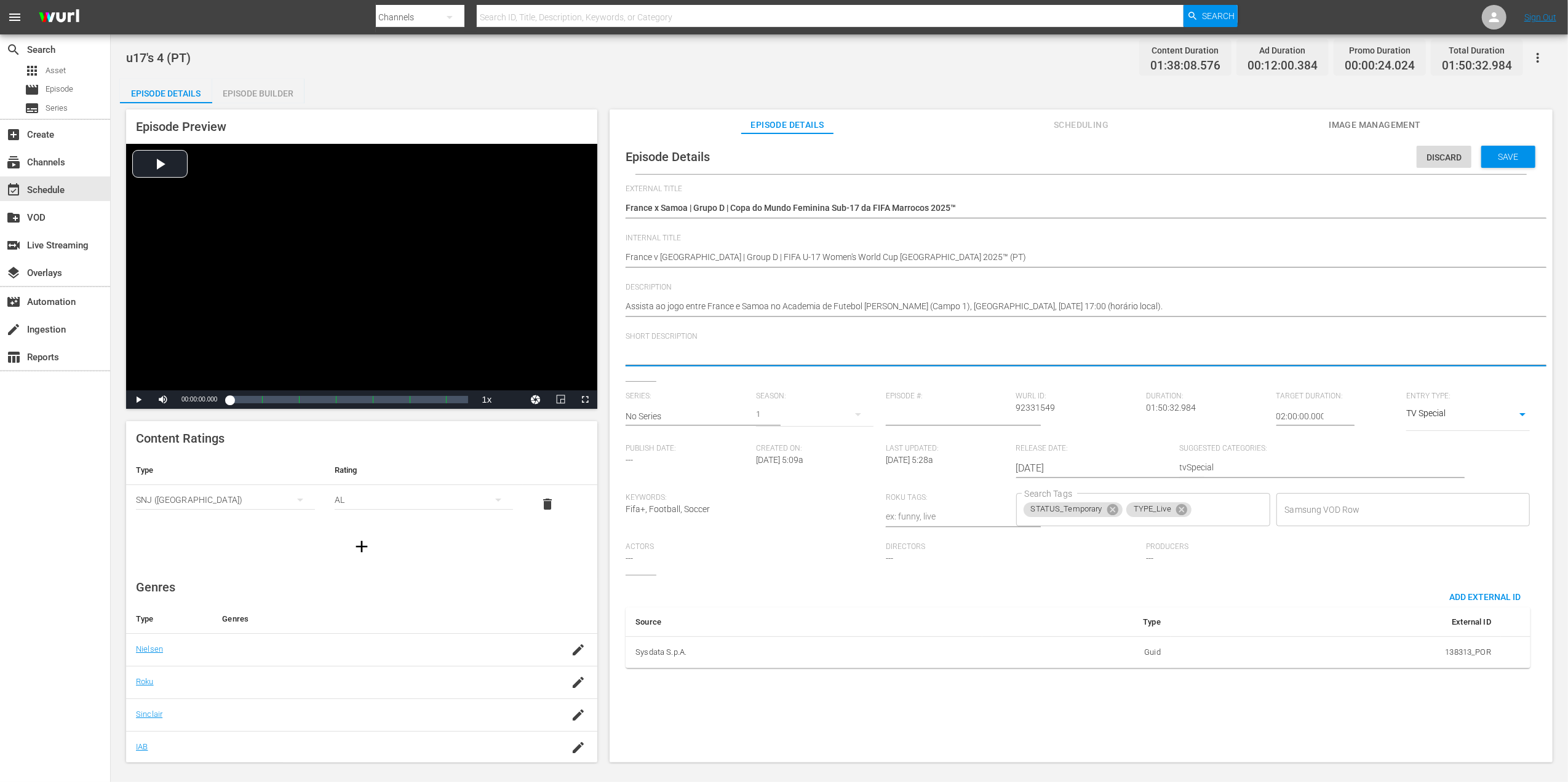
paste textarea "Assista ao jogo entre France e Samoa no Academia de Futebol [PERSON_NAME] (Camp…"
type textarea "Assista ao jogo entre France e Samoa no Academia de Futebol [PERSON_NAME] (Camp…"
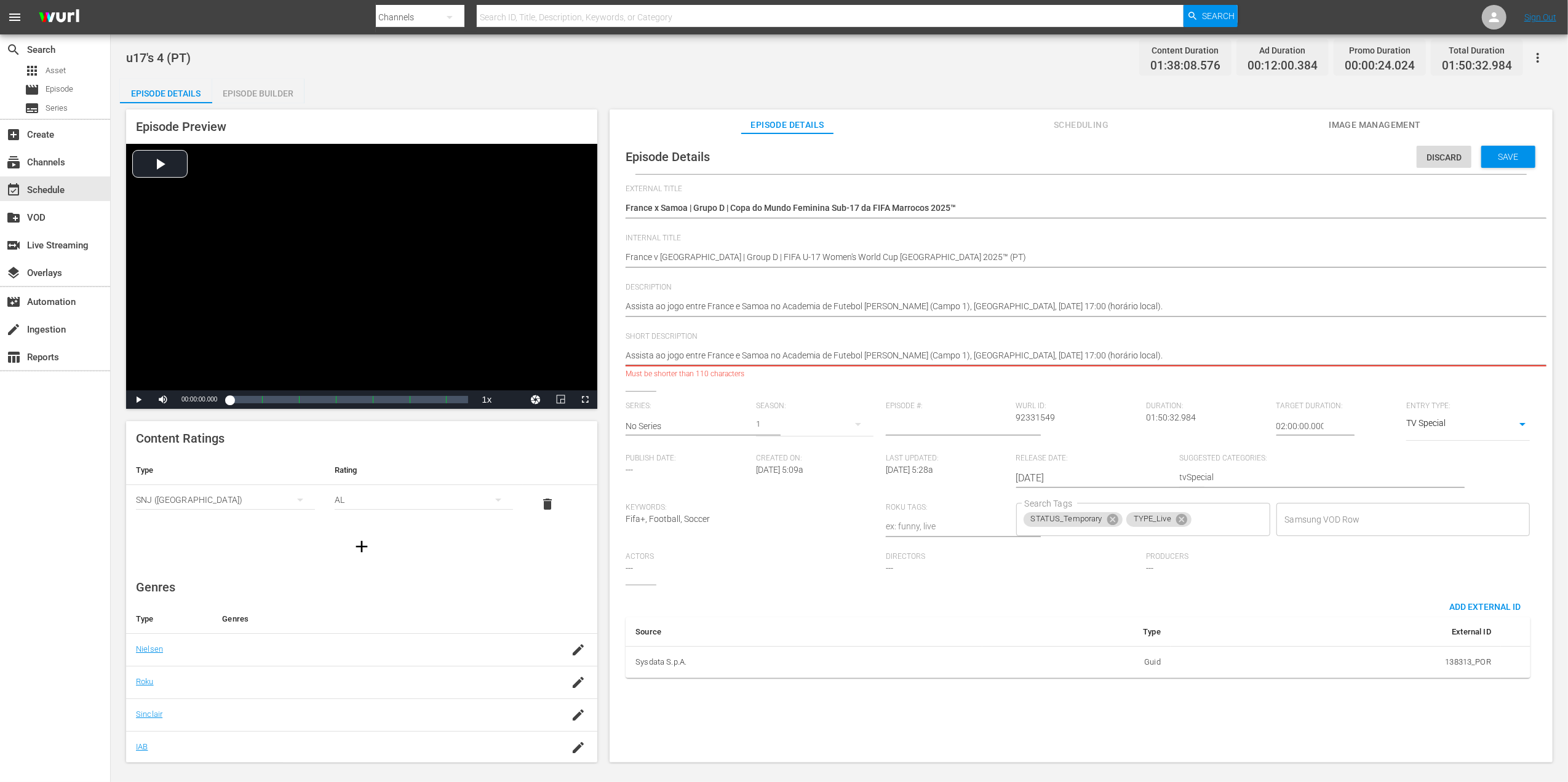
drag, startPoint x: 1228, startPoint y: 358, endPoint x: 777, endPoint y: 359, distance: 451.0
click at [777, 359] on textarea "Assista ao jogo entre France e Samoa no Academia de Futebol [PERSON_NAME] (Camp…" at bounding box center [1078, 357] width 905 height 15
type textarea "Assista ao jogo entre France e Samoa n"
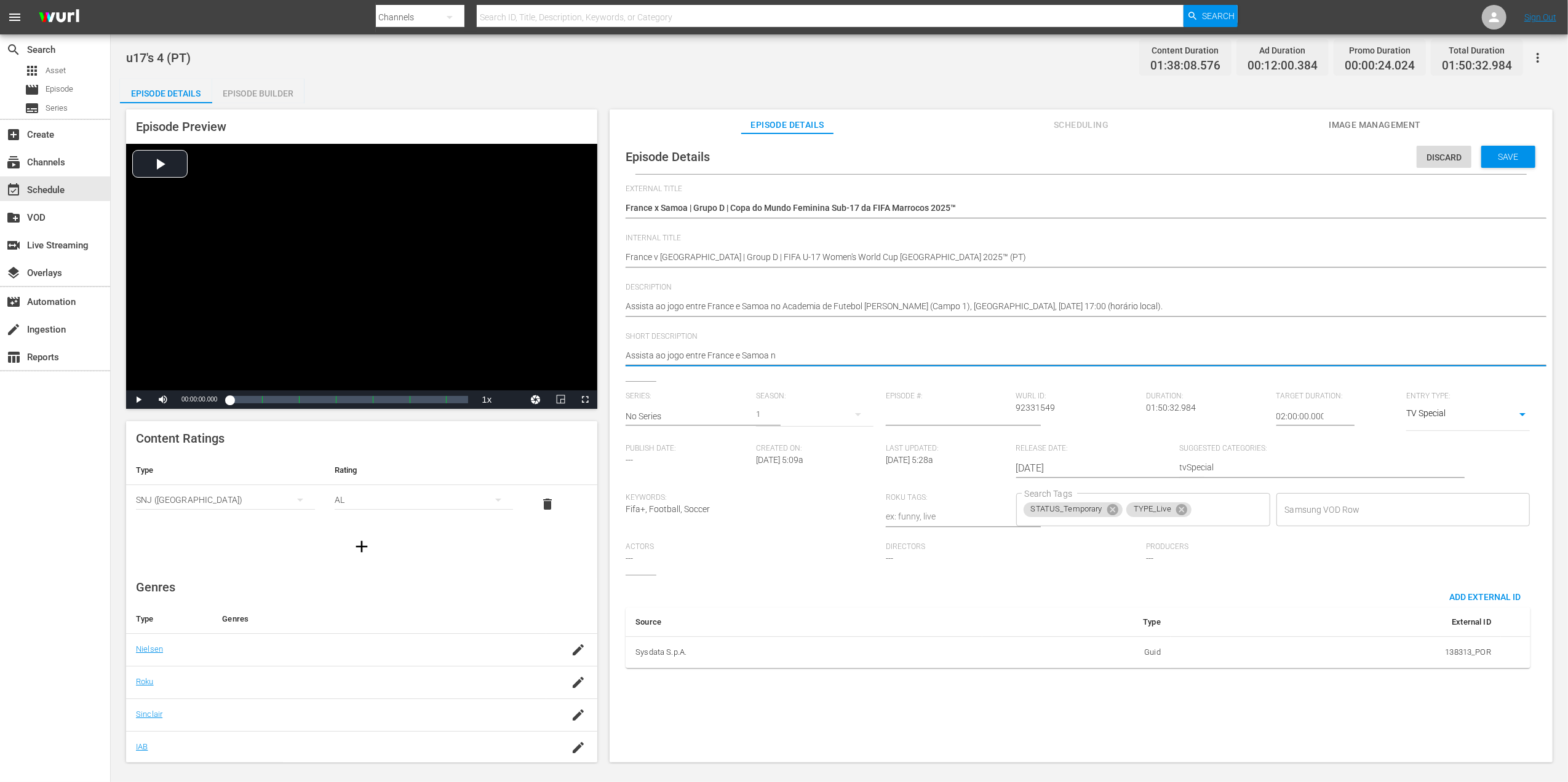
type textarea "Assista ao jogo entre France e Samoa"
type textarea "Assista ao jogo entre France e Samoa."
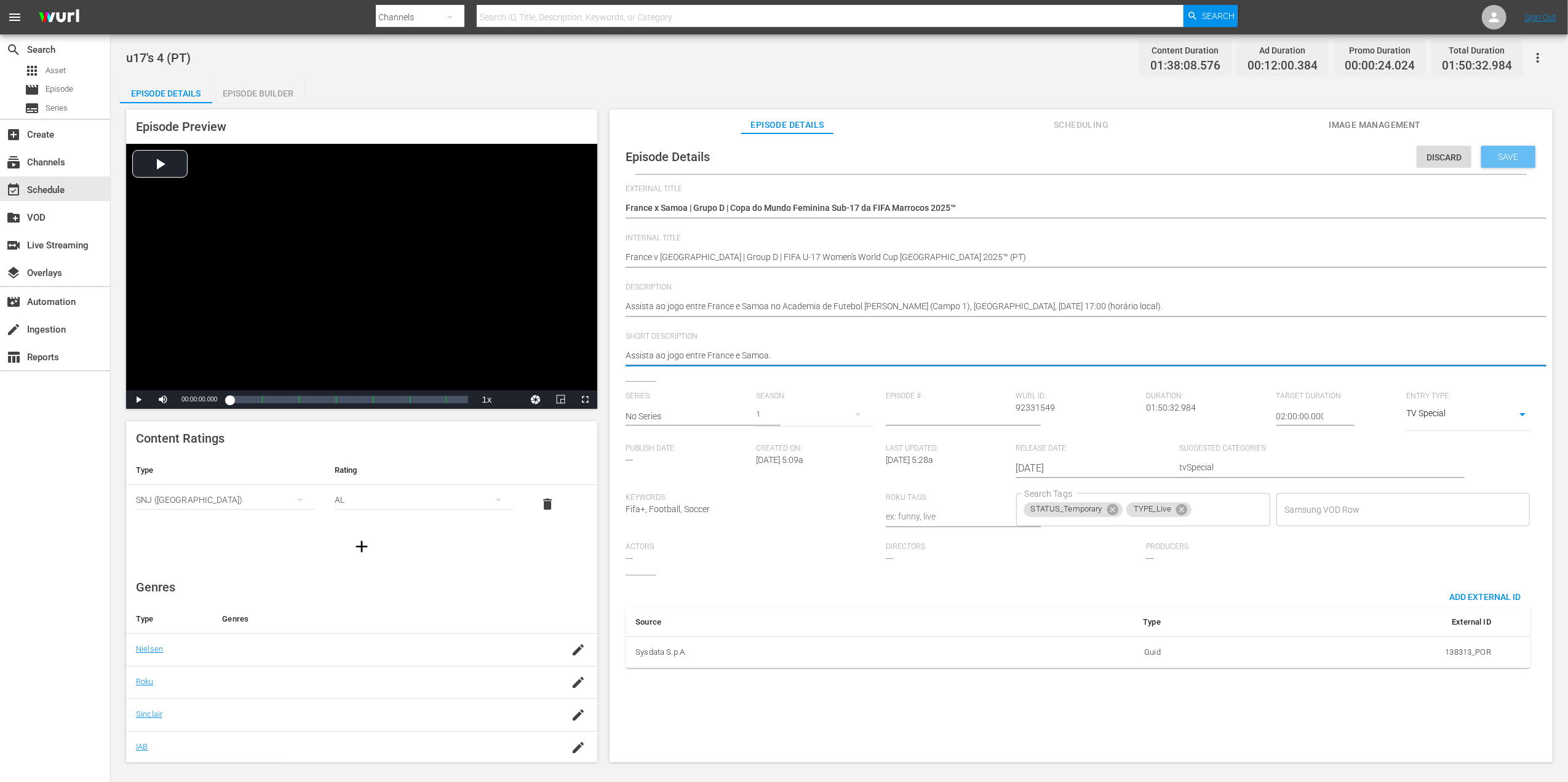
type textarea "Assista ao jogo entre France e Samoa."
click at [1494, 153] on span "Save" at bounding box center [1508, 157] width 40 height 10
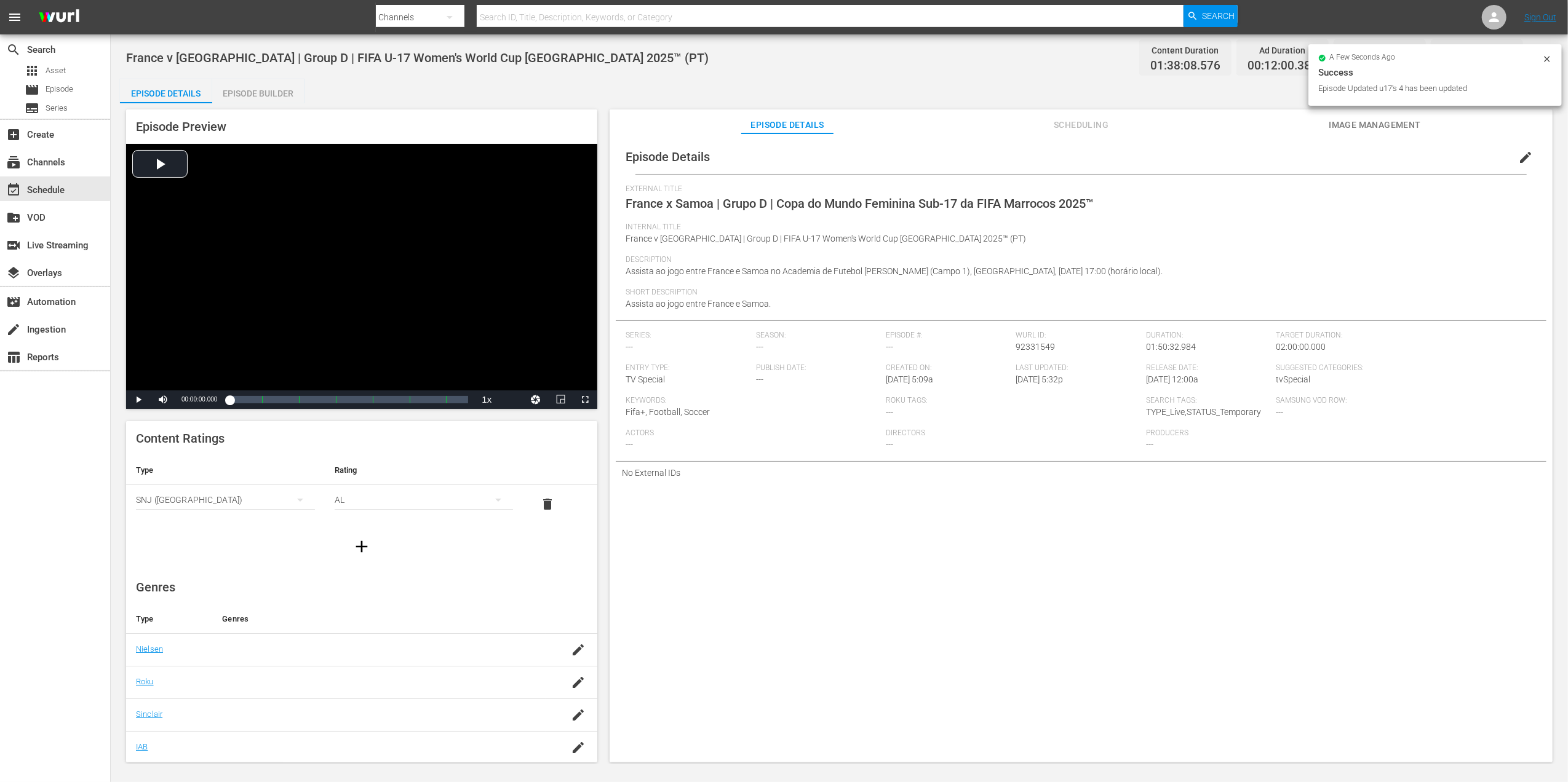
click at [1394, 122] on span "Image Management" at bounding box center [1374, 125] width 92 height 16
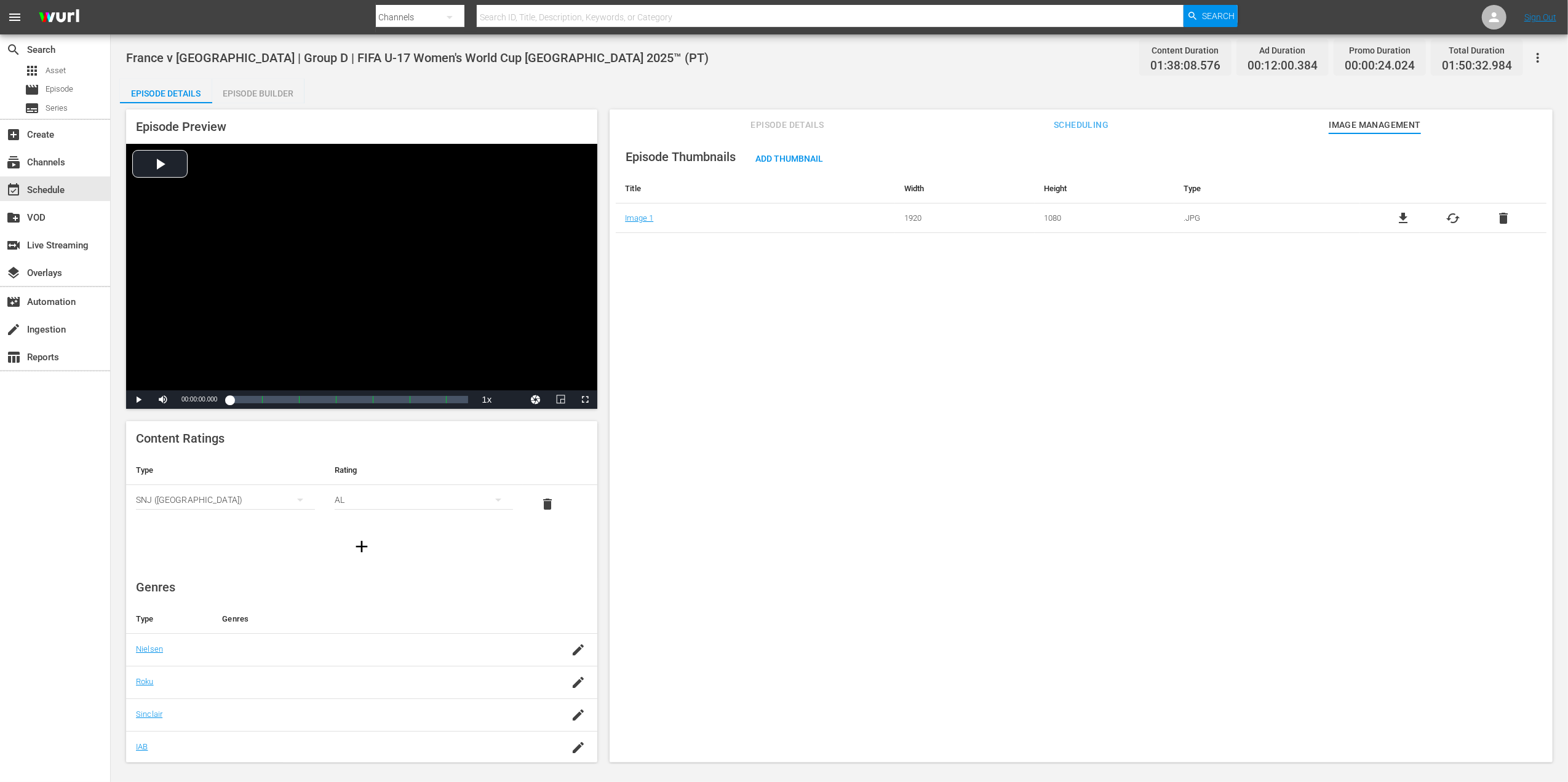
click at [1506, 217] on span "delete" at bounding box center [1503, 218] width 15 height 15
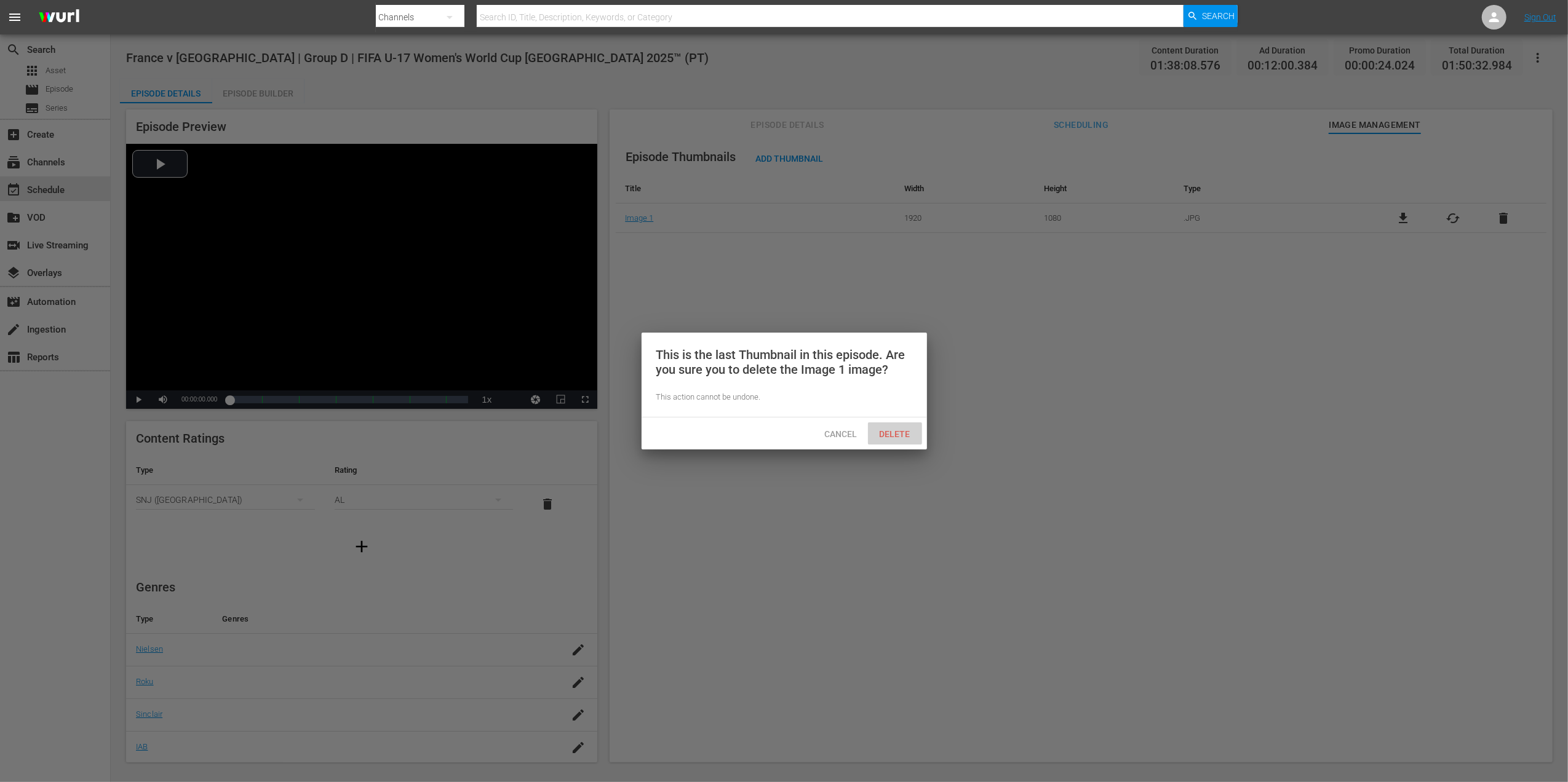
click at [903, 427] on div "Delete" at bounding box center [895, 433] width 54 height 23
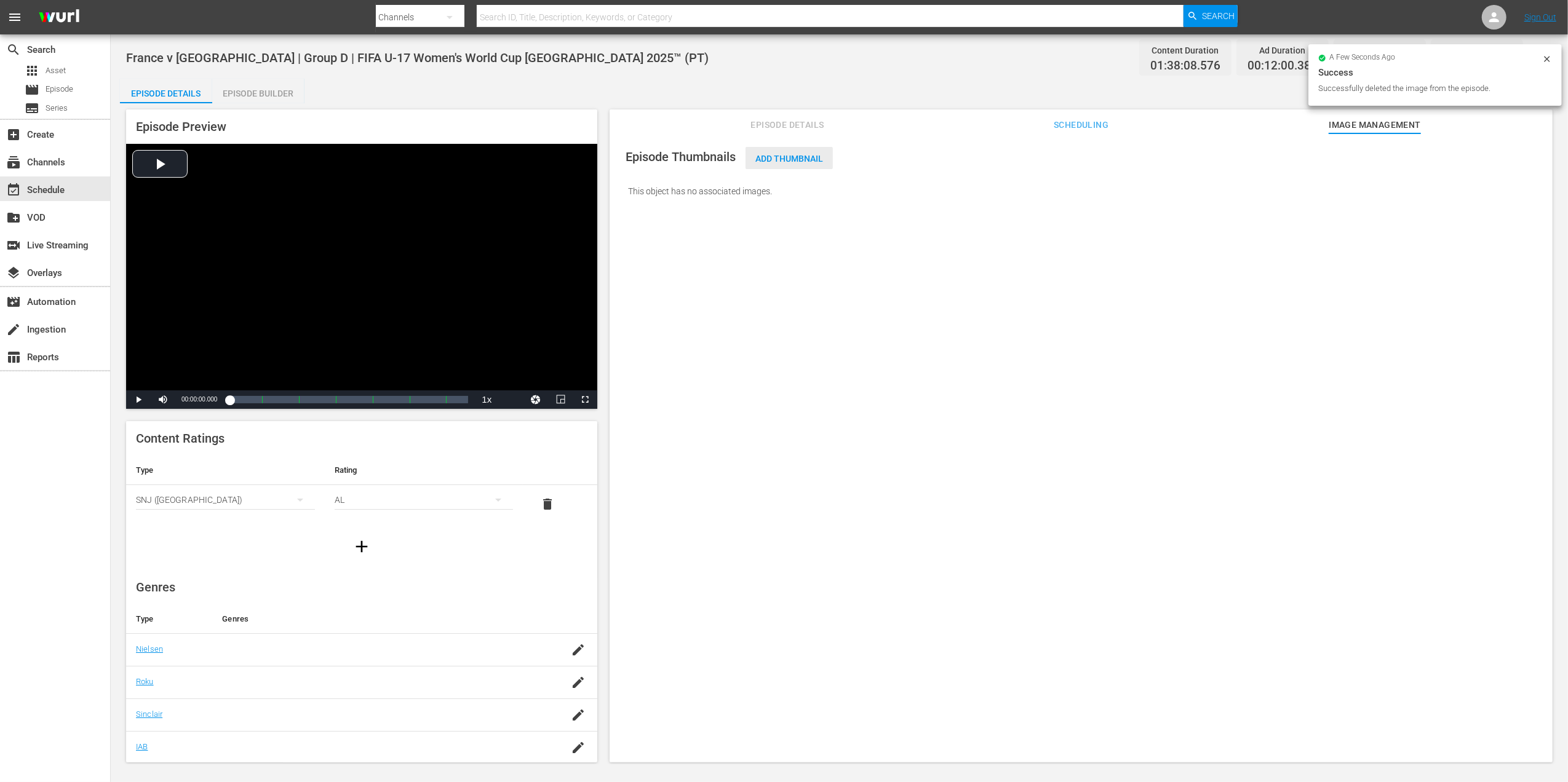
click at [792, 161] on span "Add Thumbnail" at bounding box center [789, 158] width 87 height 10
click at [768, 158] on span "Add Thumbnail" at bounding box center [789, 158] width 87 height 10
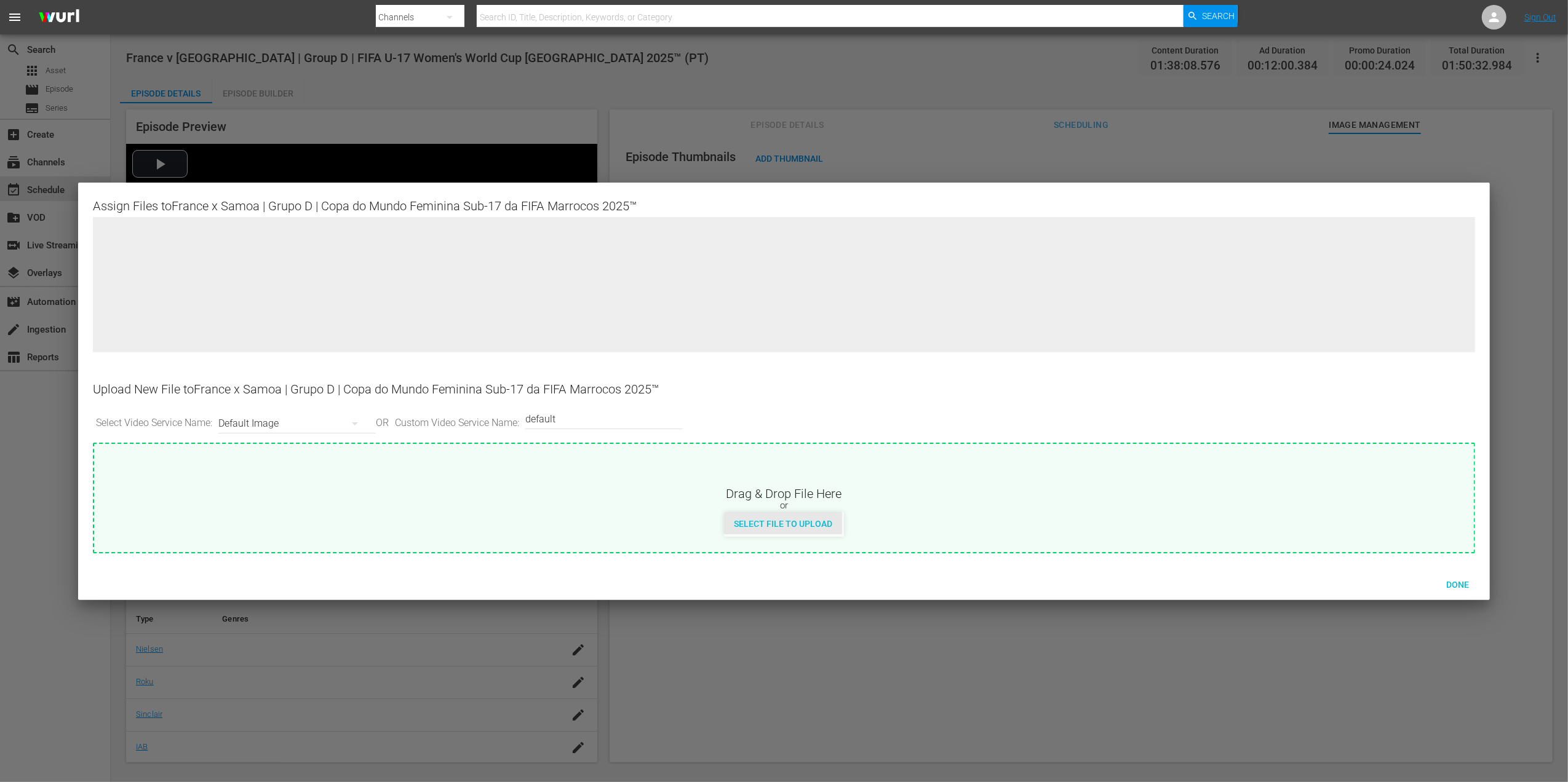
click at [785, 525] on span "Select File to Upload" at bounding box center [783, 524] width 118 height 10
type input "C:\fakepath\w7.jpg"
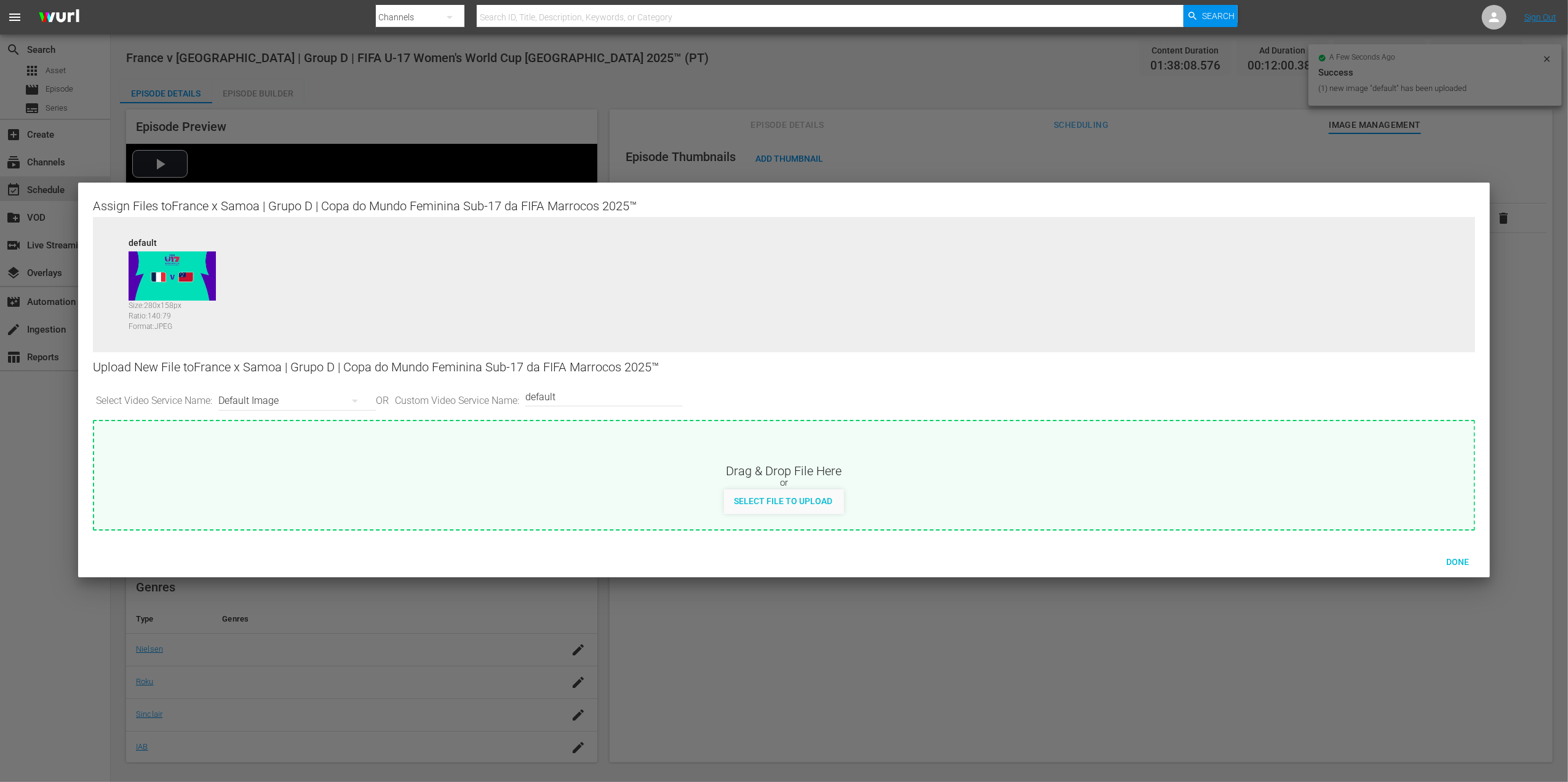
click at [611, 401] on input "default" at bounding box center [600, 397] width 151 height 29
type input "default 1"
click at [763, 496] on span "Select File to Upload" at bounding box center [783, 501] width 118 height 10
type input "C:\fakepath\w8.jpg"
click at [1460, 559] on span "Done" at bounding box center [1458, 562] width 42 height 10
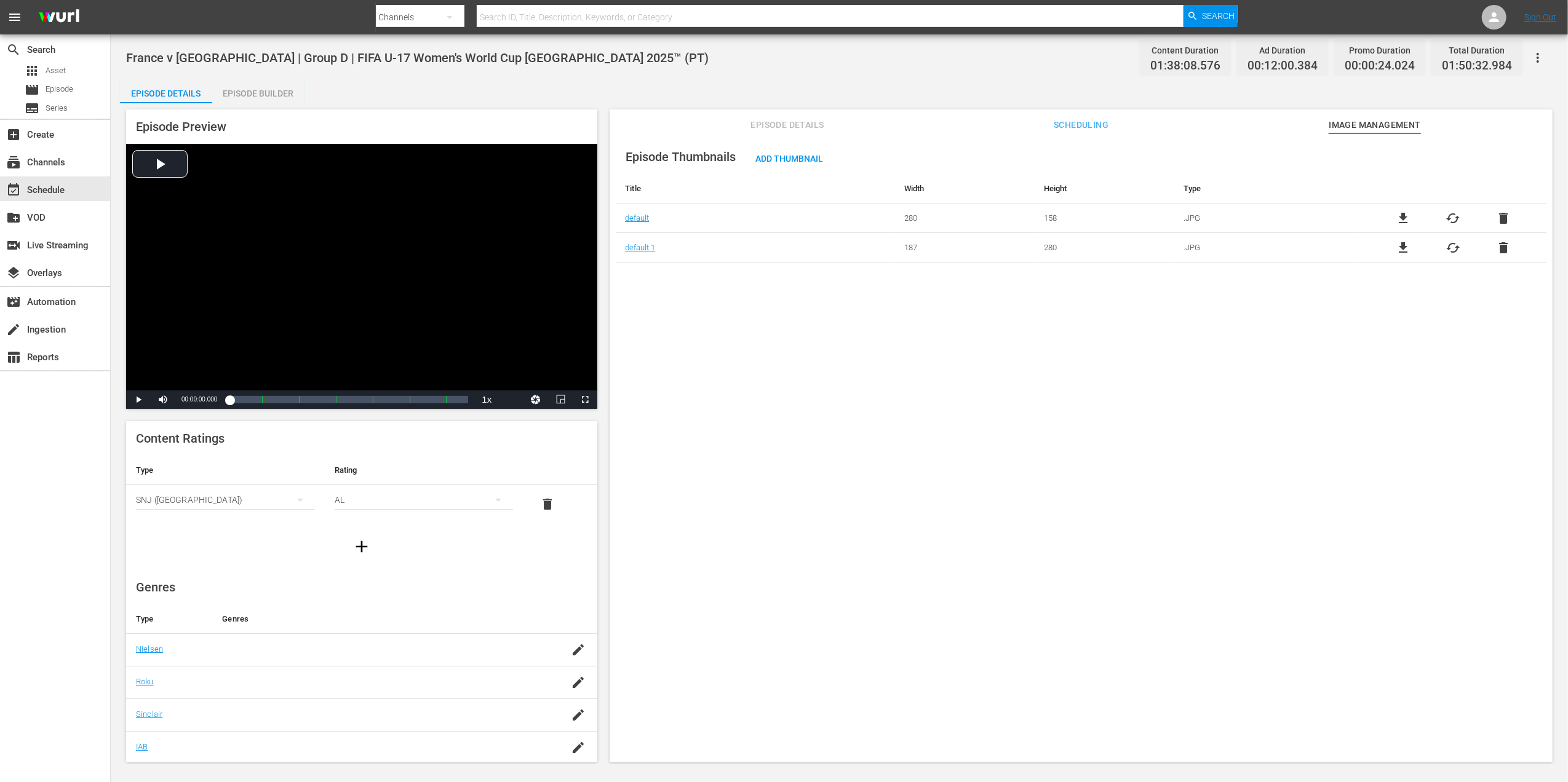
click at [776, 131] on span "Episode Details" at bounding box center [787, 125] width 92 height 16
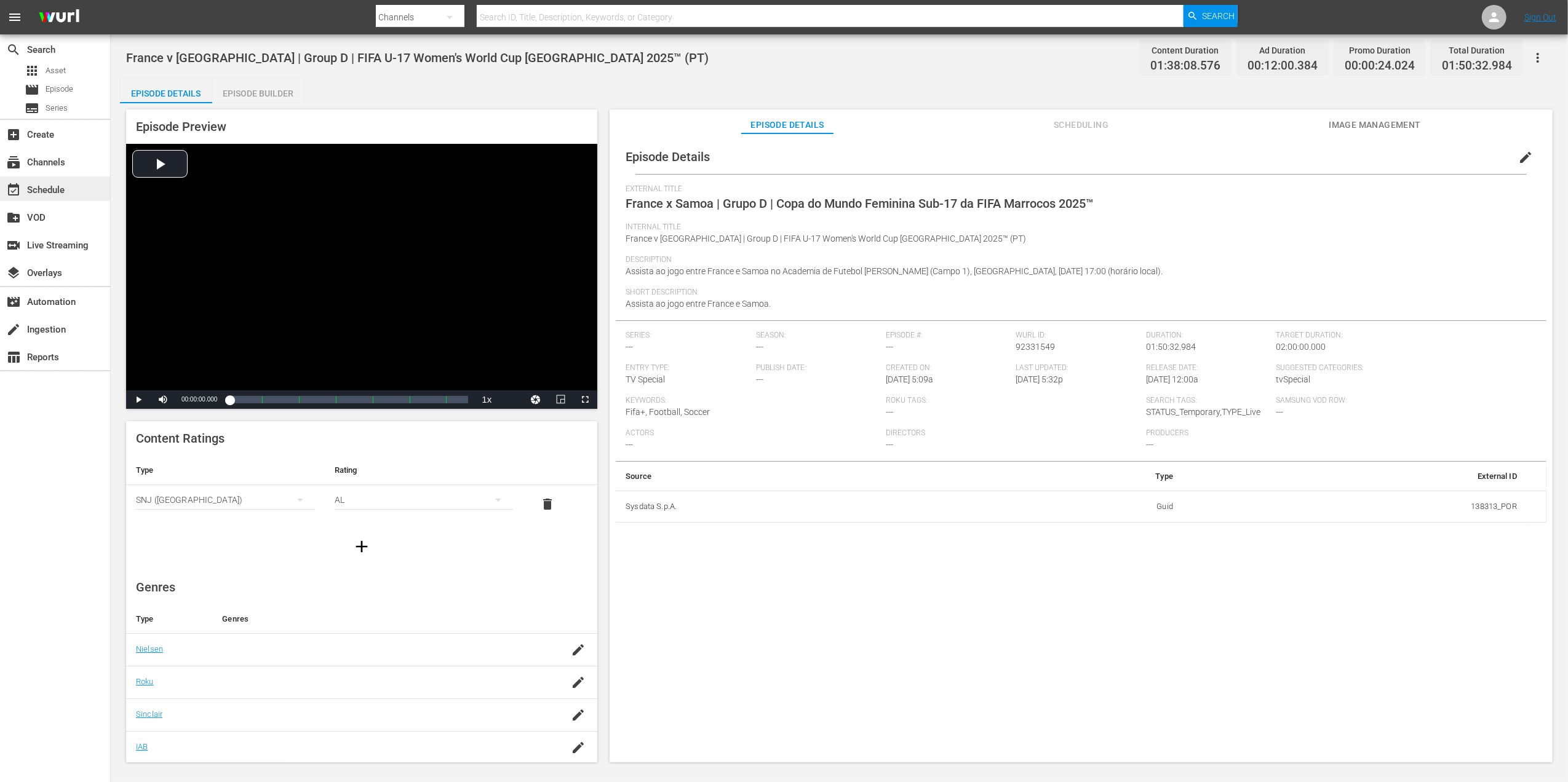
click at [62, 183] on div "event_available Schedule" at bounding box center [34, 189] width 69 height 11
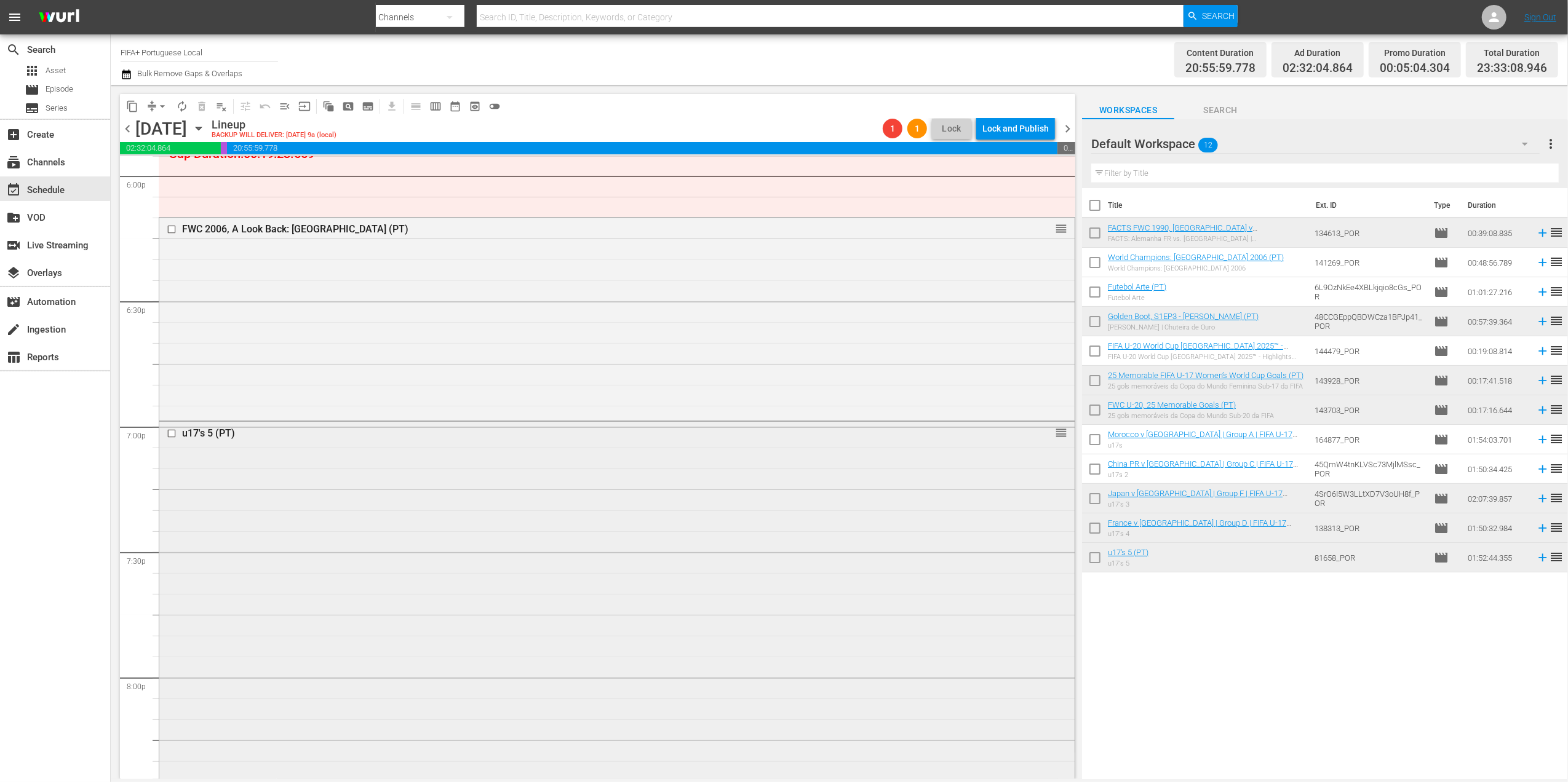
scroll to position [4511, 0]
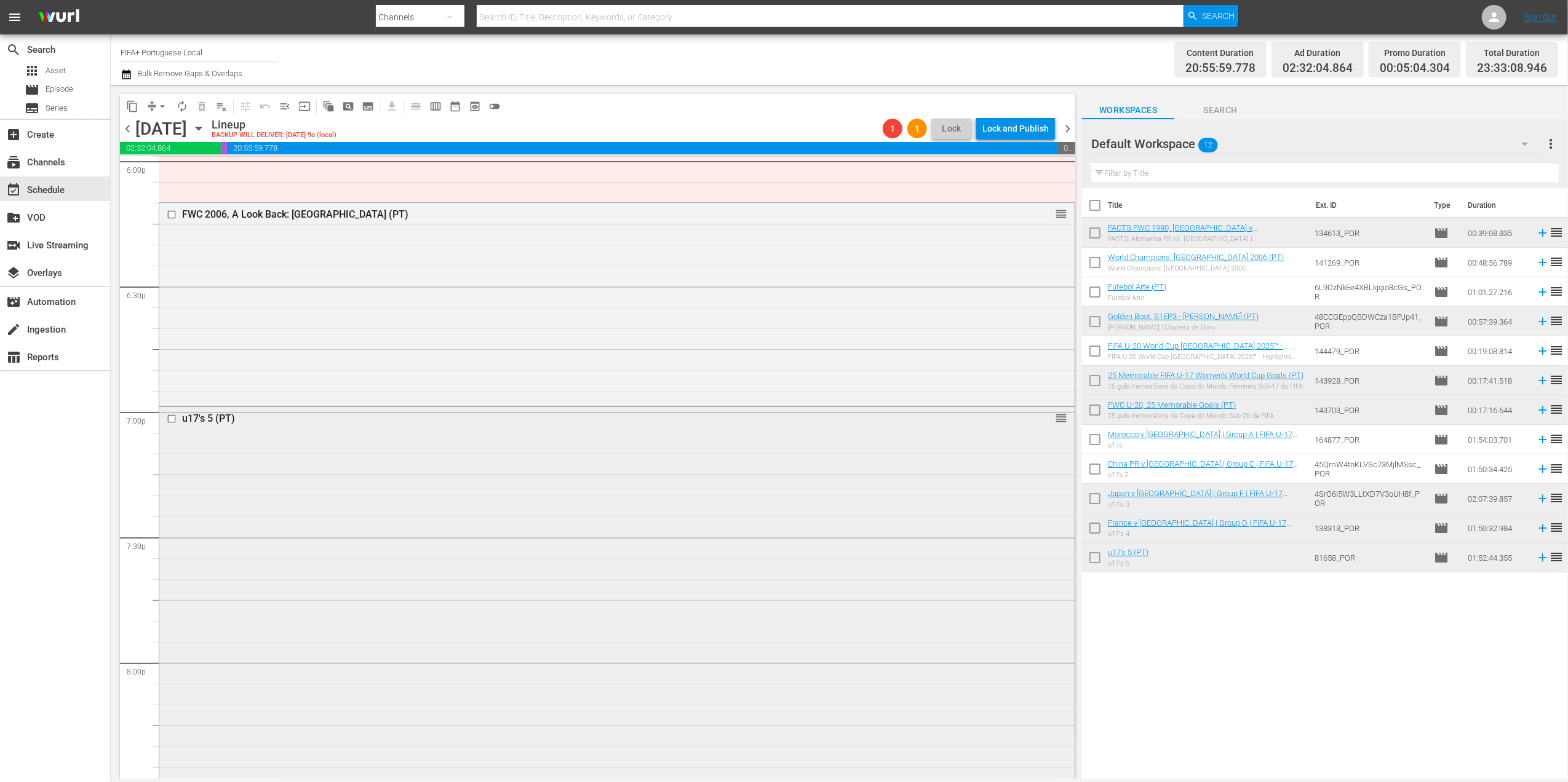
click at [188, 416] on div "u17's 5 (PT)" at bounding box center [593, 418] width 822 height 11
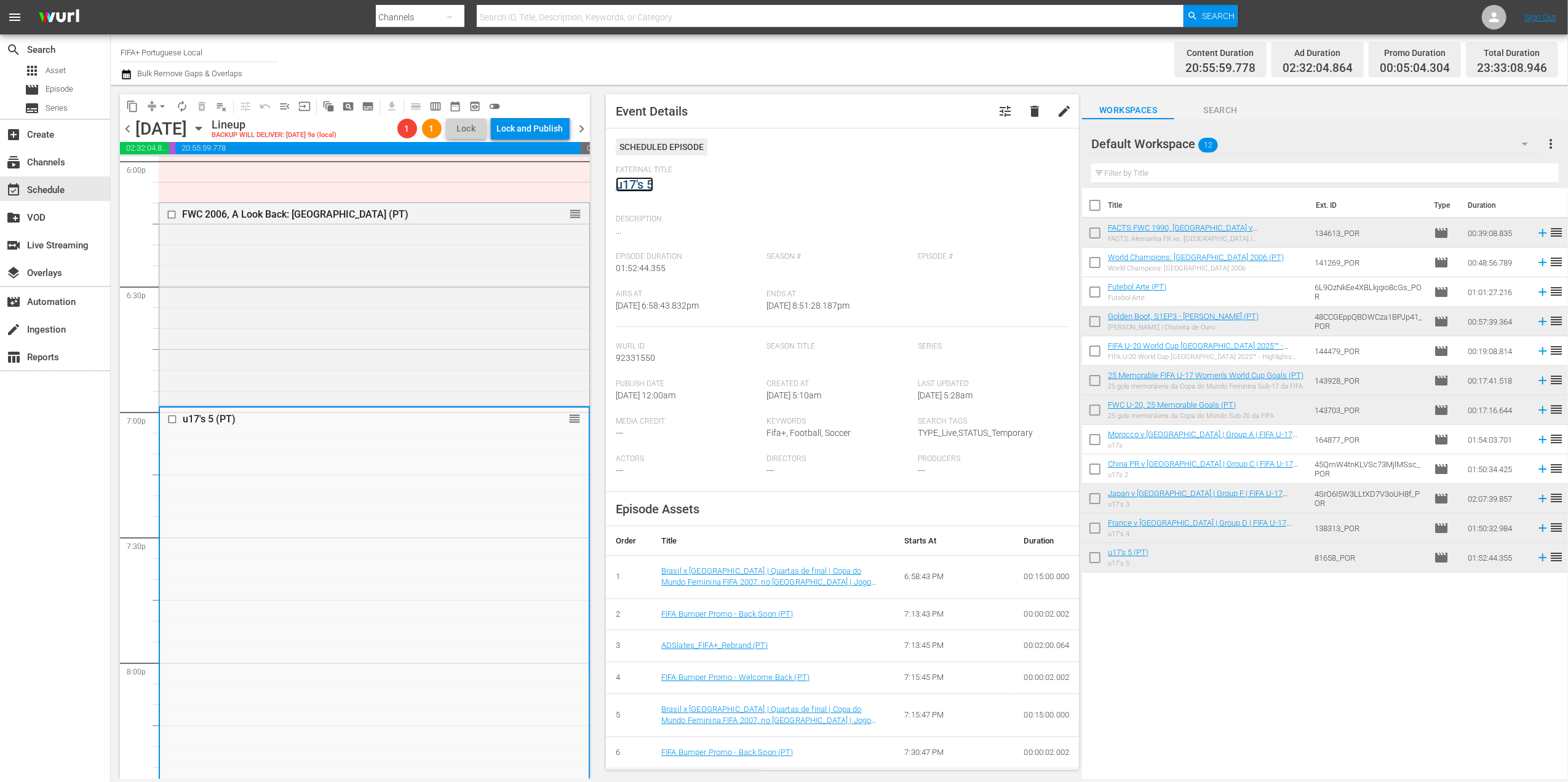
click at [635, 180] on link "u17's 5" at bounding box center [635, 184] width 38 height 15
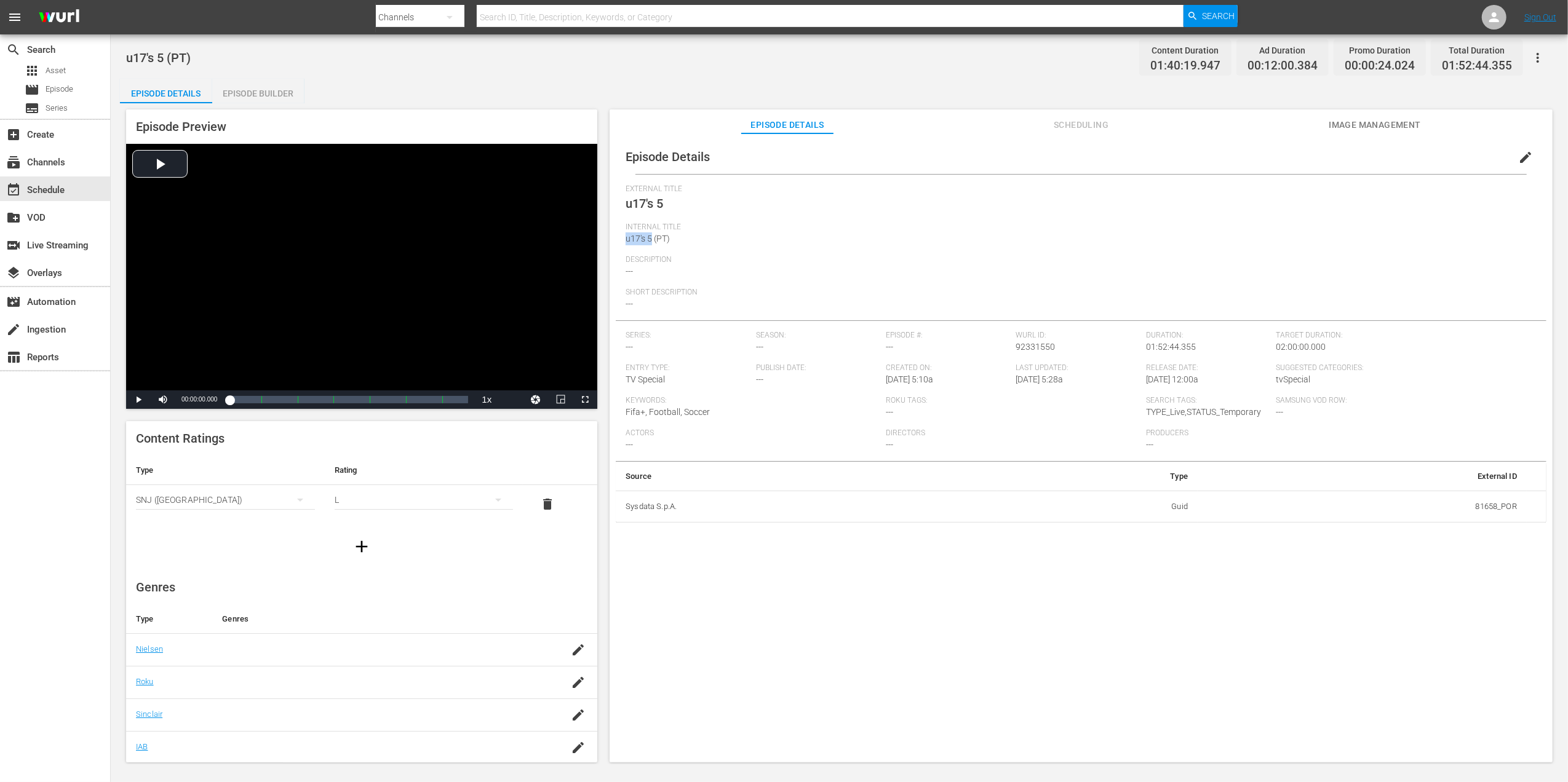
drag, startPoint x: 651, startPoint y: 237, endPoint x: 617, endPoint y: 238, distance: 34.0
click at [617, 238] on div "Episode Details edit External Title u17's 5 Internal Title u17's 5 (PT) Descrip…" at bounding box center [1081, 331] width 931 height 383
click at [1519, 158] on span "edit" at bounding box center [1526, 158] width 15 height 15
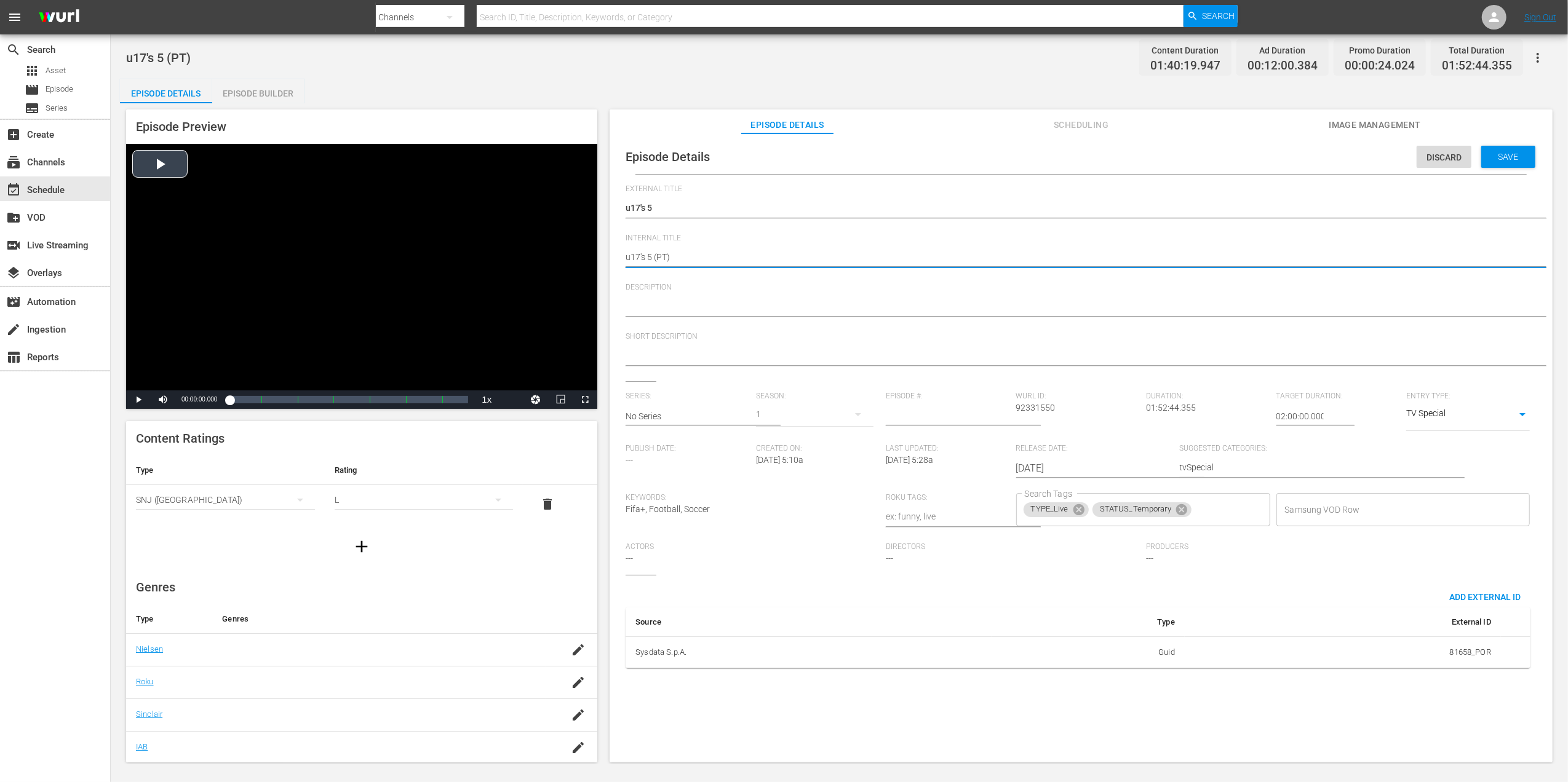
drag, startPoint x: 653, startPoint y: 254, endPoint x: 541, endPoint y: 258, distance: 112.1
paste textarea "Spain v [GEOGRAPHIC_DATA] | Group E | FIFA U-17 Women's World Cup [GEOGRAPHIC_D…"
type textarea "Spain v [GEOGRAPHIC_DATA] | Group E | FIFA U-17 Women's World Cup [GEOGRAPHIC_D…"
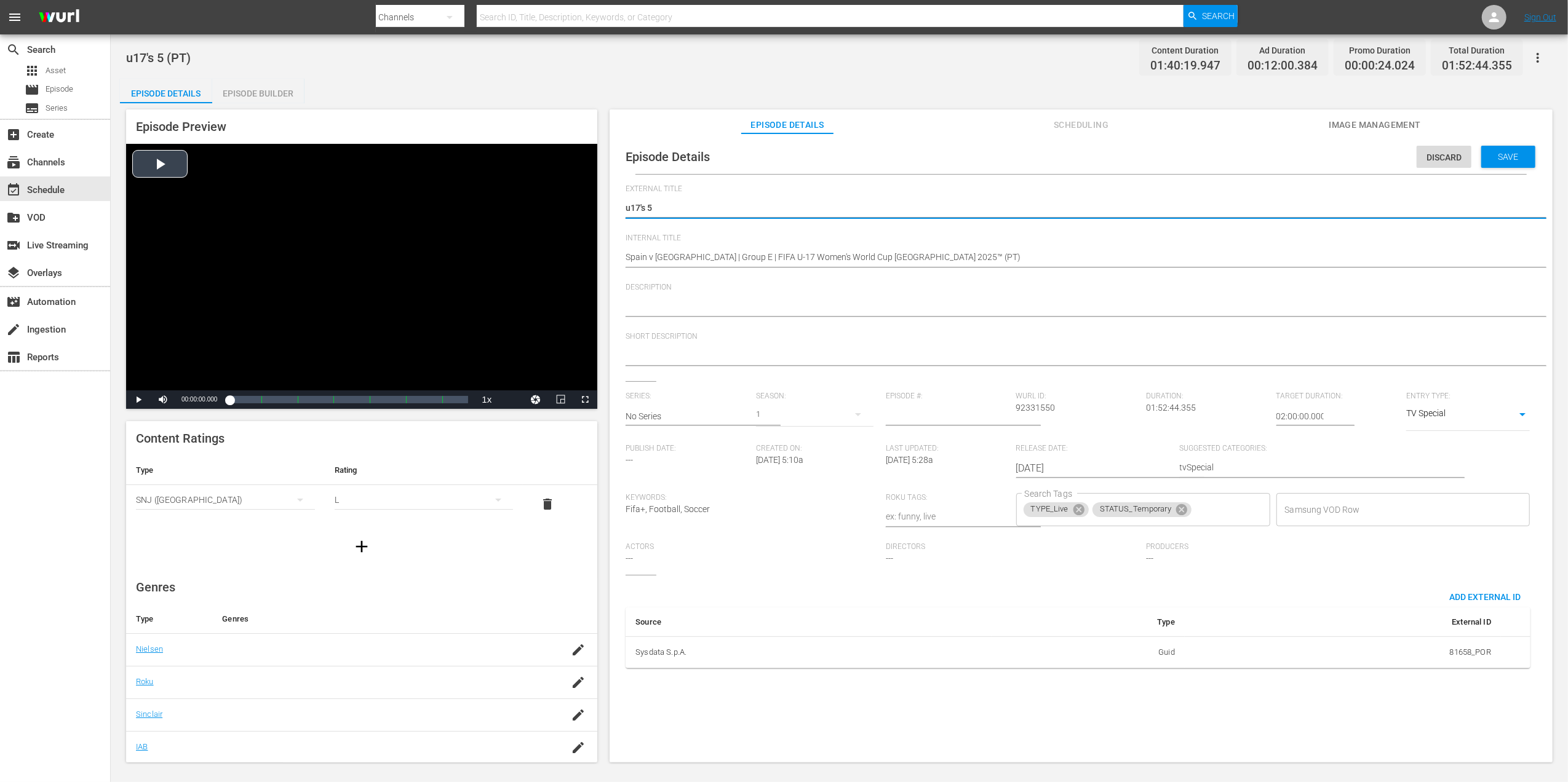
drag, startPoint x: 654, startPoint y: 204, endPoint x: 594, endPoint y: 204, distance: 60.0
paste textarea "Espanha x Colômbia | Grupo E | Copa do Mundo Feminina Sub-17 da FIFA Marrocos 2…"
type textarea "Espanha x Colômbia | Grupo E | Copa do Mundo Feminina Sub-17 da FIFA Marrocos 2…"
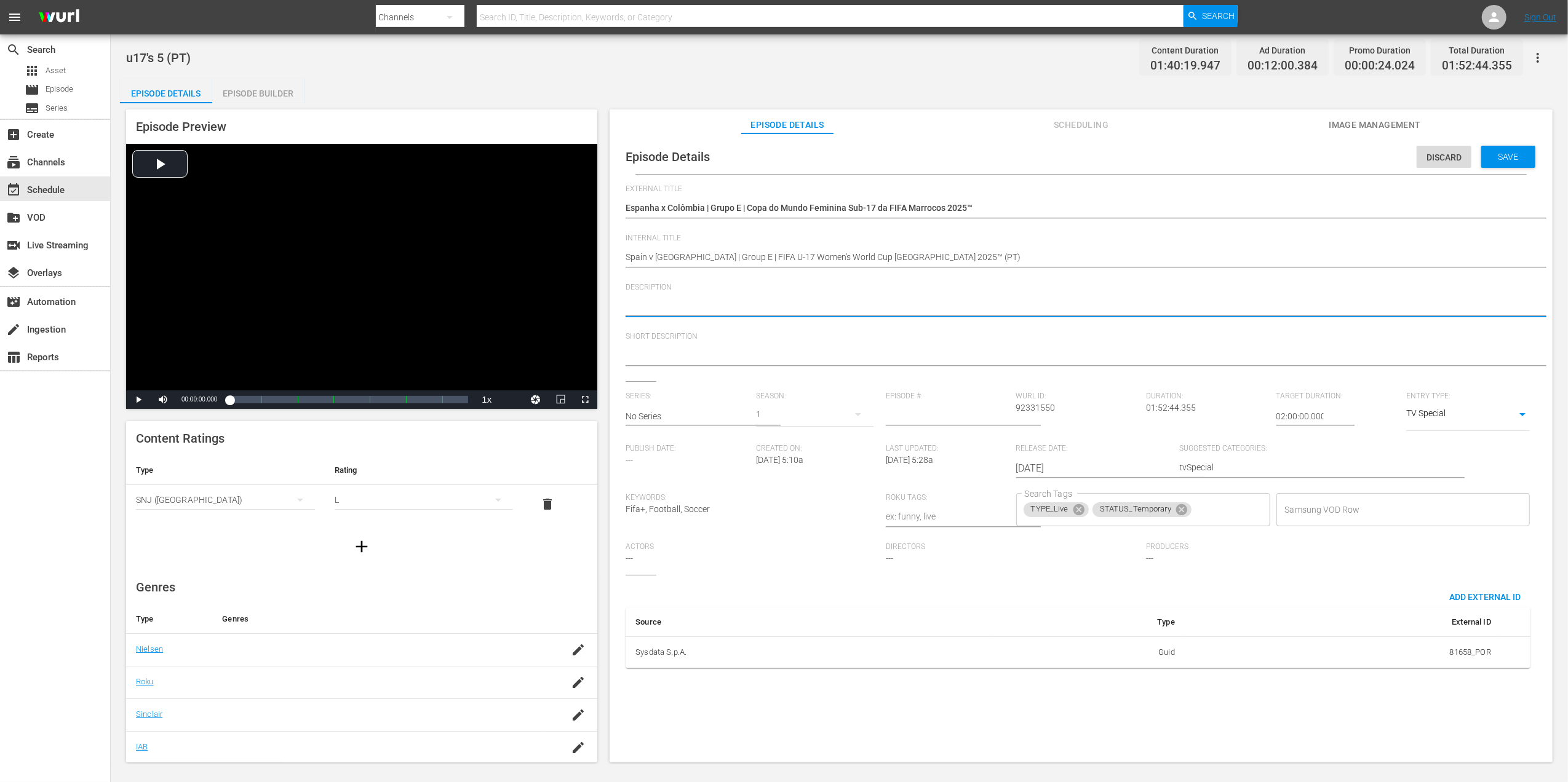
click at [714, 308] on textarea at bounding box center [1078, 308] width 905 height 15
paste textarea "Assista ao jogo entre Espanha e Colômbia no Academia de Futebol [PERSON_NAME] (…"
type textarea "Assista ao jogo entre Espanha e Colômbia no Academia de Futebol [PERSON_NAME] (…"
click at [783, 358] on textarea at bounding box center [1078, 357] width 905 height 15
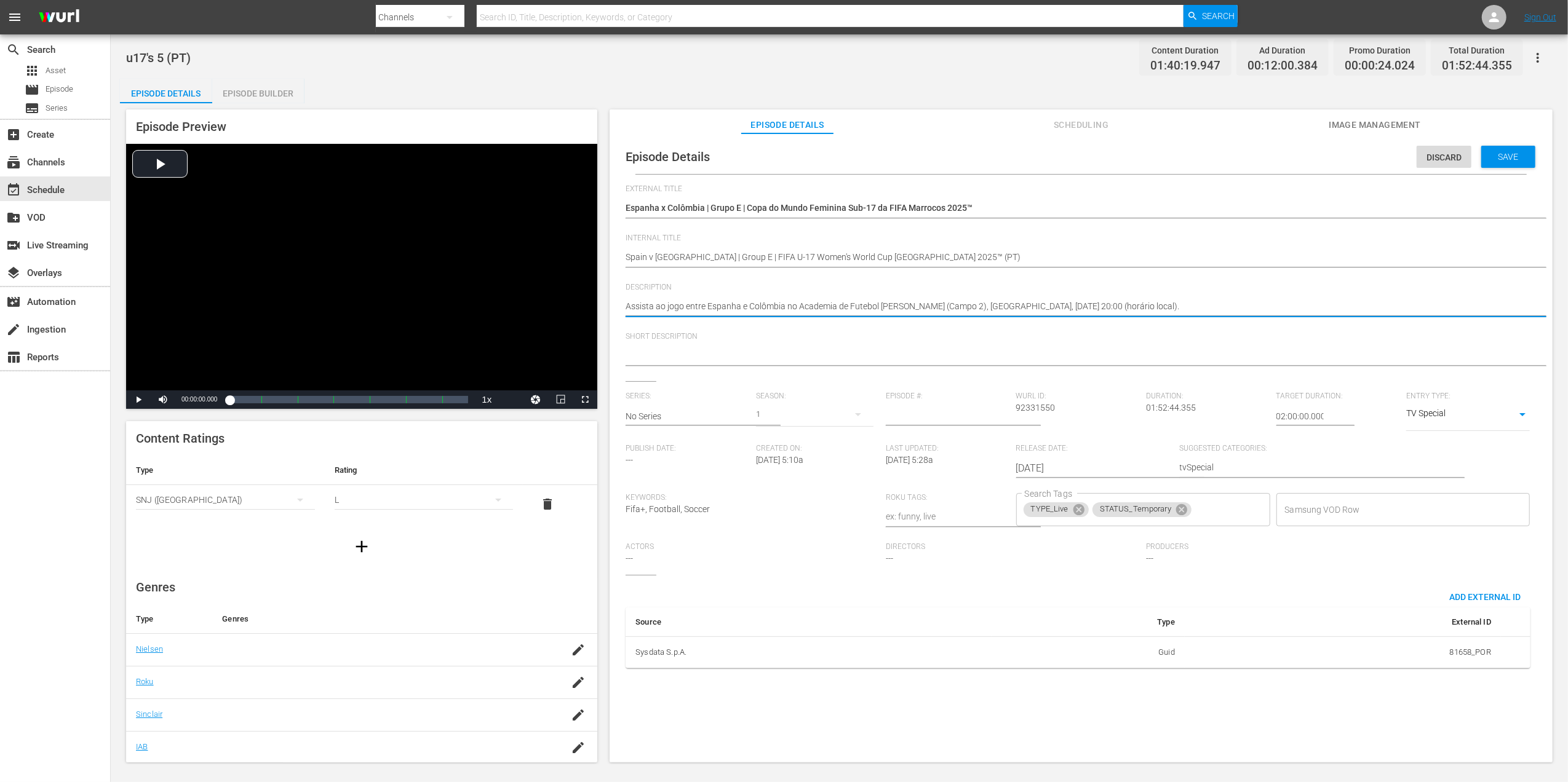
paste textarea "Assista ao jogo entre Espanha e Colômbia no Academia de Futebol [PERSON_NAME] (…"
type textarea "Assista ao jogo entre Espanha e Colômbia no Academia de Futebol [PERSON_NAME] (…"
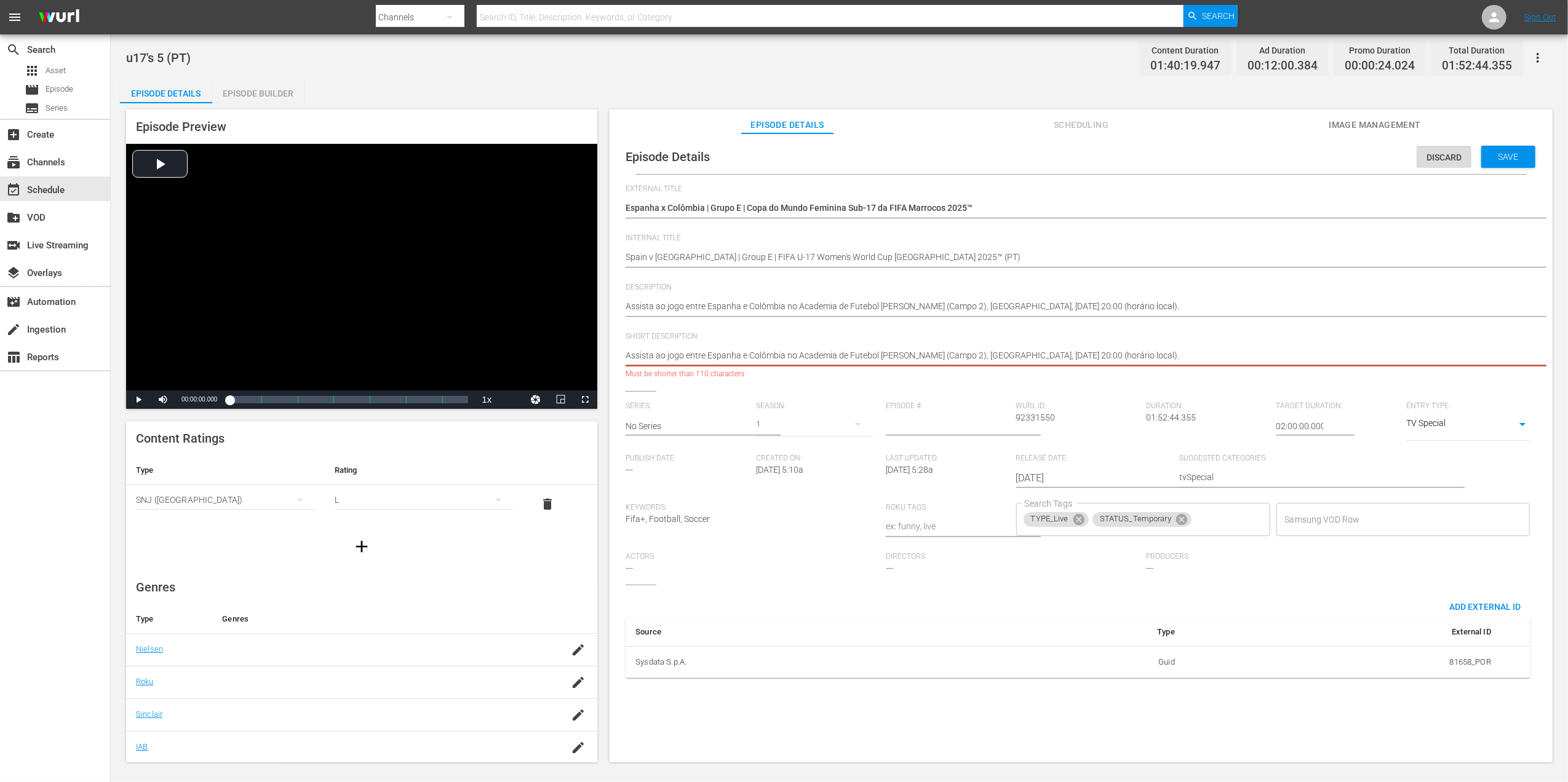
drag, startPoint x: 1266, startPoint y: 358, endPoint x: 796, endPoint y: 358, distance: 470.0
click at [796, 358] on textarea "Assista ao jogo entre Espanha e Colômbia no Academia de Futebol [PERSON_NAME] (…" at bounding box center [1078, 357] width 905 height 15
type textarea "Assista ao jogo entre Espanha e [GEOGRAPHIC_DATA] no"
type textarea "Assista ao jogo entre Espanha e [GEOGRAPHIC_DATA] n"
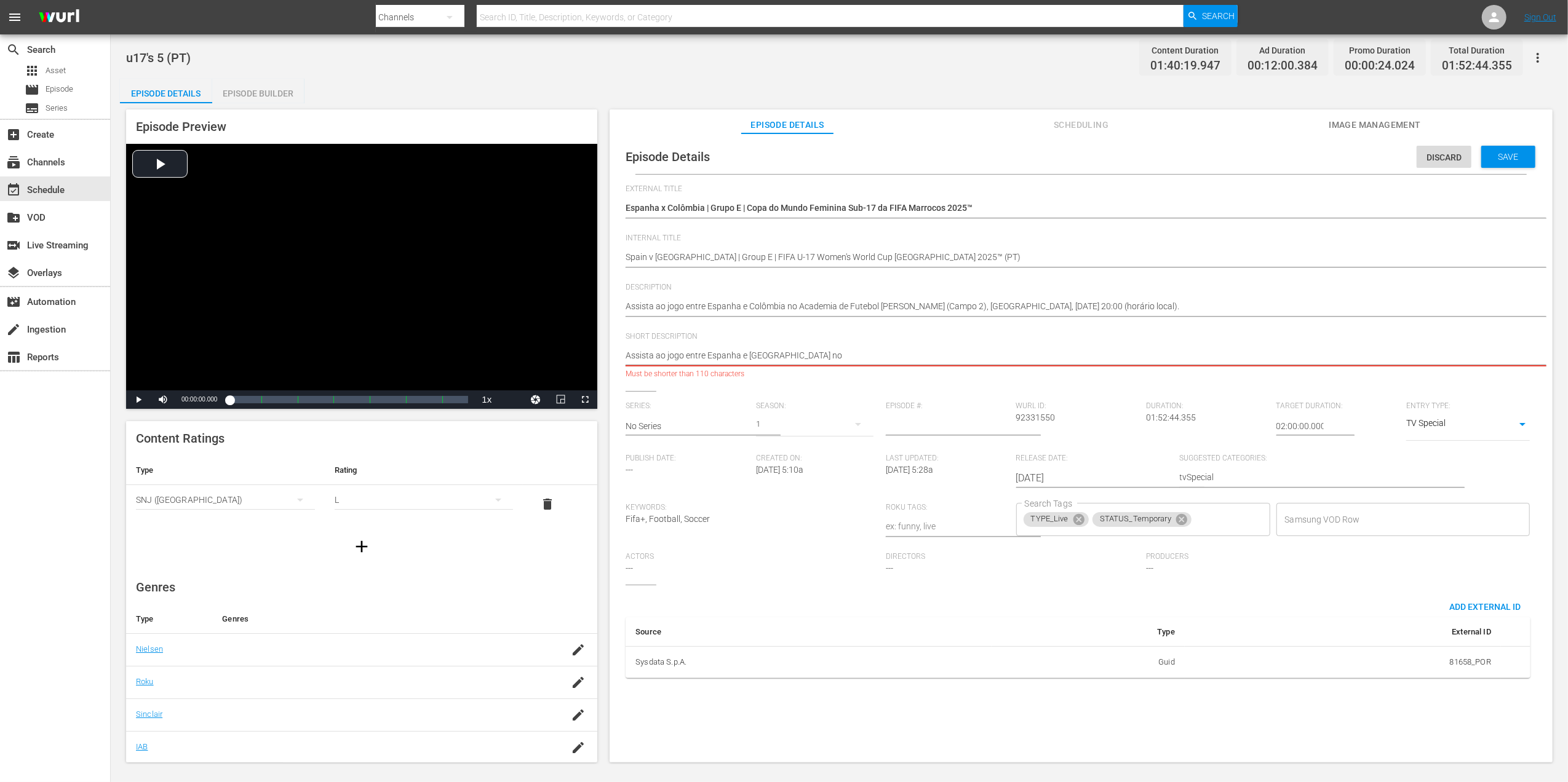
type textarea "Assista ao jogo entre Espanha e [GEOGRAPHIC_DATA] n"
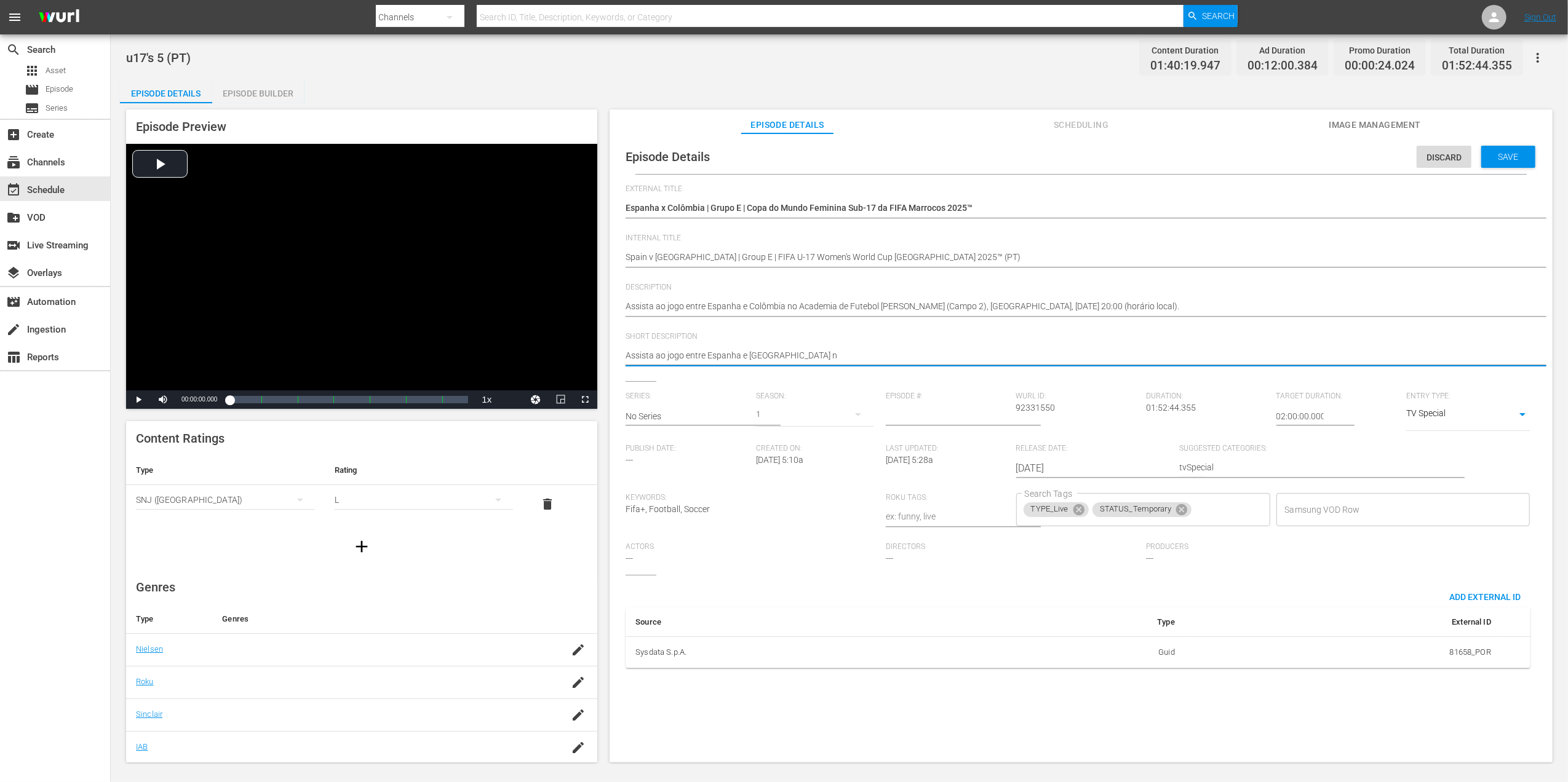
type textarea "Assista ao jogo entre Espanha e [GEOGRAPHIC_DATA]"
type textarea "Assista ao jogo entre Espanha e [GEOGRAPHIC_DATA]."
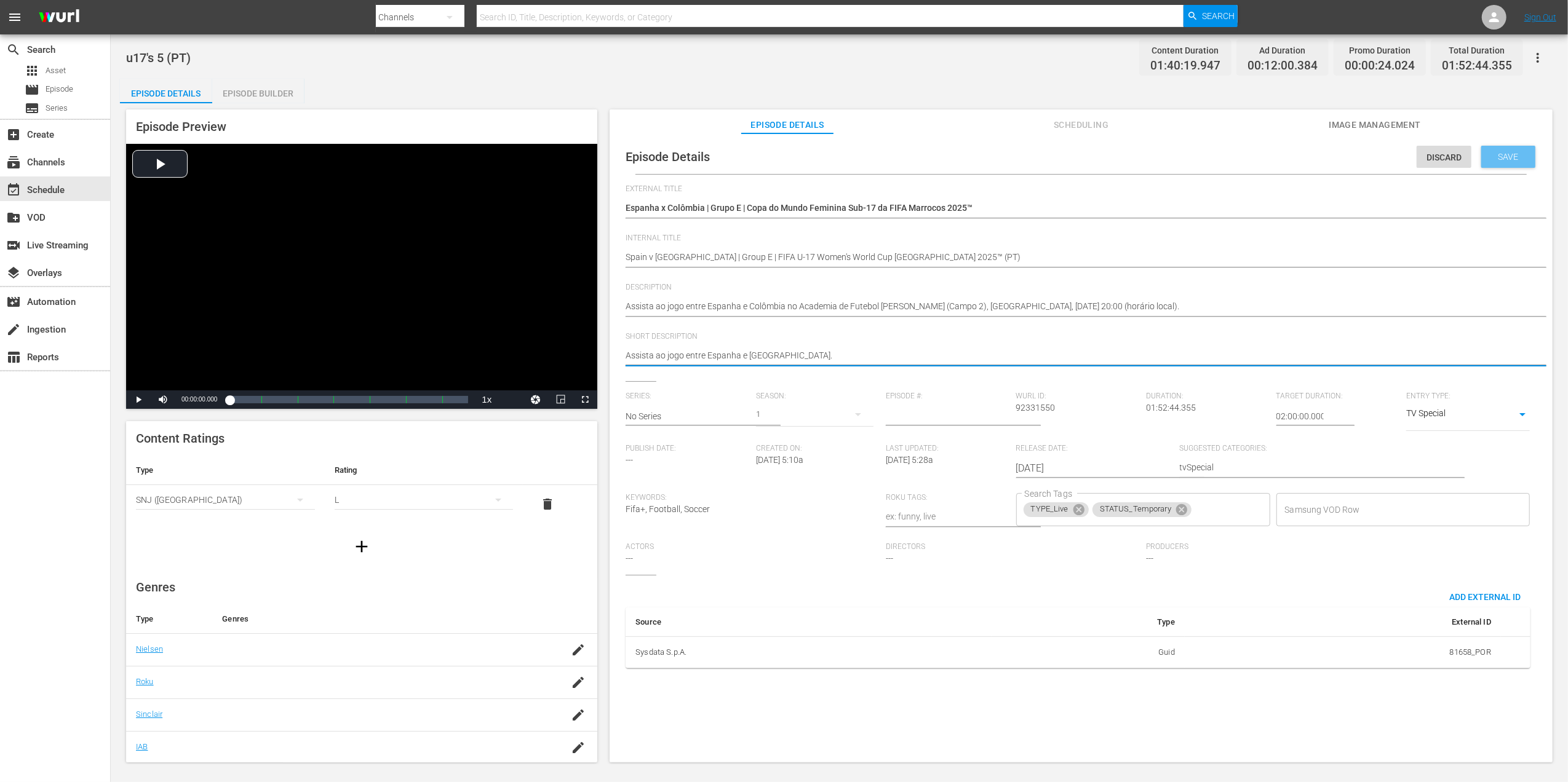
type textarea "Assista ao jogo entre Espanha e [GEOGRAPHIC_DATA]."
click at [1497, 160] on span "Save" at bounding box center [1508, 157] width 40 height 10
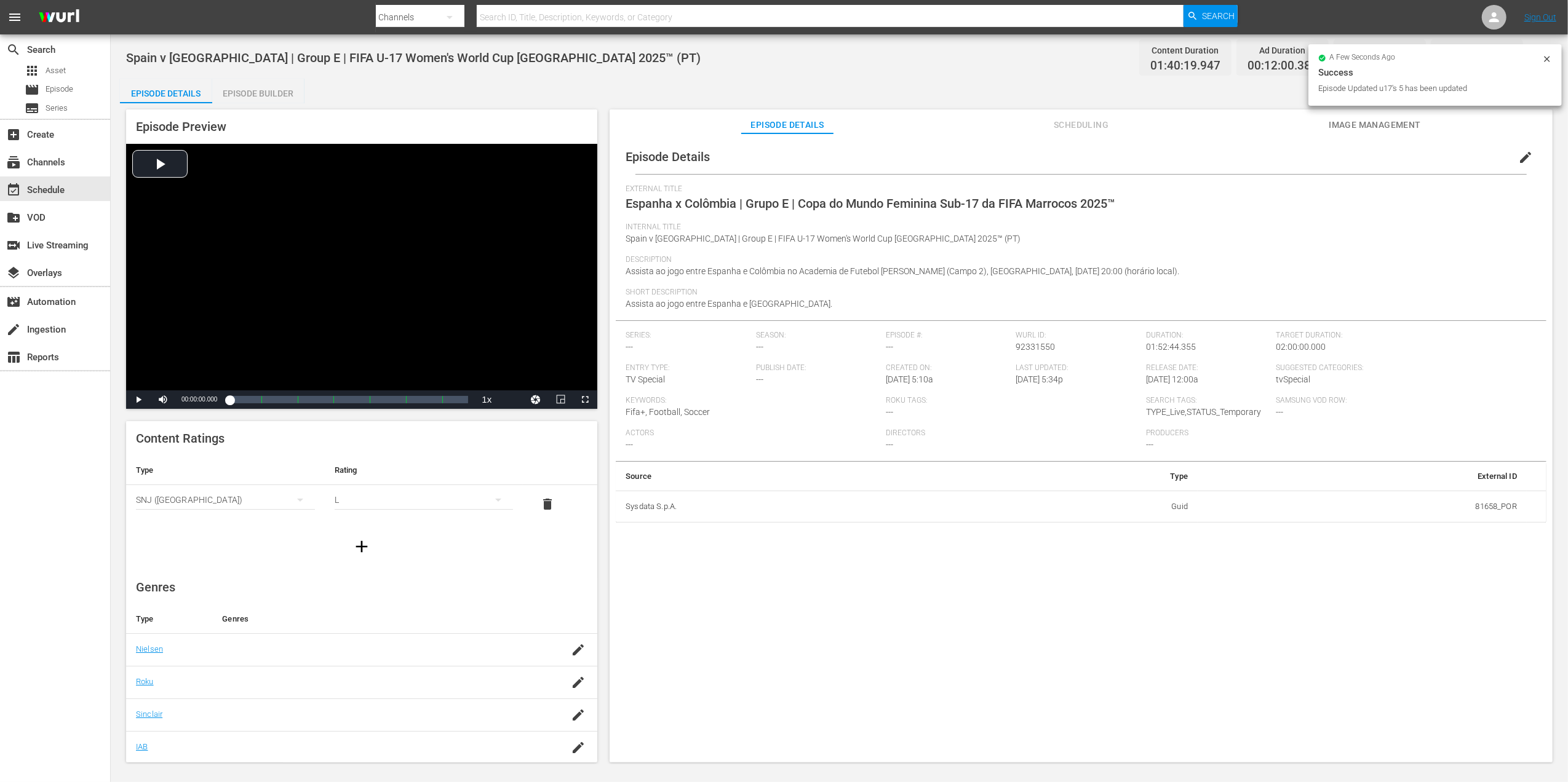
click at [1342, 129] on span "Image Management" at bounding box center [1374, 125] width 92 height 16
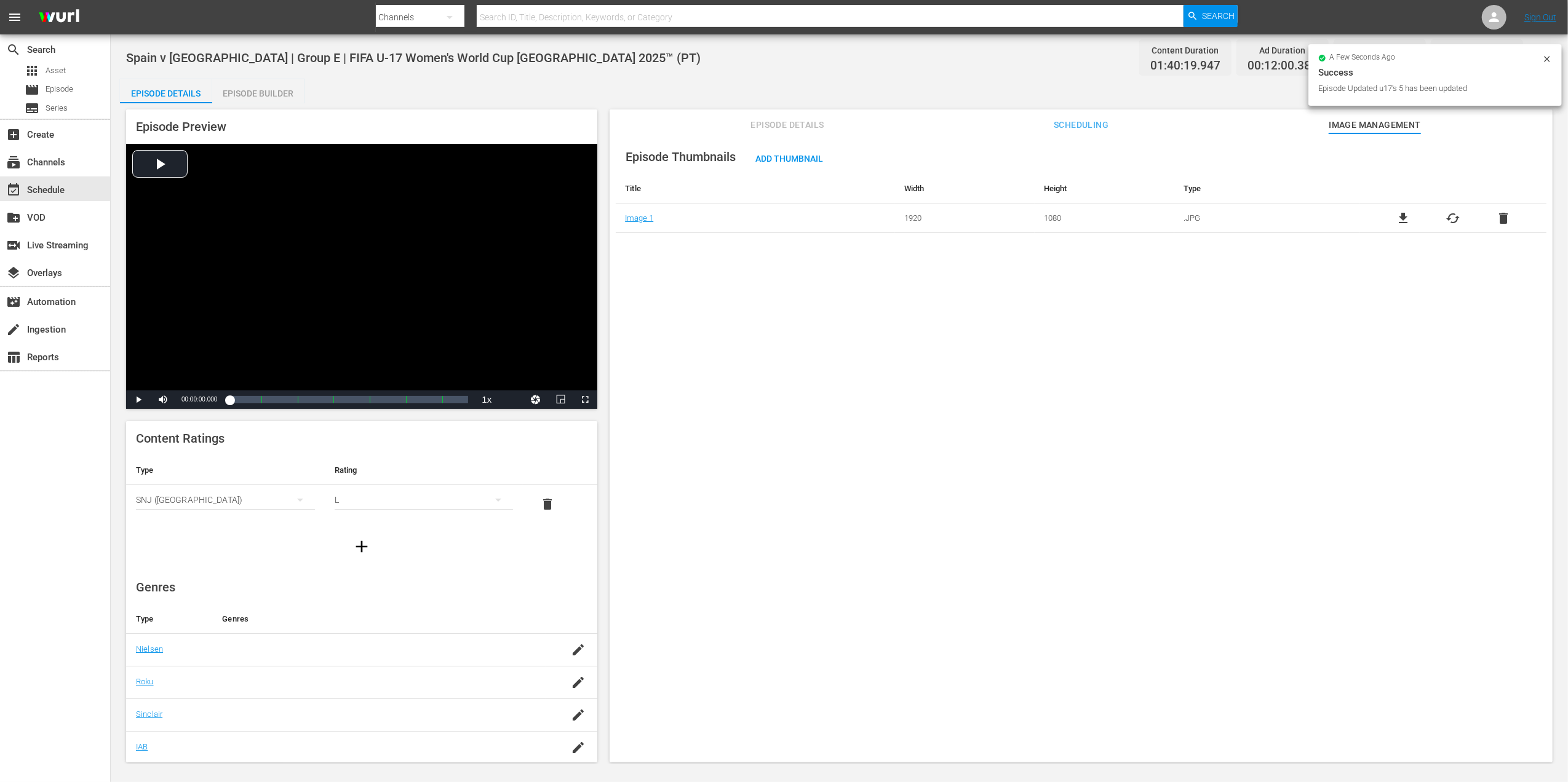
click at [1504, 223] on span "delete" at bounding box center [1503, 218] width 15 height 15
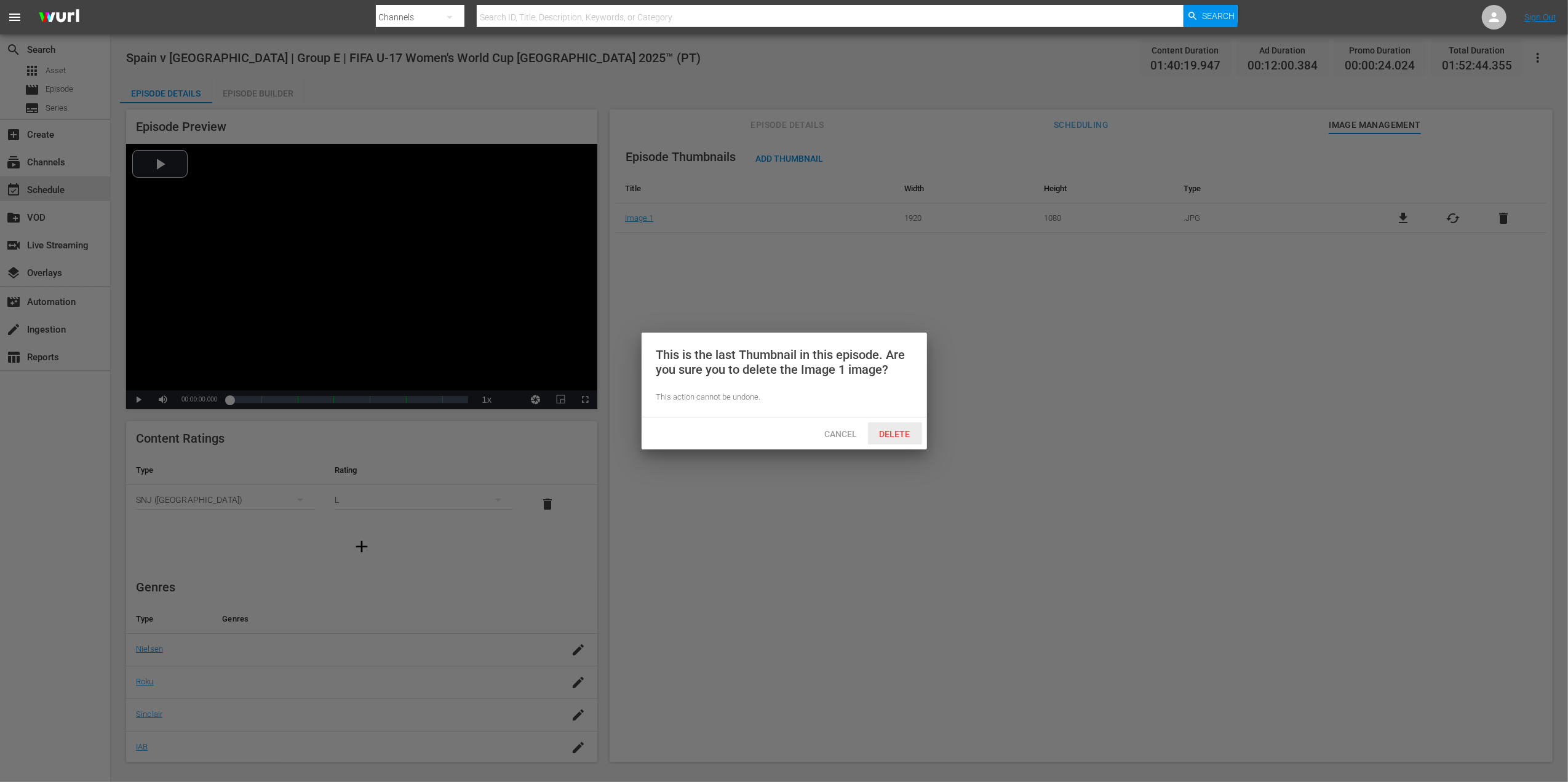
click at [892, 433] on span "Delete" at bounding box center [895, 434] width 51 height 10
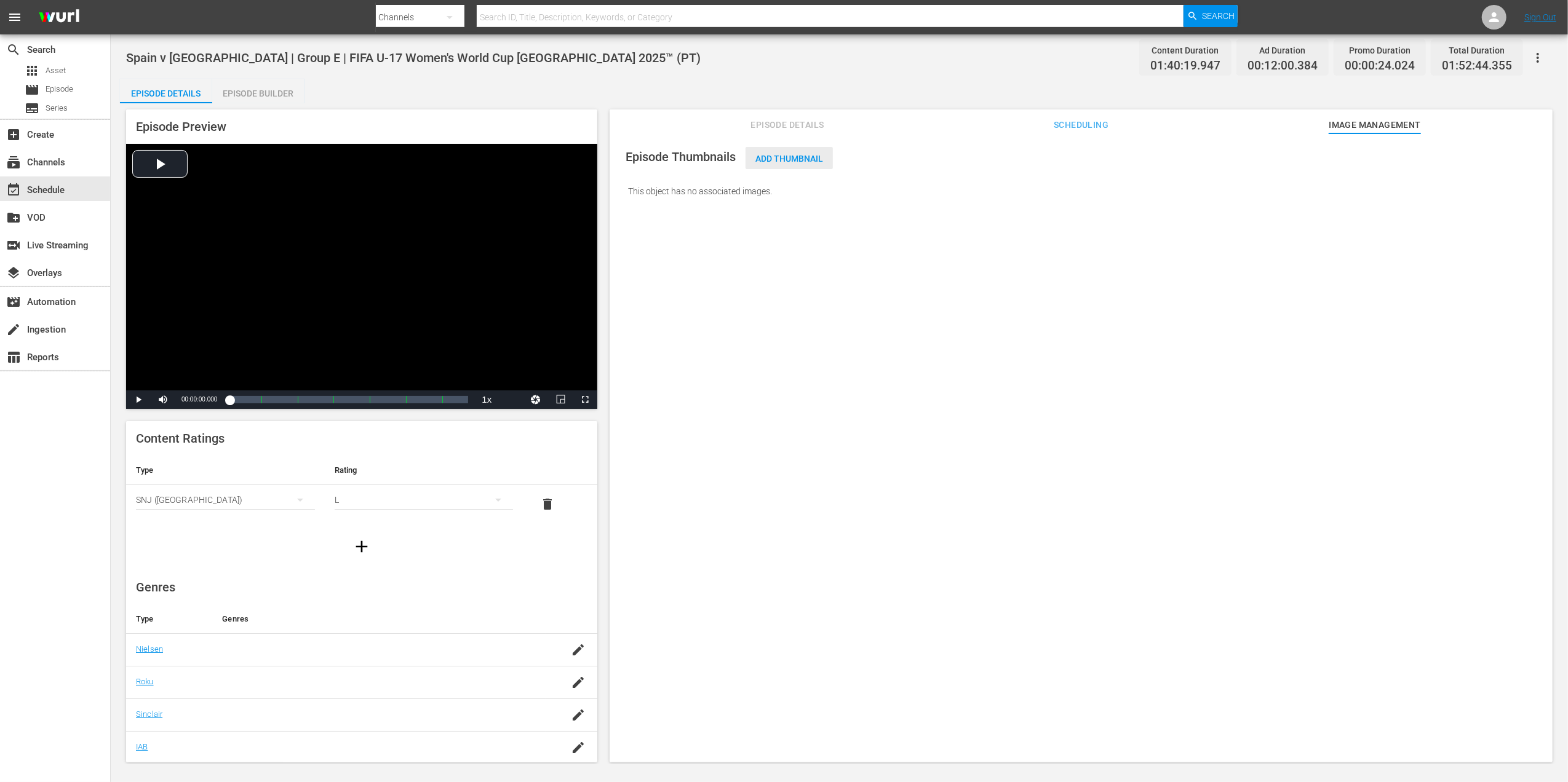
click at [806, 160] on span "Add Thumbnail" at bounding box center [789, 158] width 87 height 10
click at [814, 155] on span "Add Thumbnail" at bounding box center [789, 158] width 87 height 10
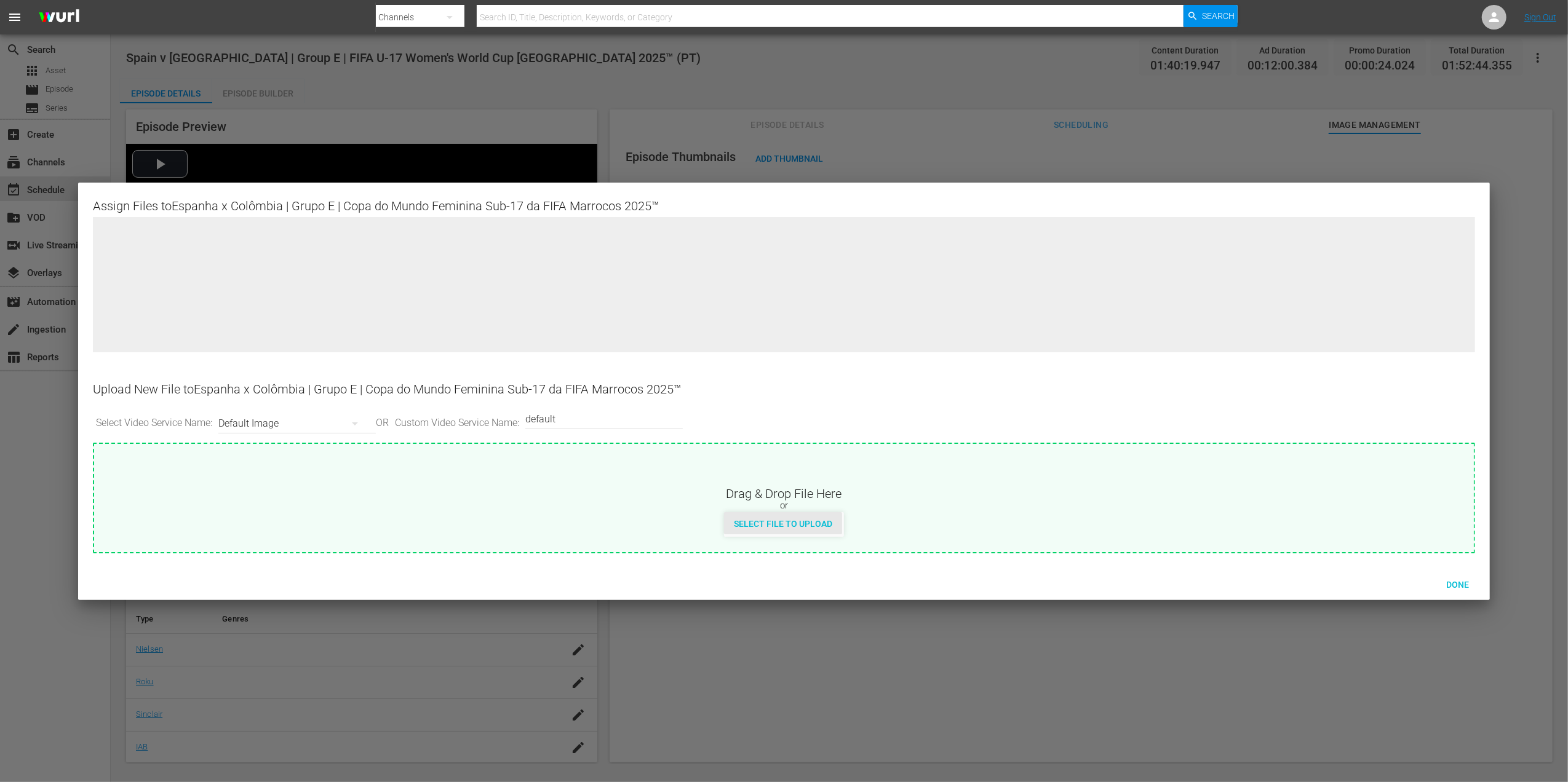
click at [761, 522] on span "Select File to Upload" at bounding box center [783, 524] width 118 height 10
type input "C:\fakepath\w9.jpg"
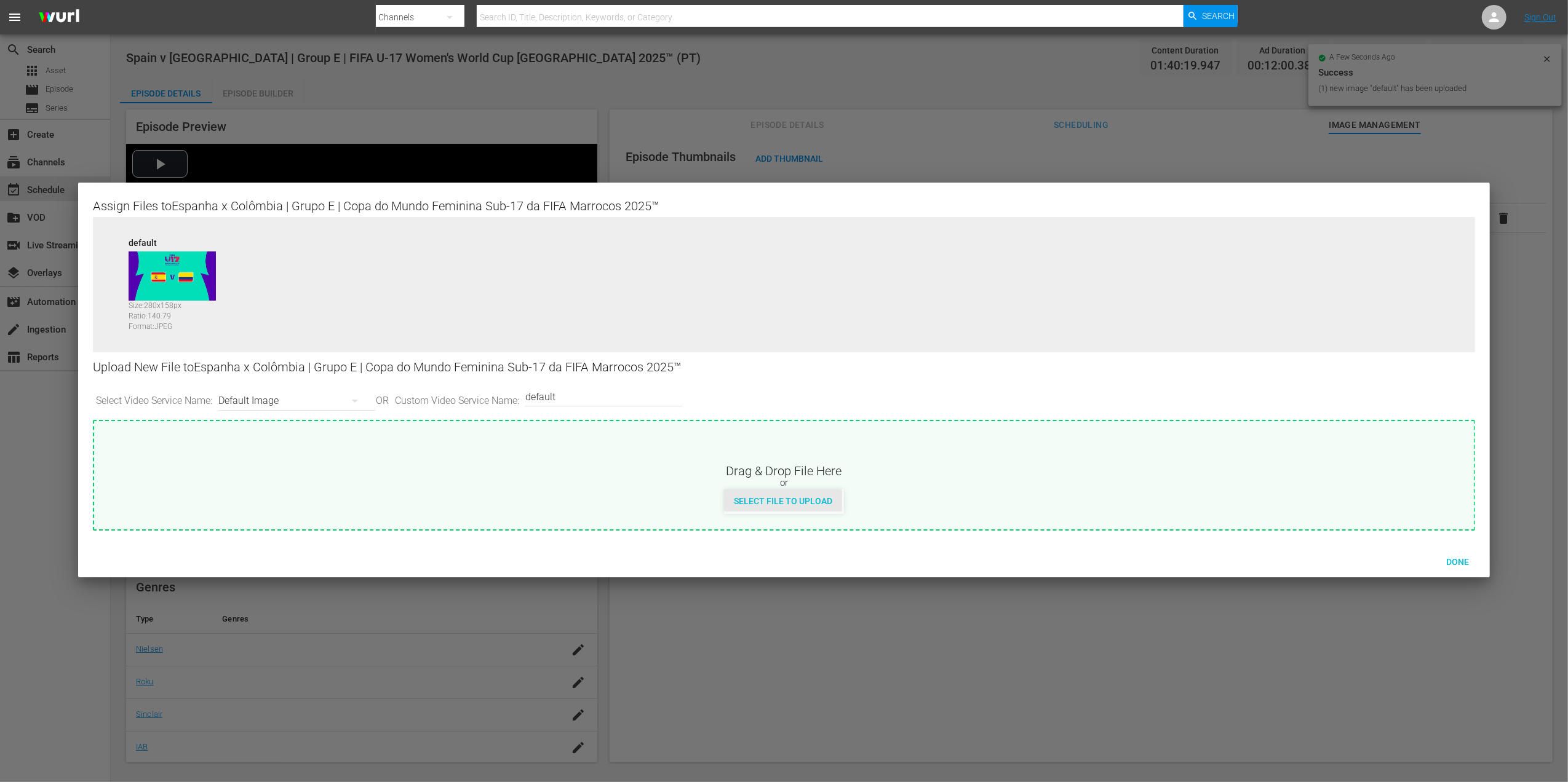
click at [793, 502] on span "Select File to Upload" at bounding box center [783, 501] width 118 height 10
type input "C:\fakepath\w10.jpg"
click at [795, 500] on span "Select File to Upload" at bounding box center [783, 501] width 118 height 10
type input "C:\fakepath\w9.jpg"
click at [617, 387] on input "default" at bounding box center [600, 397] width 151 height 29
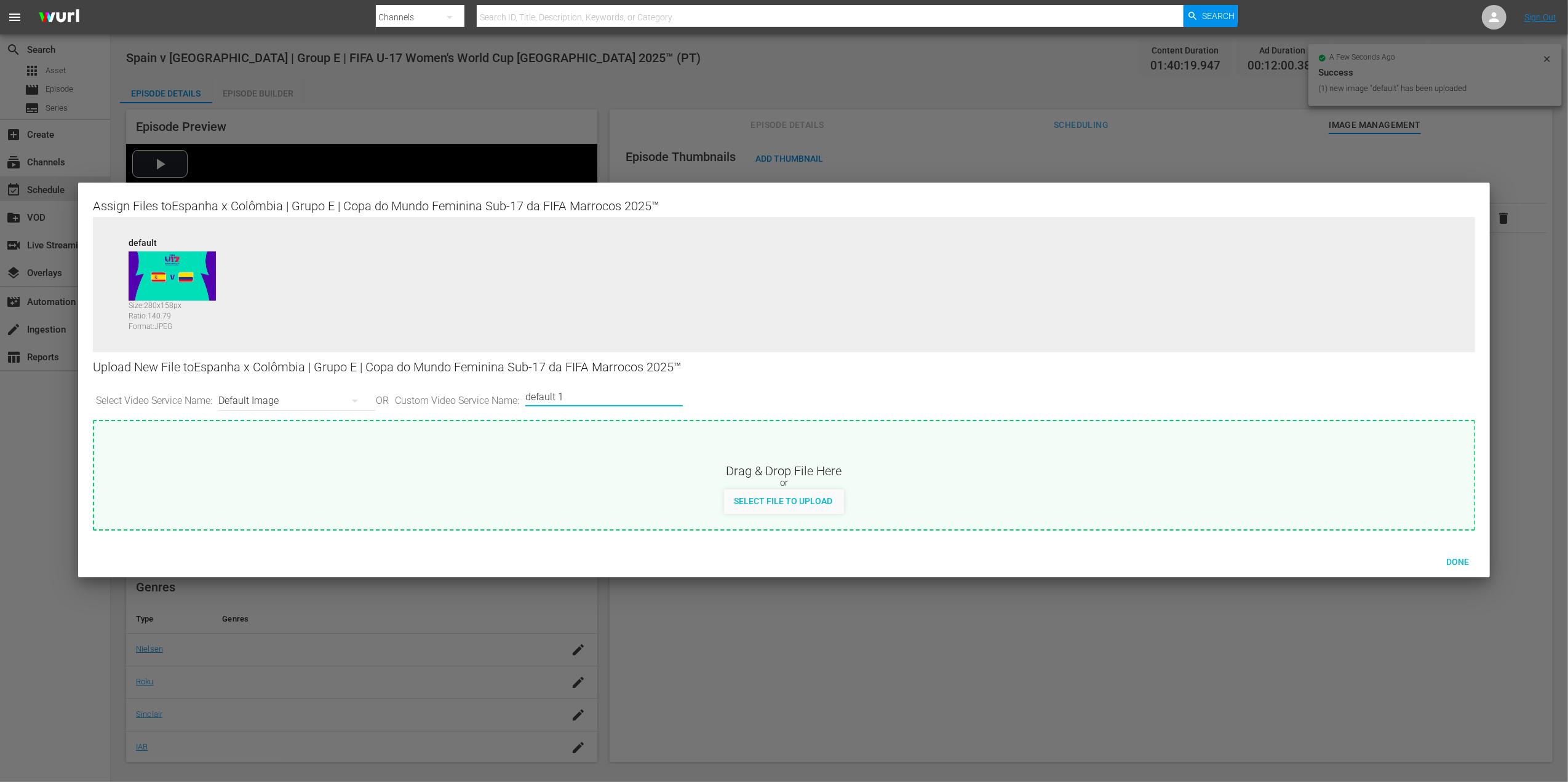
type input "default 1"
click at [794, 497] on span "Select File to Upload" at bounding box center [783, 501] width 118 height 10
type input "C:\fakepath\w10.jpg"
click at [1457, 563] on span "Done" at bounding box center [1458, 562] width 42 height 10
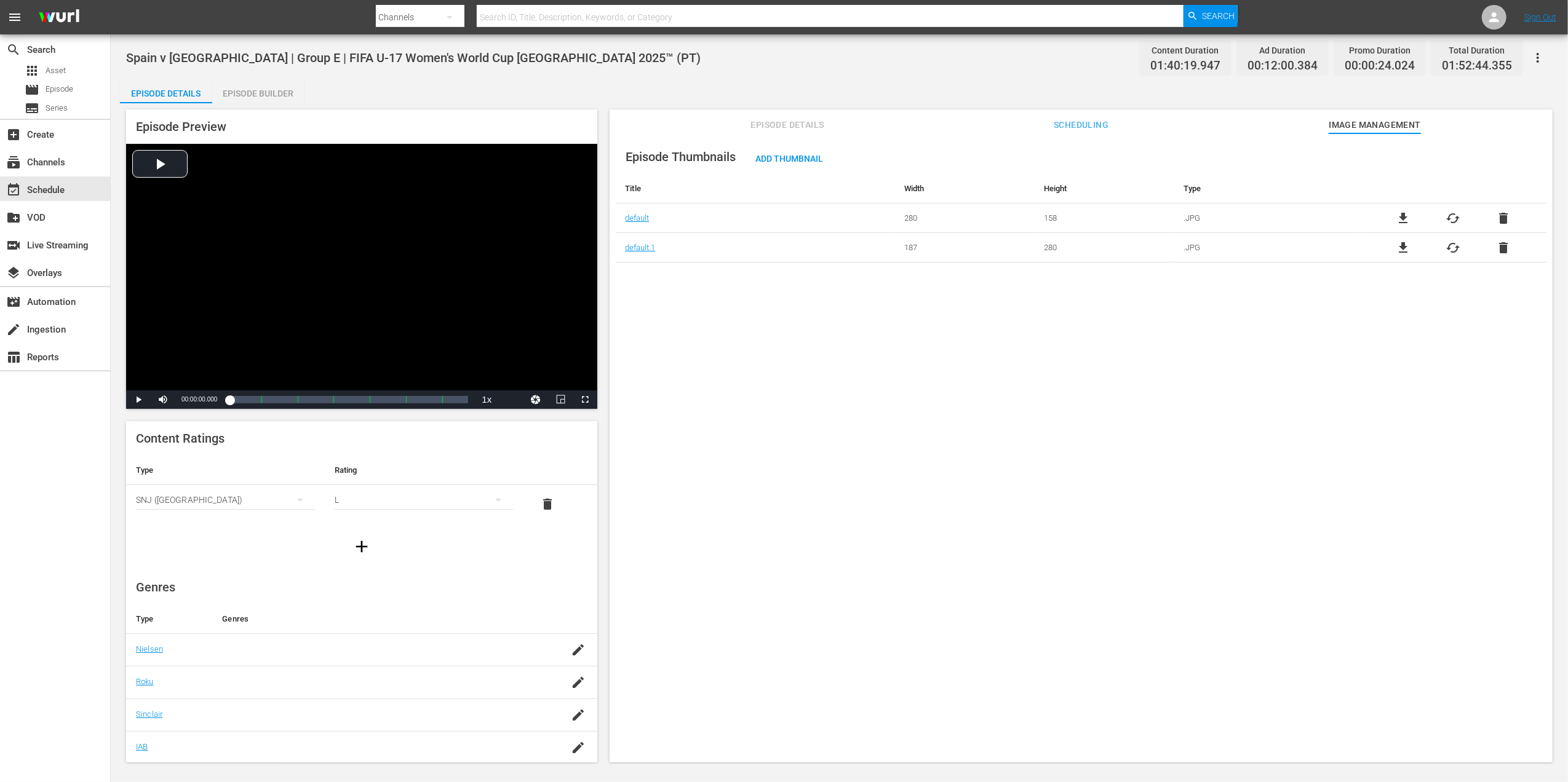
click at [771, 121] on span "Episode Details" at bounding box center [787, 125] width 92 height 16
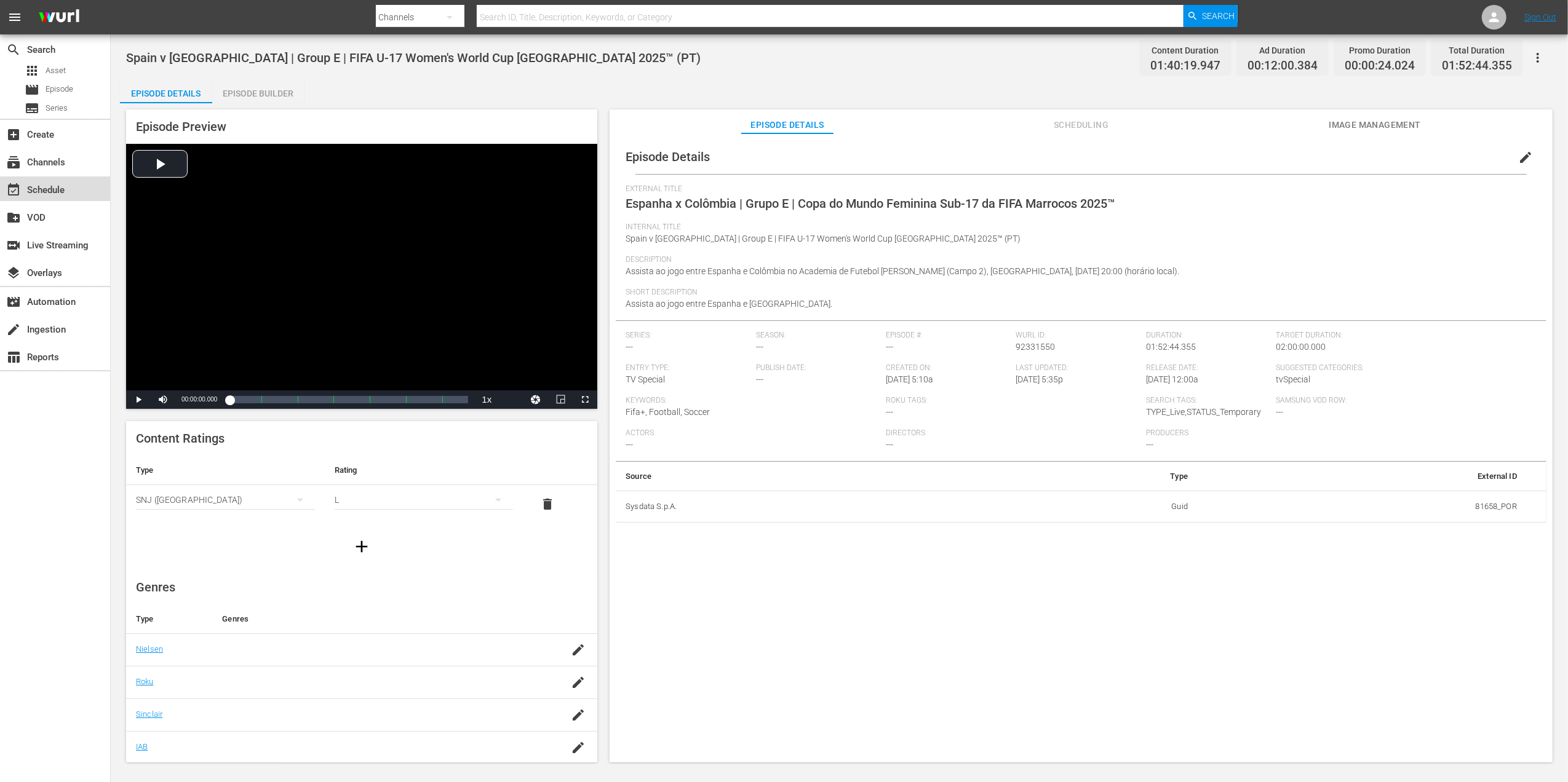
click at [77, 185] on div "event_available Schedule" at bounding box center [55, 189] width 110 height 24
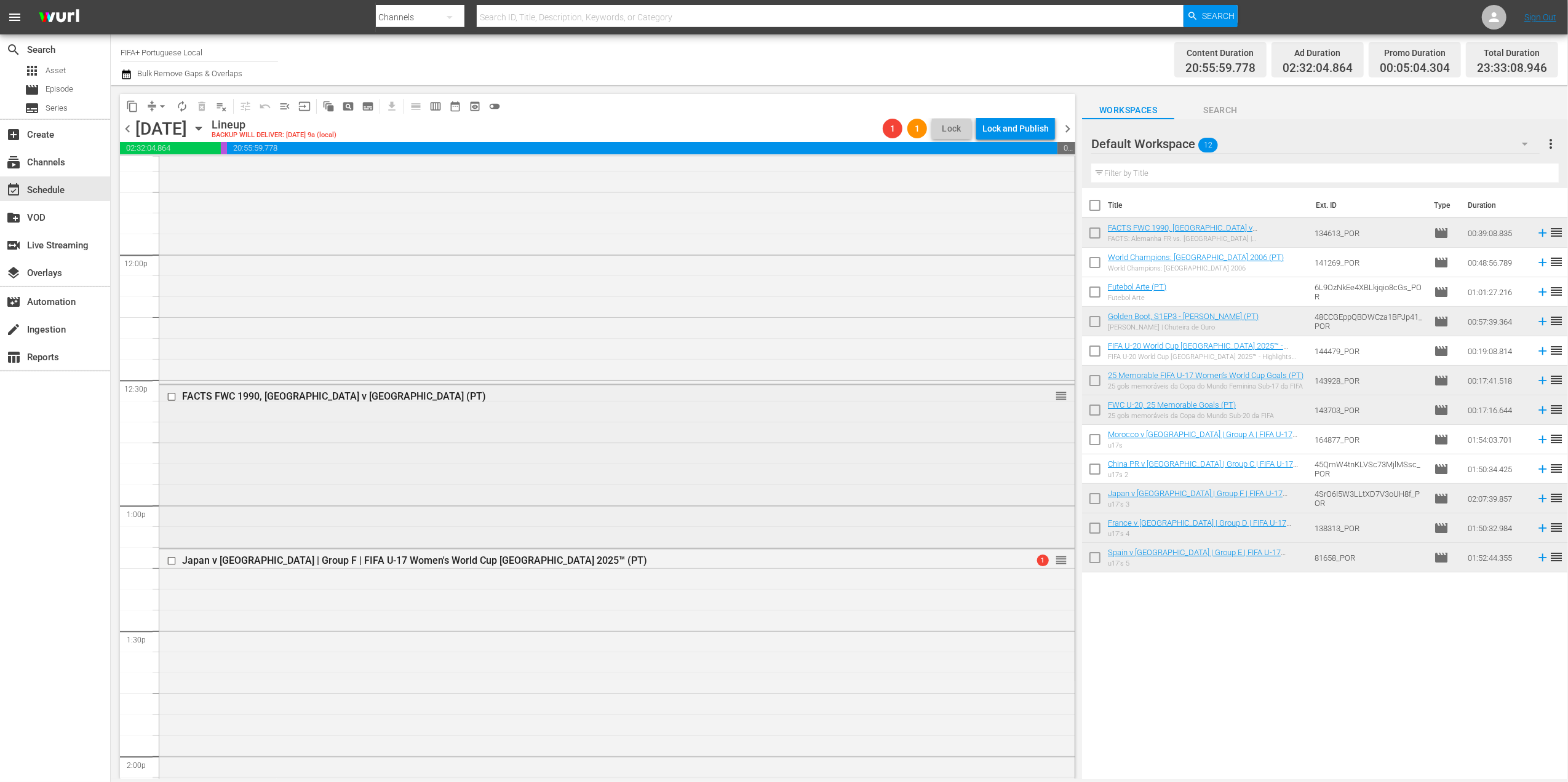
scroll to position [2920, 0]
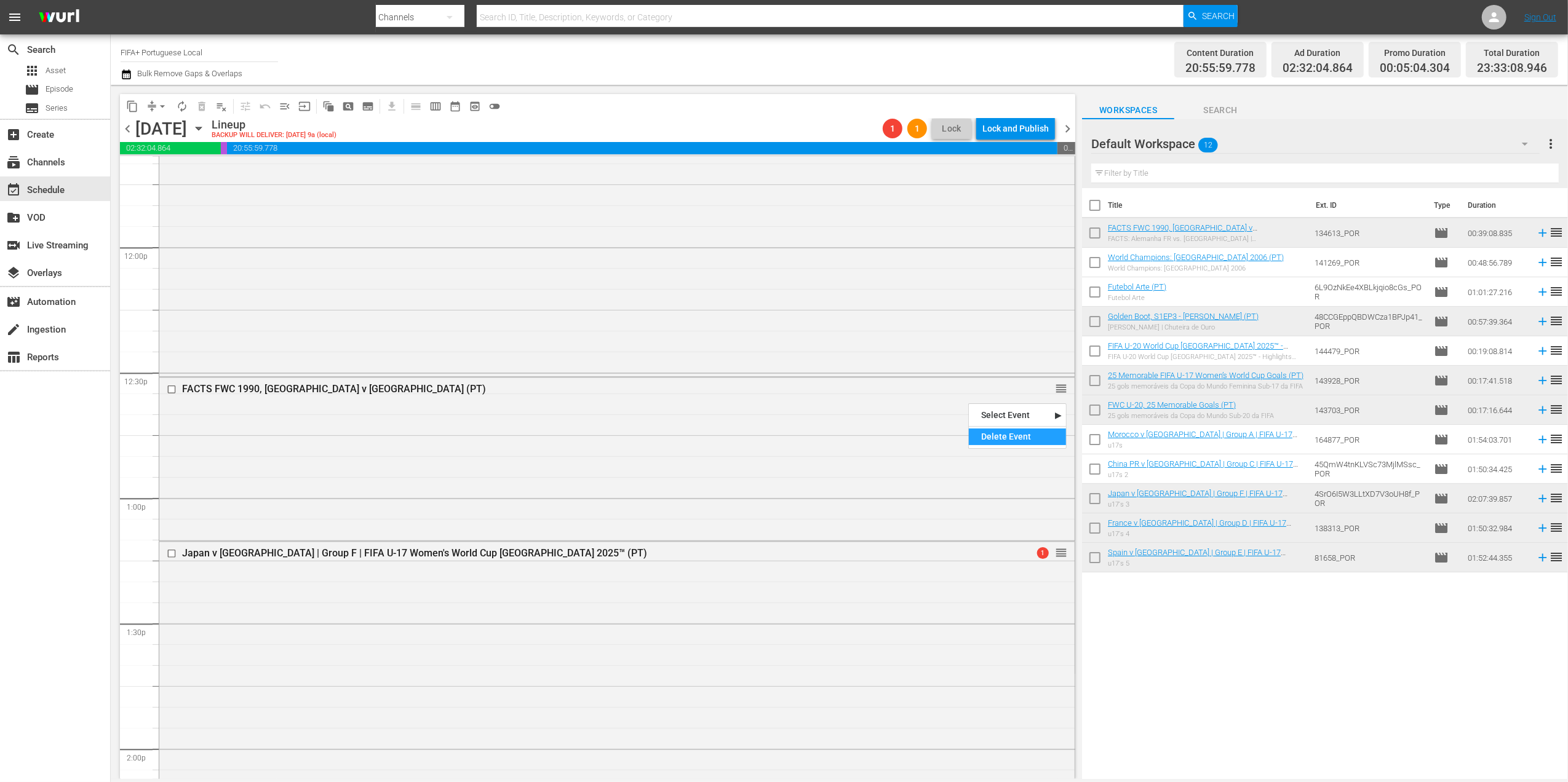
click at [1029, 431] on div "Delete Event" at bounding box center [1017, 437] width 97 height 16
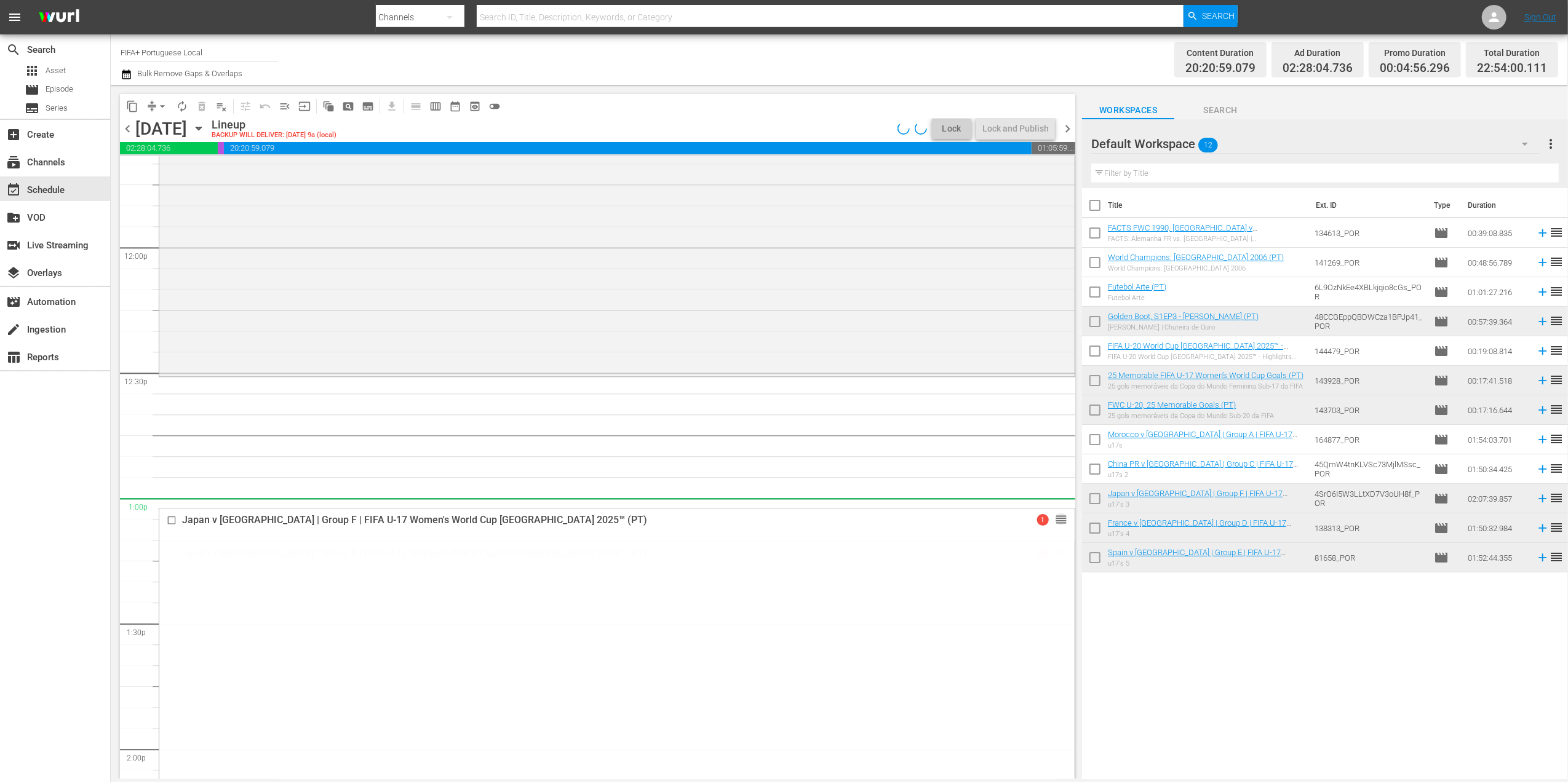
drag, startPoint x: 1043, startPoint y: 551, endPoint x: 1051, endPoint y: 510, distance: 41.8
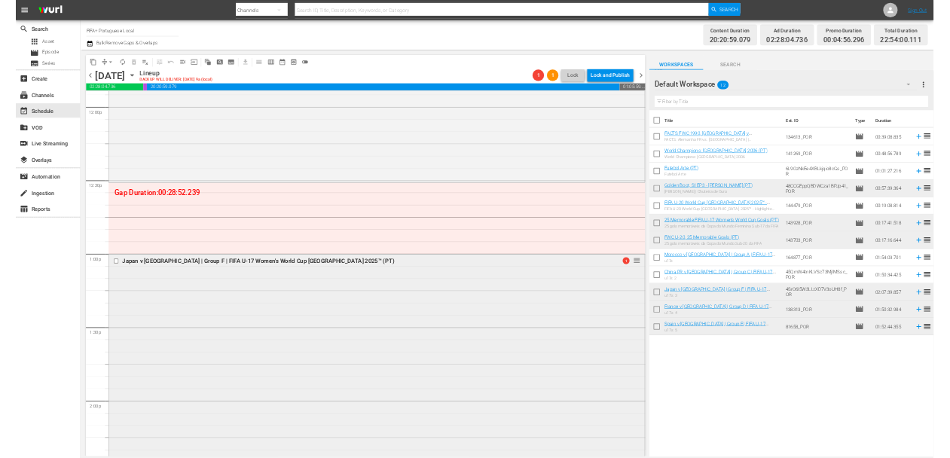
scroll to position [3465, 0]
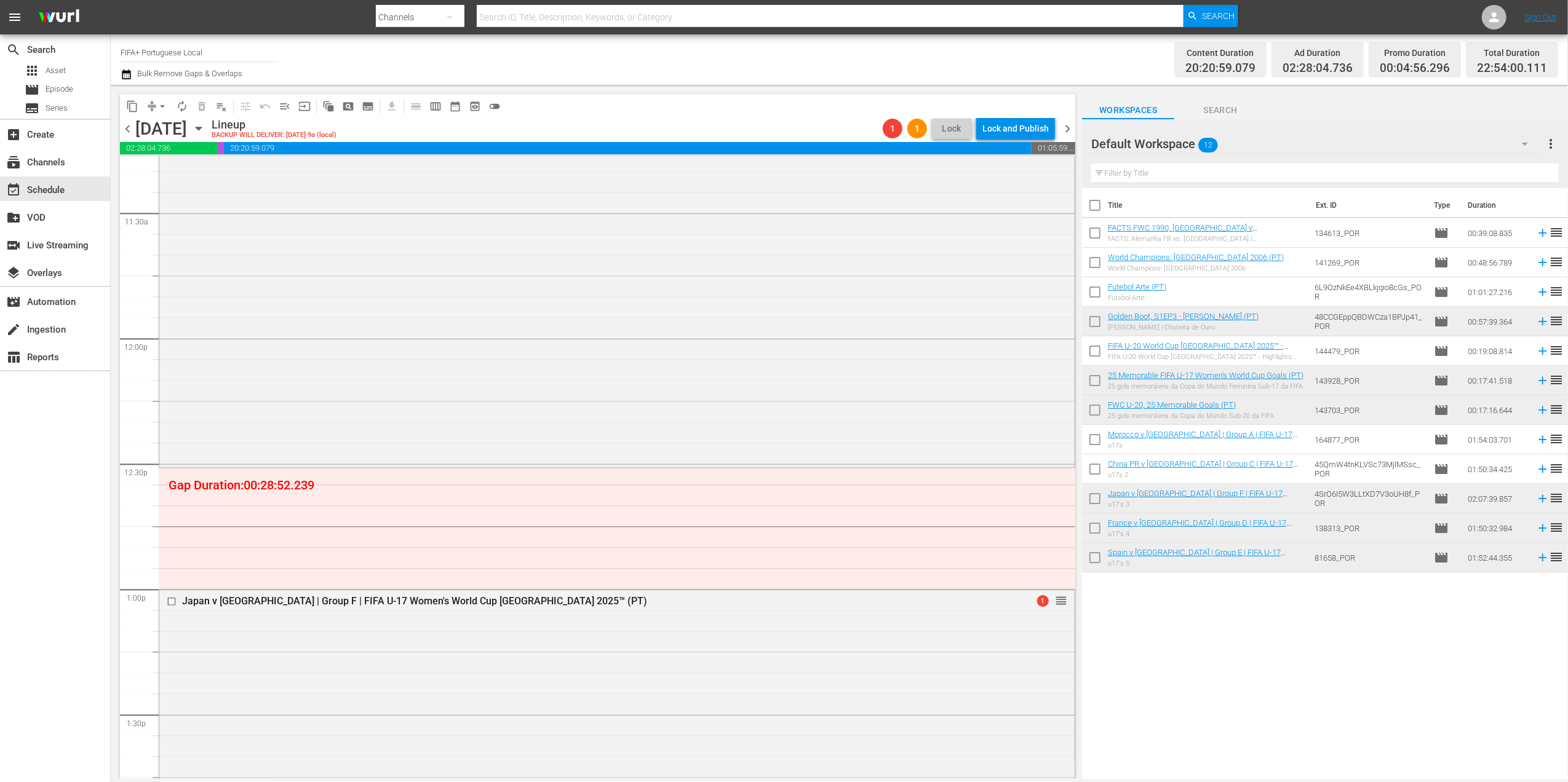
click at [1100, 209] on input "checkbox" at bounding box center [1095, 208] width 26 height 26
checkbox input "true"
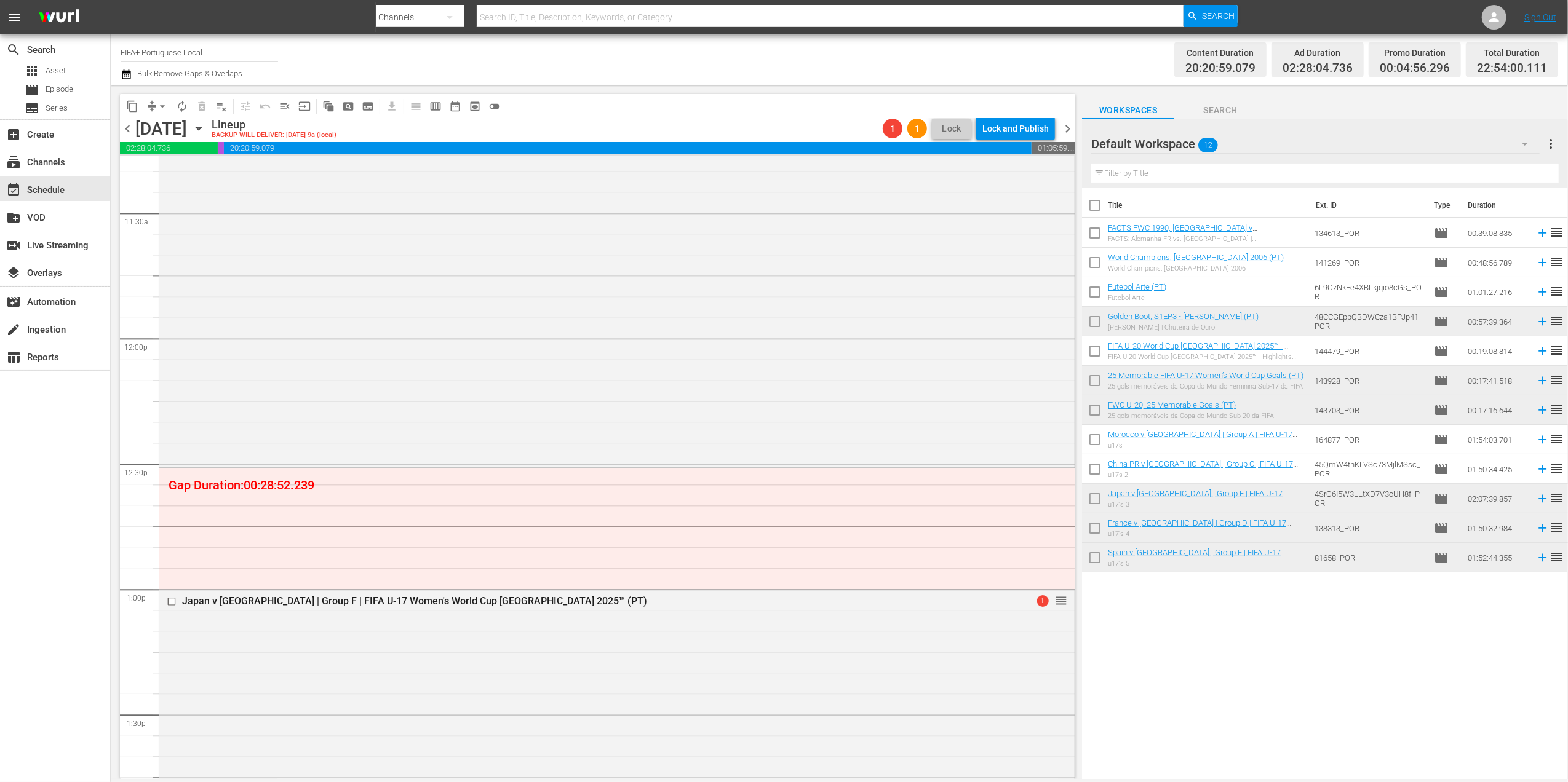
checkbox input "true"
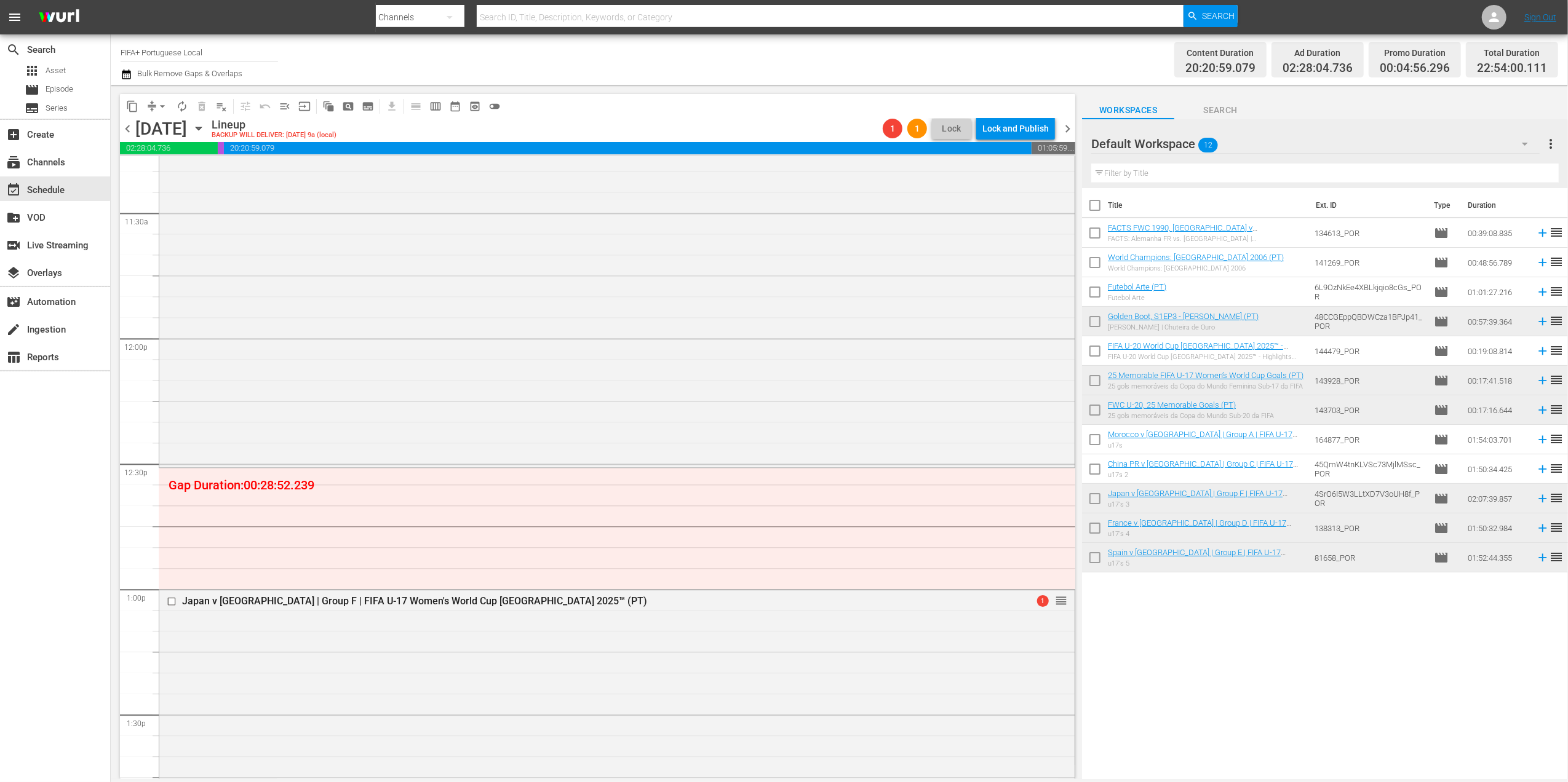
checkbox input "true"
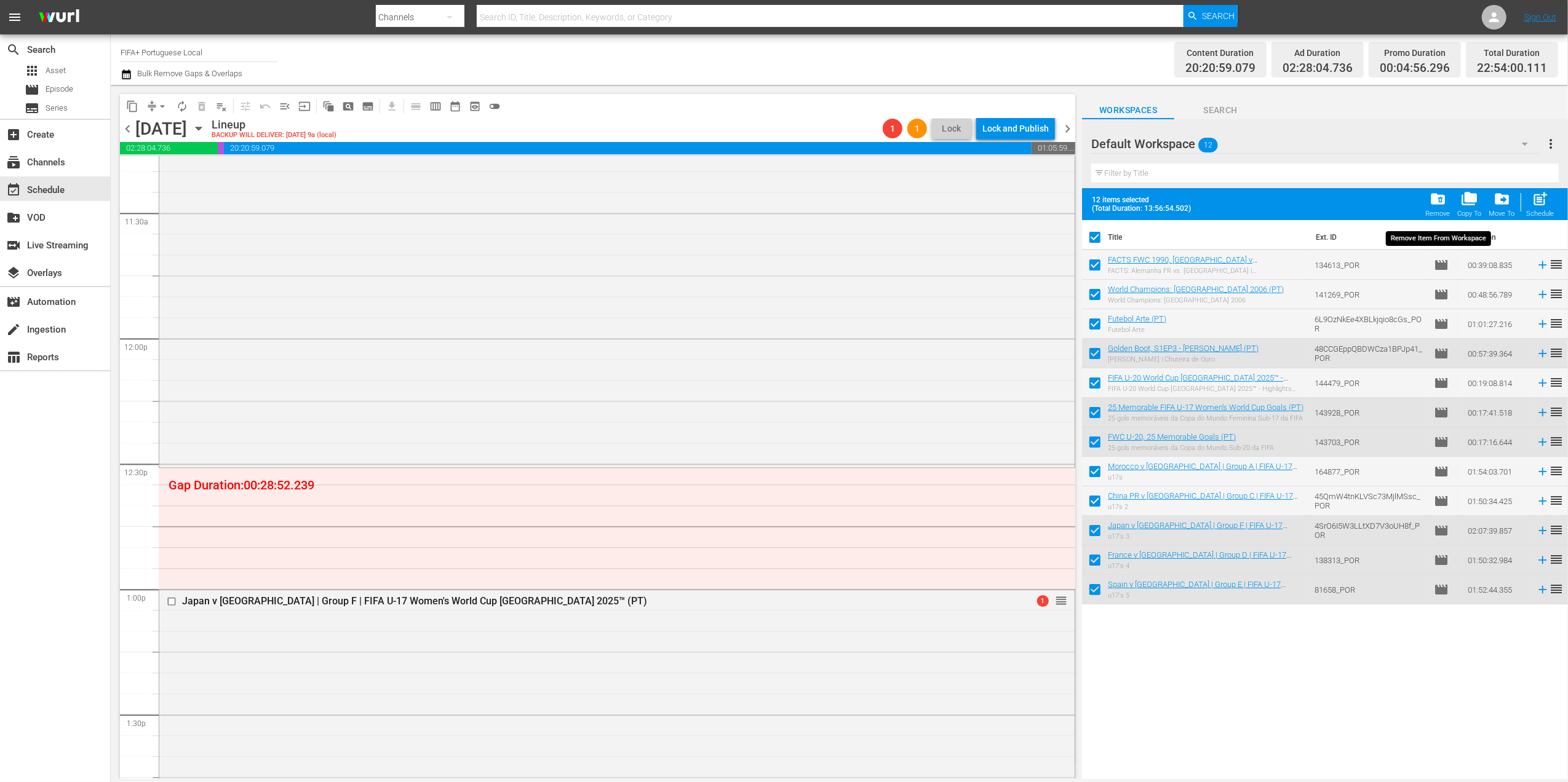
click at [1437, 202] on span "folder_delete" at bounding box center [1437, 198] width 16 height 16
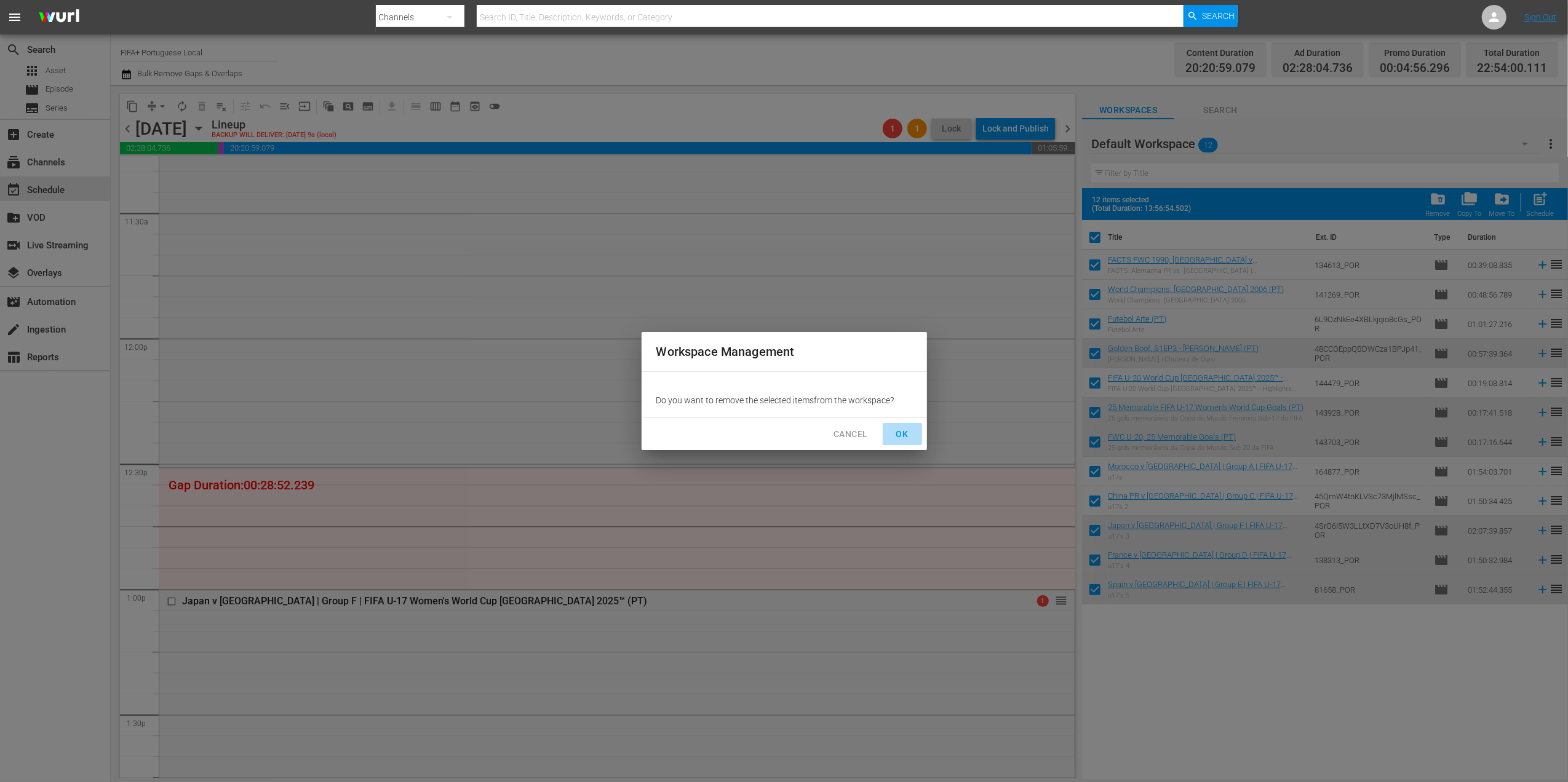
click at [906, 425] on button "OK" at bounding box center [902, 434] width 39 height 23
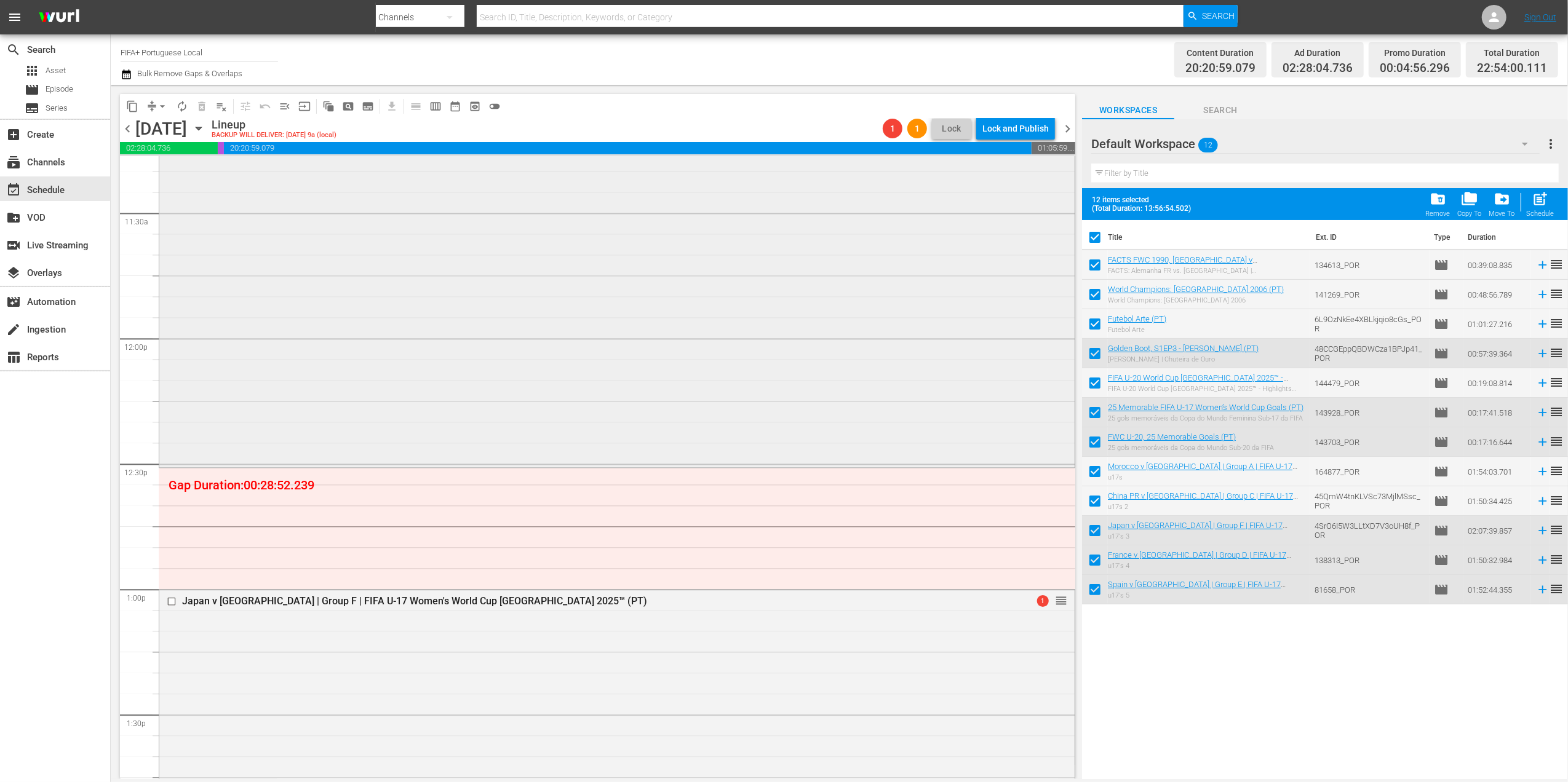
checkbox input "false"
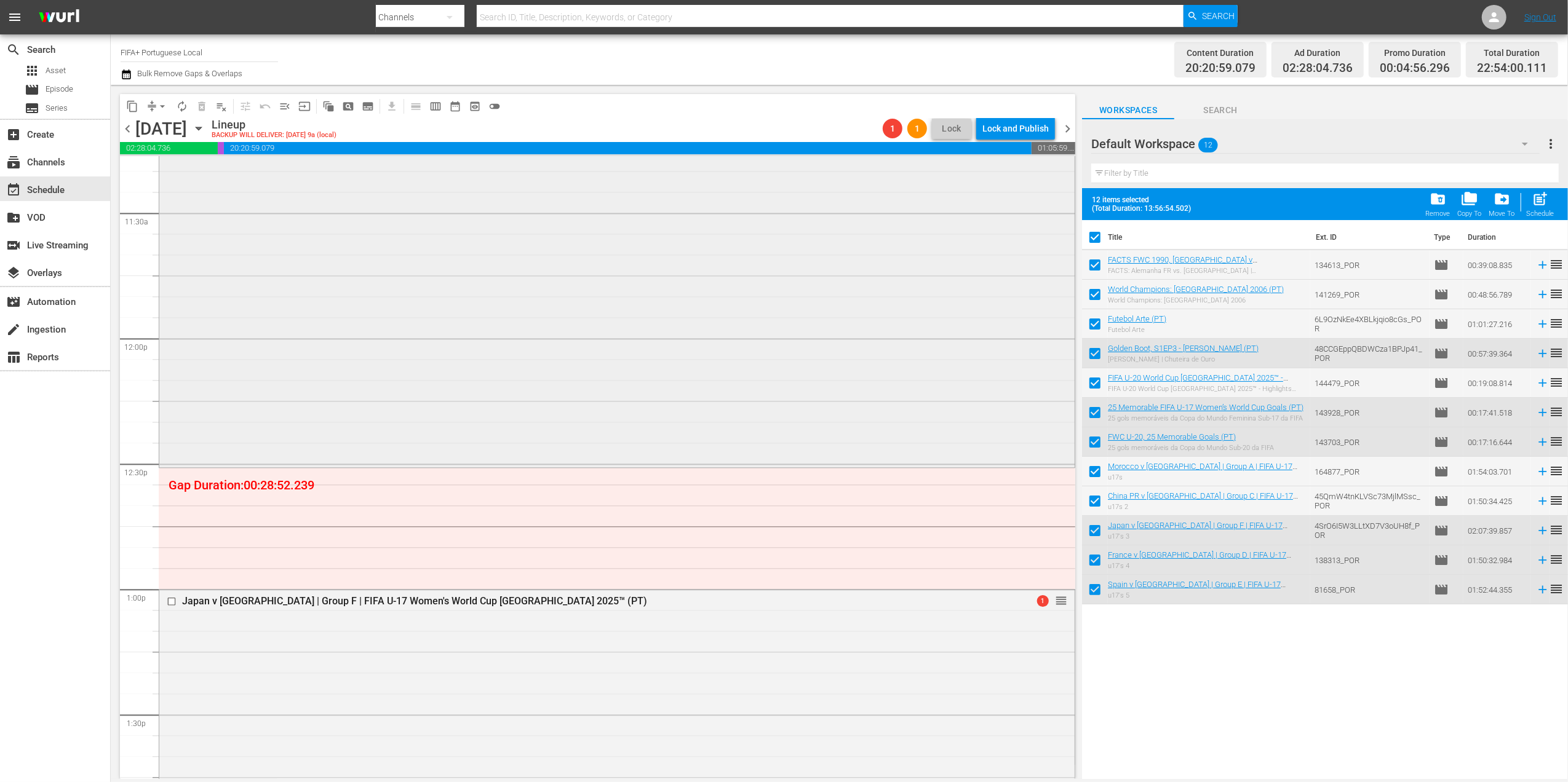
checkbox input "false"
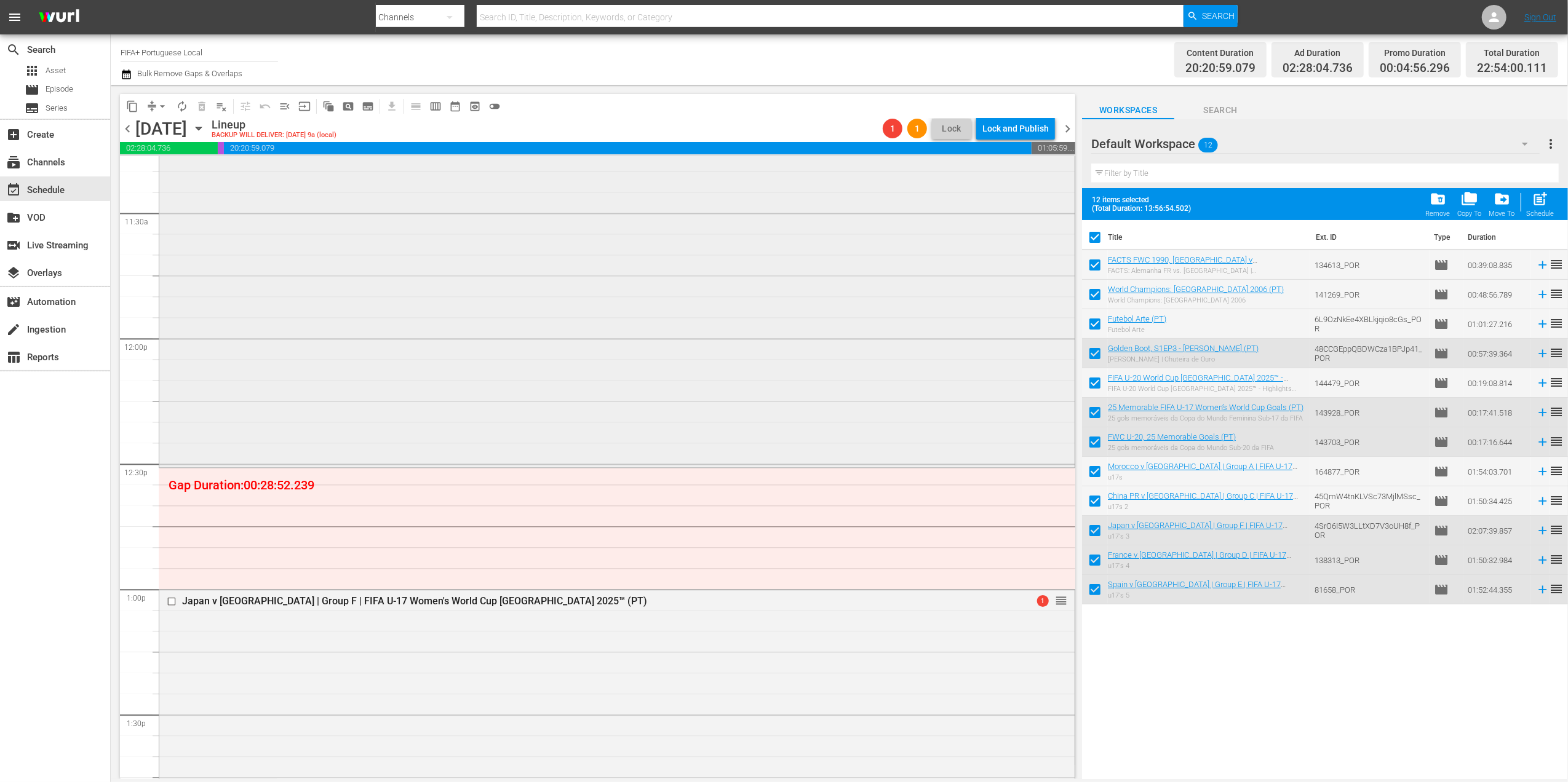
checkbox input "false"
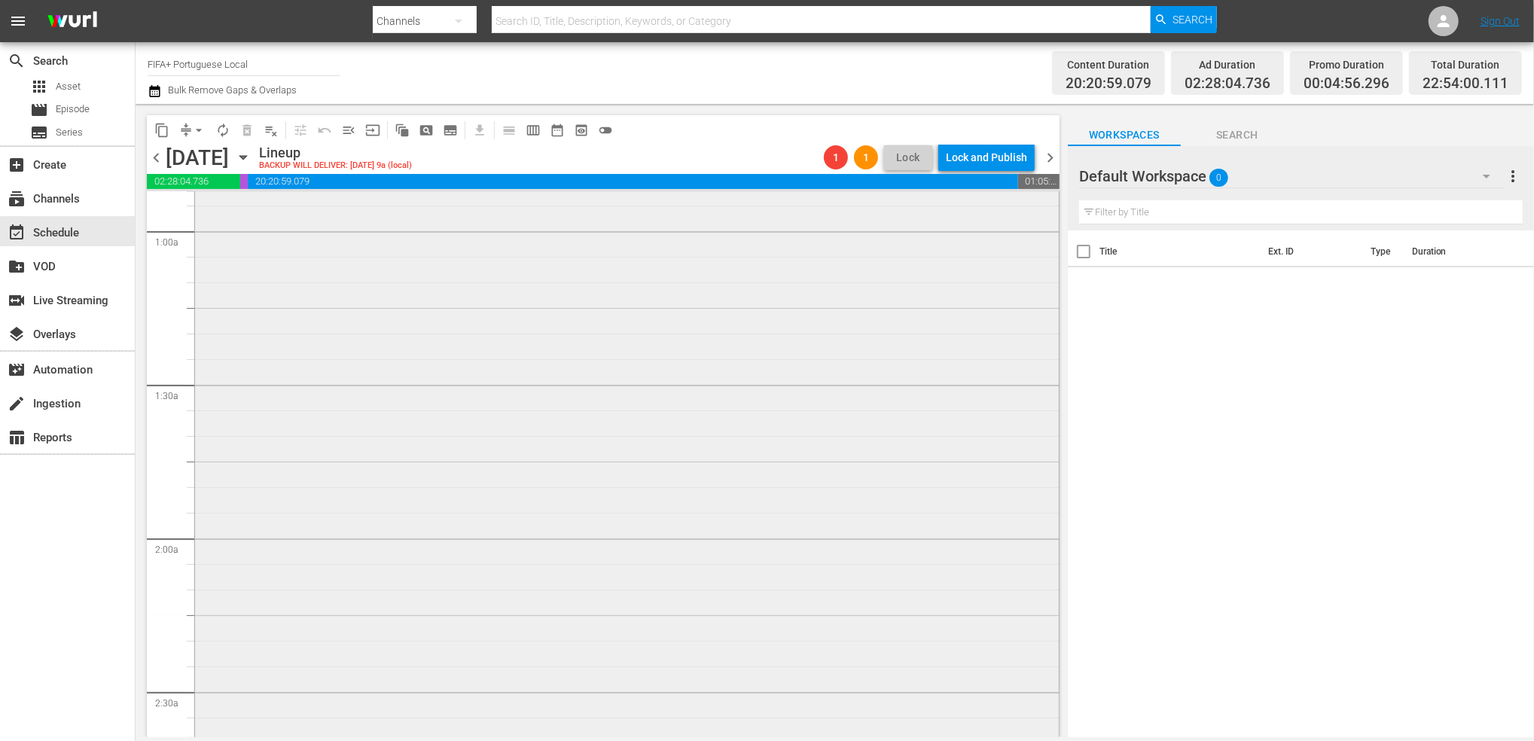
scroll to position [0, 0]
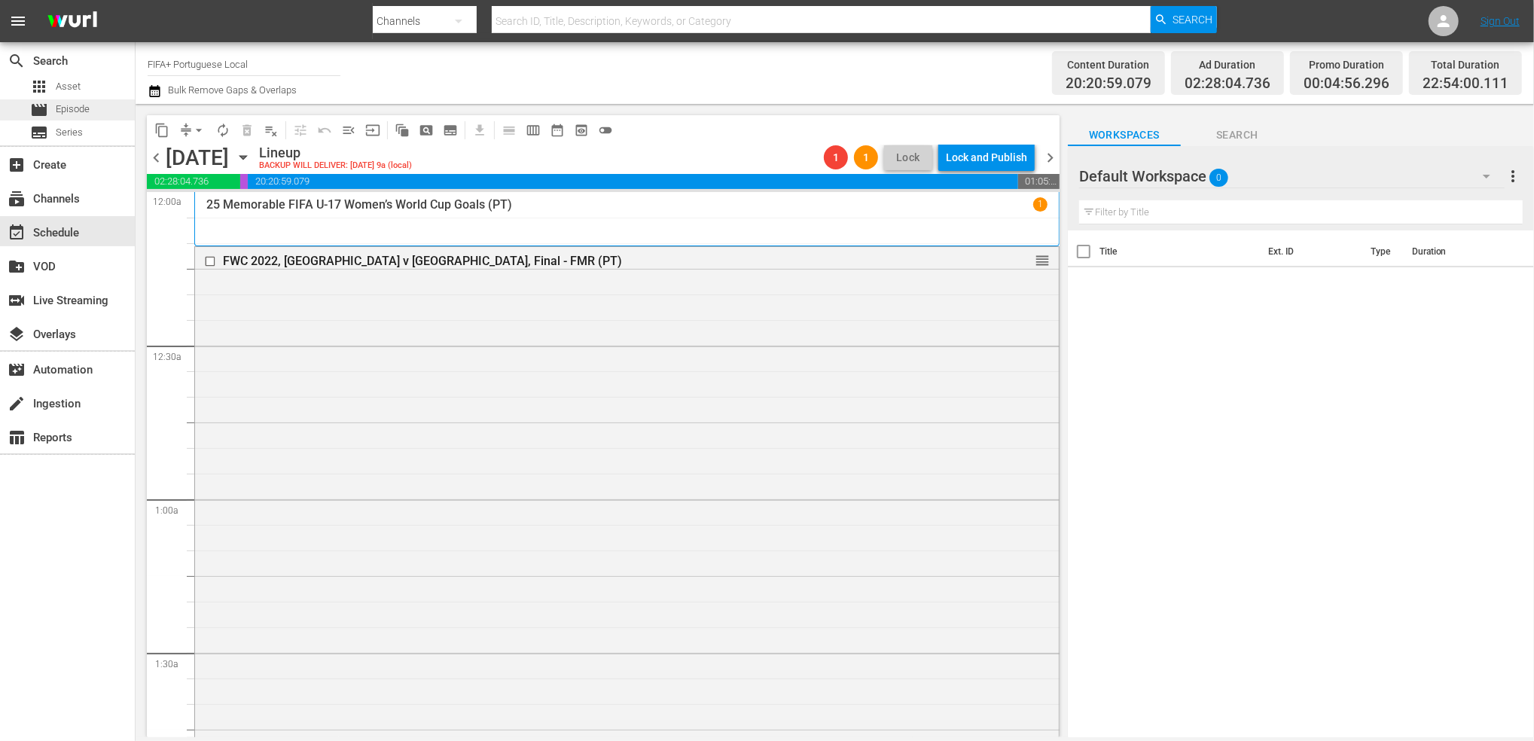
click at [106, 108] on div "movie Episode" at bounding box center [67, 109] width 135 height 21
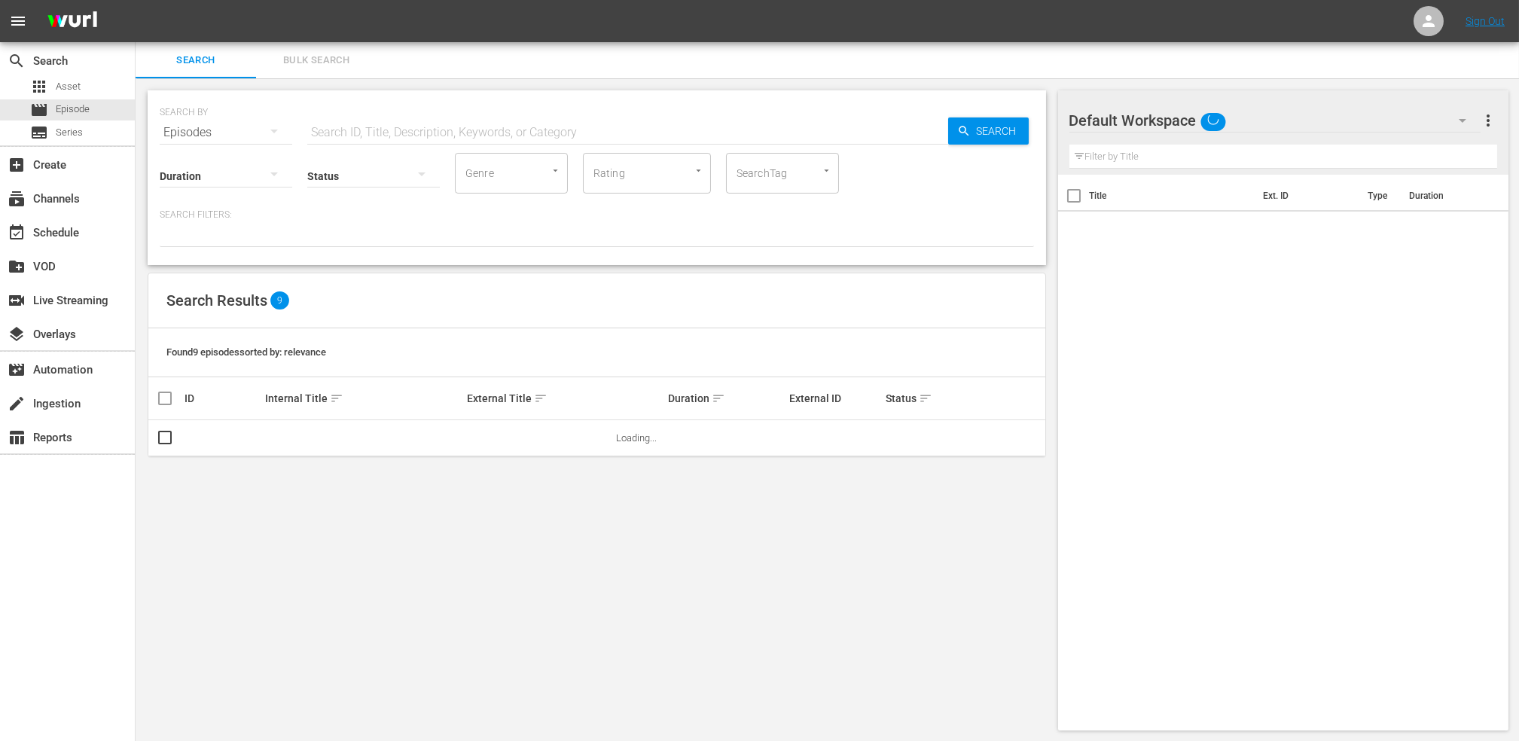
click at [404, 130] on input "text" at bounding box center [627, 132] width 641 height 36
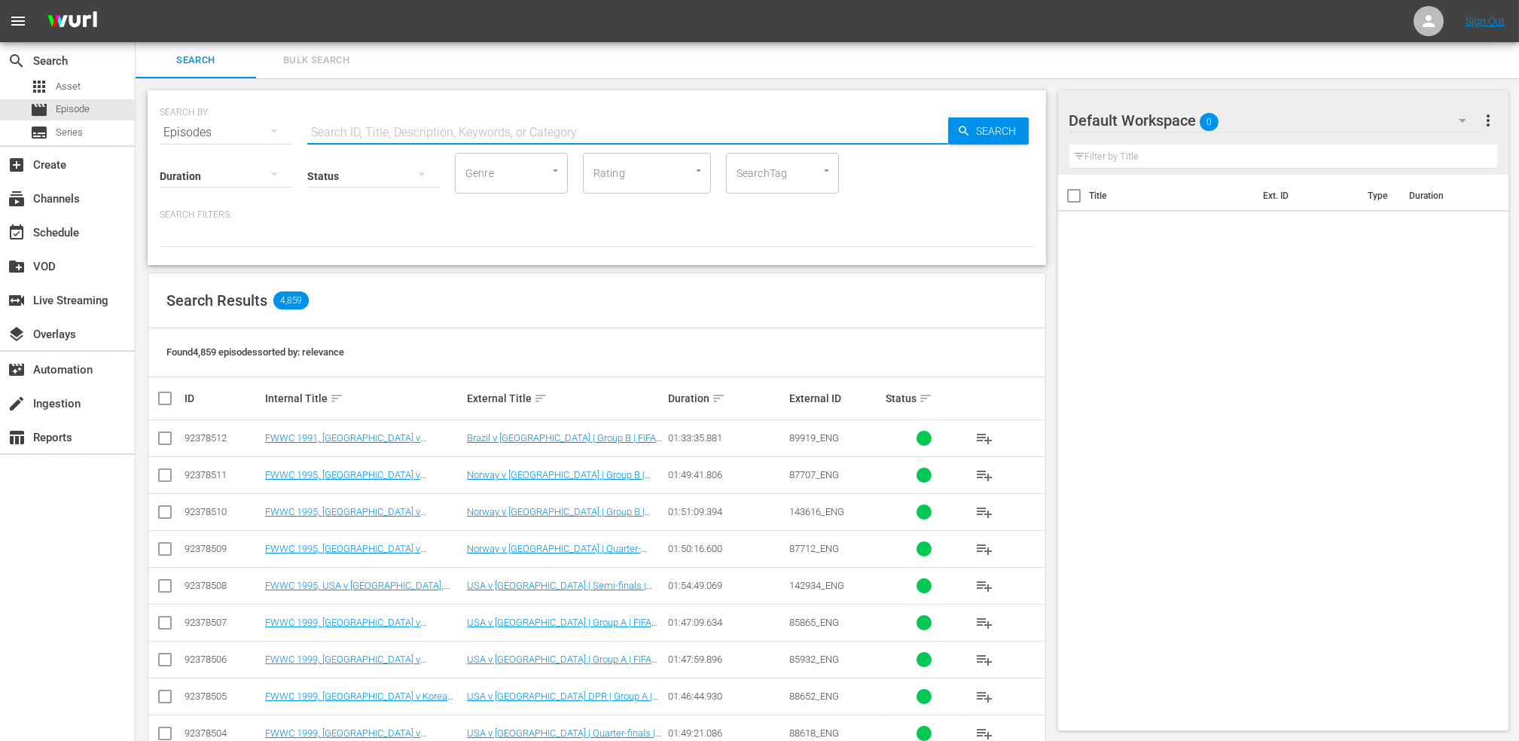
click at [463, 130] on input "text" at bounding box center [627, 132] width 641 height 36
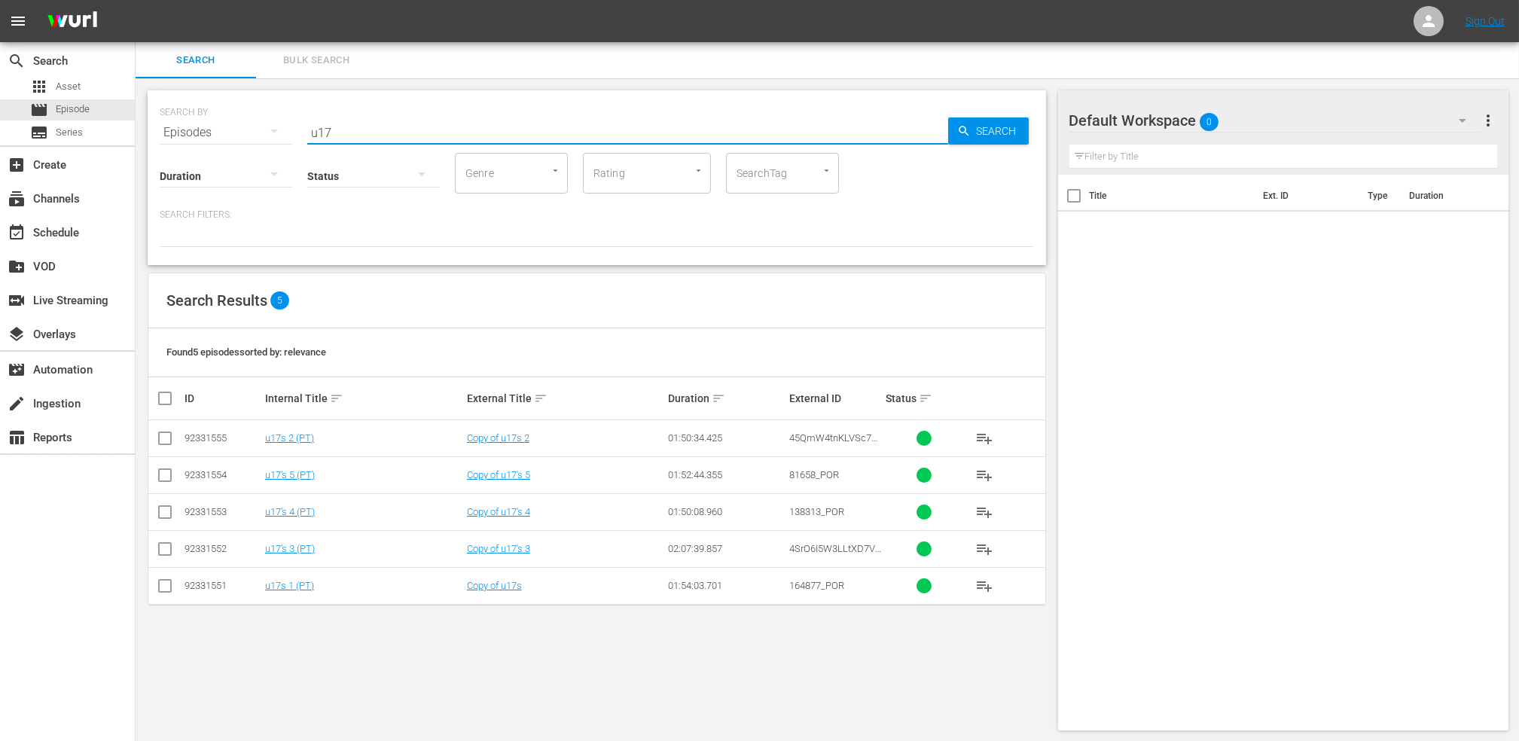
drag, startPoint x: 319, startPoint y: 130, endPoint x: 287, endPoint y: 130, distance: 31.6
click at [287, 130] on div "SEARCH BY Search By Episodes Search ID, Title, Description, Keywords, or Catego…" at bounding box center [597, 123] width 874 height 54
type input "goals"
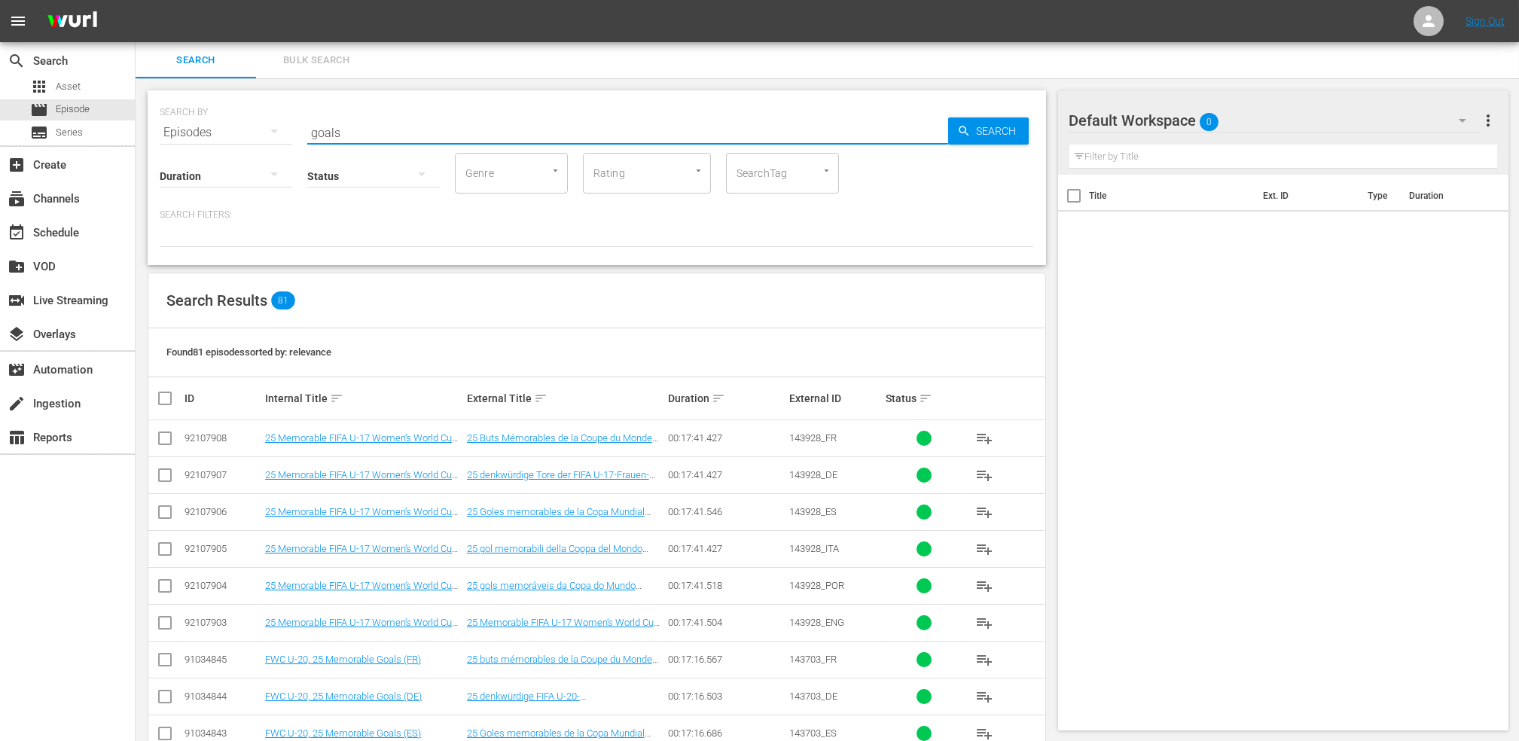
click at [165, 585] on input "checkbox" at bounding box center [165, 589] width 18 height 18
checkbox input "true"
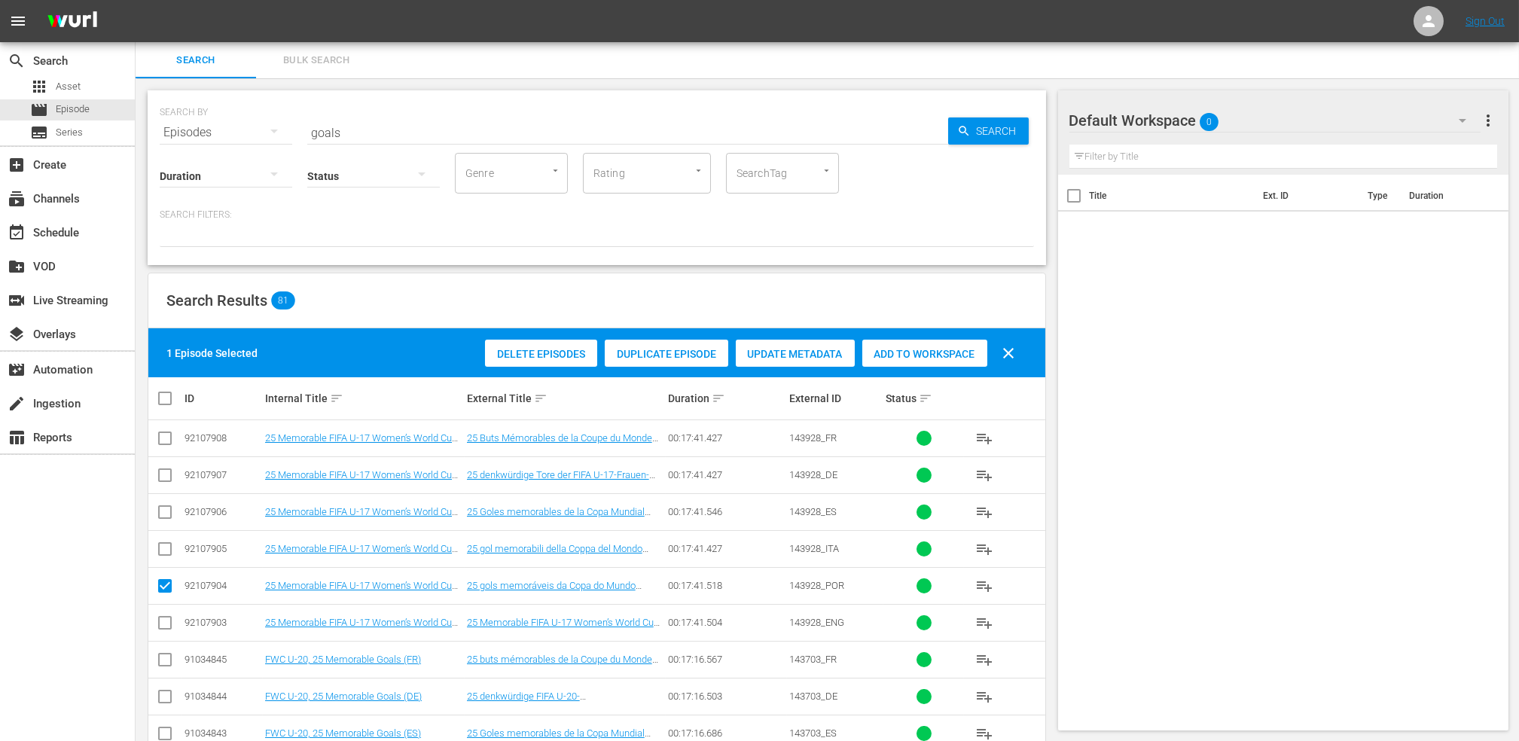
click at [934, 354] on span "Add to Workspace" at bounding box center [924, 354] width 125 height 12
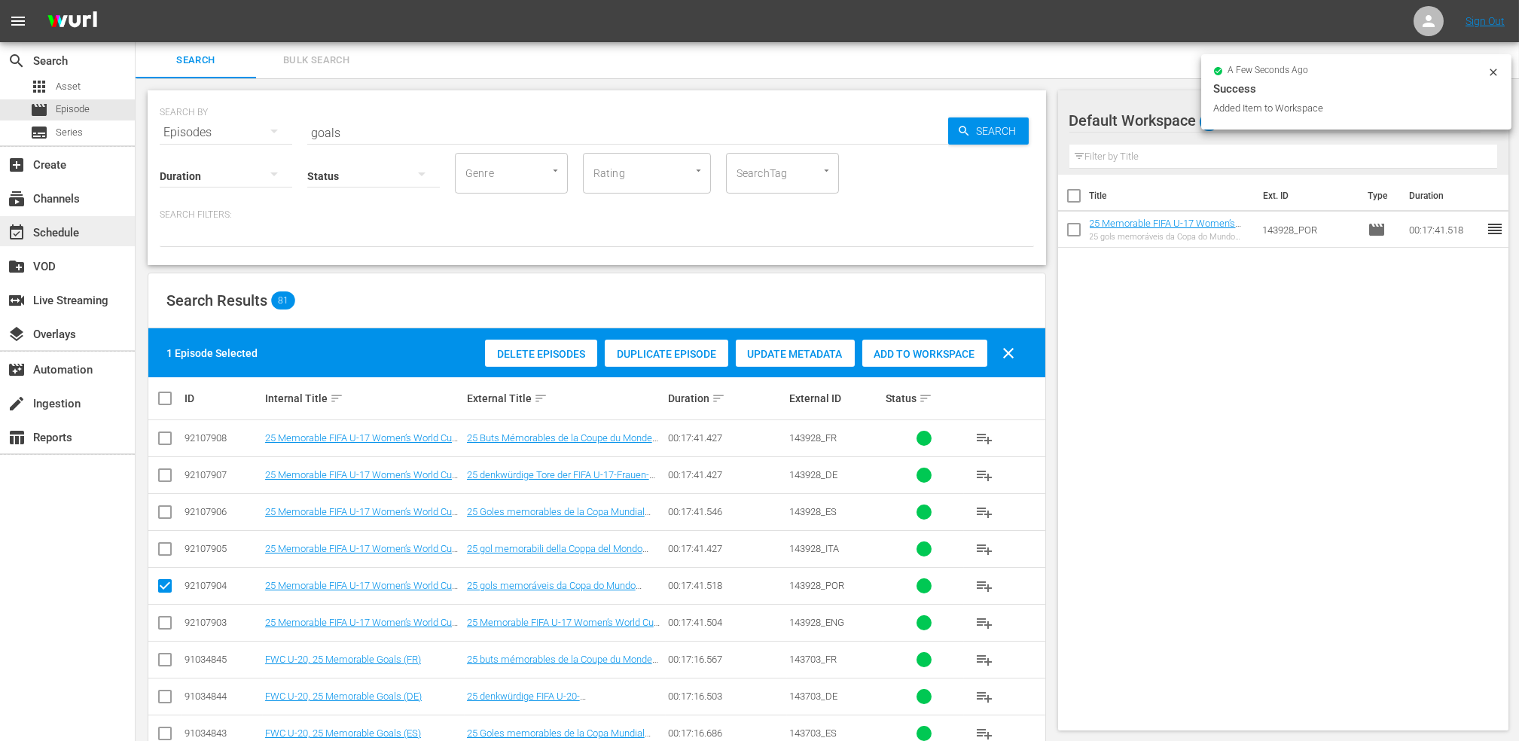
click at [76, 226] on div "event_available Schedule" at bounding box center [42, 231] width 84 height 14
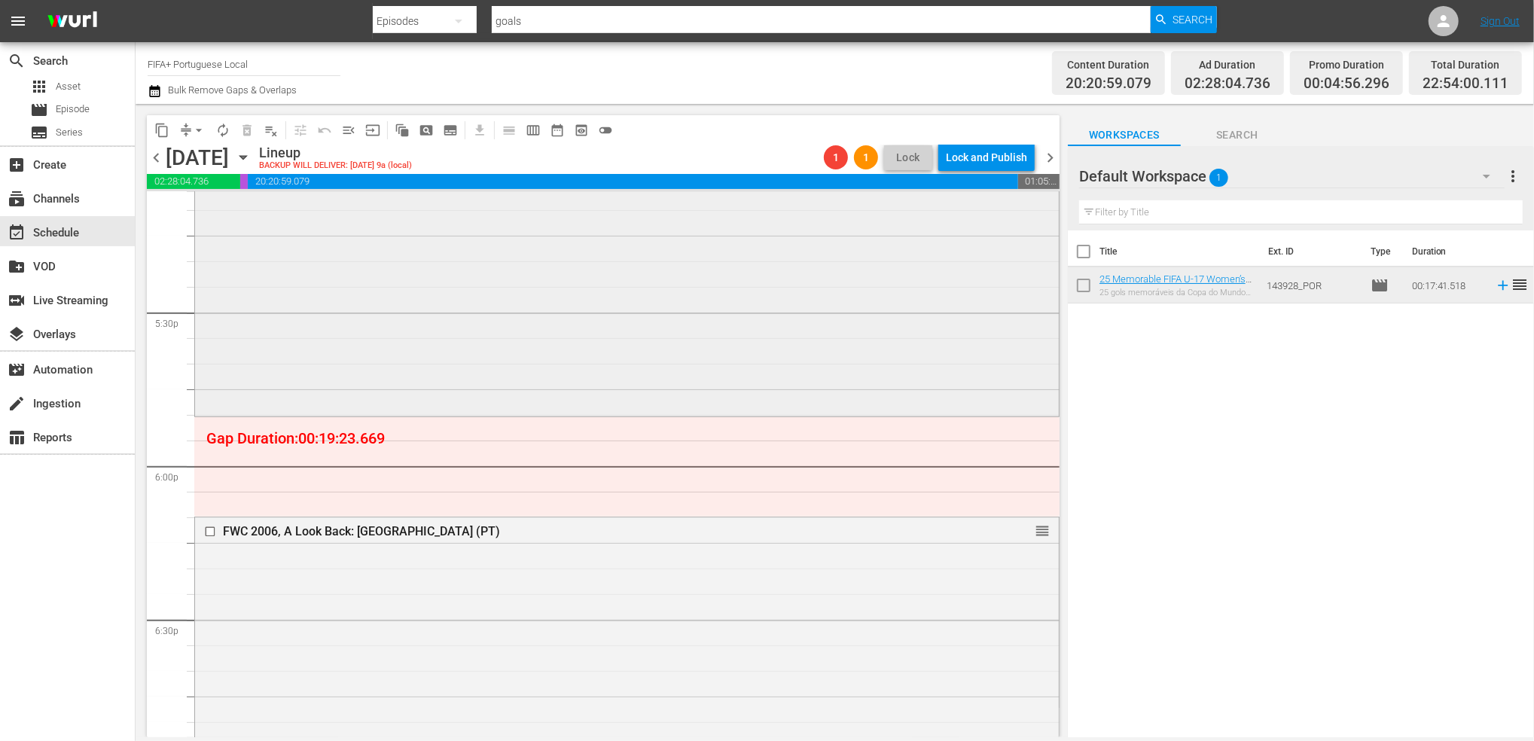
scroll to position [5238, 0]
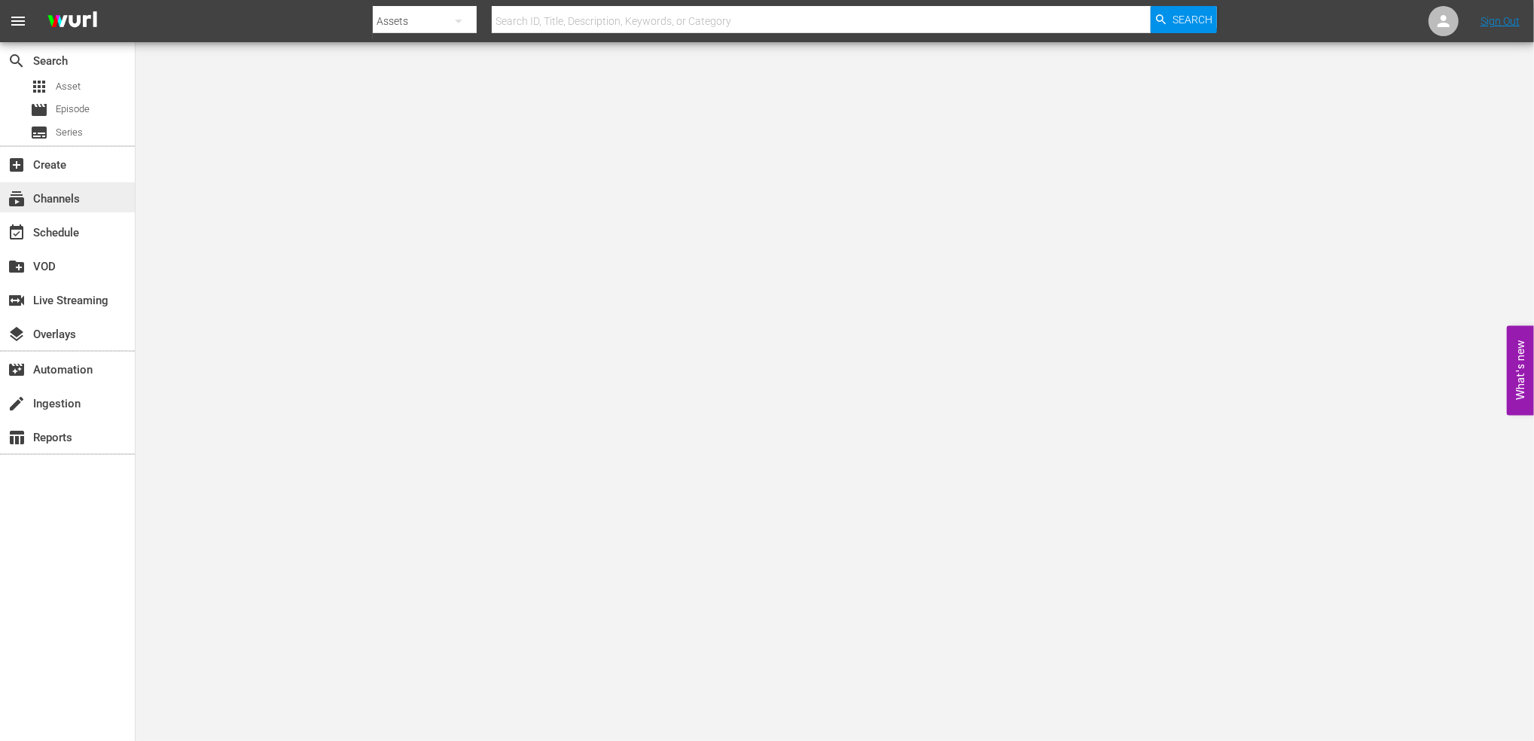
click at [88, 191] on div "subscriptions Channels" at bounding box center [67, 197] width 135 height 30
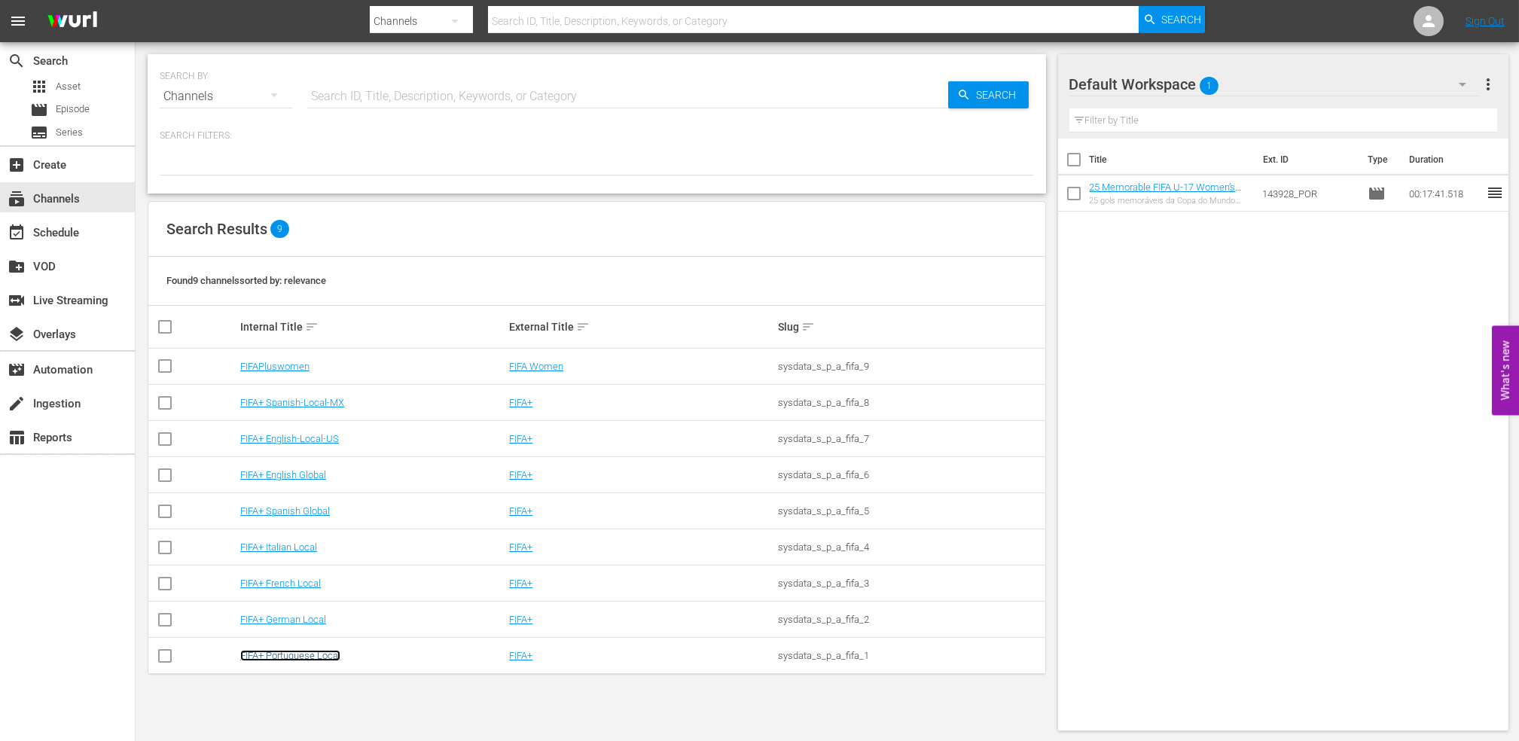
click at [266, 655] on link "FIFA+ Portuguese Local" at bounding box center [290, 655] width 100 height 11
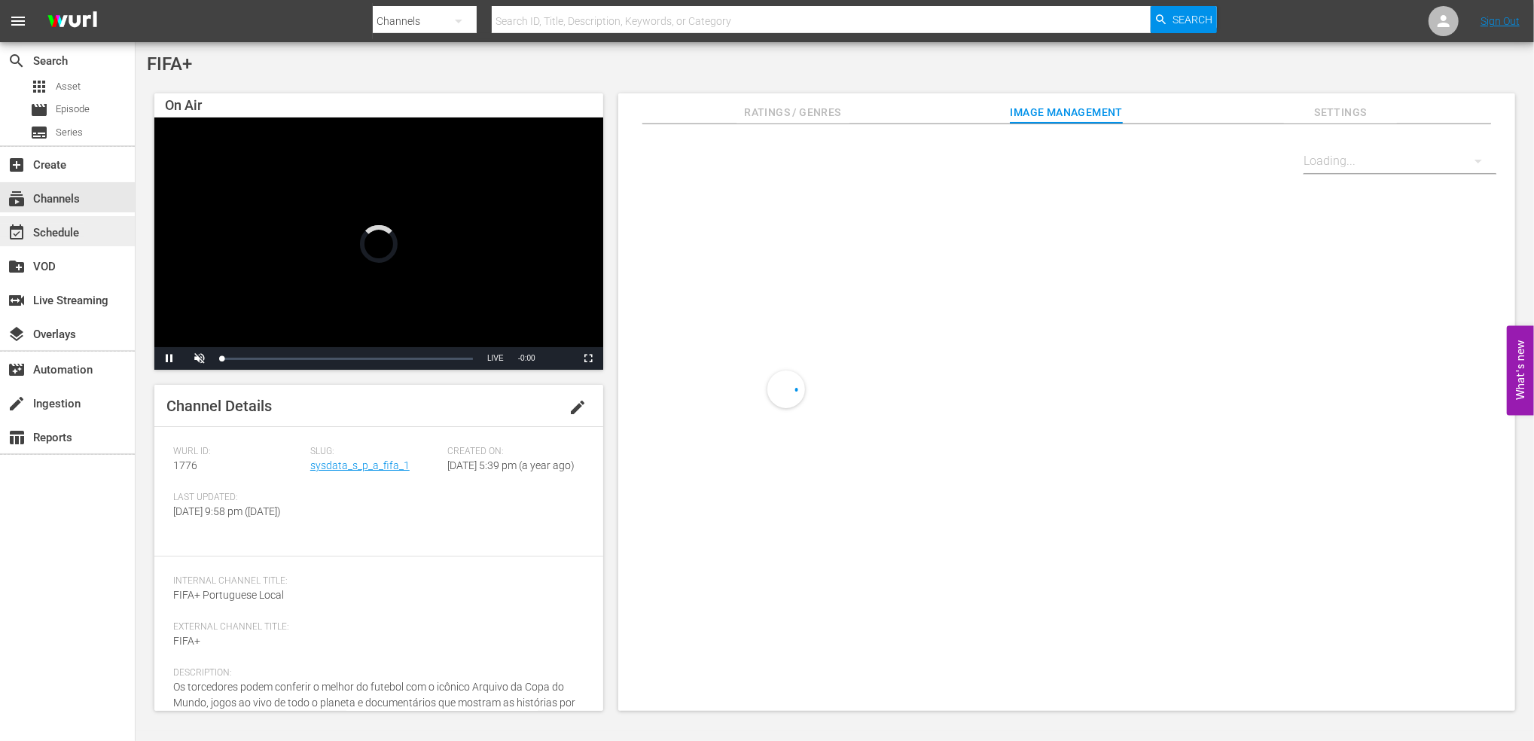
click at [66, 237] on div "event_available Schedule" at bounding box center [42, 231] width 84 height 14
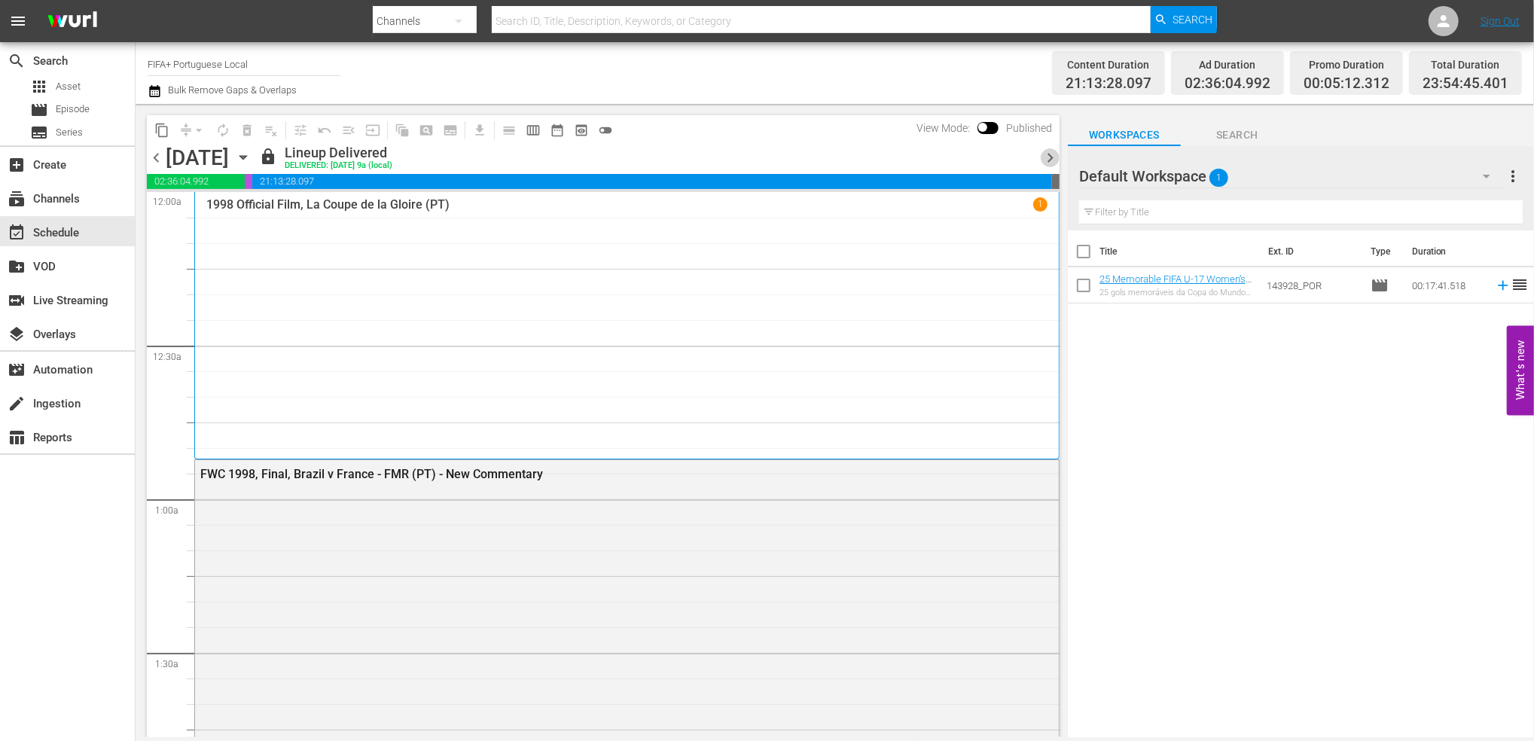
click at [1048, 157] on span "chevron_right" at bounding box center [1050, 157] width 19 height 19
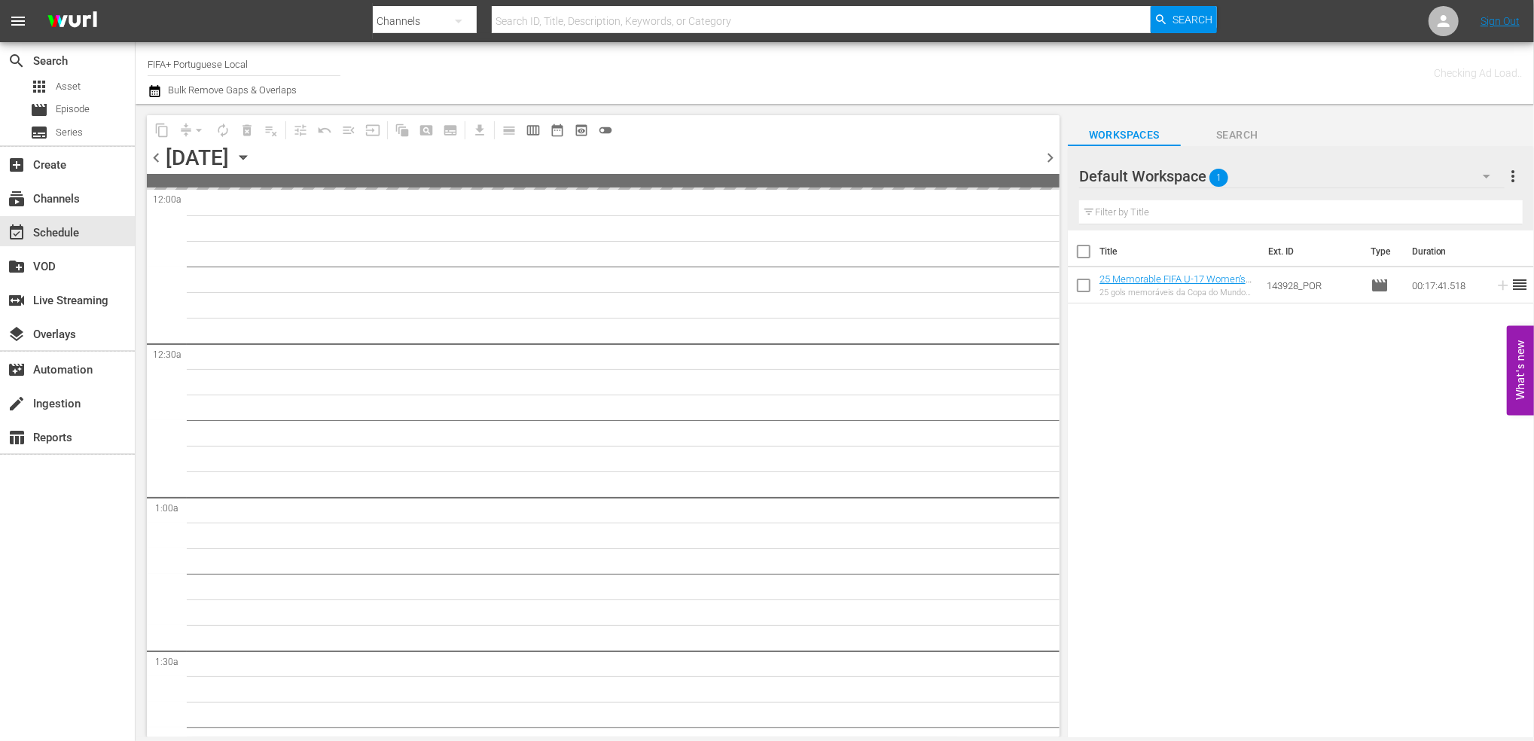
click at [1048, 157] on span "chevron_right" at bounding box center [1050, 157] width 19 height 19
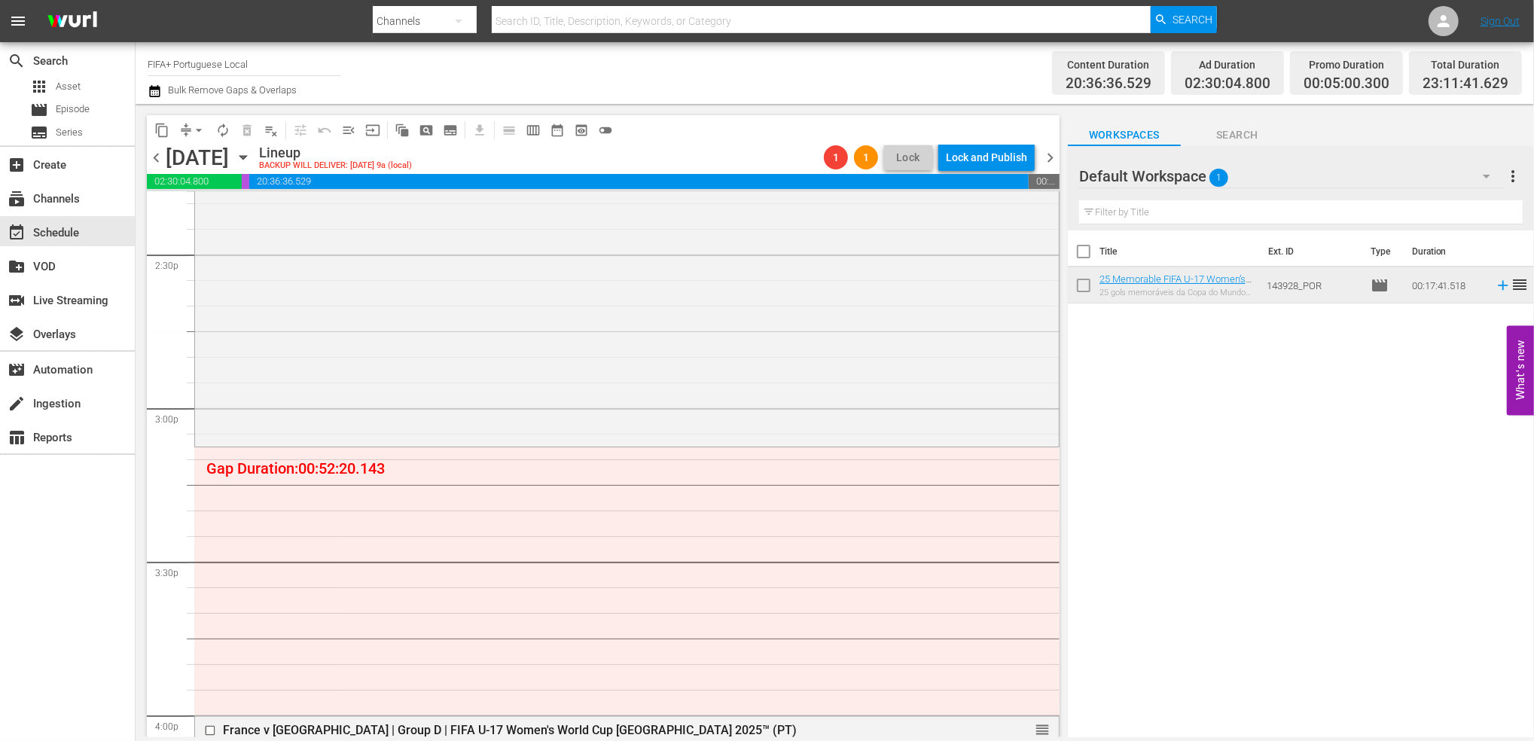
scroll to position [4426, 0]
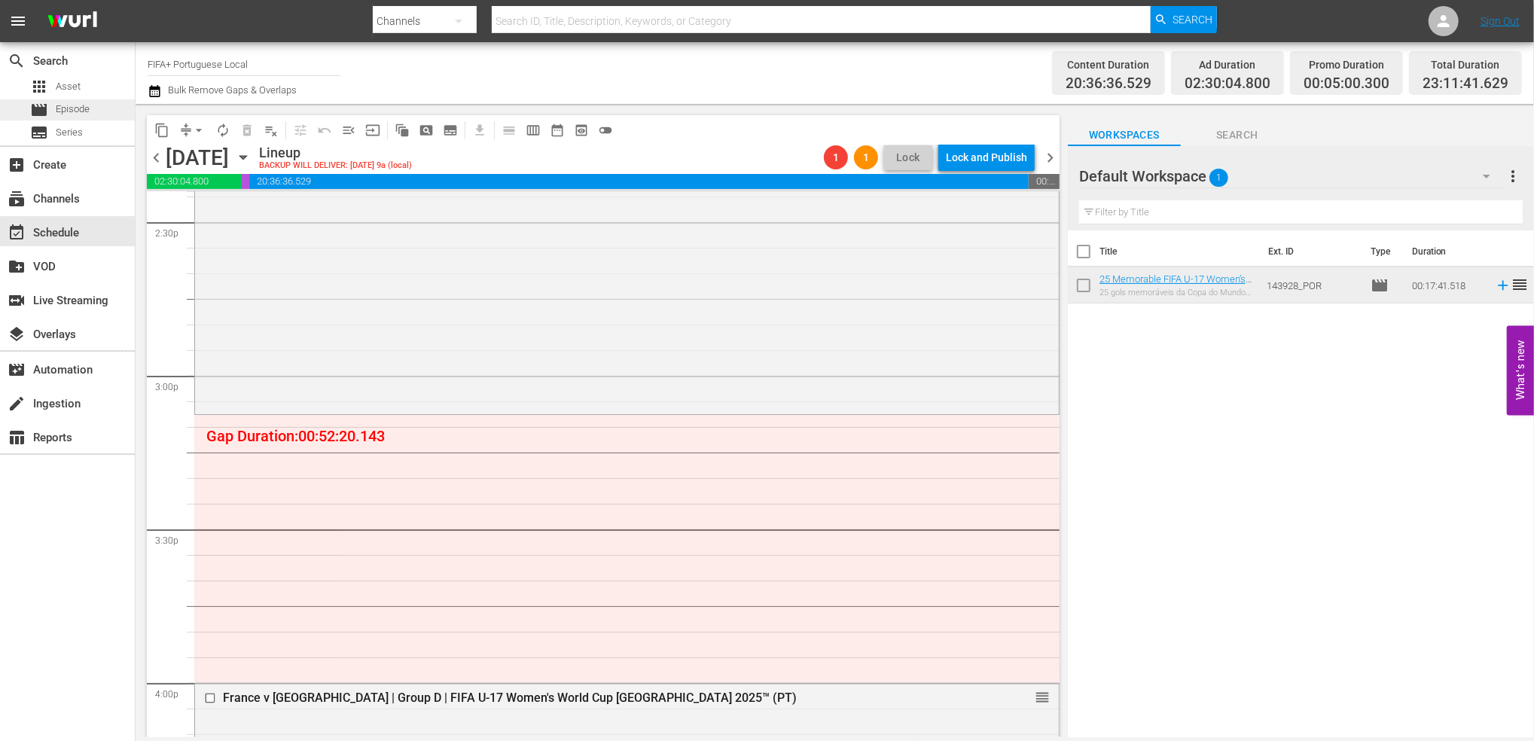
click at [81, 117] on div "movie Episode" at bounding box center [60, 109] width 60 height 21
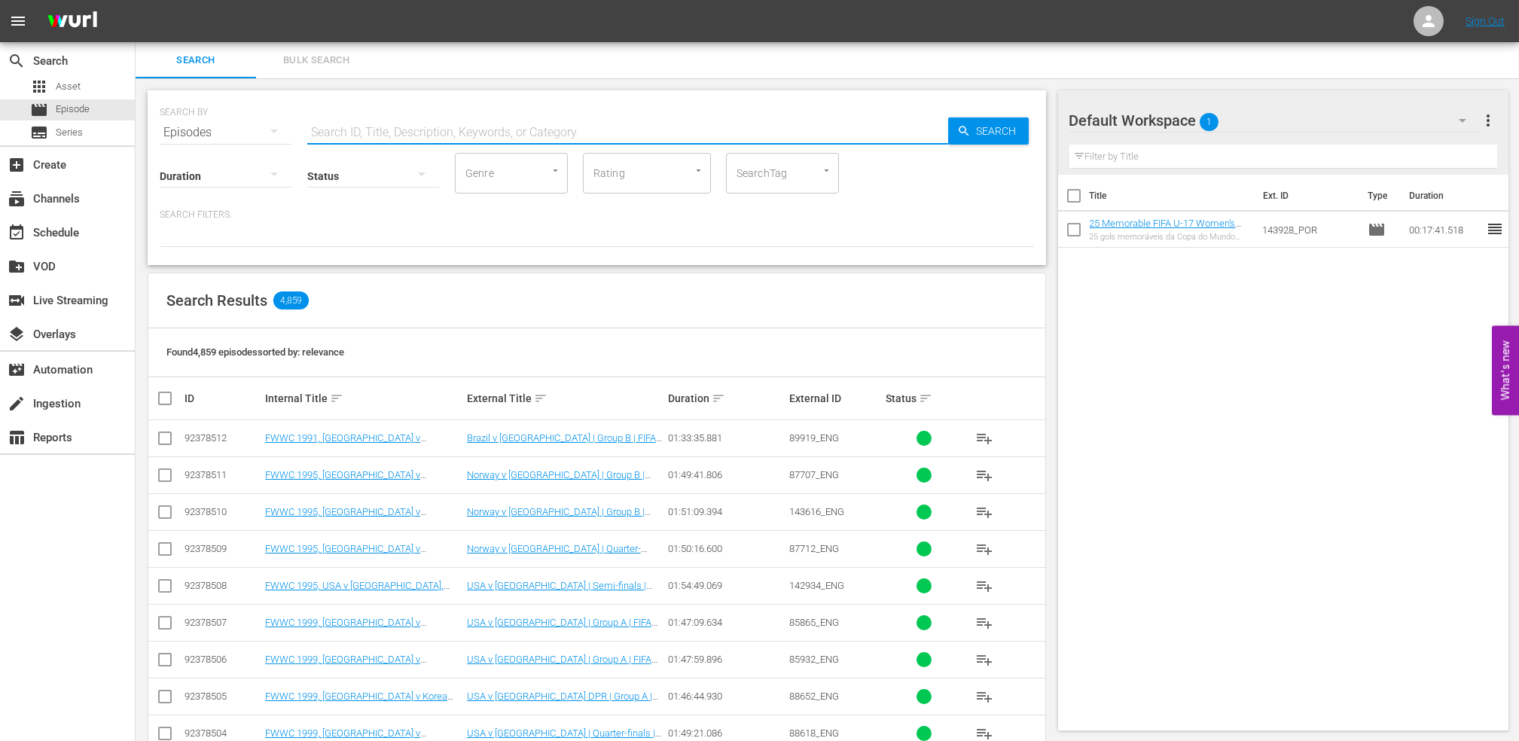
click at [438, 123] on input "text" at bounding box center [627, 132] width 641 height 36
paste input "Futebol Arte"
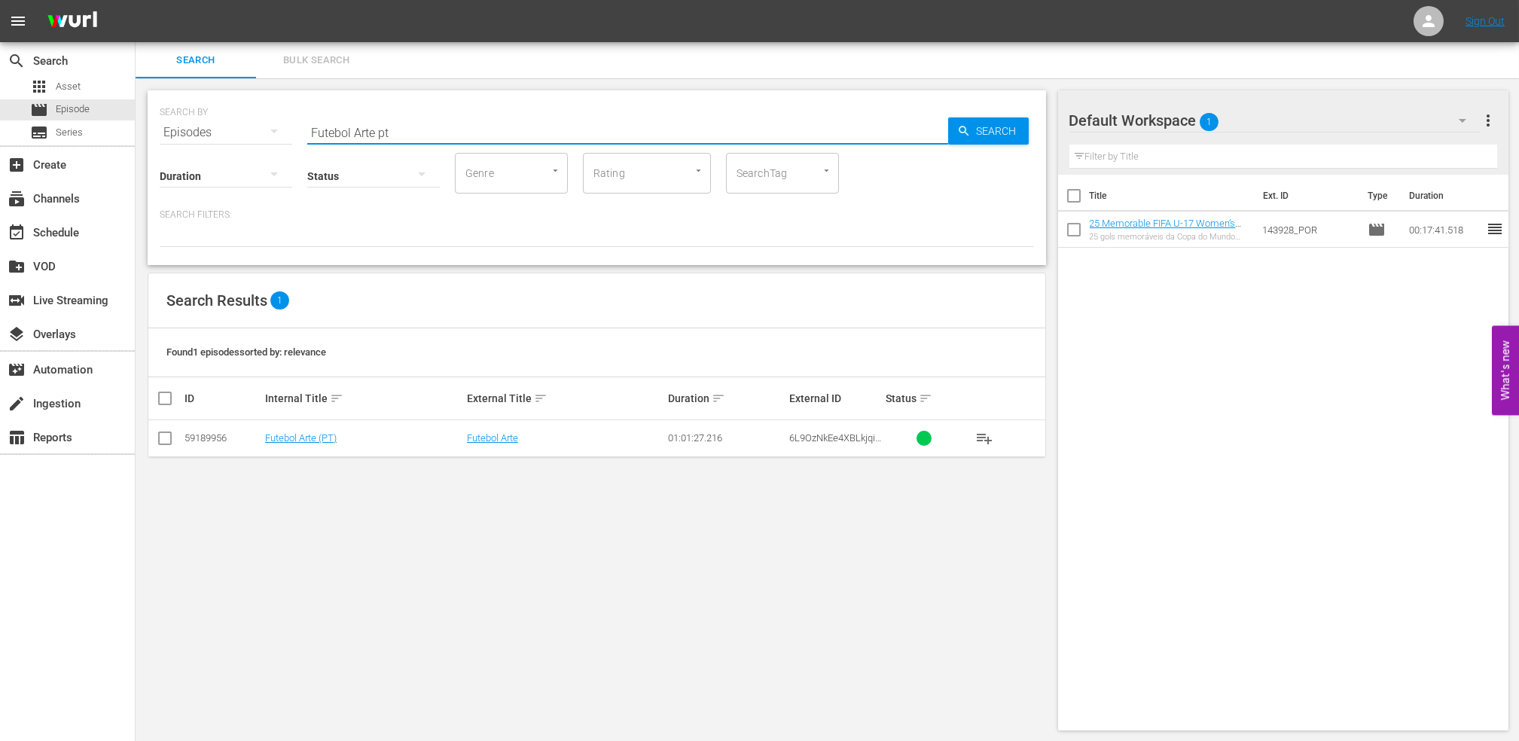
type input "Futebol Arte pt"
click at [165, 436] on input "checkbox" at bounding box center [165, 441] width 18 height 18
checkbox input "true"
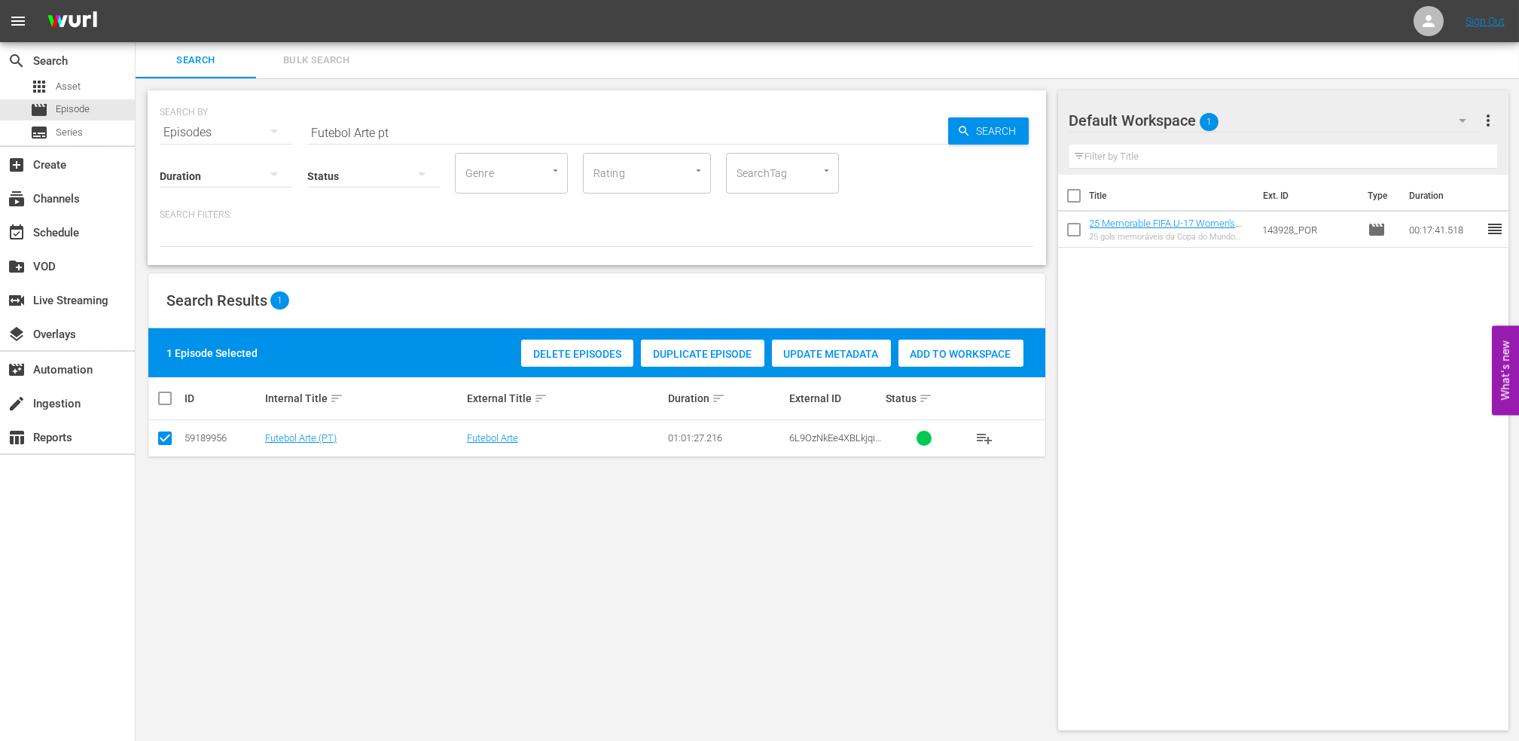
drag, startPoint x: 932, startPoint y: 356, endPoint x: 913, endPoint y: 351, distance: 20.3
click at [932, 356] on span "Add to Workspace" at bounding box center [961, 354] width 125 height 12
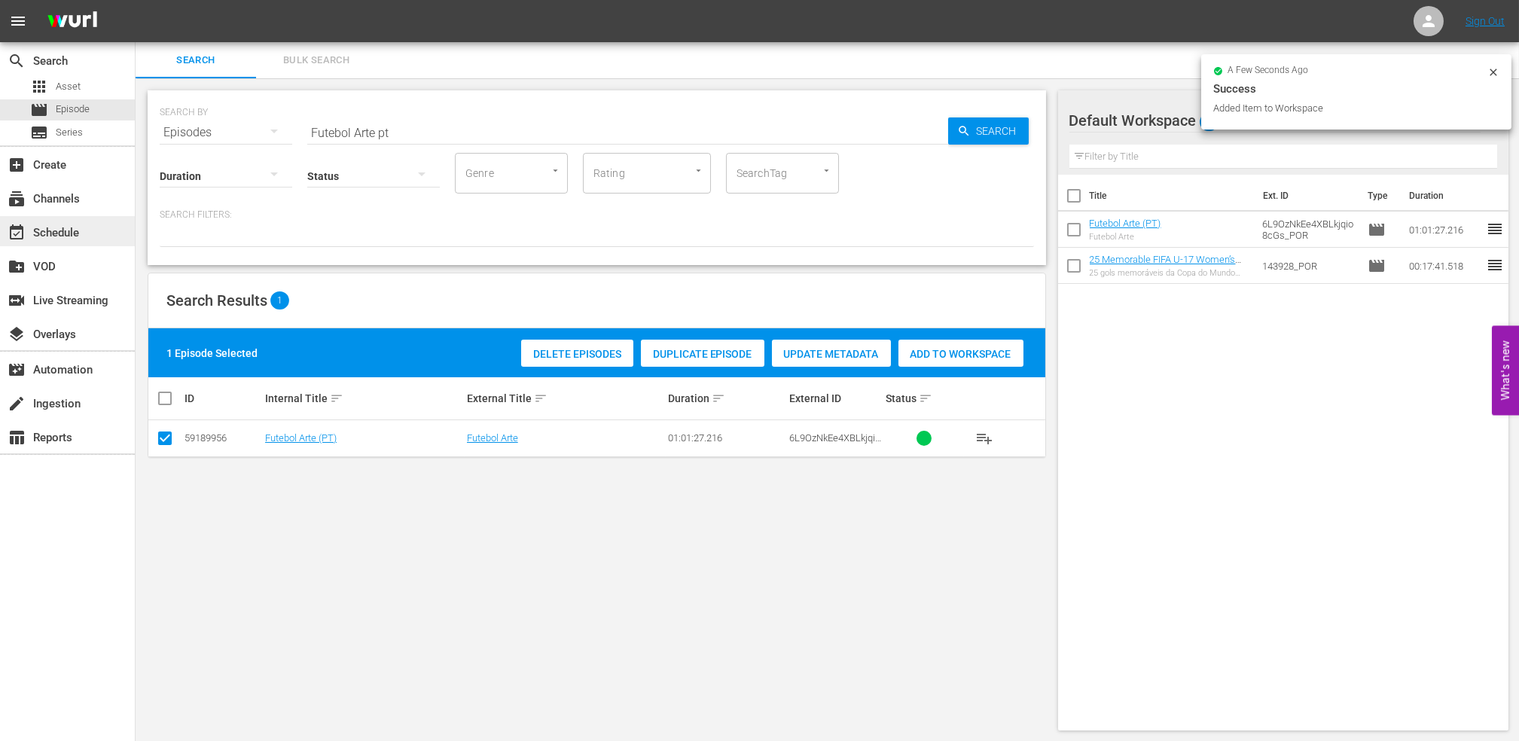
click at [92, 229] on div "event_available Schedule" at bounding box center [67, 231] width 135 height 30
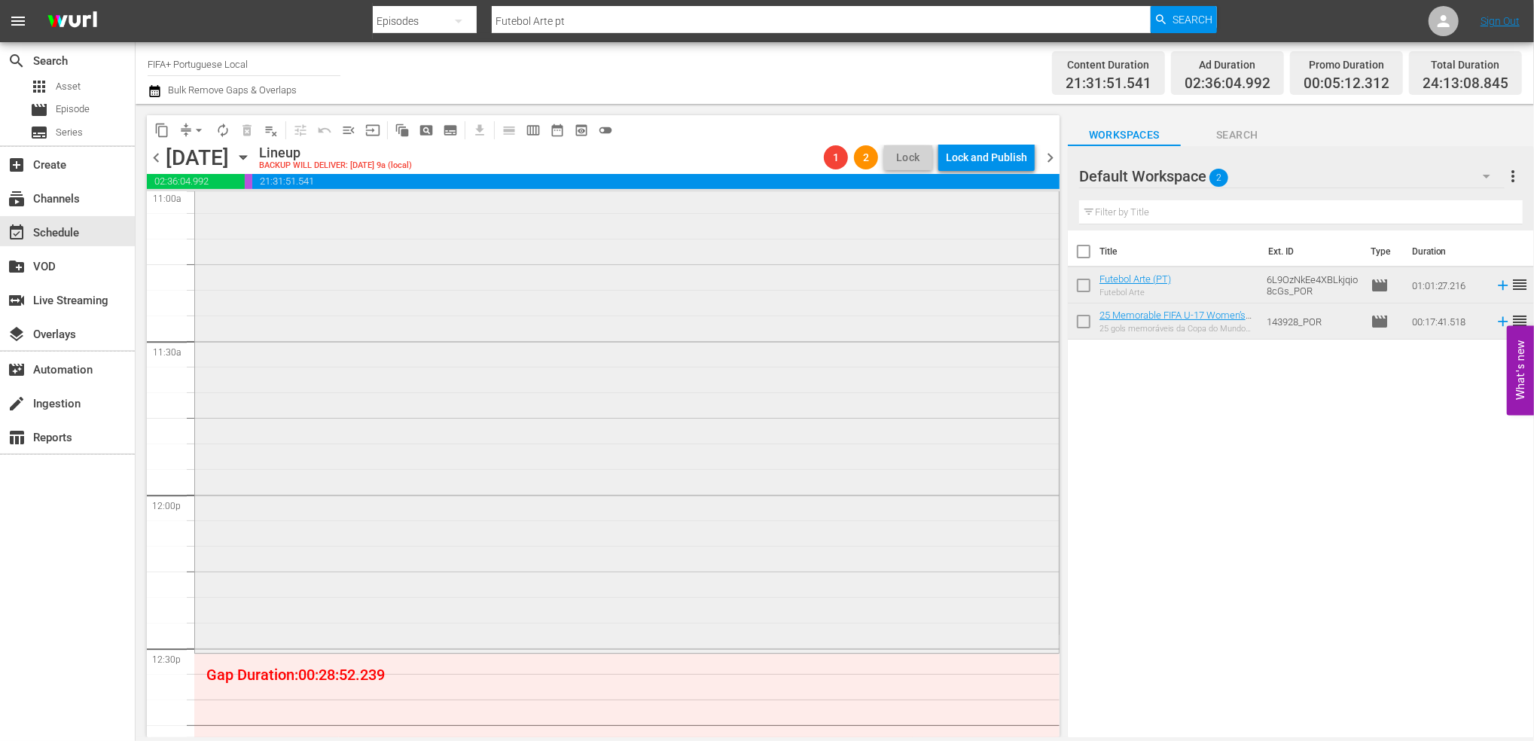
scroll to position [3392, 0]
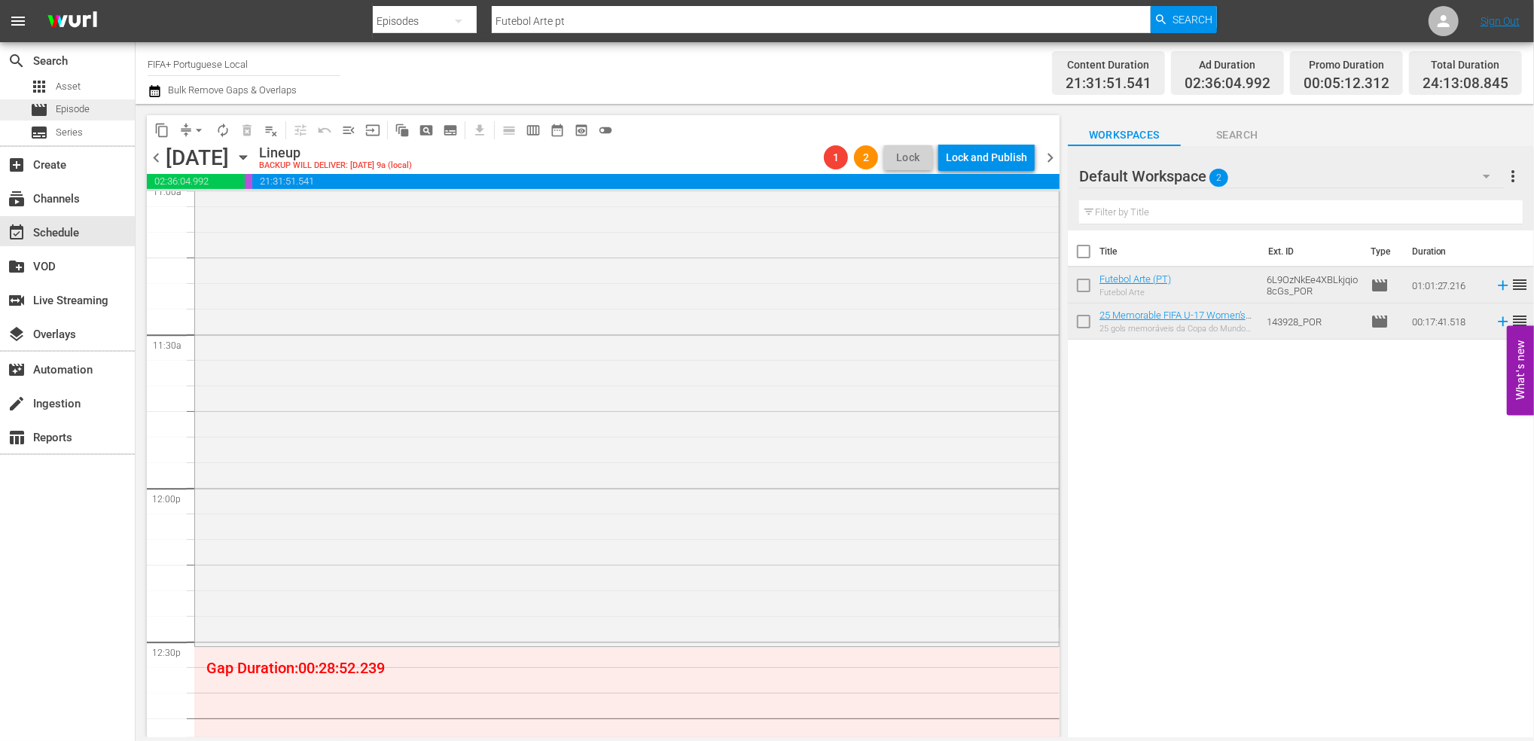
click at [84, 107] on span "Episode" at bounding box center [73, 109] width 34 height 15
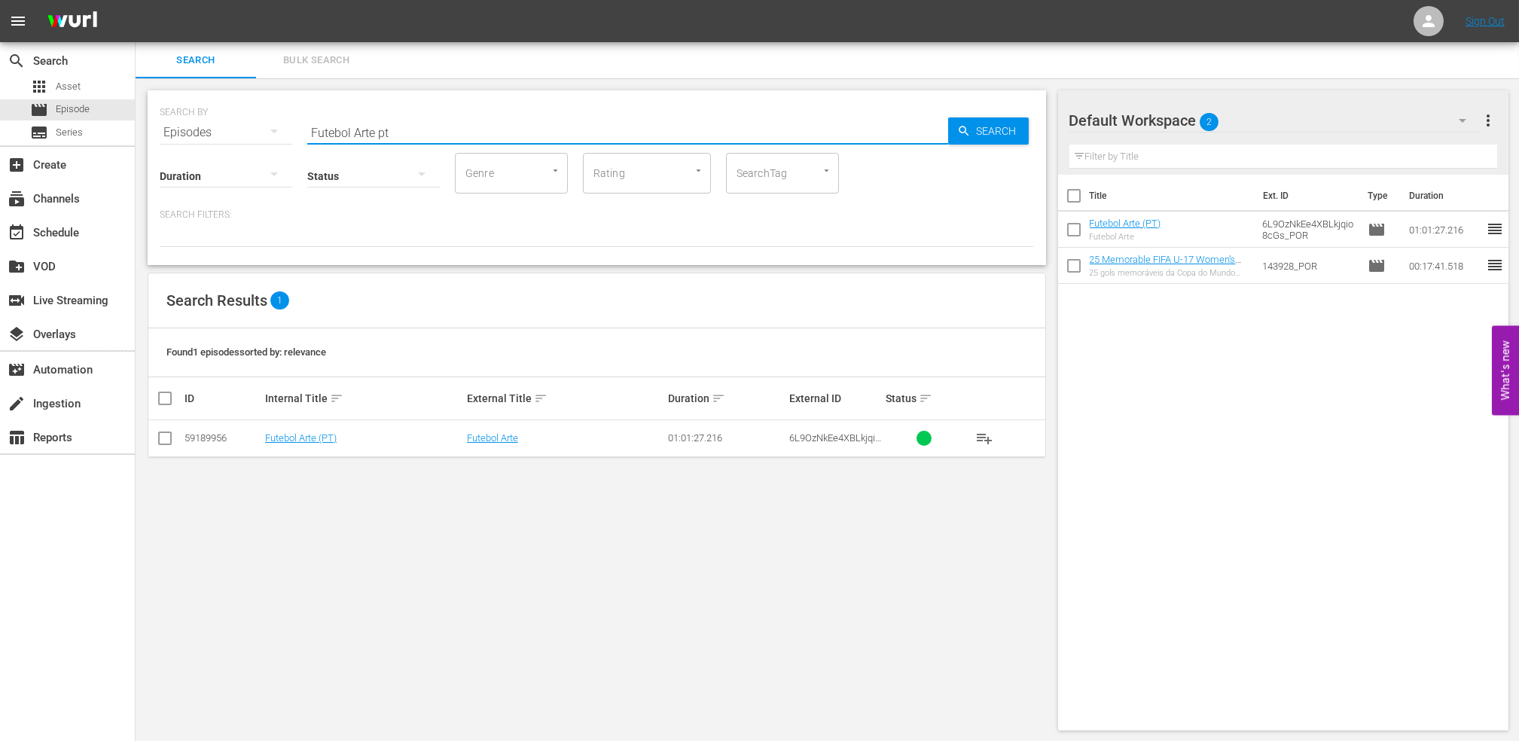
drag, startPoint x: 427, startPoint y: 130, endPoint x: 277, endPoint y: 130, distance: 149.9
click at [277, 130] on div "SEARCH BY Search By Episodes Search ID, Title, Description, Keywords, or Catego…" at bounding box center [597, 123] width 874 height 54
paste input "EP 1 - UFOs | Mysteries of Football"
drag, startPoint x: 386, startPoint y: 129, endPoint x: 151, endPoint y: 139, distance: 234.4
click at [151, 139] on div "SEARCH BY Search By Episodes Search ID, Title, Description, Keywords, or Catego…" at bounding box center [597, 177] width 899 height 175
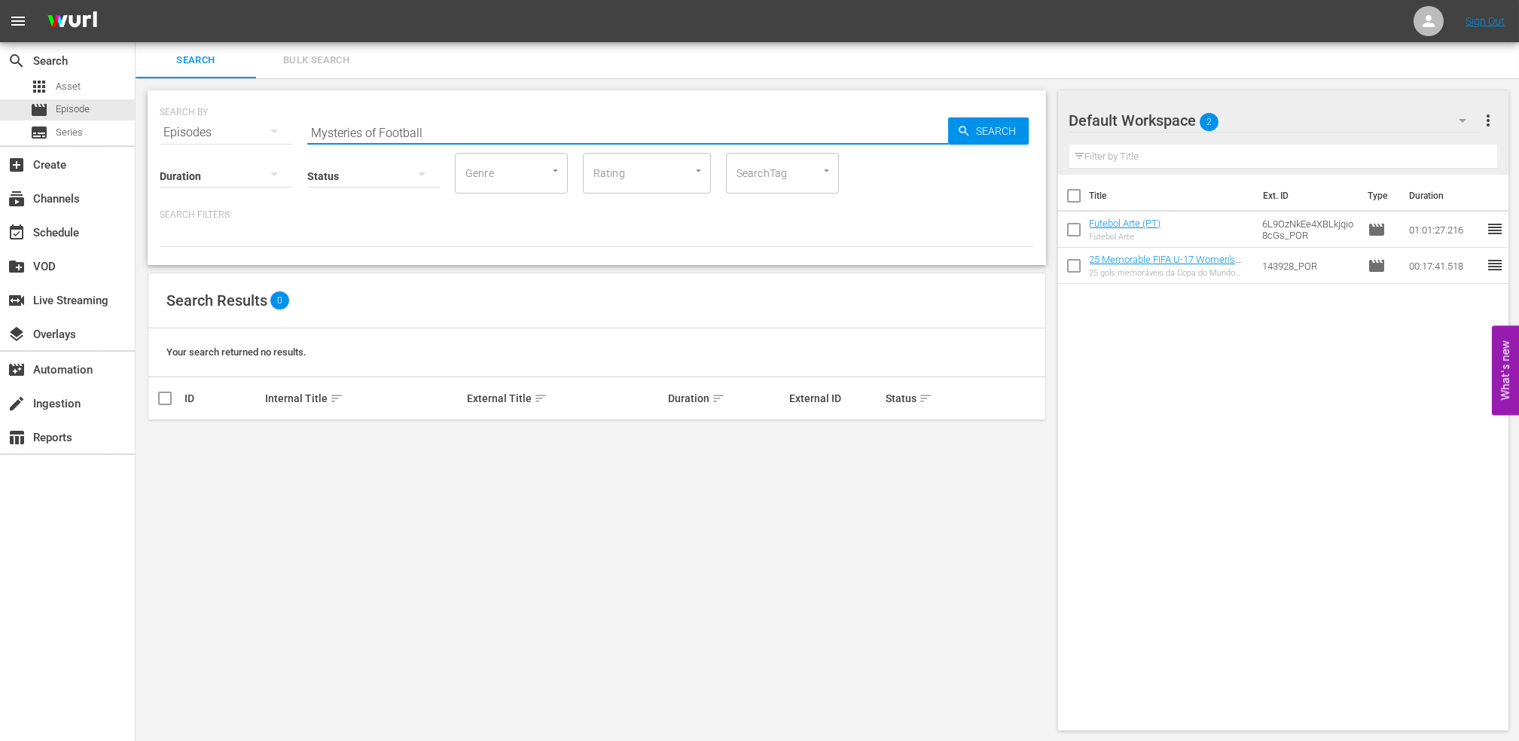
click at [444, 132] on input "Mysteries of Football" at bounding box center [627, 132] width 641 height 36
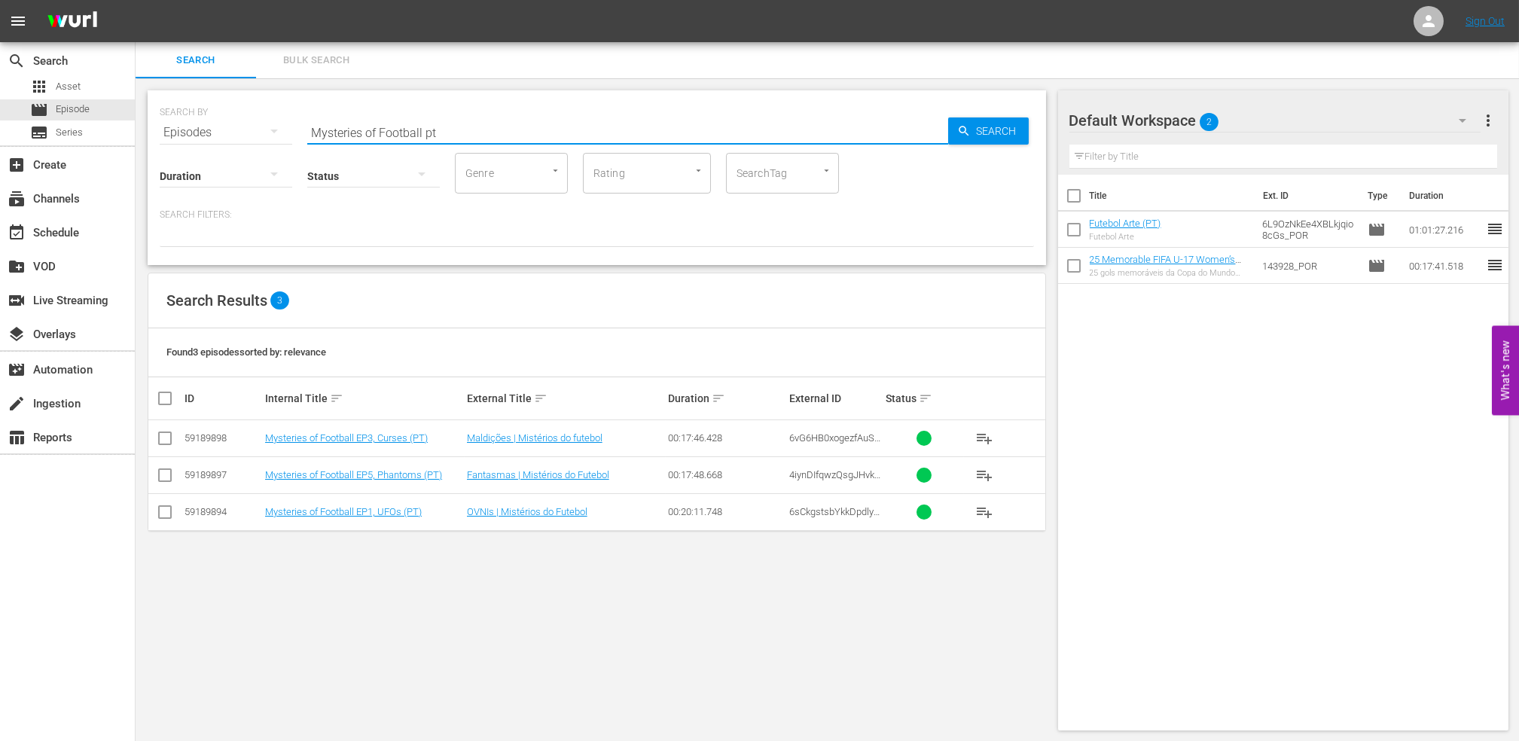
type input "Mysteries of Football pt"
click at [26, 221] on div "event_available Schedule" at bounding box center [67, 231] width 135 height 30
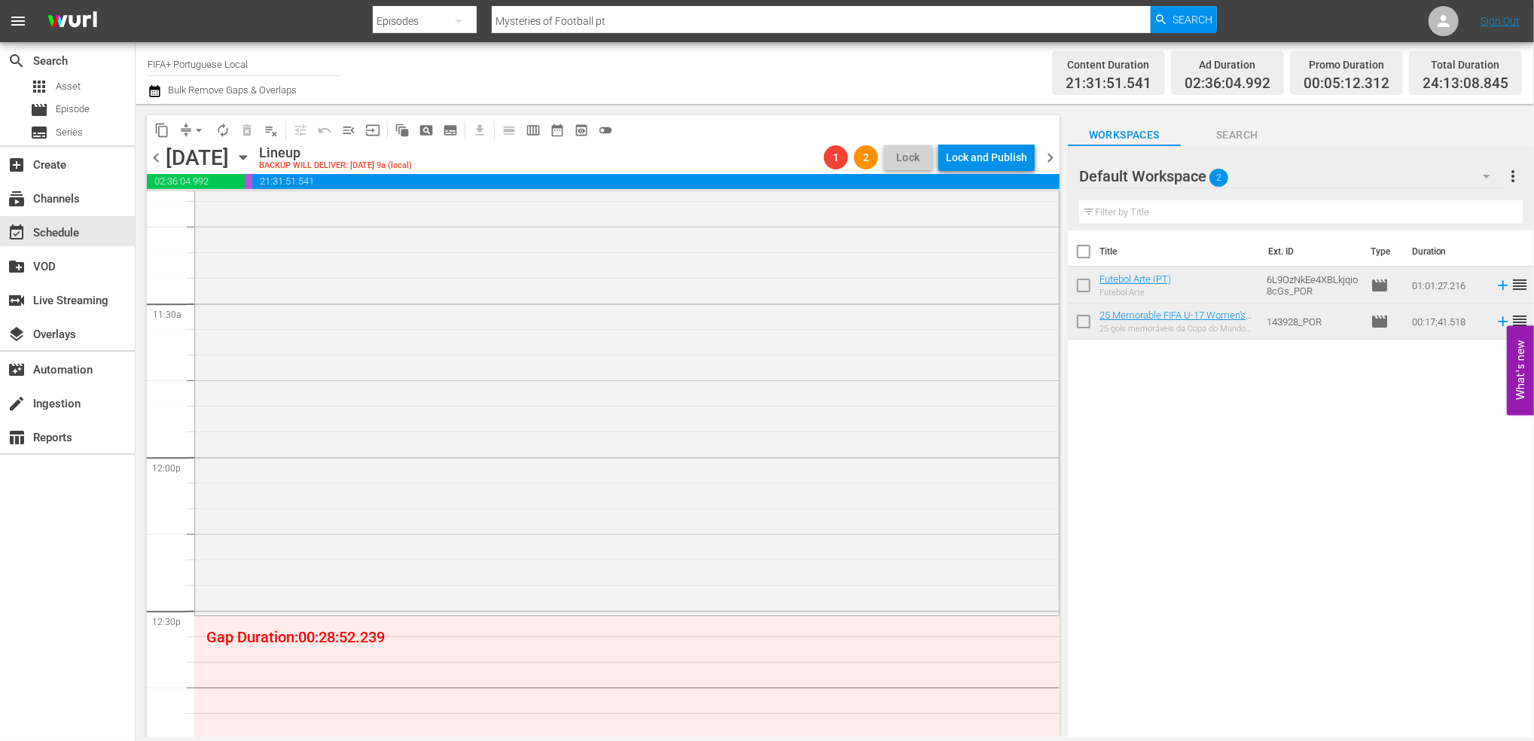
scroll to position [3455, 0]
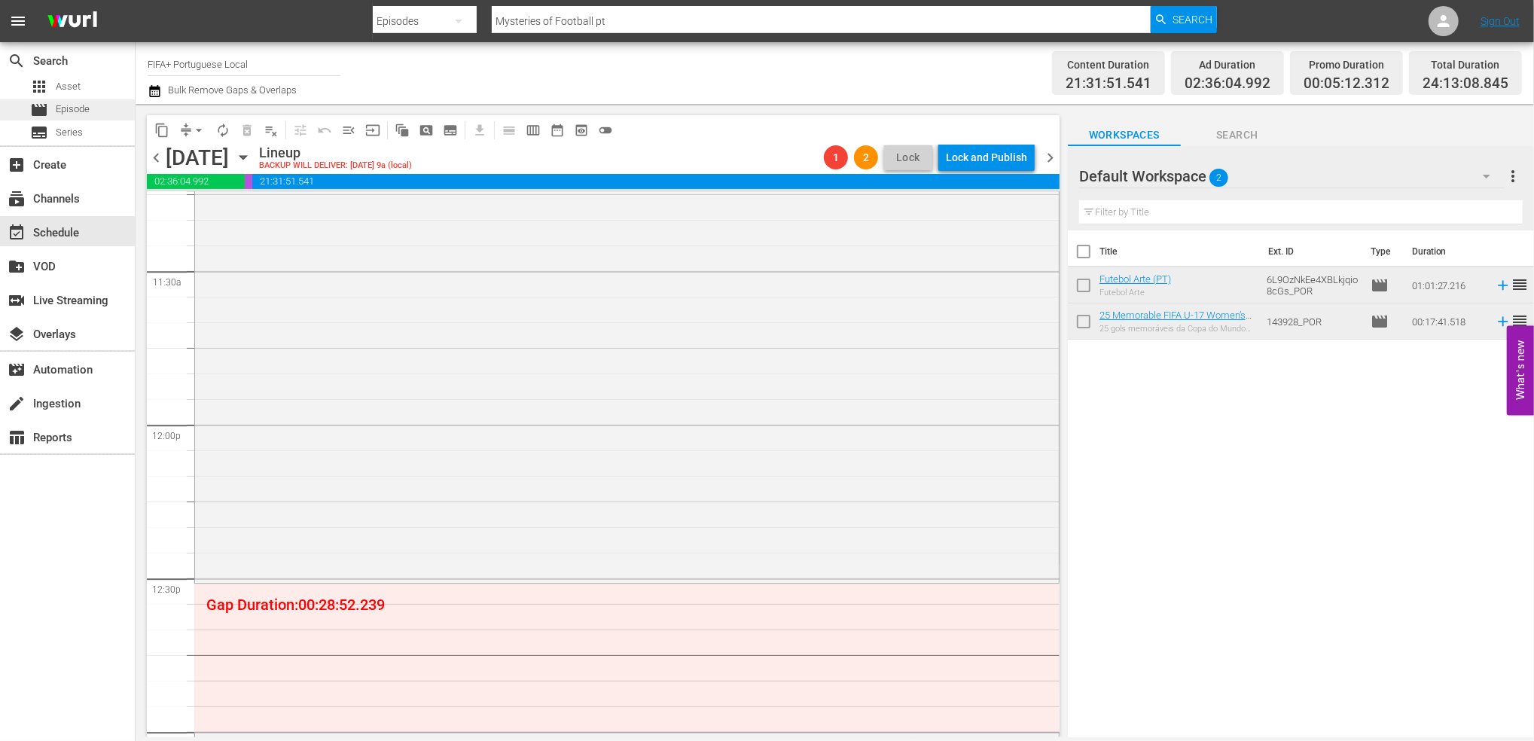
click at [86, 102] on span "Episode" at bounding box center [73, 109] width 34 height 15
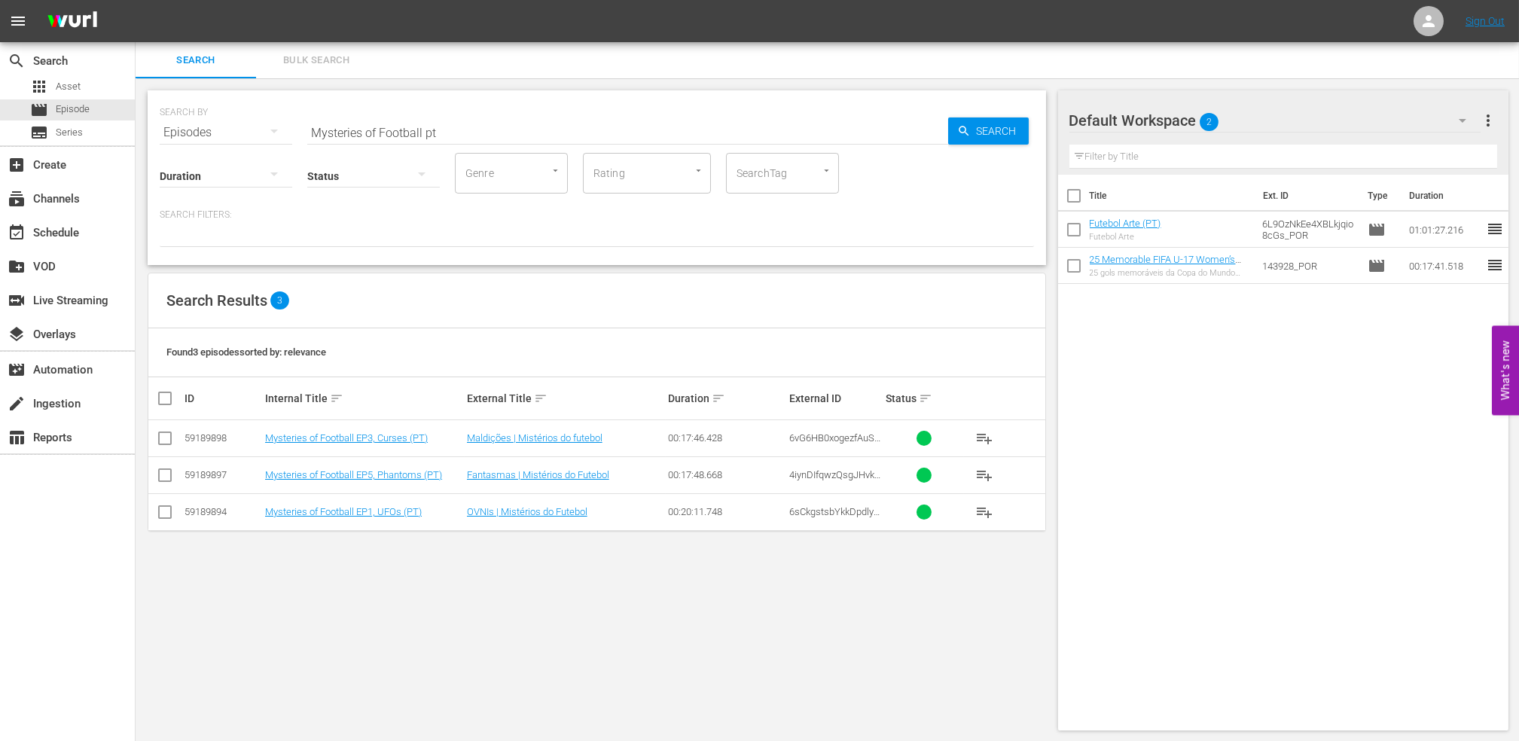
drag, startPoint x: 395, startPoint y: 131, endPoint x: 278, endPoint y: 131, distance: 117.5
click at [278, 131] on div "SEARCH BY Search By Episodes Search ID, Title, Description, Keywords, or Catego…" at bounding box center [597, 123] width 874 height 54
paste input "World Champions: France 1998"
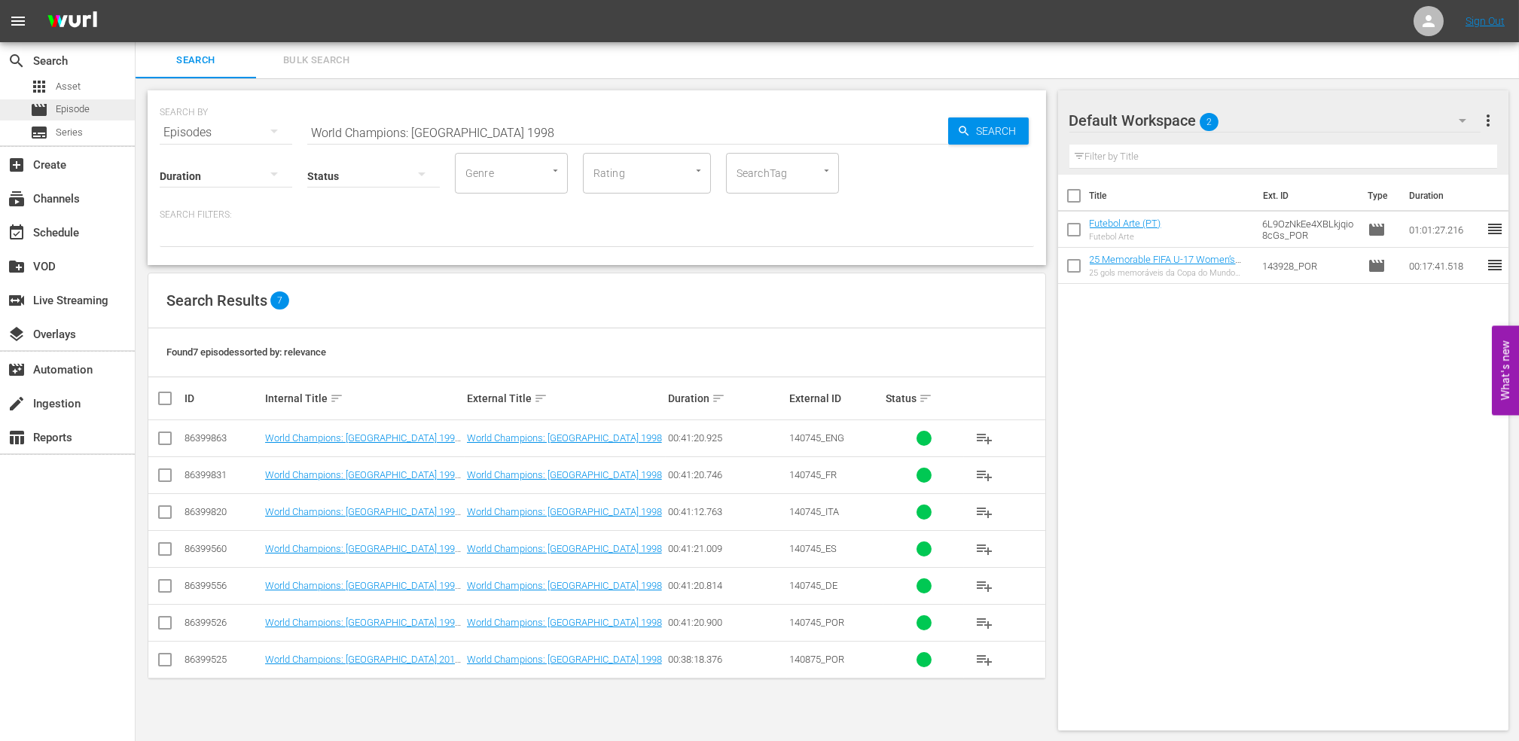
click at [97, 107] on div "movie Episode" at bounding box center [67, 109] width 135 height 21
drag, startPoint x: 428, startPoint y: 131, endPoint x: 222, endPoint y: 135, distance: 205.7
click at [222, 135] on div "SEARCH BY Search By Episodes Search ID, Title, Description, Keywords, or Catego…" at bounding box center [597, 123] width 874 height 54
paste input "FACTS: [GEOGRAPHIC_DATA] v [GEOGRAPHIC_DATA] | [GEOGRAPHIC_DATA]/[GEOGRAPHIC_DA…"
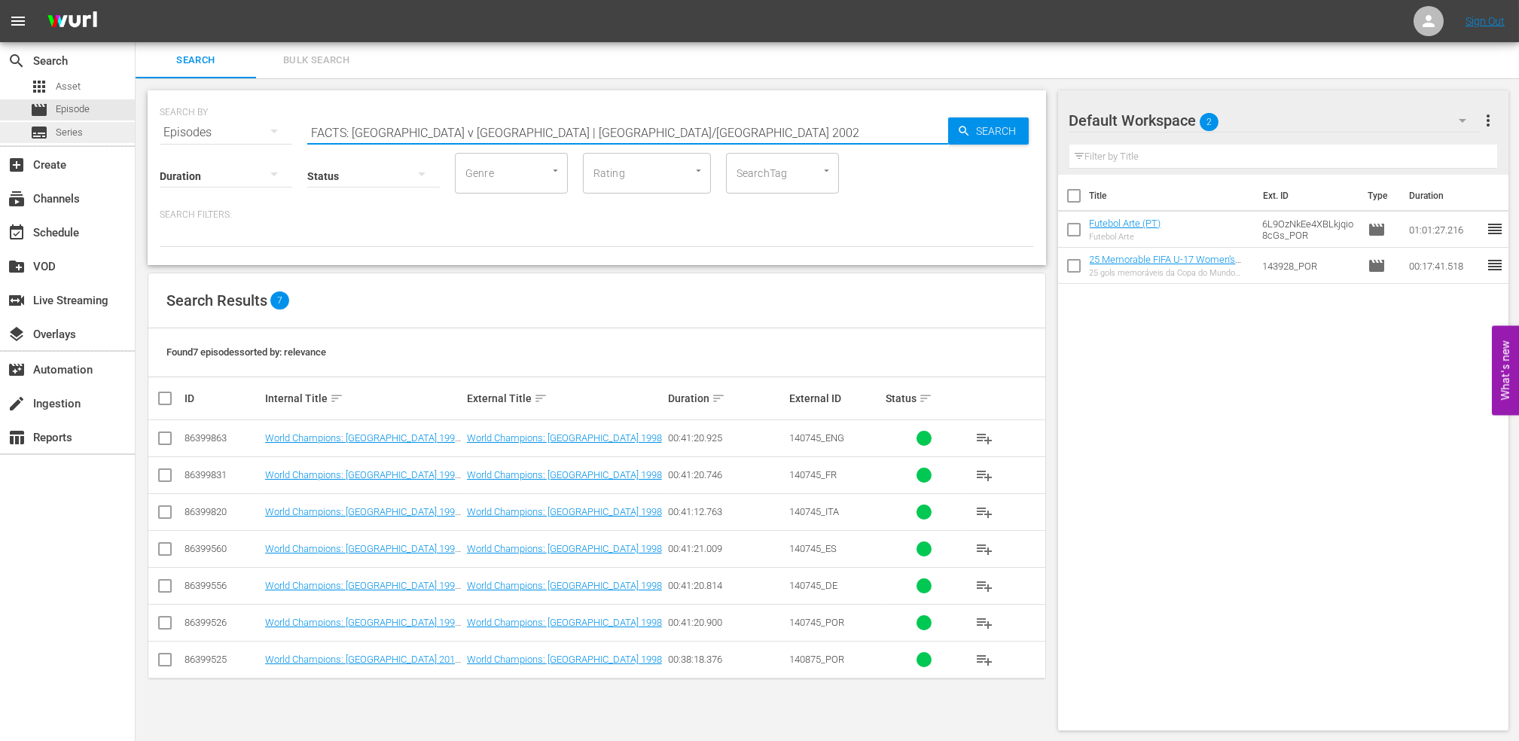
drag, startPoint x: 591, startPoint y: 131, endPoint x: 115, endPoint y: 136, distance: 475.3
click at [136, 0] on div "search Search apps Asset movie Episode subtitles Series add_box Create subscrip…" at bounding box center [828, 0] width 1384 height 0
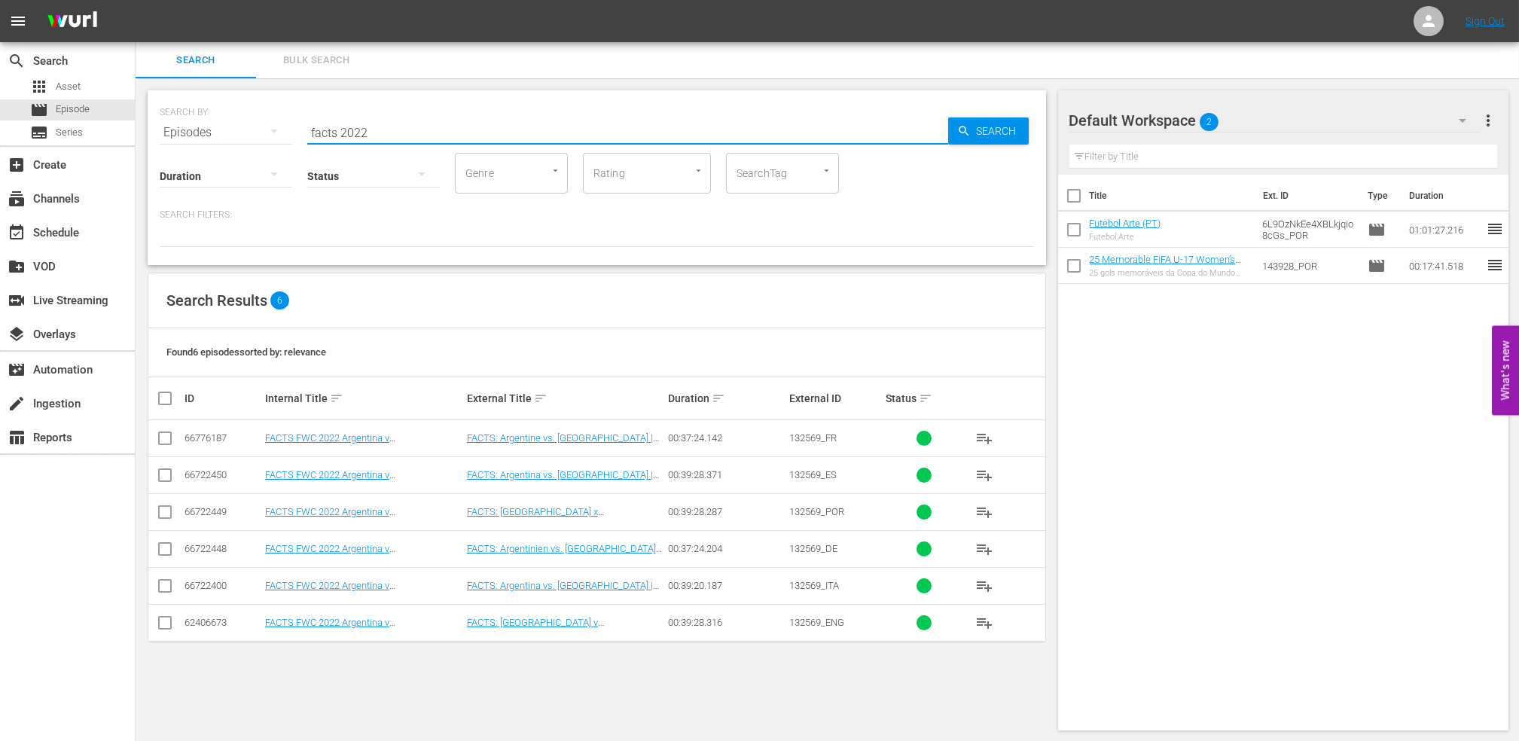
drag, startPoint x: 404, startPoint y: 129, endPoint x: 205, endPoint y: 129, distance: 199.6
click at [205, 129] on div "SEARCH BY Search By Episodes Search ID, Title, Description, Keywords, or Catego…" at bounding box center [597, 123] width 874 height 54
paste input "FACTS:2006 FIFA World Cup"
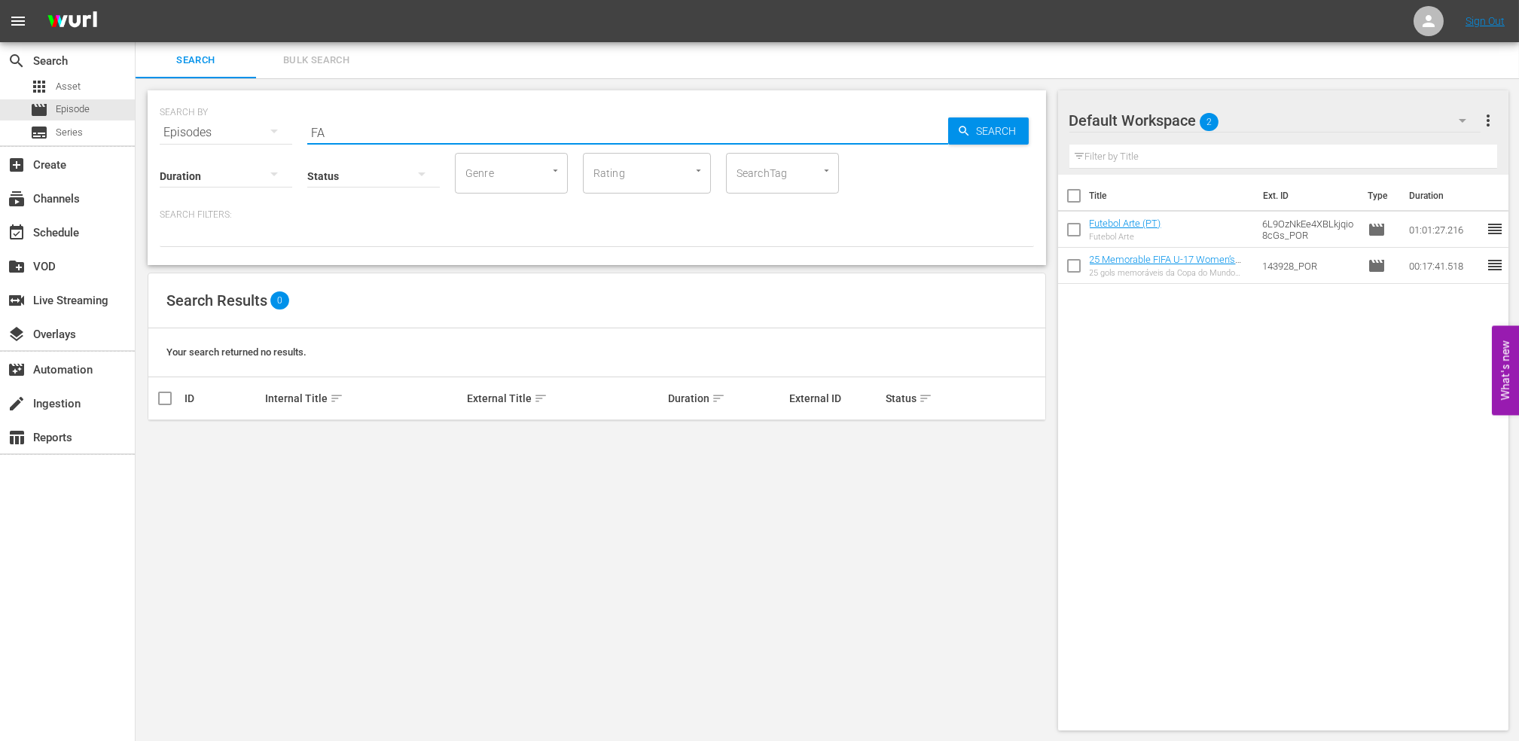
type input "F"
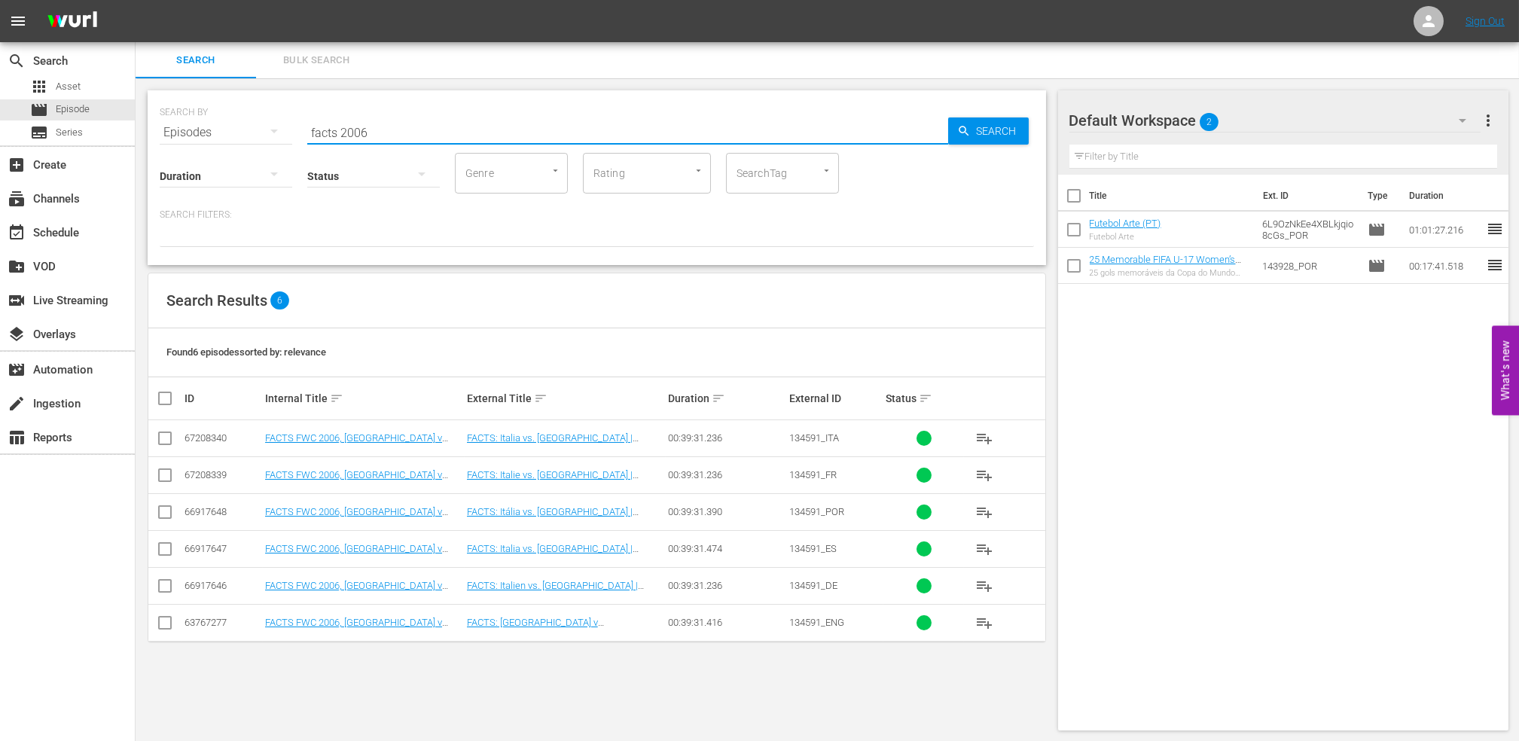
drag, startPoint x: 382, startPoint y: 129, endPoint x: 237, endPoint y: 128, distance: 145.4
click at [237, 128] on div "SEARCH BY Search By Episodes Search ID, Title, Description, Keywords, or Catego…" at bounding box center [597, 123] width 874 height 54
paste input "Bring the Noise"
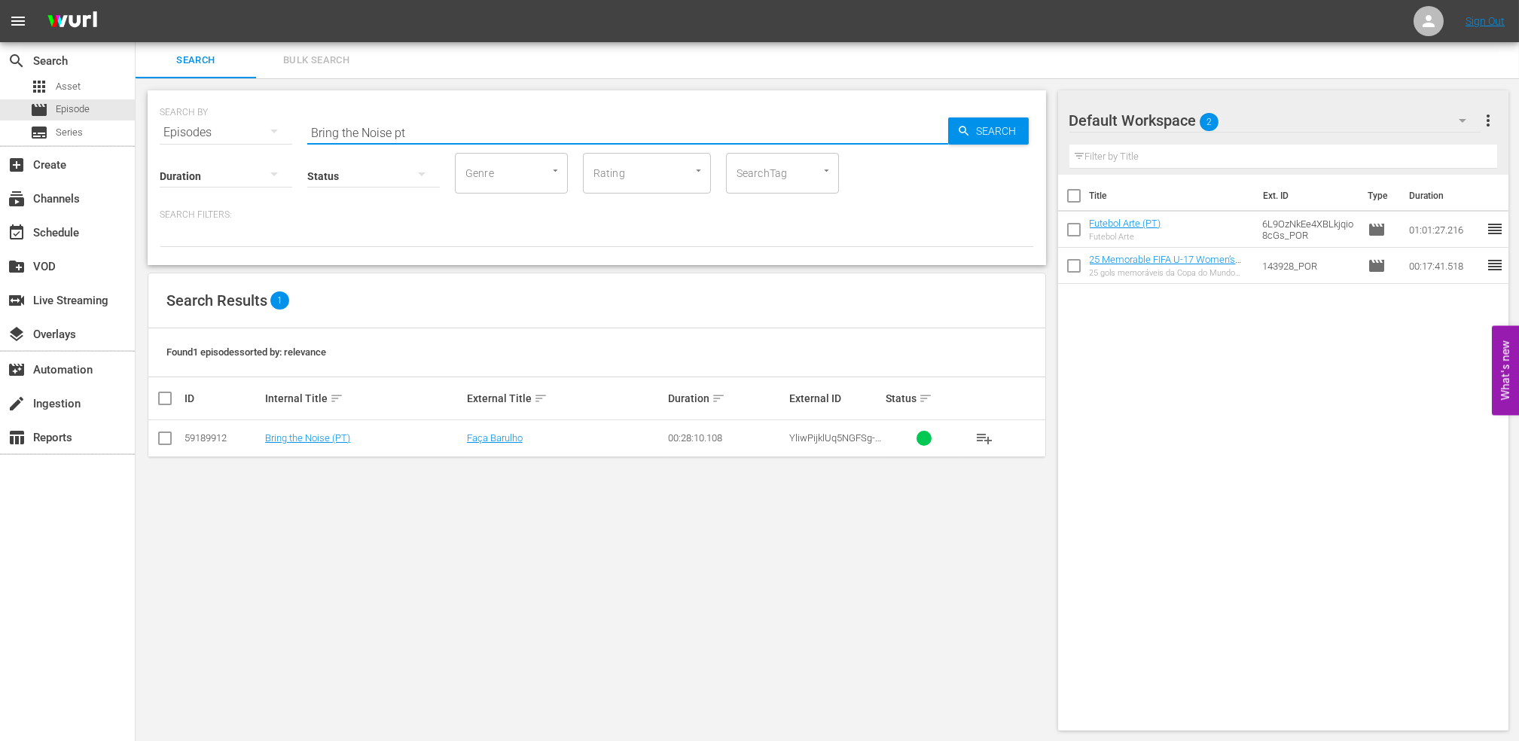
type input "Bring the Noise pt"
click at [169, 437] on input "checkbox" at bounding box center [165, 441] width 18 height 18
checkbox input "true"
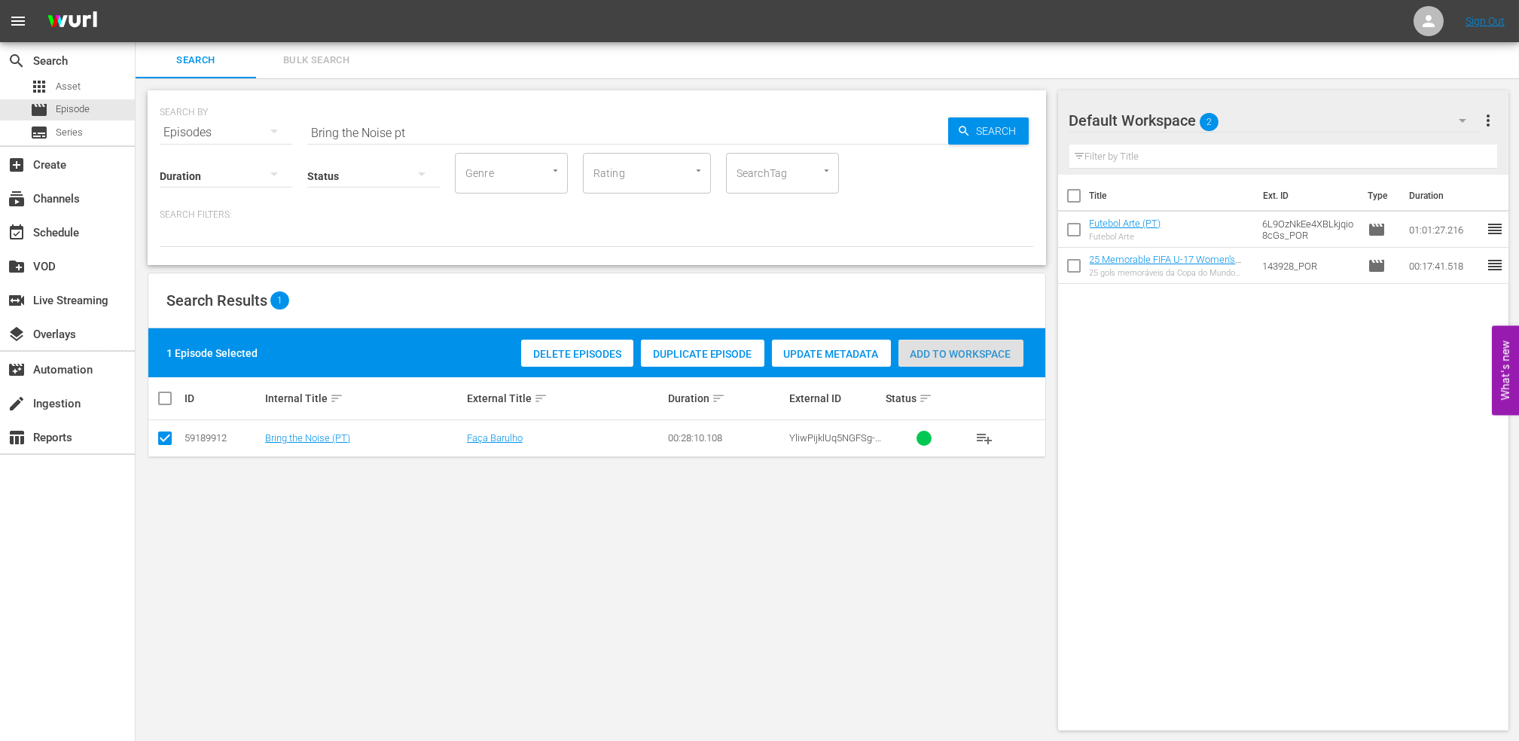
click at [980, 351] on span "Add to Workspace" at bounding box center [961, 354] width 125 height 12
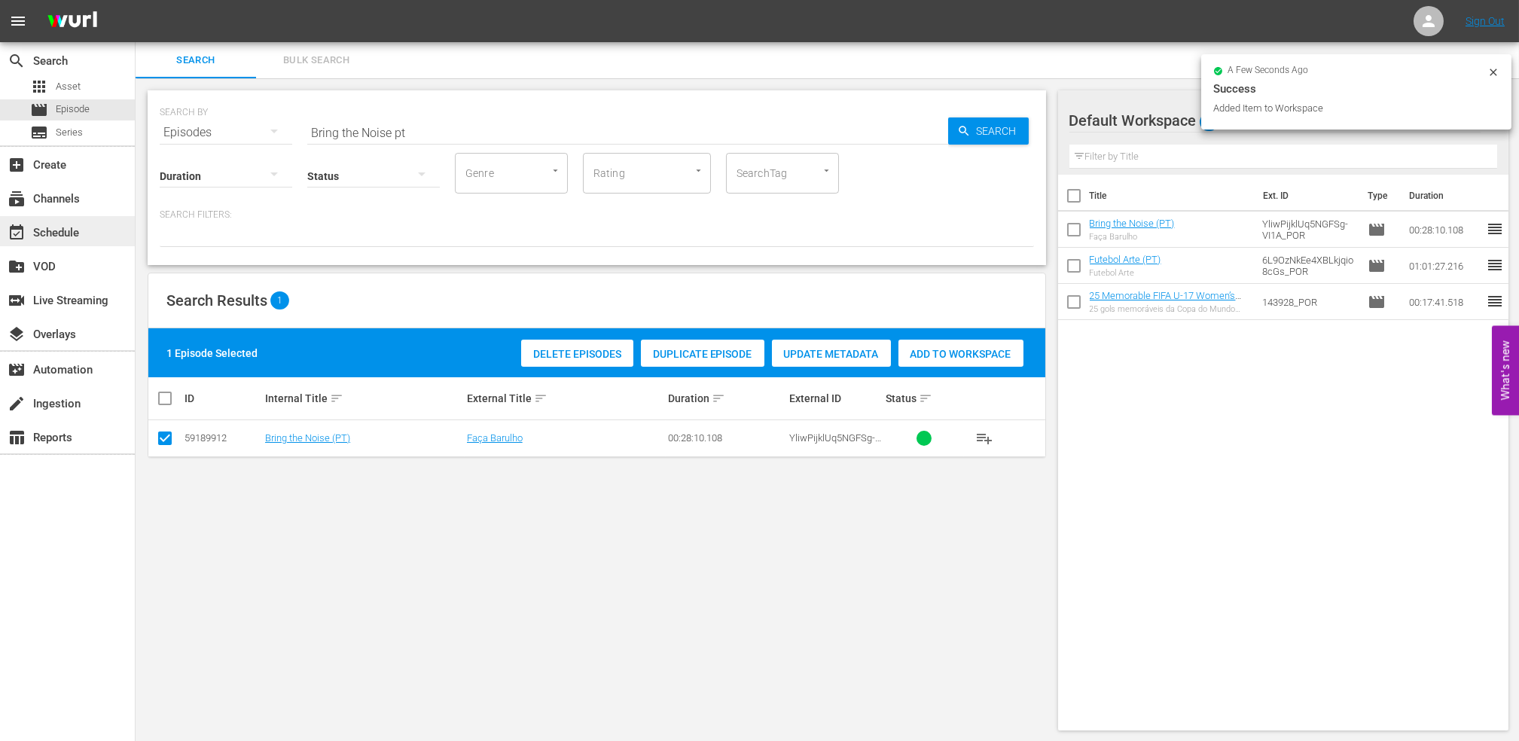
click at [92, 224] on div "event_available Schedule" at bounding box center [67, 231] width 135 height 30
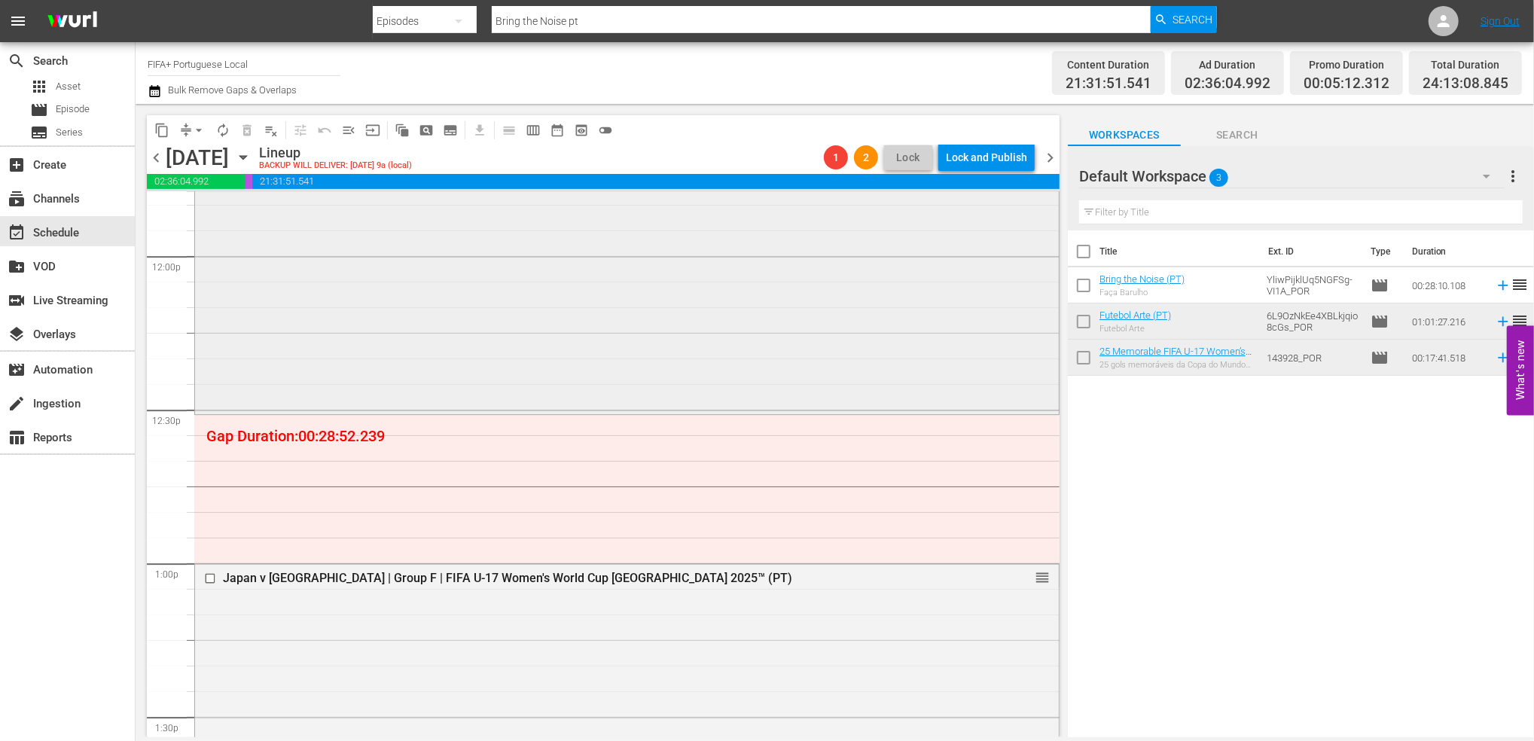
scroll to position [3766, 0]
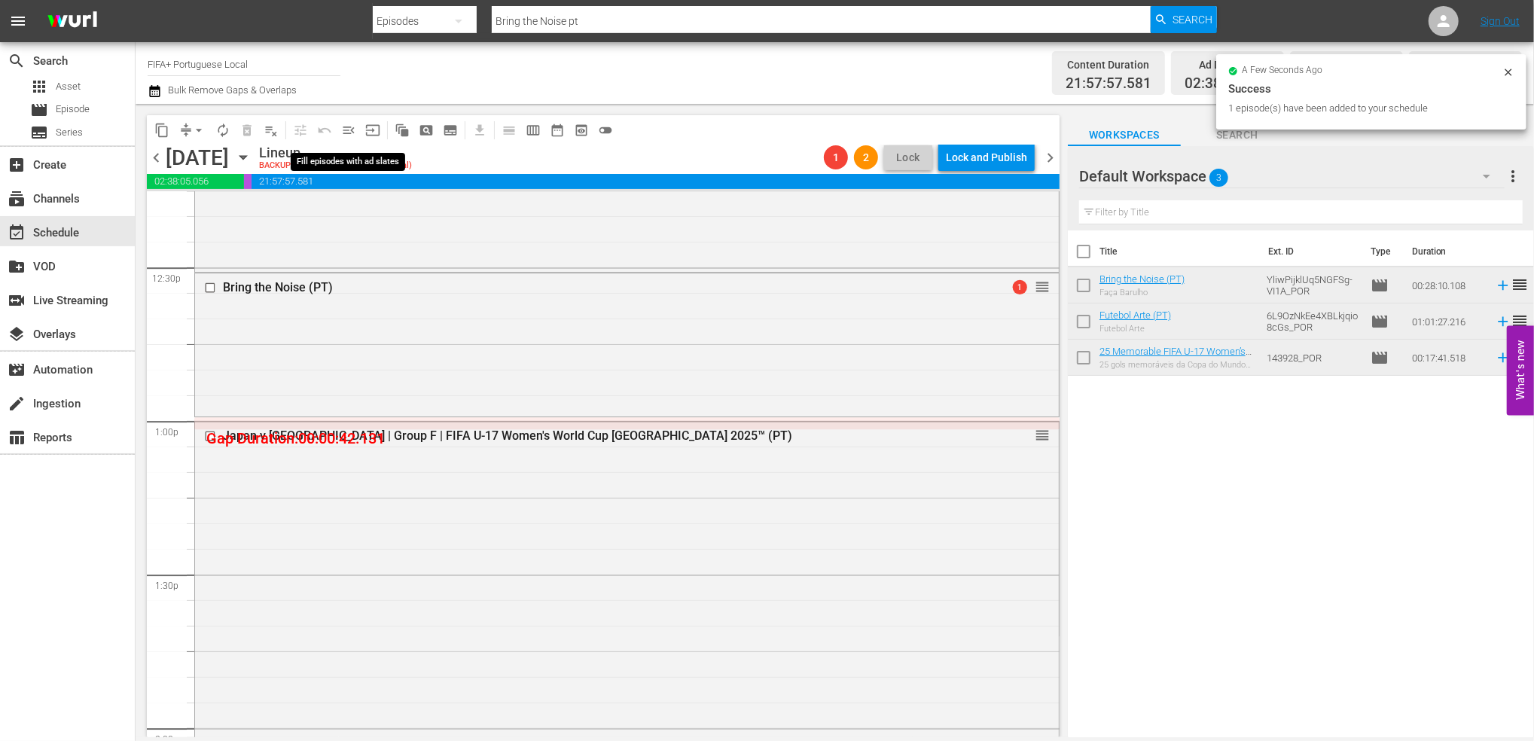
click at [348, 127] on span "menu_open" at bounding box center [348, 130] width 15 height 15
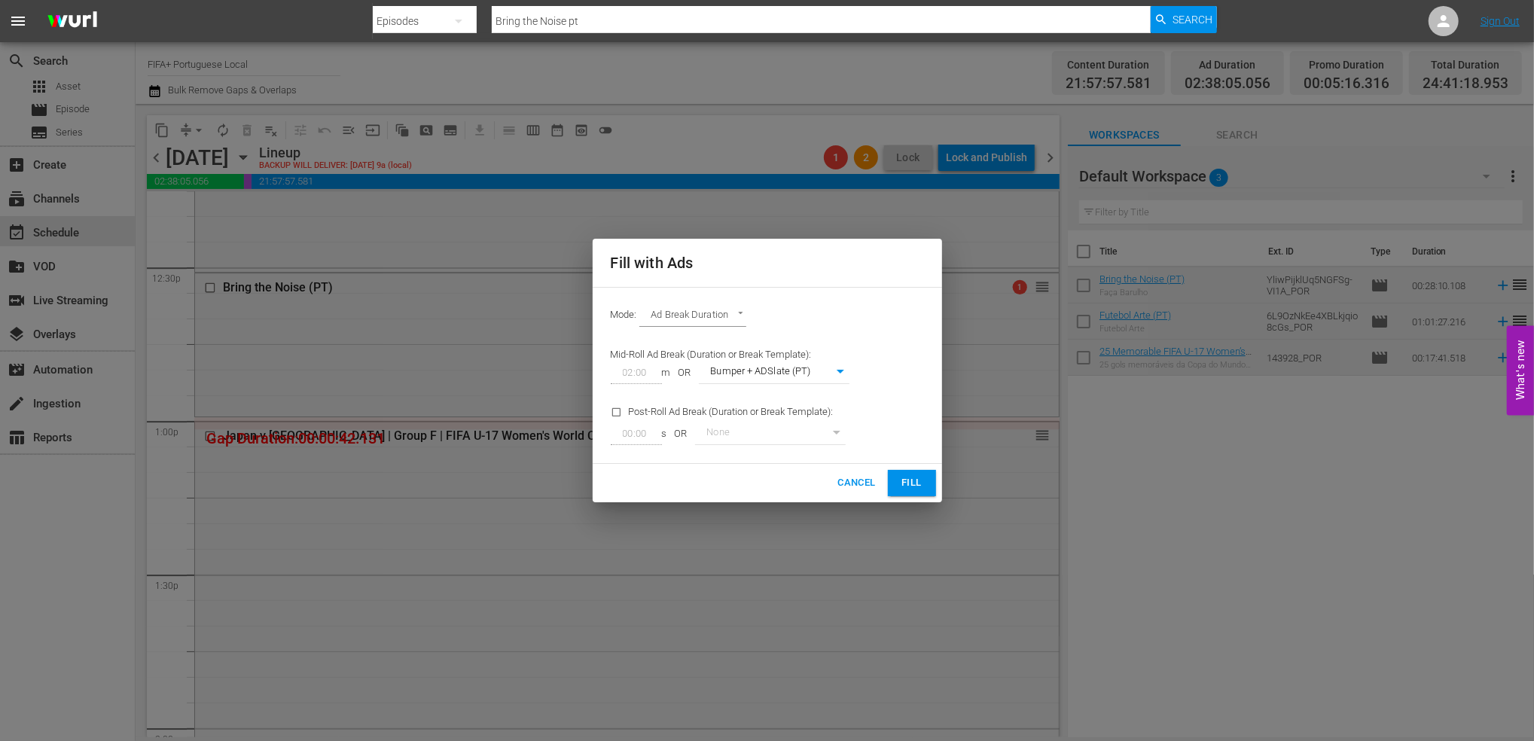
click at [902, 480] on span "Fill" at bounding box center [912, 483] width 24 height 17
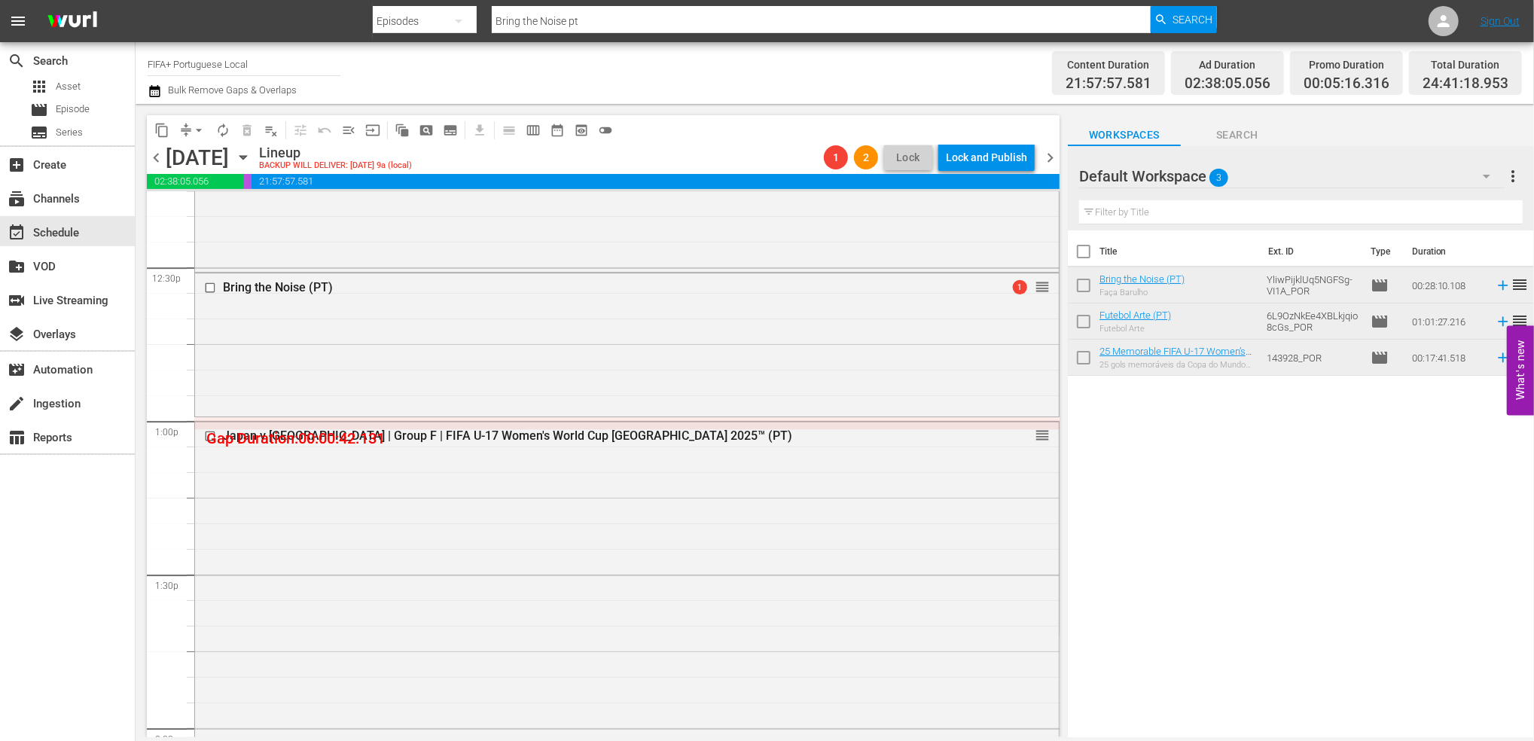
click at [154, 156] on span "chevron_left" at bounding box center [156, 157] width 19 height 19
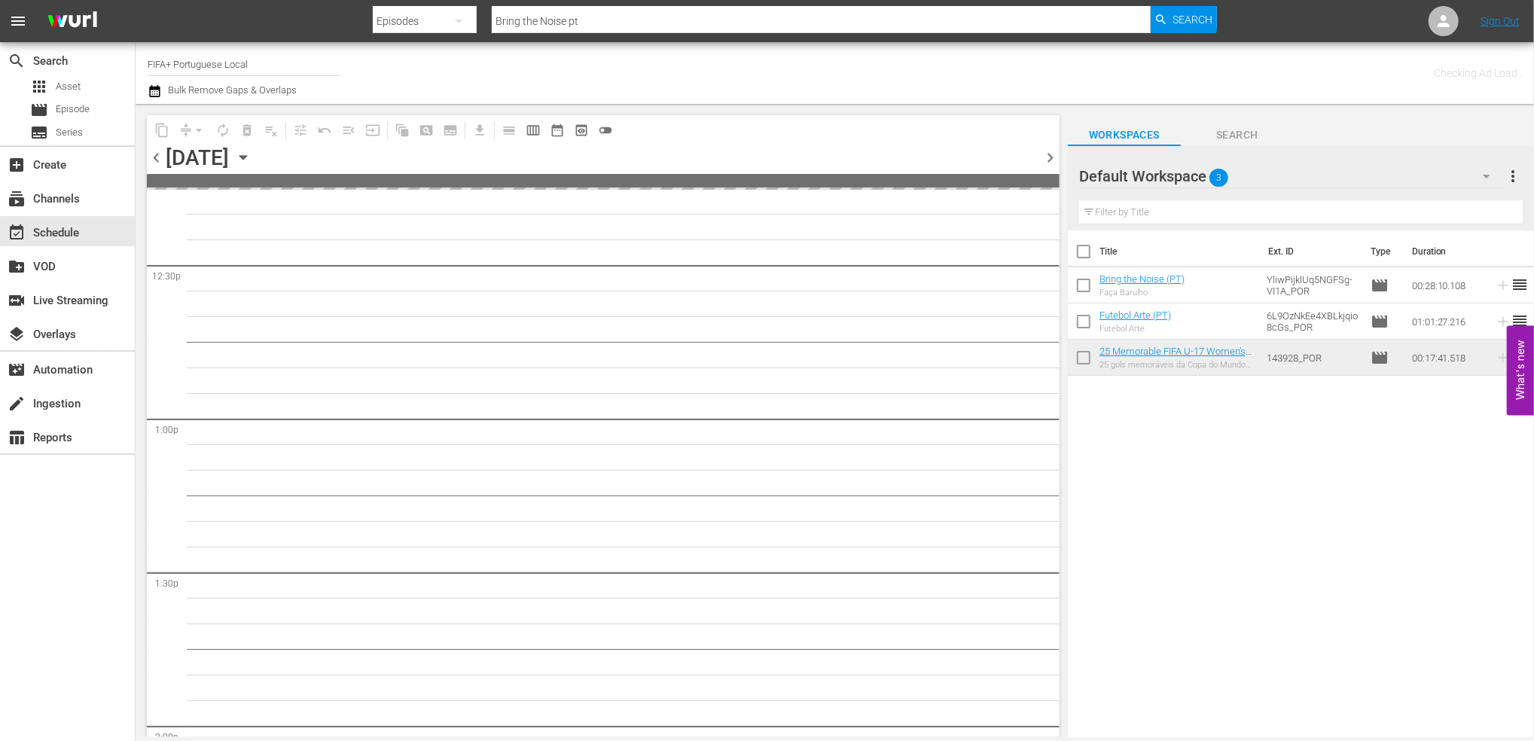
scroll to position [3894, 0]
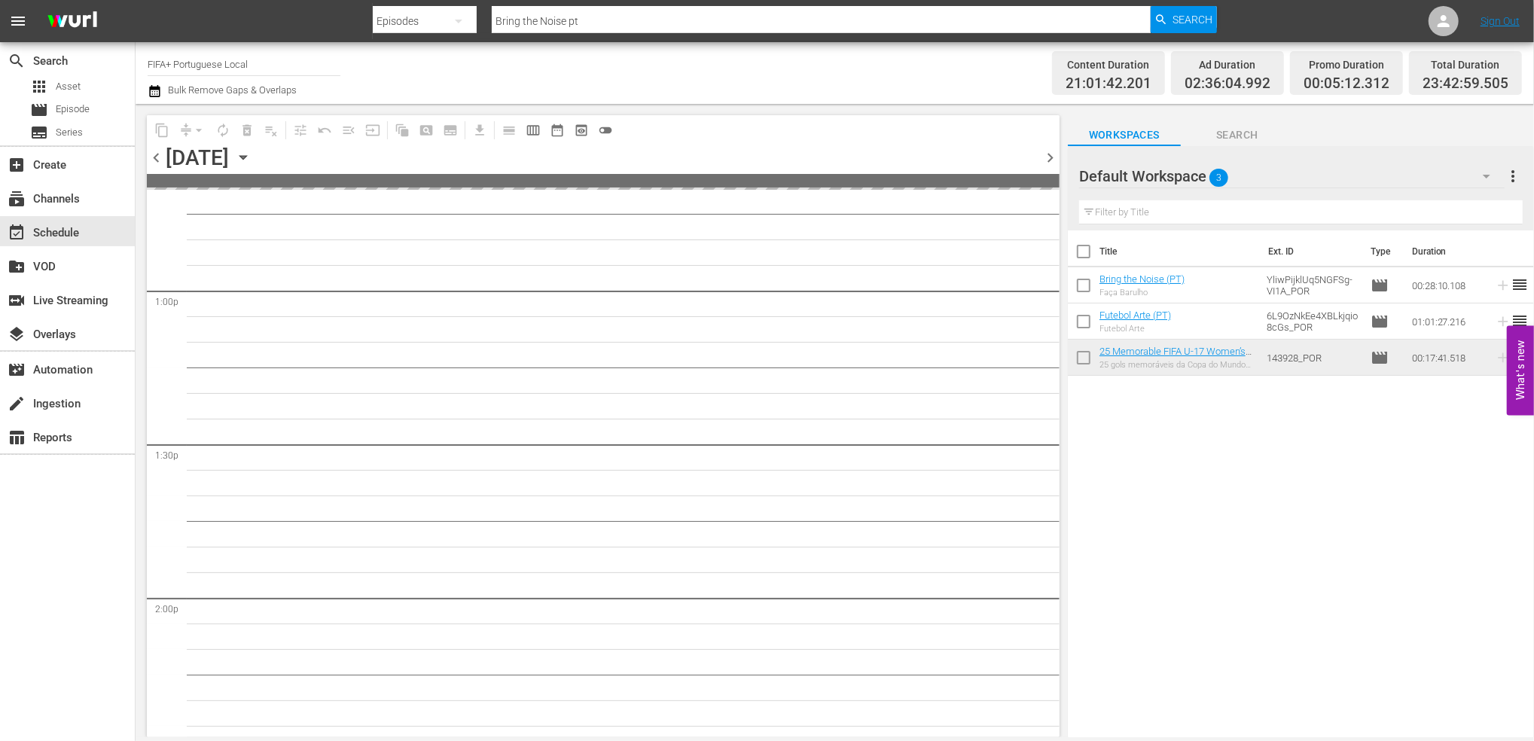
click at [154, 156] on span "chevron_left" at bounding box center [156, 157] width 19 height 19
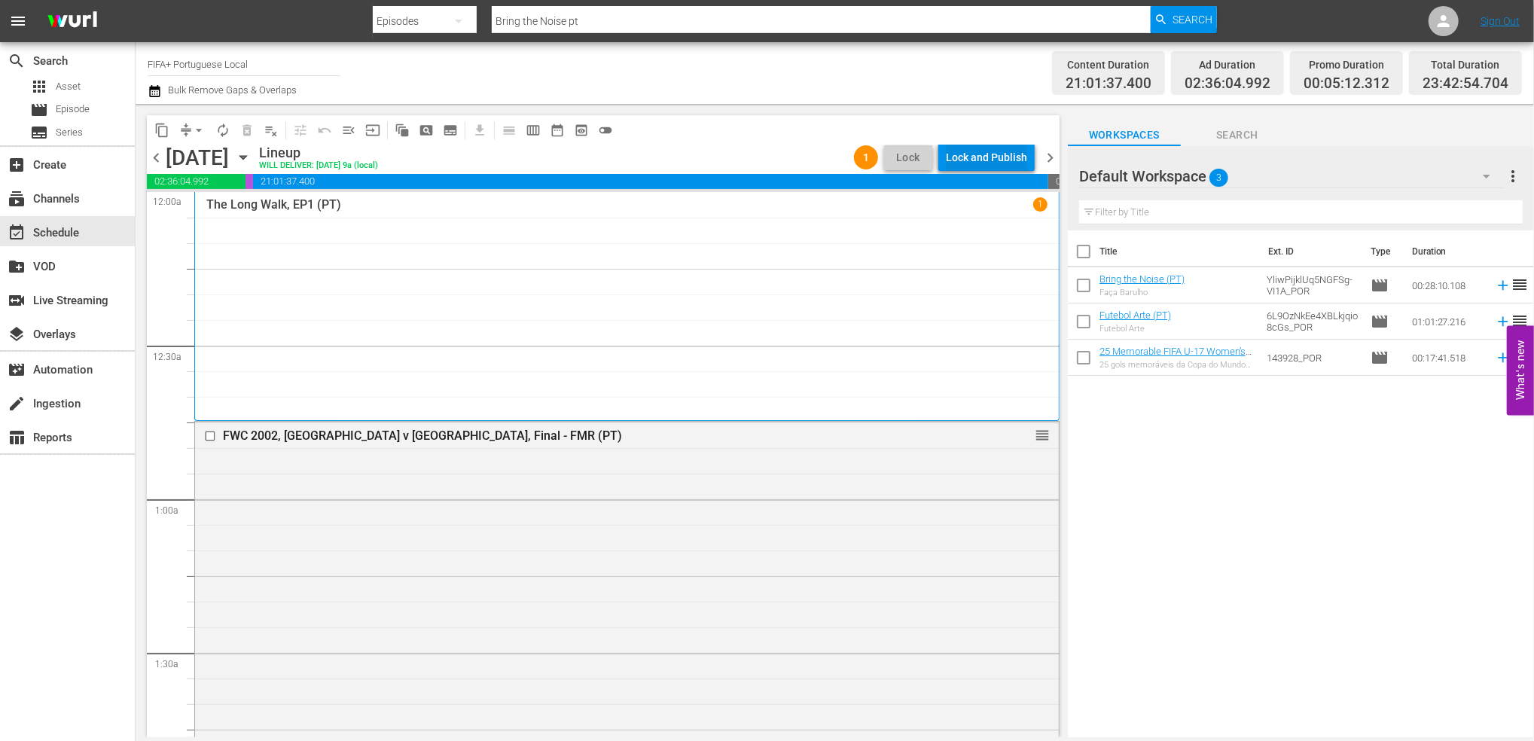
click at [1003, 160] on div "Lock and Publish" at bounding box center [986, 157] width 81 height 27
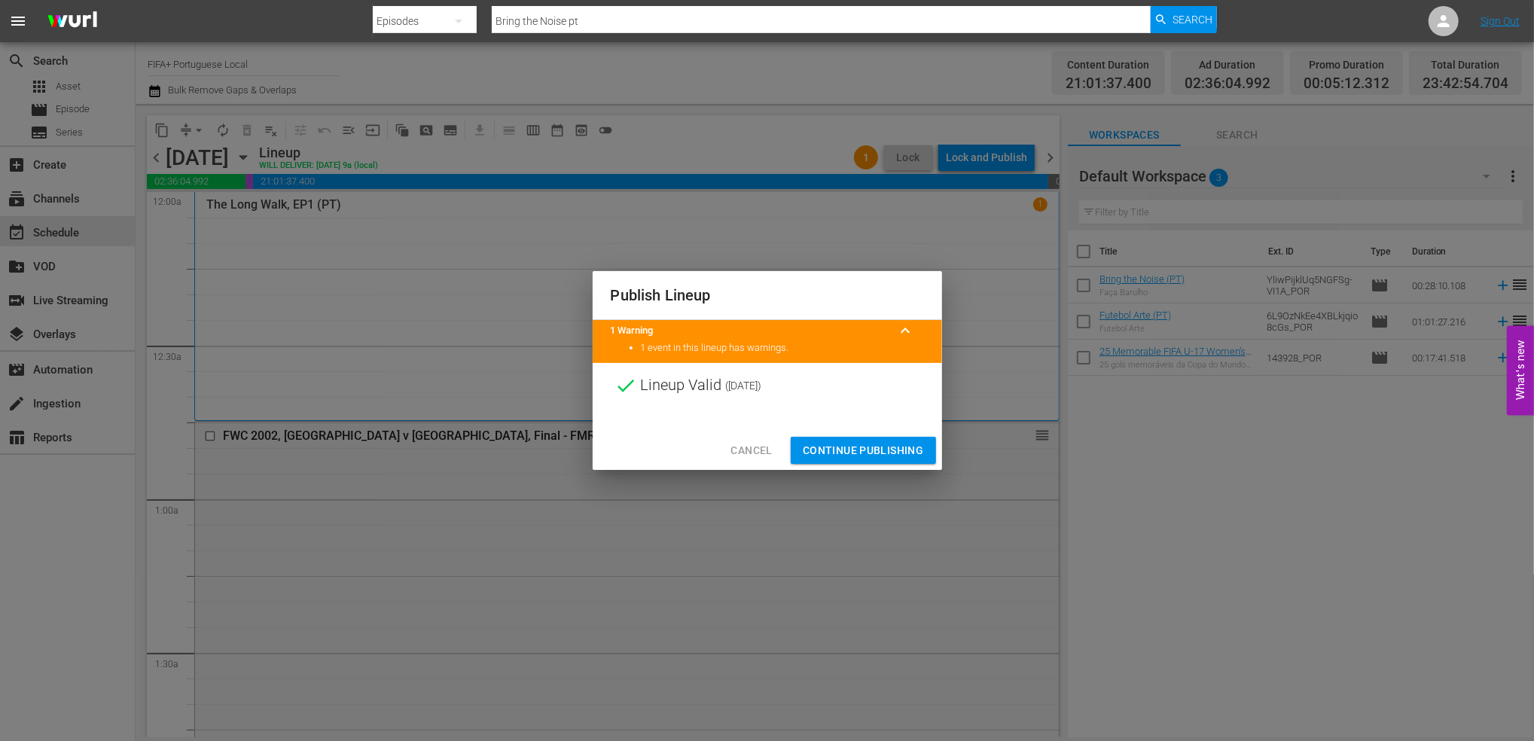
click at [874, 454] on span "Continue Publishing" at bounding box center [863, 450] width 121 height 19
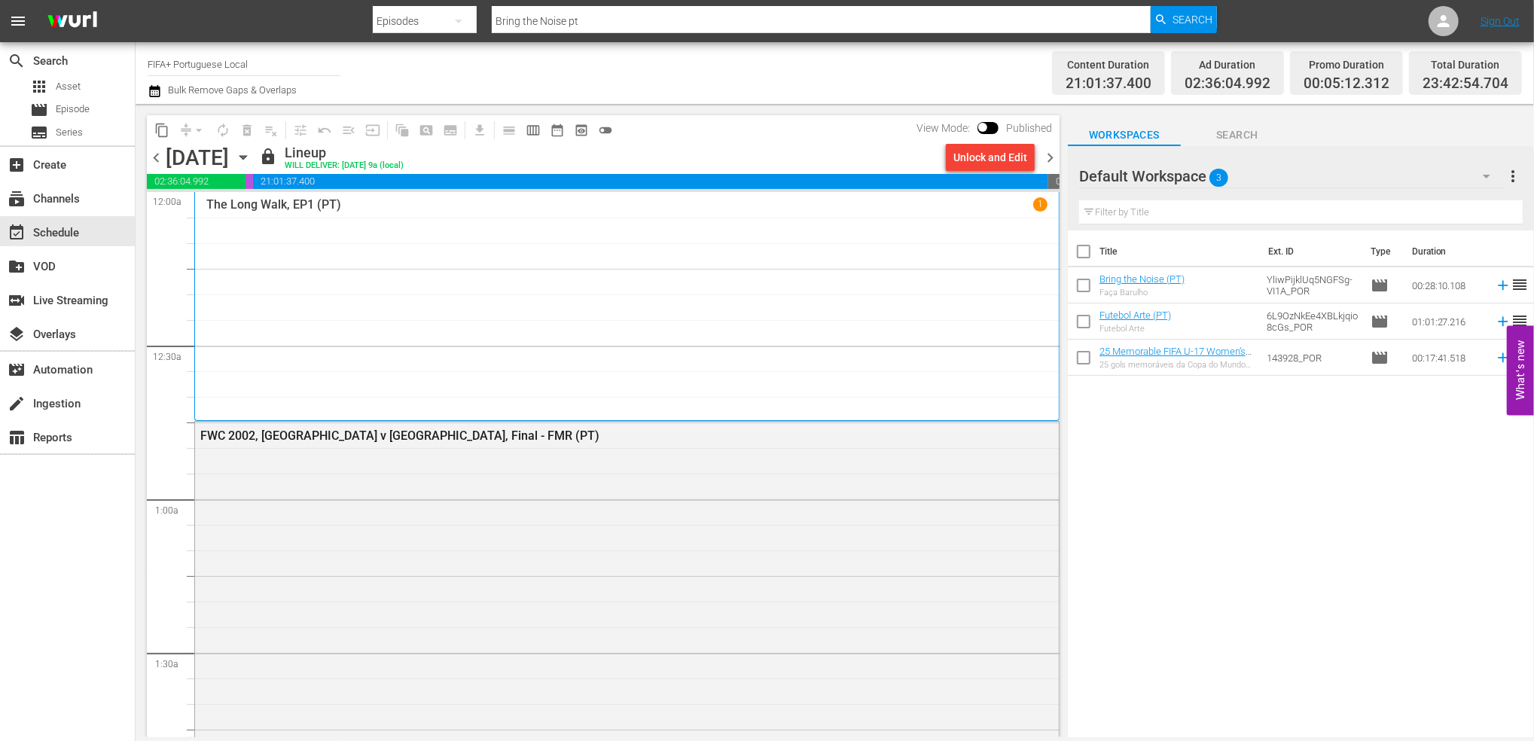
click at [1047, 159] on span "chevron_right" at bounding box center [1050, 157] width 19 height 19
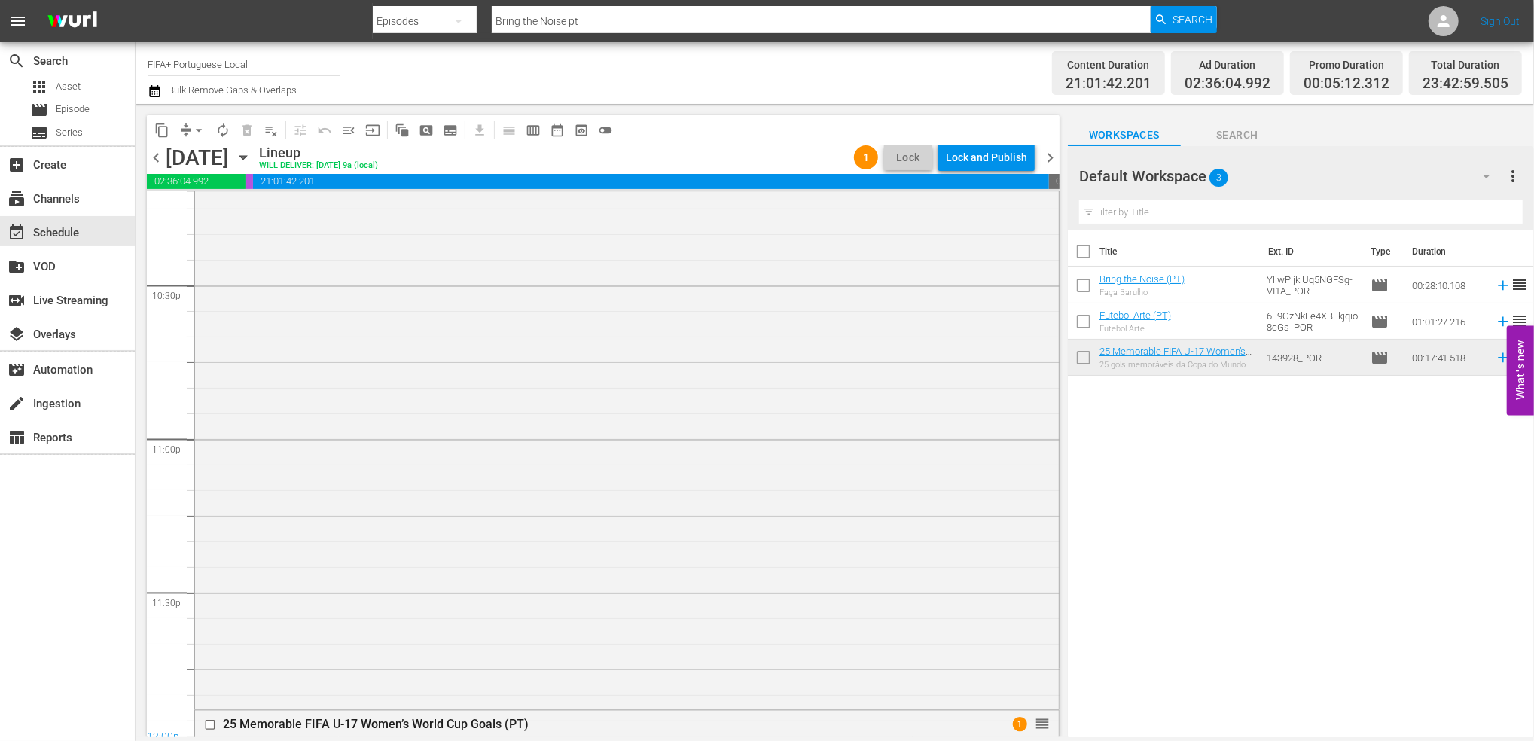
scroll to position [6883, 0]
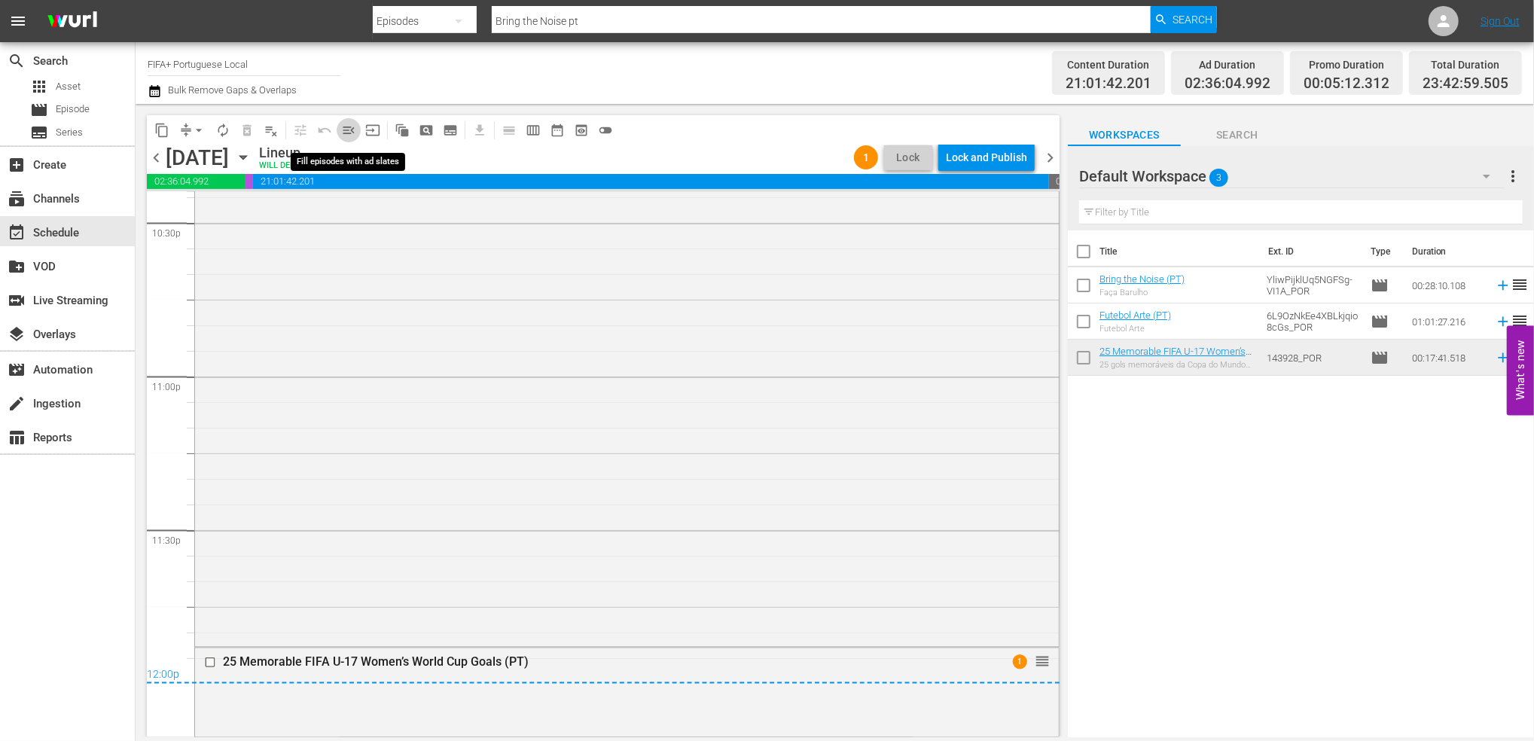
click at [354, 133] on span "menu_open" at bounding box center [348, 130] width 15 height 15
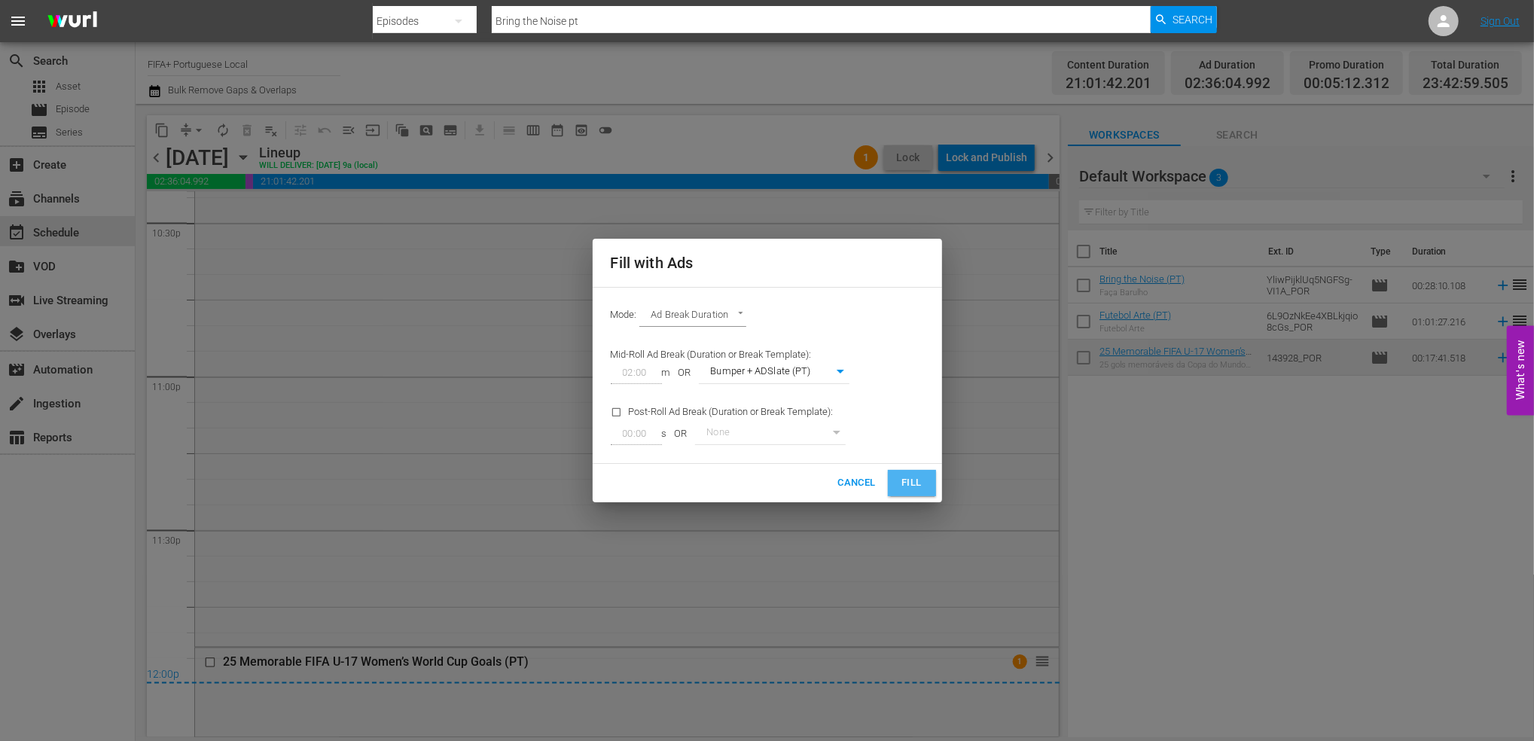
click at [912, 483] on span "Fill" at bounding box center [912, 483] width 24 height 17
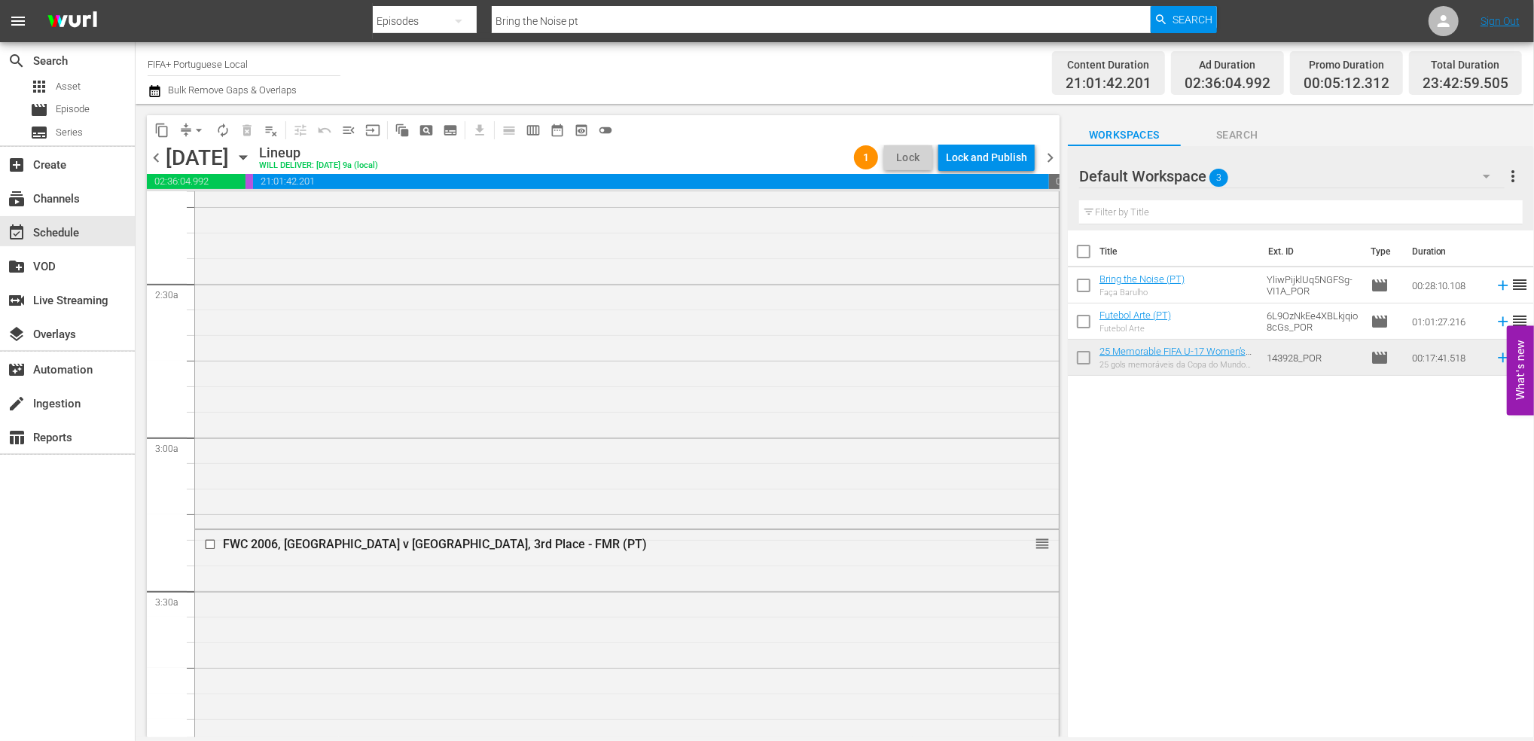
scroll to position [0, 0]
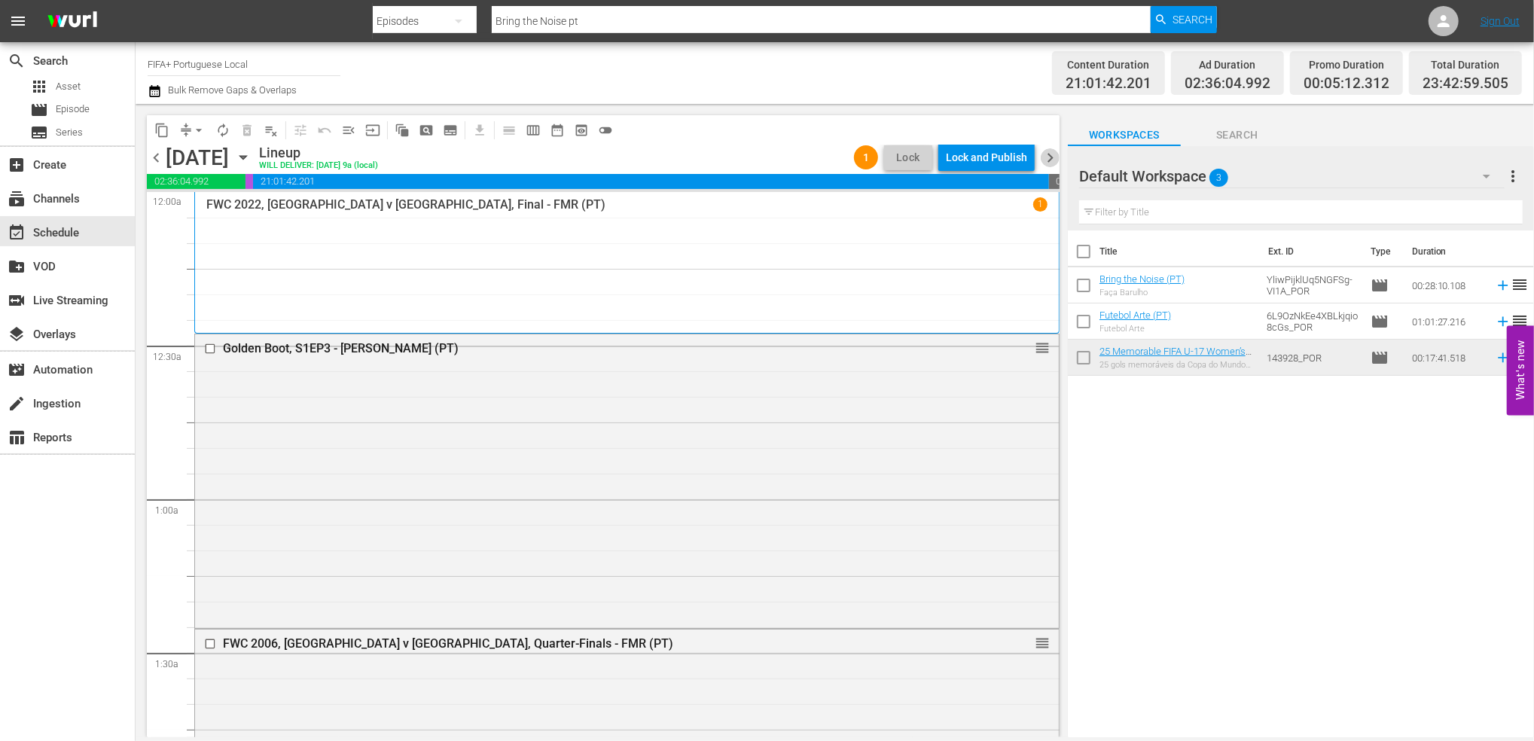
click at [1057, 153] on span "chevron_right" at bounding box center [1050, 157] width 19 height 19
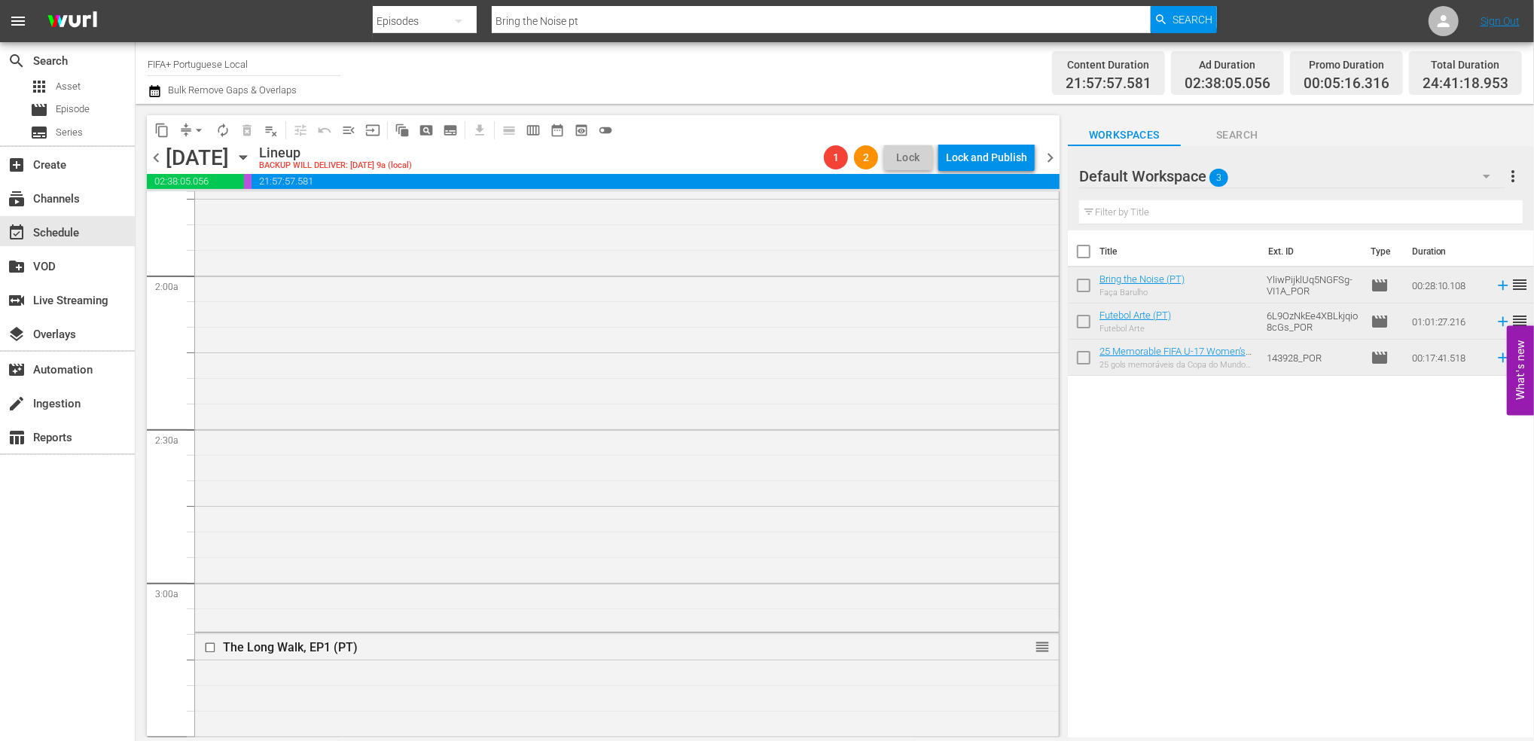
scroll to position [532, 0]
click at [352, 132] on span "menu_open" at bounding box center [348, 130] width 15 height 15
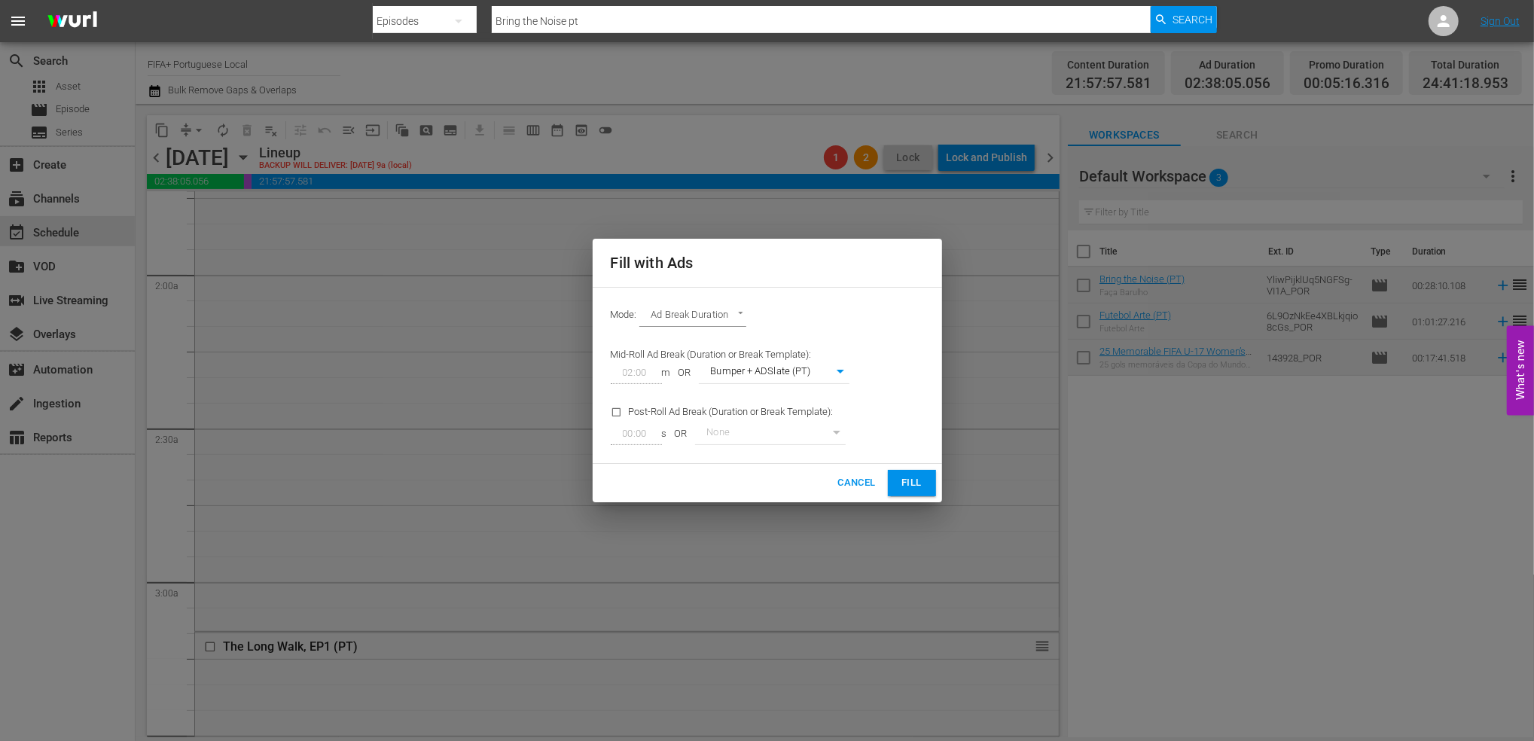
click at [924, 487] on button "Fill" at bounding box center [912, 483] width 48 height 26
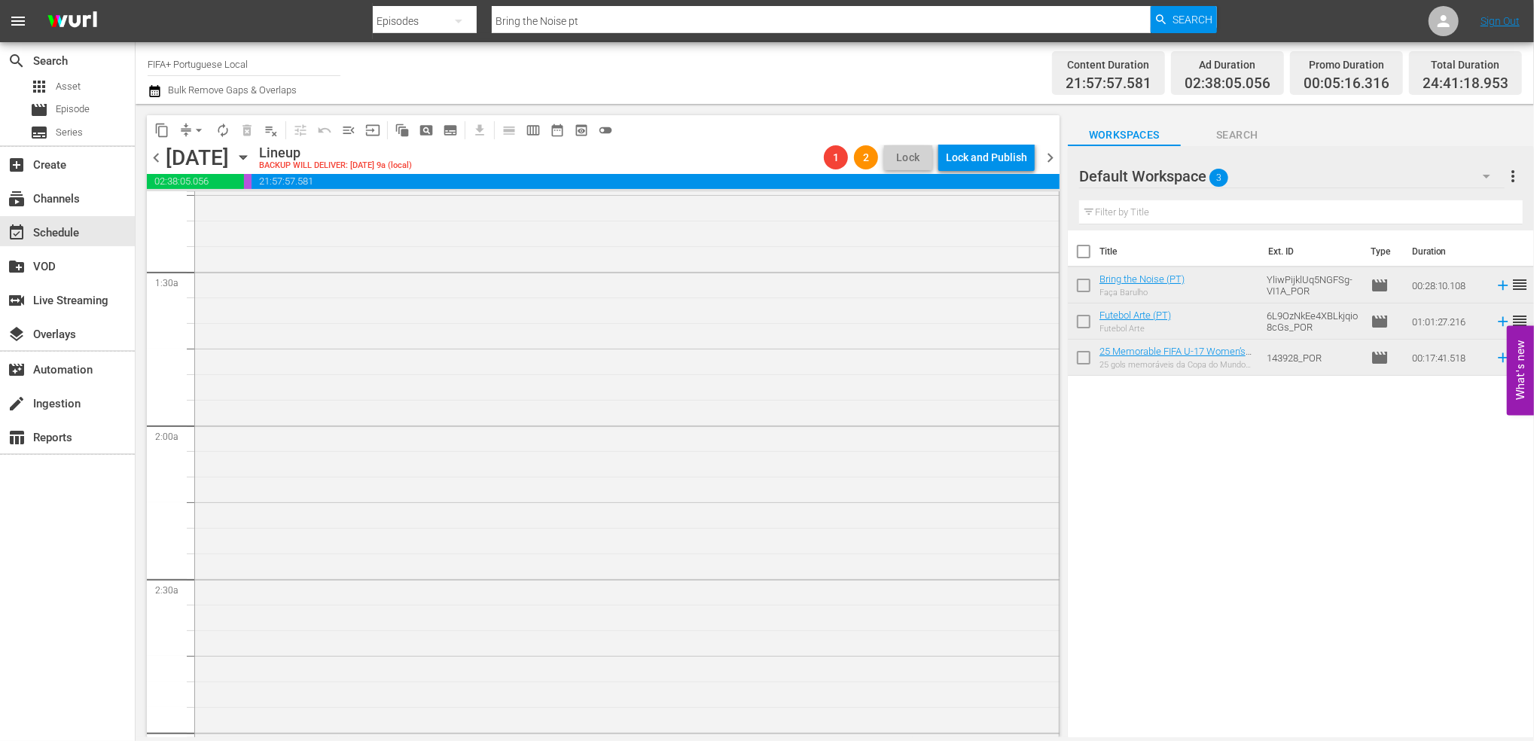
scroll to position [0, 0]
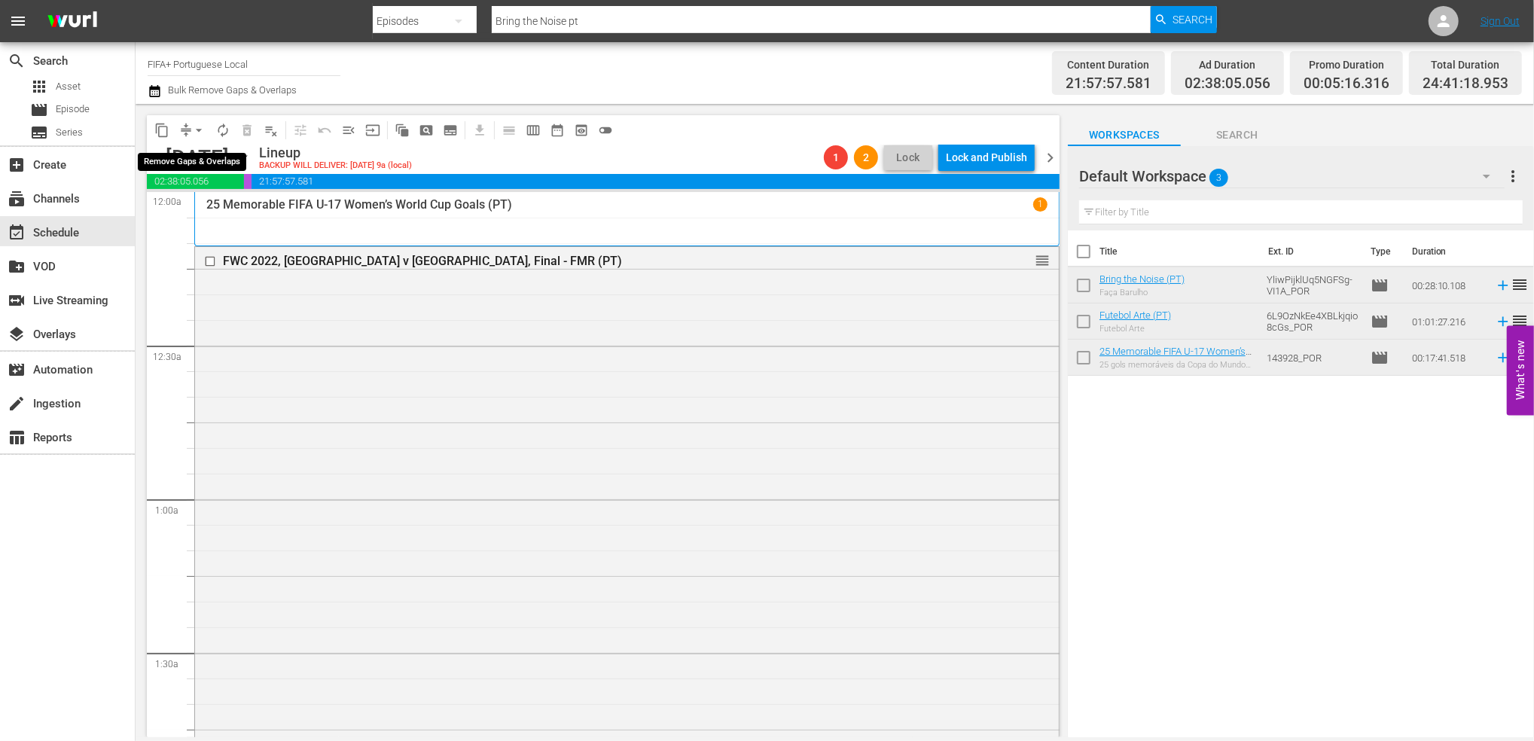
click at [200, 127] on span "arrow_drop_down" at bounding box center [198, 130] width 15 height 15
click at [231, 212] on li "Align to End of Previous Day" at bounding box center [200, 210] width 158 height 25
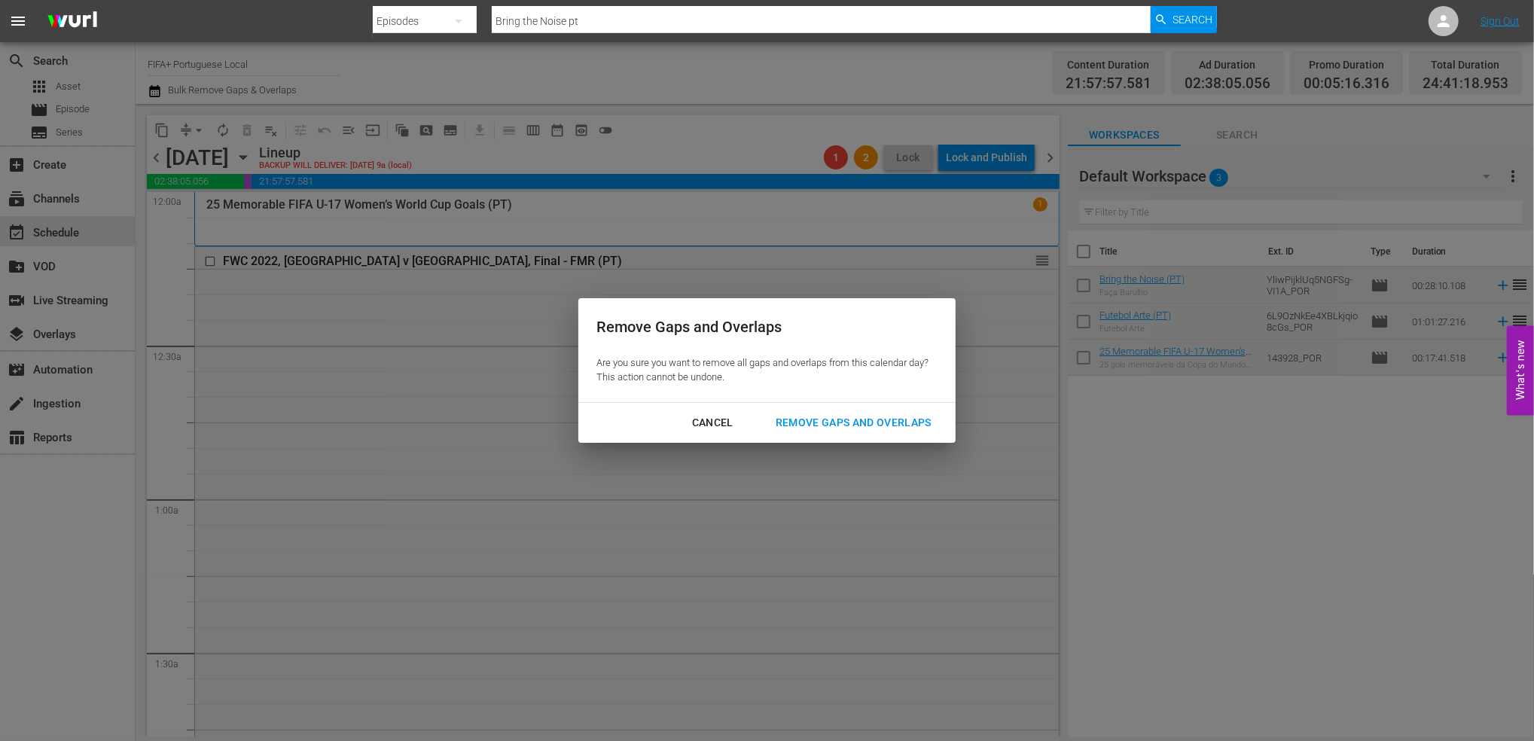
click at [827, 414] on div "Remove Gaps and Overlaps" at bounding box center [854, 423] width 180 height 19
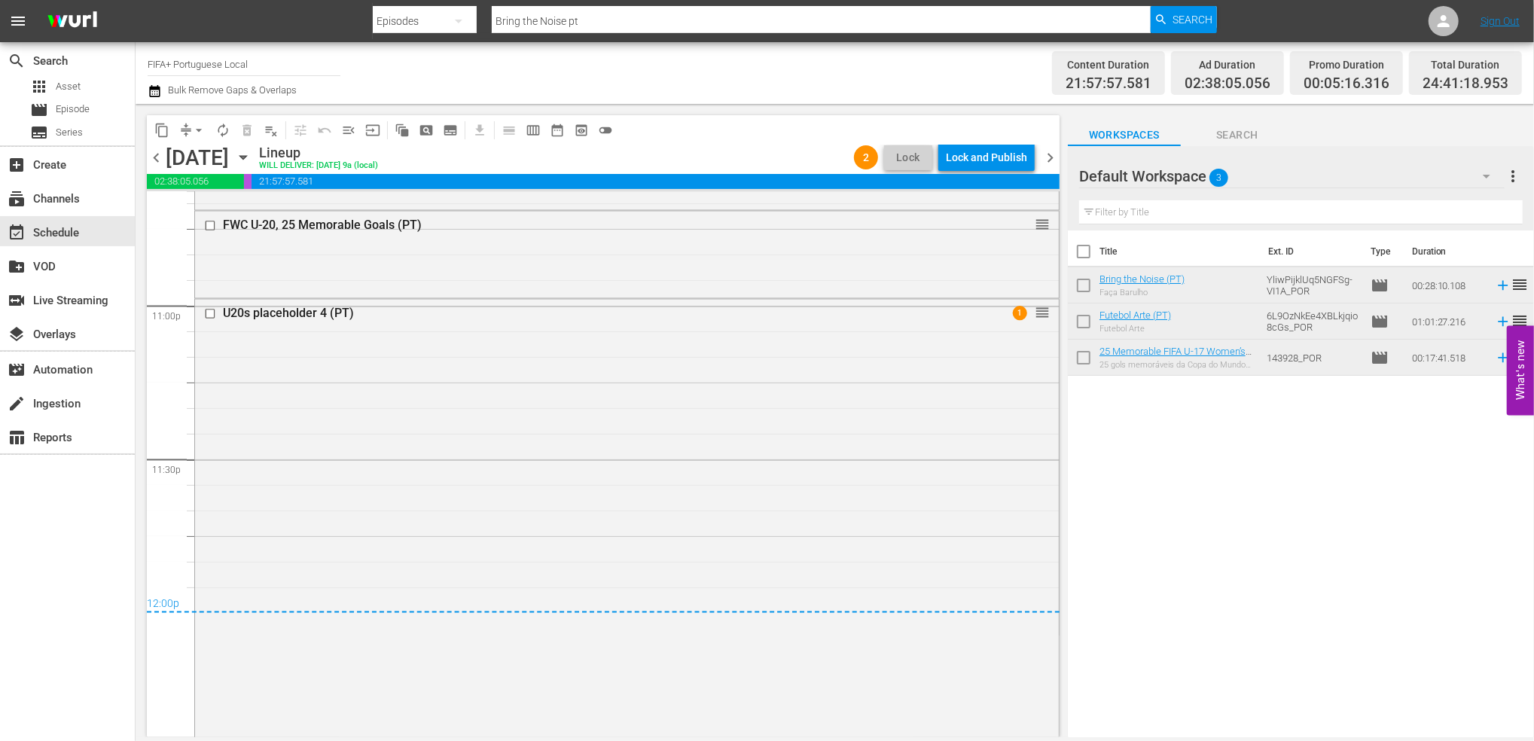
scroll to position [7094, 0]
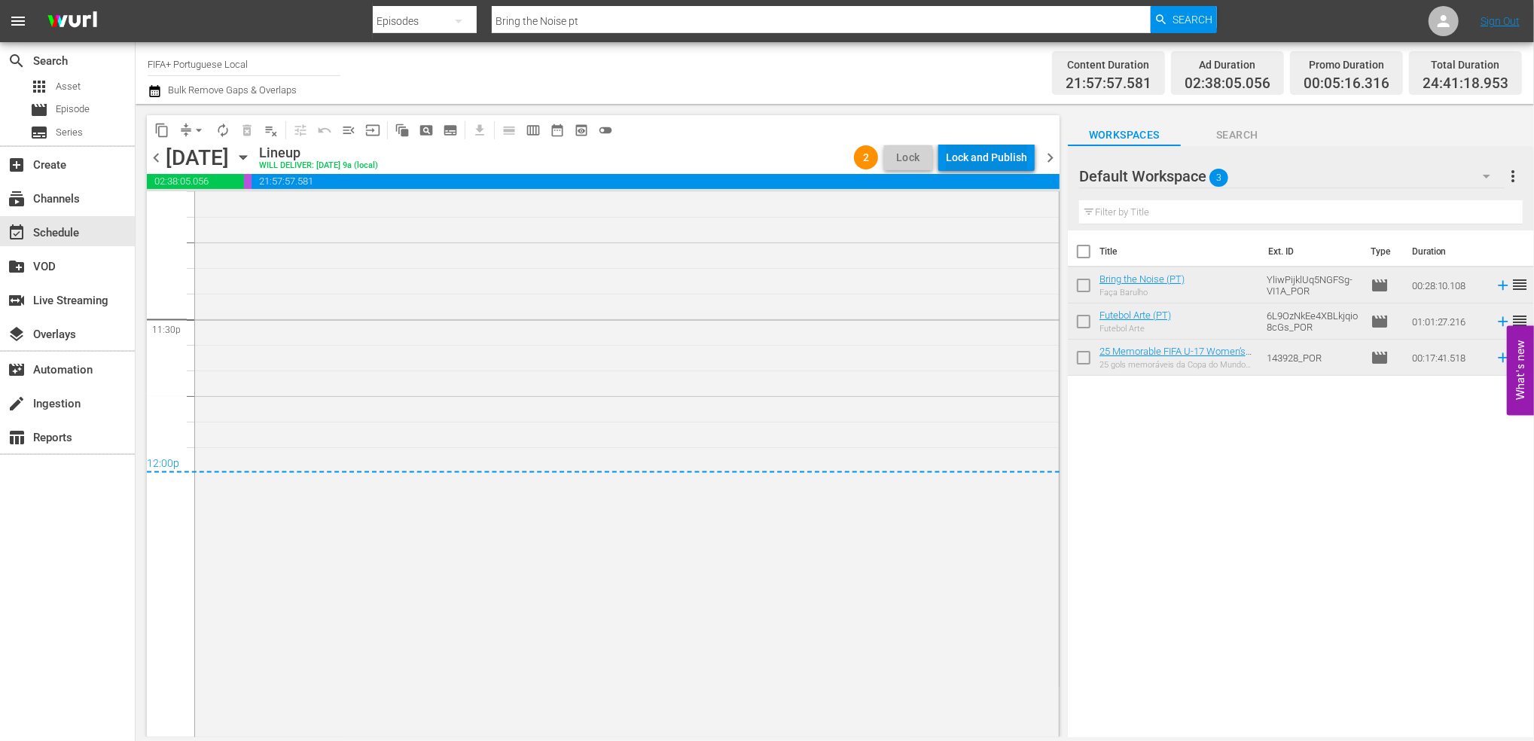
click at [1001, 160] on div "Lock and Publish" at bounding box center [986, 157] width 81 height 27
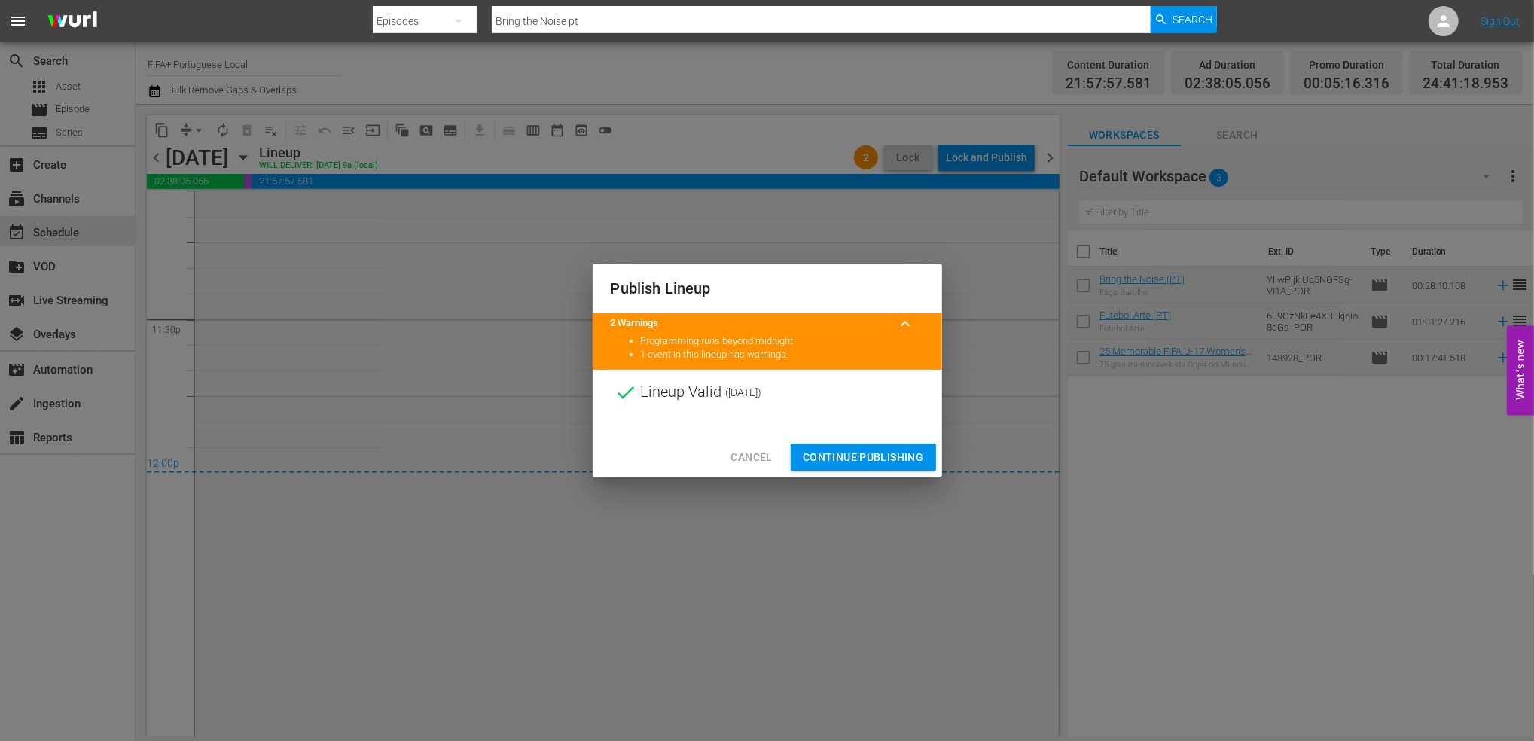
click at [844, 454] on span "Continue Publishing" at bounding box center [863, 457] width 121 height 19
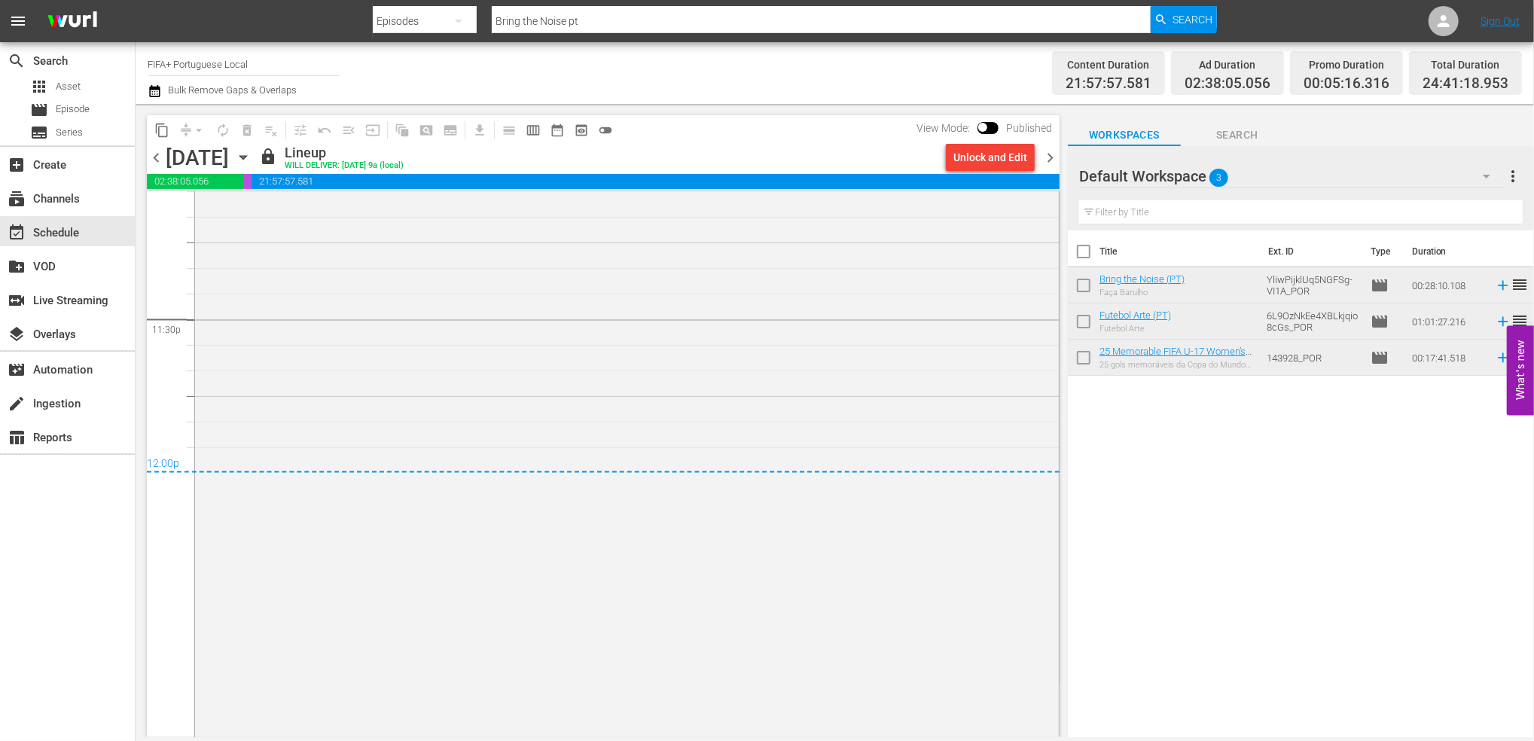
click at [155, 154] on span "chevron_left" at bounding box center [156, 157] width 19 height 19
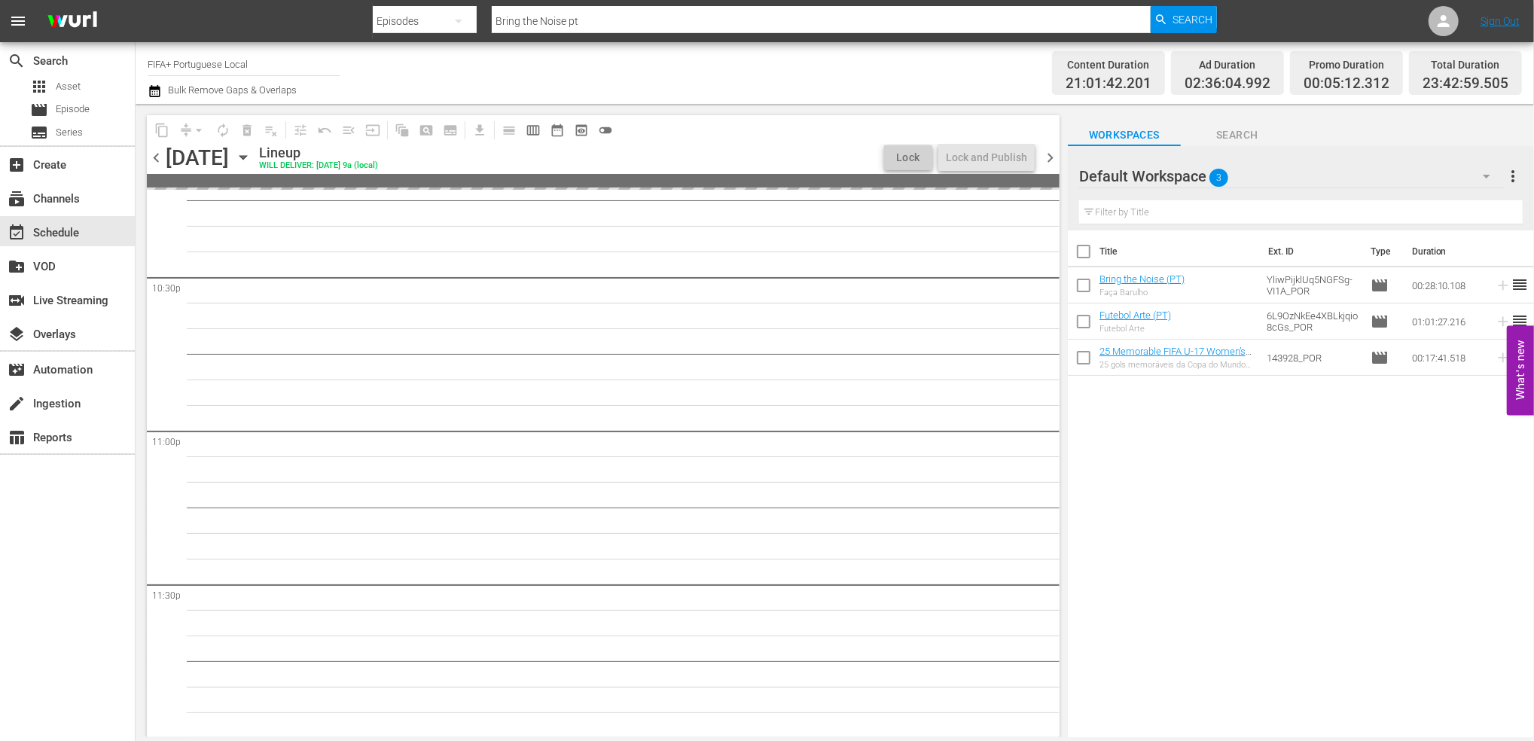
scroll to position [6883, 0]
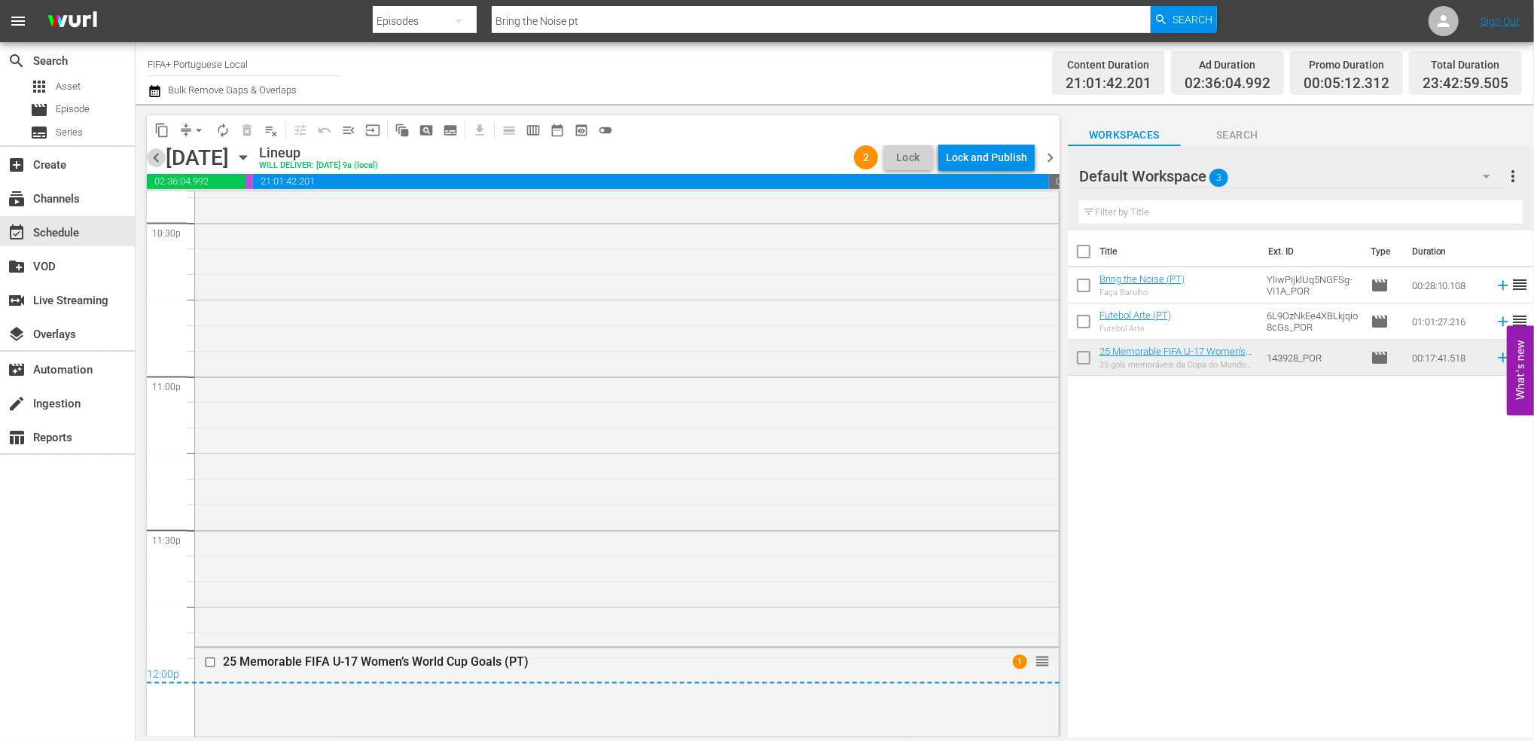
click at [154, 154] on span "chevron_left" at bounding box center [156, 157] width 19 height 19
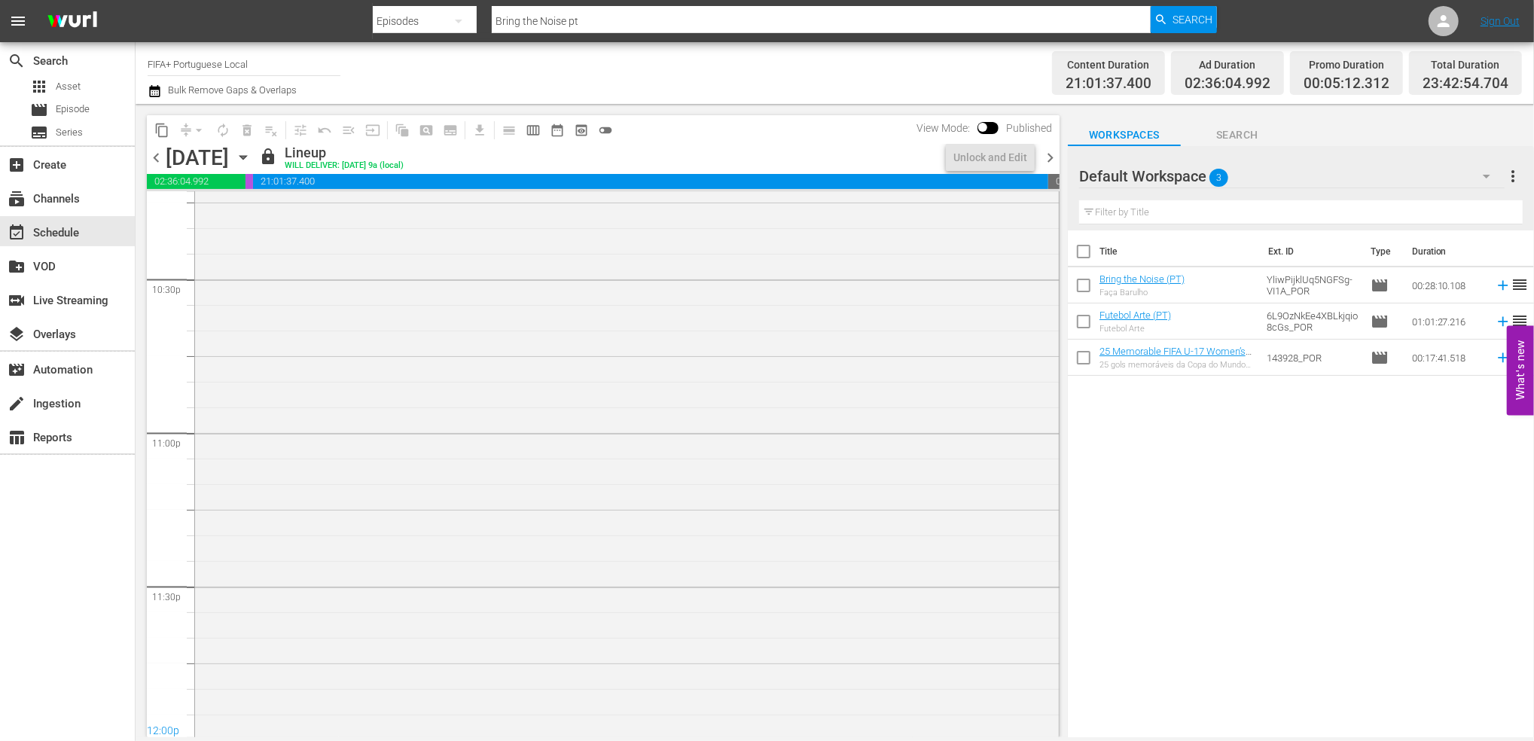
scroll to position [6970, 0]
click at [1046, 158] on span "chevron_right" at bounding box center [1050, 157] width 19 height 19
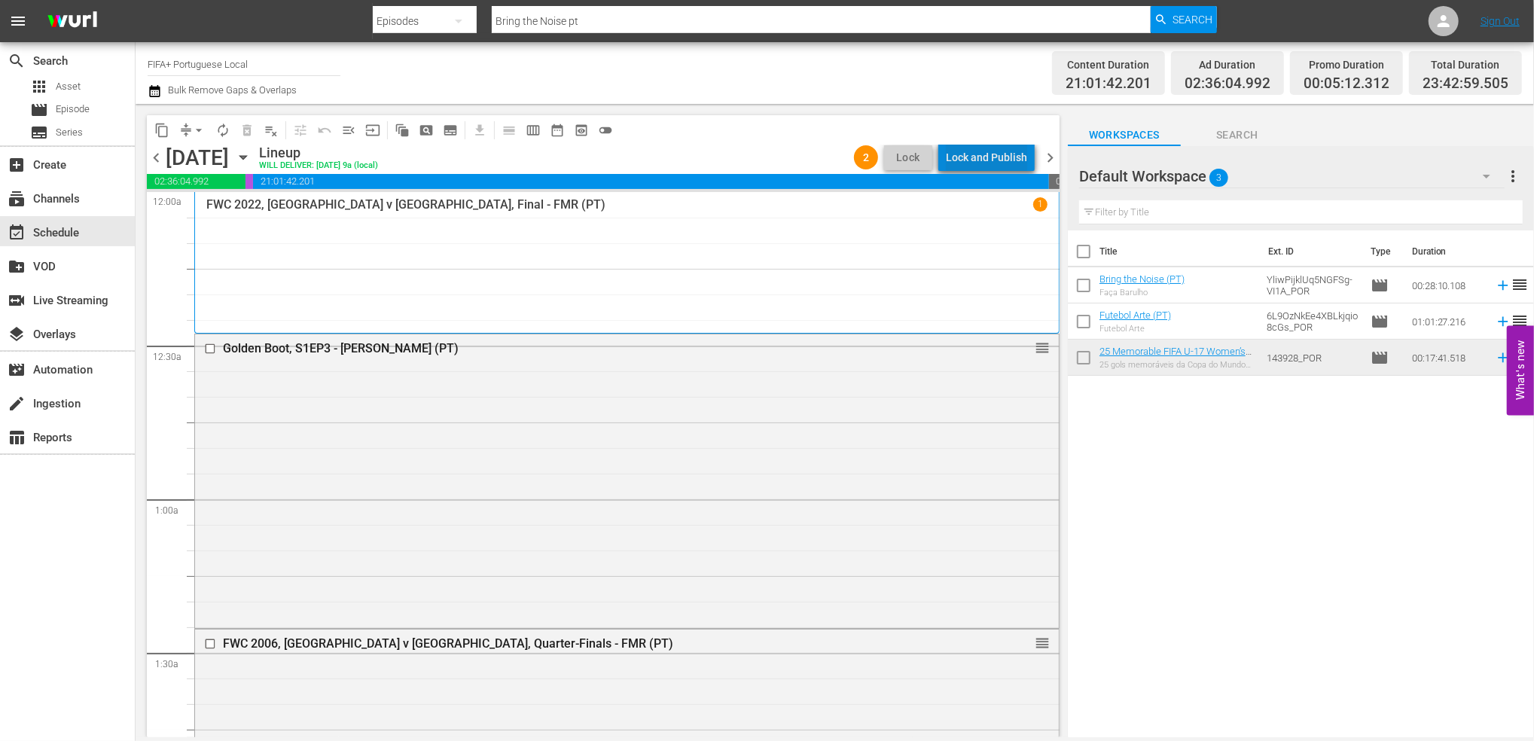
click at [998, 158] on div "Lock and Publish" at bounding box center [986, 157] width 81 height 27
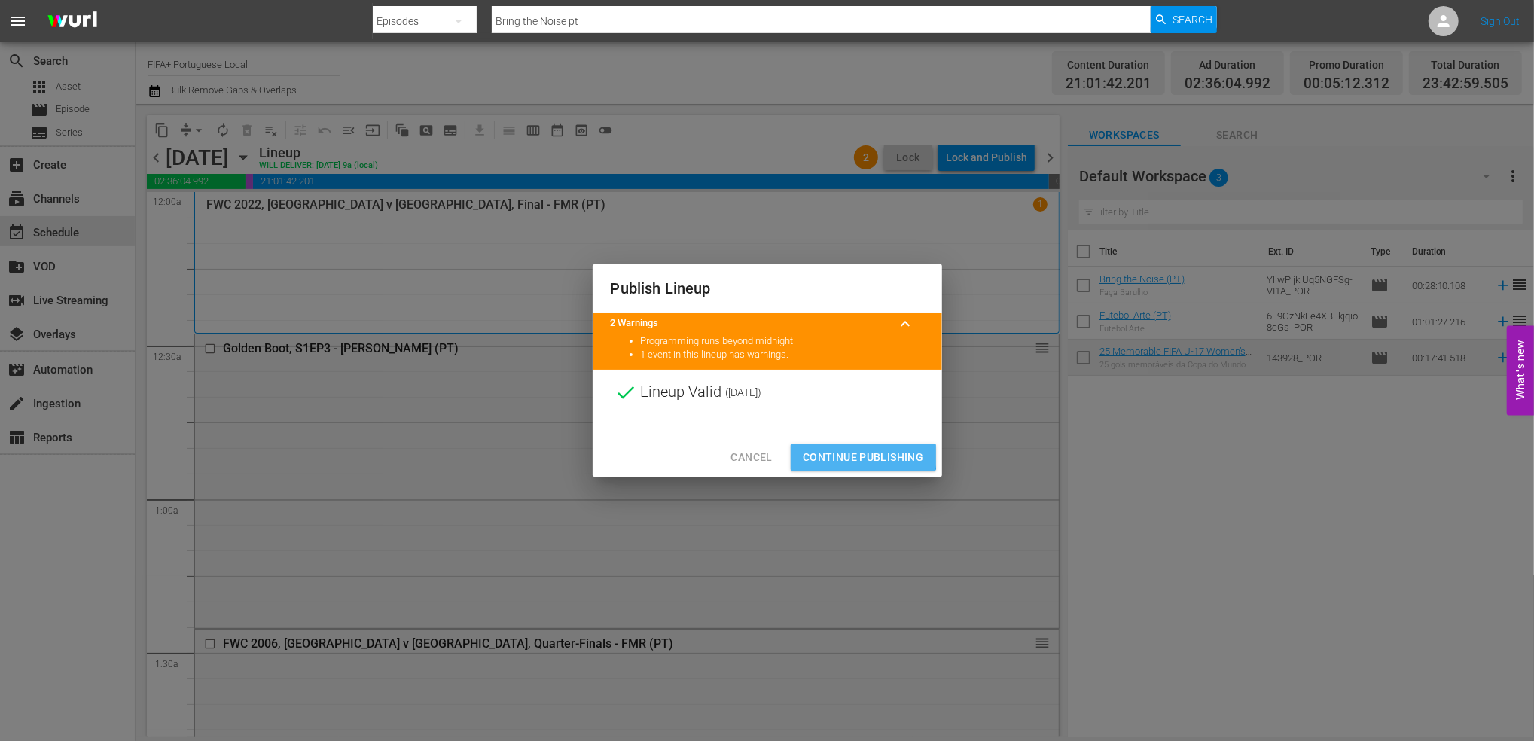
click at [850, 450] on span "Continue Publishing" at bounding box center [863, 457] width 121 height 19
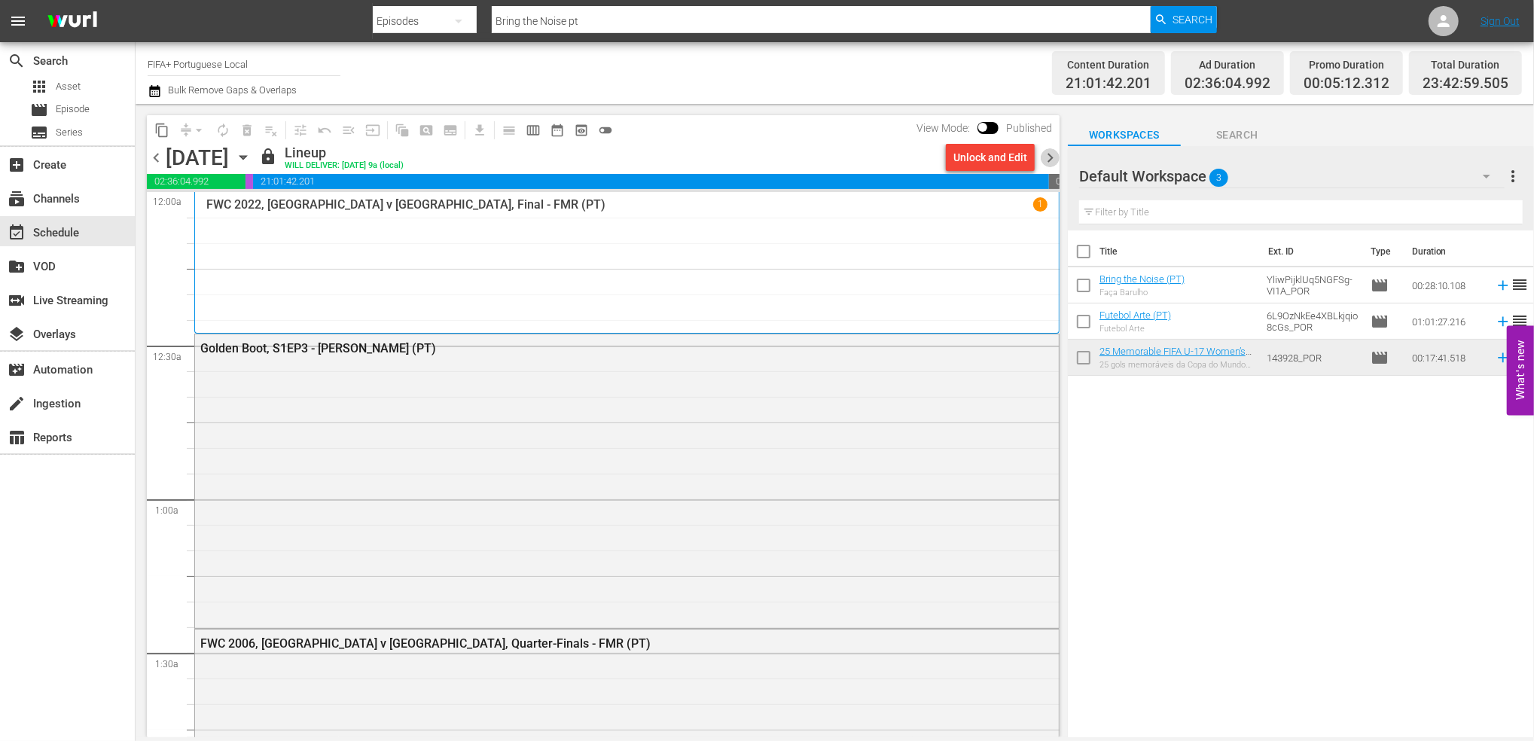
click at [1054, 154] on span "chevron_right" at bounding box center [1050, 157] width 19 height 19
